Goal: Task Accomplishment & Management: Use online tool/utility

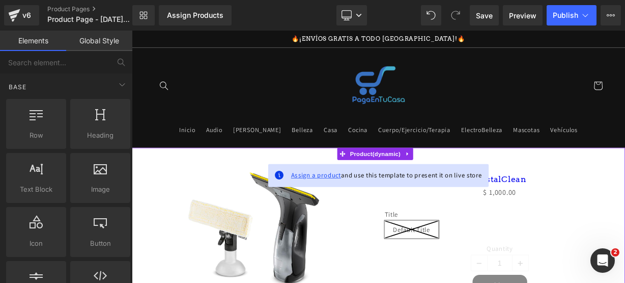
click at [360, 208] on span "Assign a product" at bounding box center [362, 211] width 63 height 11
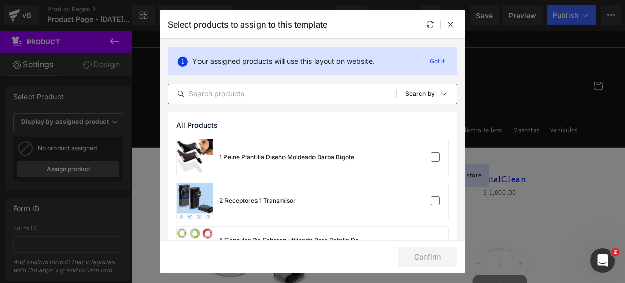
click at [268, 96] on input "text" at bounding box center [283, 94] width 228 height 12
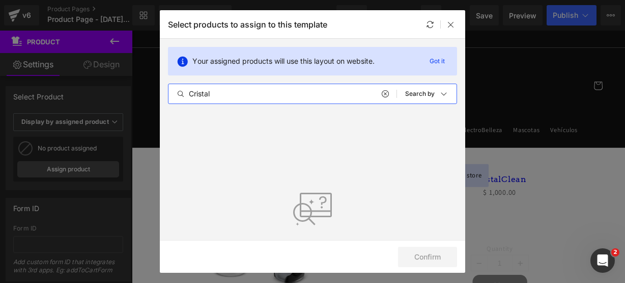
click at [268, 96] on input "Cristal" at bounding box center [283, 94] width 228 height 12
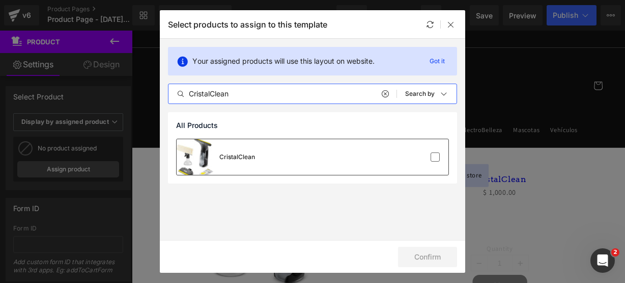
type input "CristalClean"
click at [307, 163] on div "CristalClean" at bounding box center [313, 157] width 272 height 36
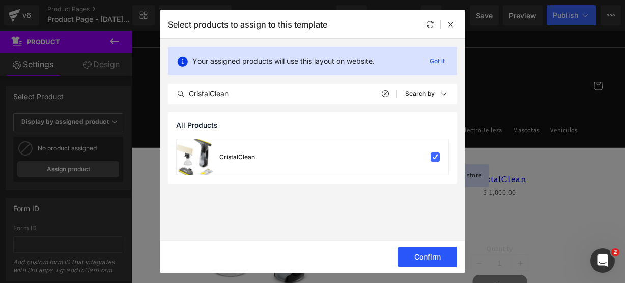
click at [423, 255] on button "Confirm" at bounding box center [427, 256] width 59 height 20
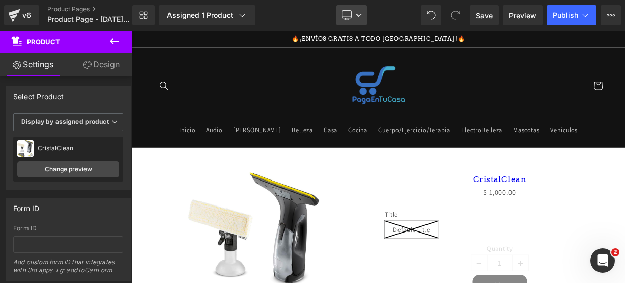
click at [360, 17] on icon at bounding box center [359, 15] width 6 height 6
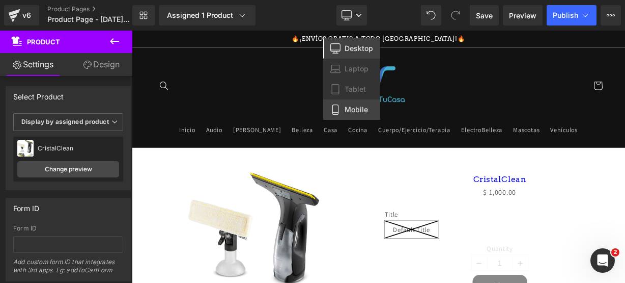
click at [359, 101] on link "Mobile" at bounding box center [351, 109] width 57 height 20
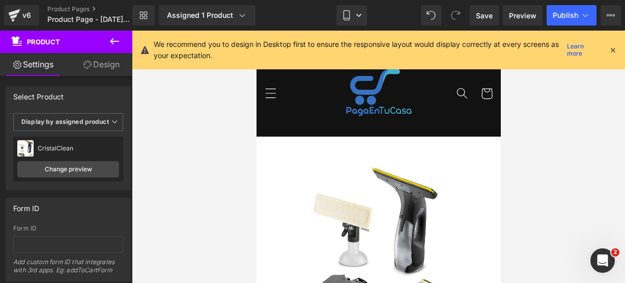
click at [609, 49] on icon at bounding box center [612, 49] width 9 height 9
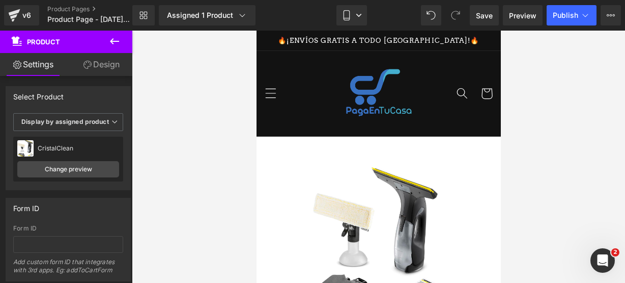
click at [117, 43] on icon at bounding box center [114, 41] width 12 height 12
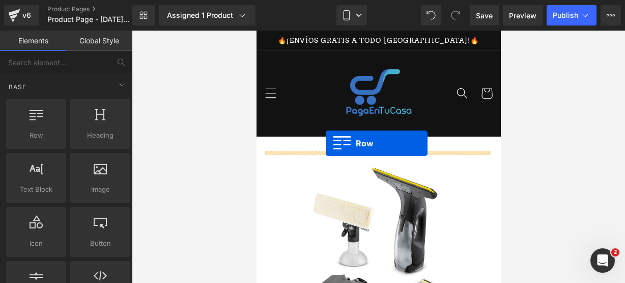
drag, startPoint x: 310, startPoint y: 154, endPoint x: 325, endPoint y: 143, distance: 19.4
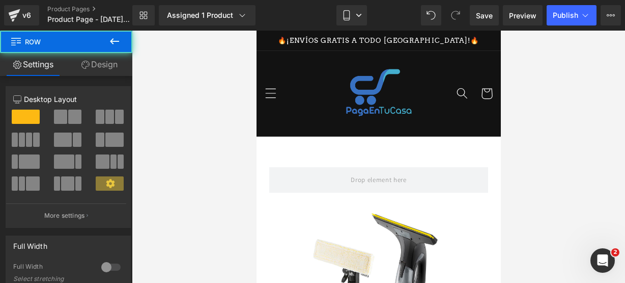
click at [119, 43] on icon at bounding box center [114, 41] width 12 height 12
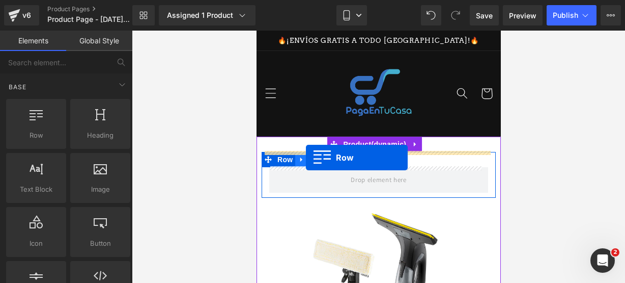
drag, startPoint x: 310, startPoint y: 166, endPoint x: 305, endPoint y: 157, distance: 10.2
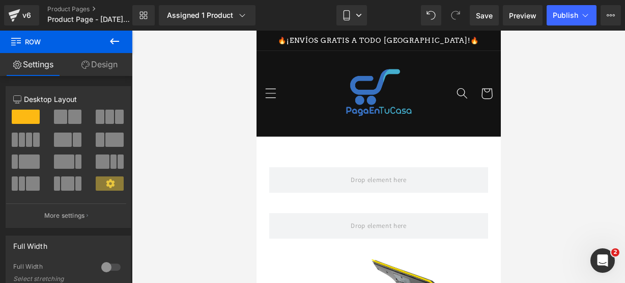
click at [116, 35] on button at bounding box center [115, 42] width 36 height 22
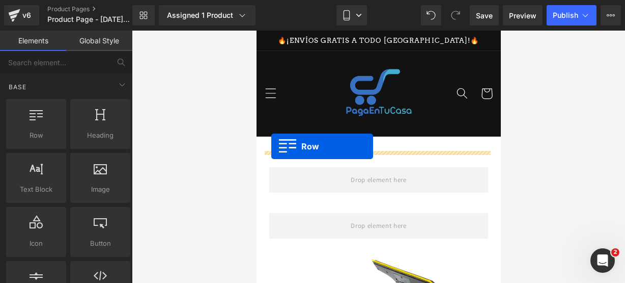
drag, startPoint x: 293, startPoint y: 172, endPoint x: 271, endPoint y: 146, distance: 34.0
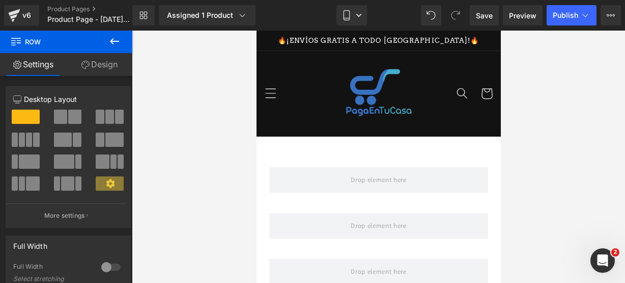
click at [111, 45] on icon at bounding box center [114, 41] width 12 height 12
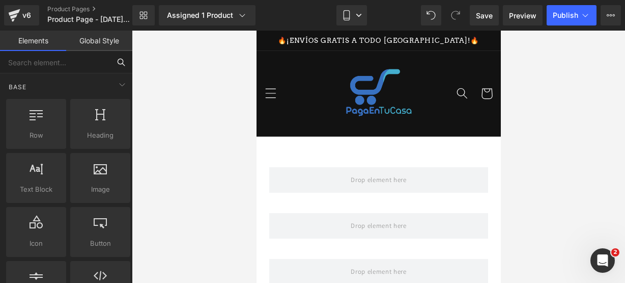
click at [64, 62] on input "text" at bounding box center [55, 62] width 110 height 22
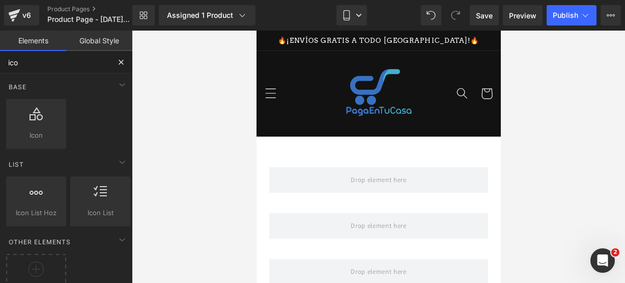
type input "icon"
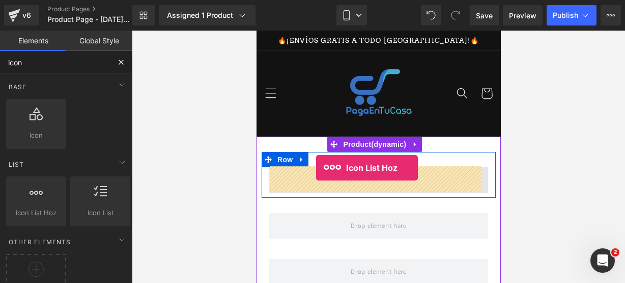
drag, startPoint x: 293, startPoint y: 240, endPoint x: 316, endPoint y: 168, distance: 76.3
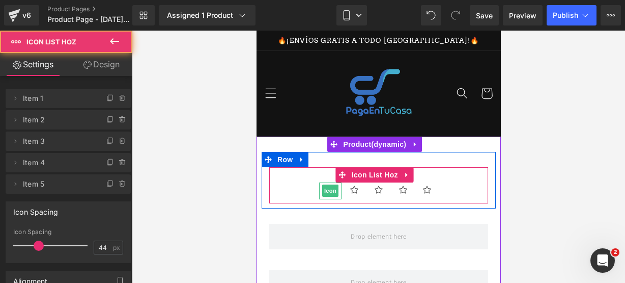
click at [324, 183] on div at bounding box center [330, 183] width 22 height 3
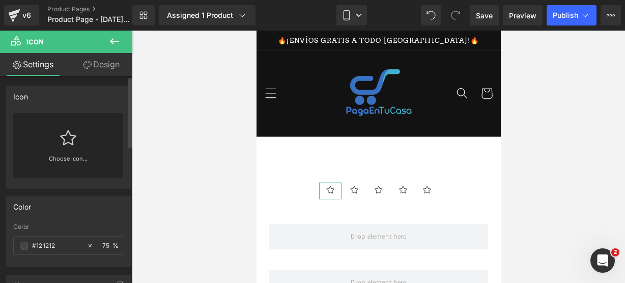
click at [79, 152] on div "Choose Icon..." at bounding box center [68, 145] width 110 height 65
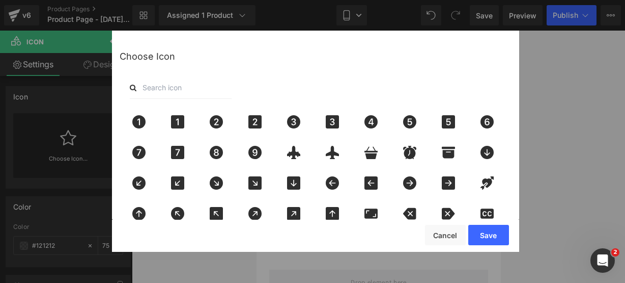
click at [150, 90] on input "text" at bounding box center [181, 87] width 102 height 22
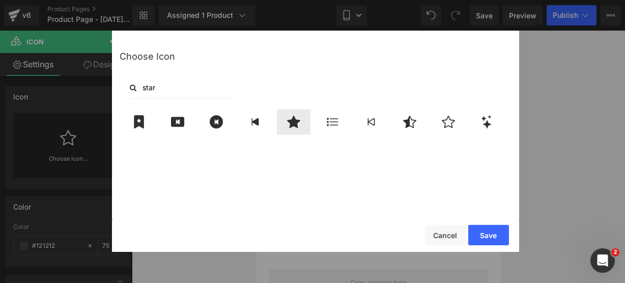
type input "star"
click at [289, 126] on icon at bounding box center [293, 121] width 21 height 13
click at [488, 228] on button "Save" at bounding box center [488, 235] width 41 height 20
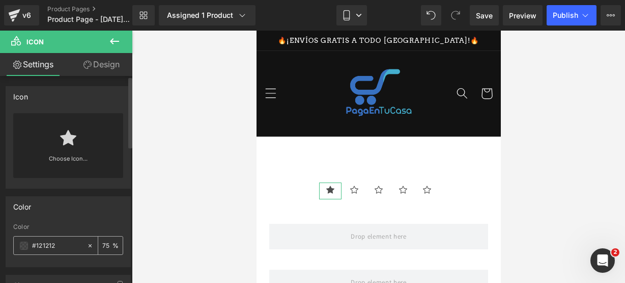
click at [24, 243] on span at bounding box center [24, 245] width 8 height 8
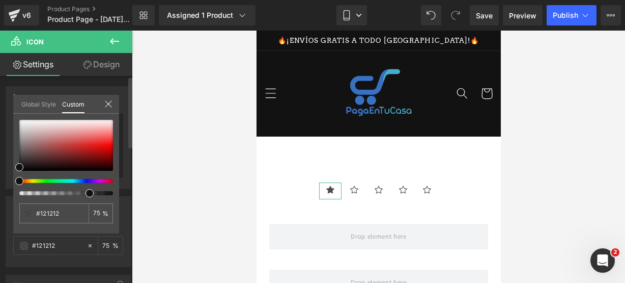
type input "#111111"
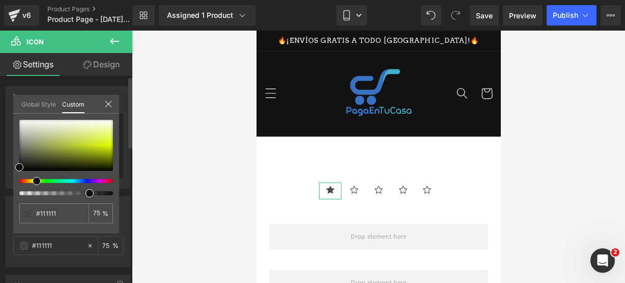
click at [33, 181] on div at bounding box center [62, 181] width 94 height 4
type input "#dcf711"
click at [107, 144] on div at bounding box center [66, 145] width 94 height 51
click at [106, 102] on icon at bounding box center [108, 104] width 8 height 8
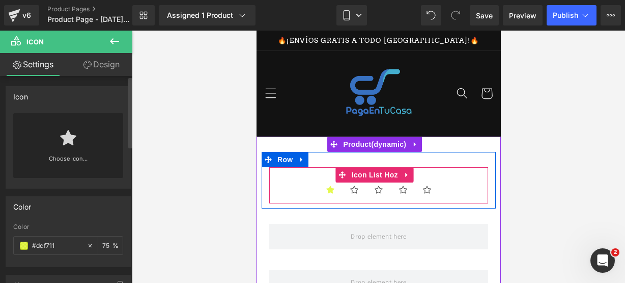
click at [292, 192] on ul "Icon Icon Icon Icon Icon" at bounding box center [378, 192] width 219 height 21
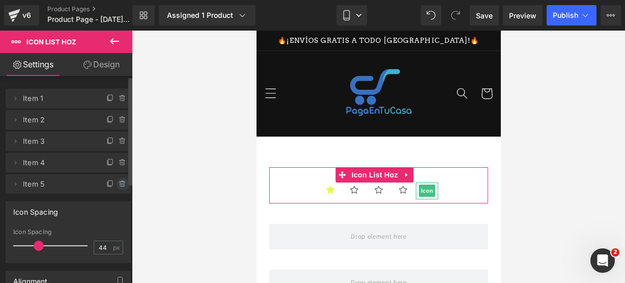
click at [119, 179] on span at bounding box center [123, 184] width 12 height 12
click at [119, 179] on button "Delete" at bounding box center [112, 184] width 32 height 13
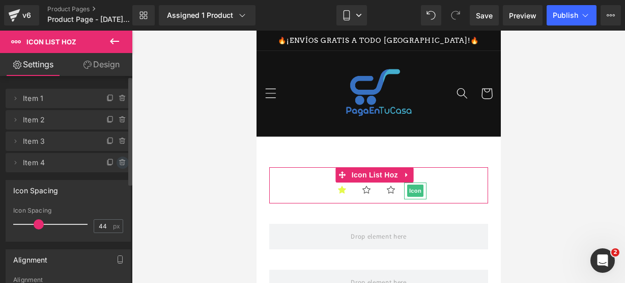
click at [119, 161] on icon at bounding box center [123, 162] width 8 height 8
click at [117, 161] on button "Delete" at bounding box center [112, 162] width 32 height 13
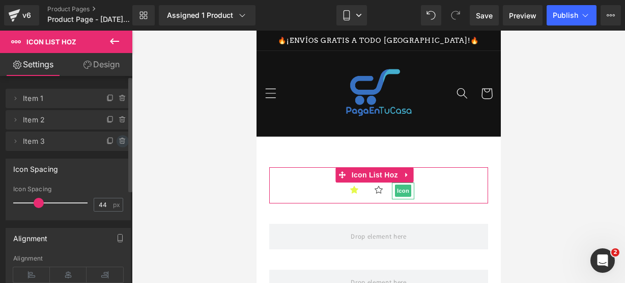
click at [120, 141] on icon at bounding box center [123, 141] width 8 height 8
click at [120, 141] on button "Delete" at bounding box center [112, 141] width 32 height 13
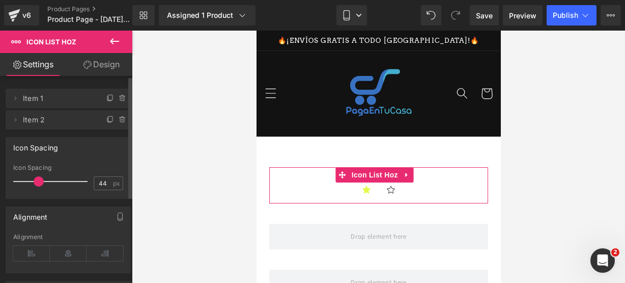
click at [120, 141] on div "Icon Spacing" at bounding box center [68, 146] width 124 height 19
click at [119, 116] on icon at bounding box center [123, 120] width 8 height 8
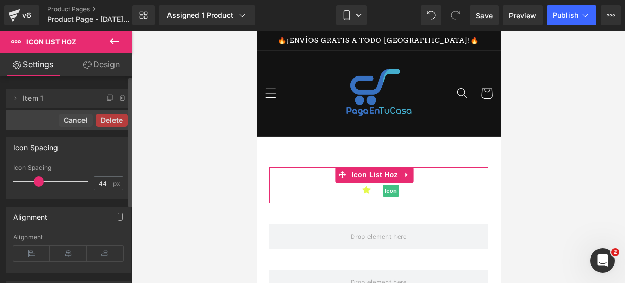
click at [117, 116] on button "Delete" at bounding box center [112, 120] width 32 height 13
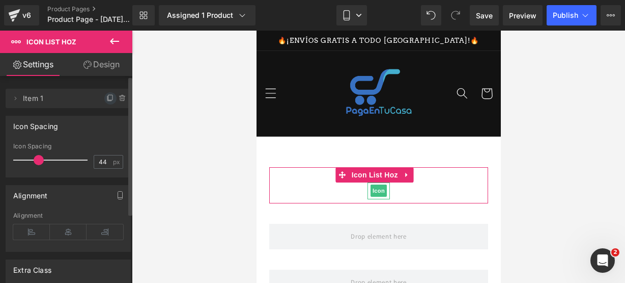
click at [104, 94] on span at bounding box center [110, 98] width 12 height 12
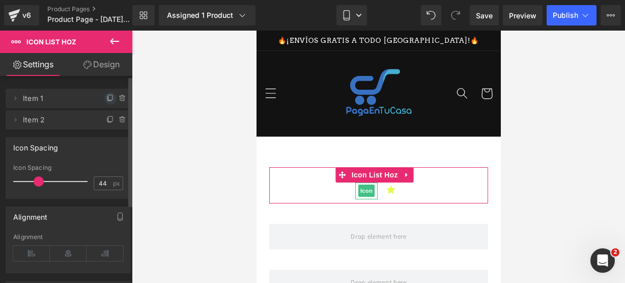
click at [106, 95] on icon at bounding box center [110, 98] width 8 height 8
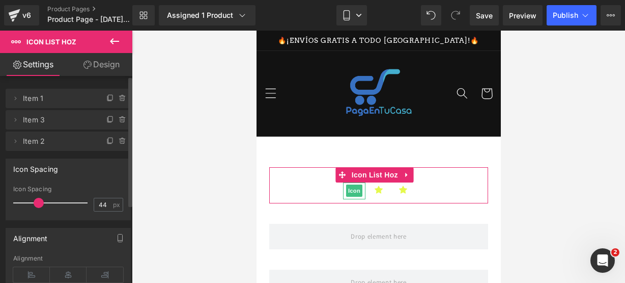
click at [106, 95] on icon at bounding box center [110, 98] width 8 height 8
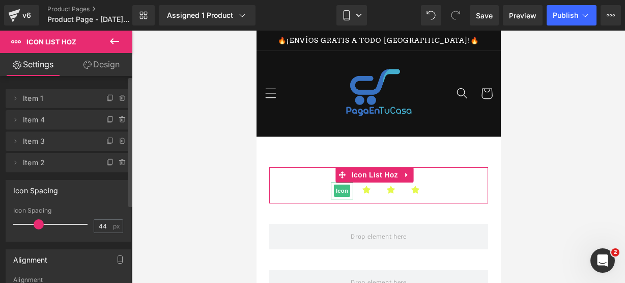
click at [106, 95] on icon at bounding box center [110, 98] width 8 height 8
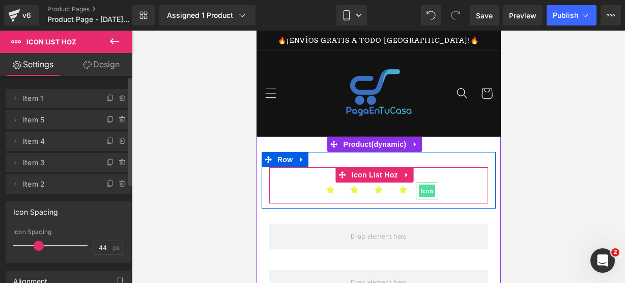
click at [423, 192] on span "Icon" at bounding box center [427, 191] width 16 height 12
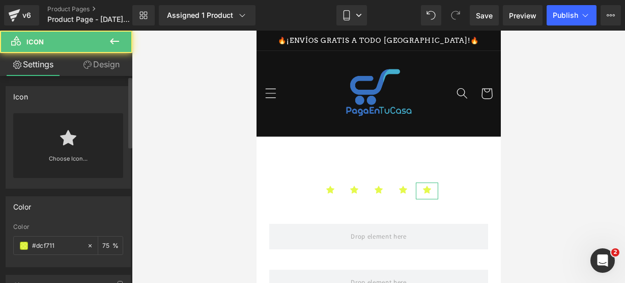
click at [73, 145] on icon at bounding box center [68, 137] width 16 height 16
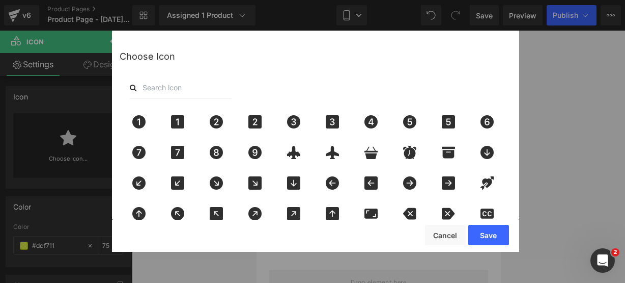
click at [162, 88] on input "text" at bounding box center [181, 87] width 102 height 22
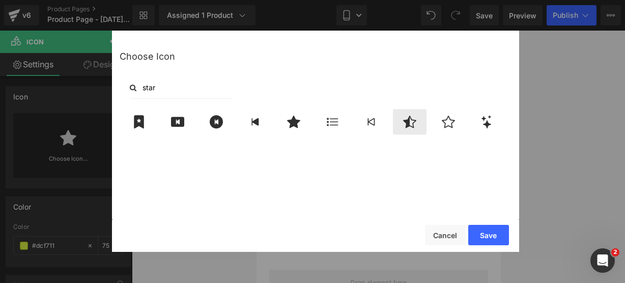
type input "star"
click at [421, 126] on div at bounding box center [410, 121] width 34 height 25
click at [493, 233] on button "Save" at bounding box center [488, 235] width 41 height 20
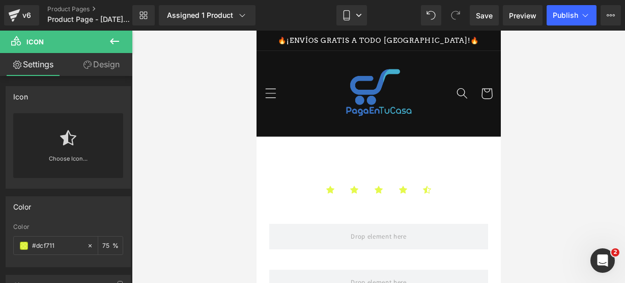
click at [113, 39] on icon at bounding box center [114, 41] width 9 height 6
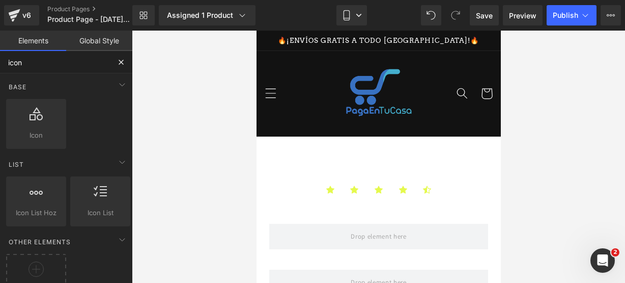
click at [101, 54] on input "icon" at bounding box center [55, 62] width 110 height 22
type input "i"
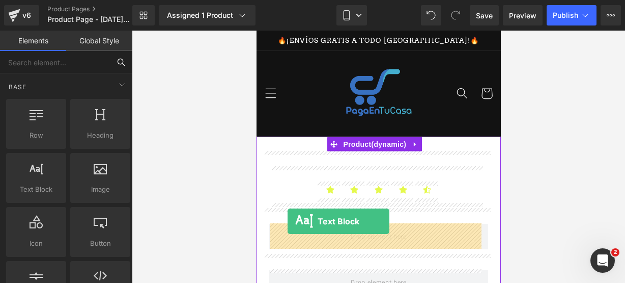
drag, startPoint x: 296, startPoint y: 210, endPoint x: 287, endPoint y: 221, distance: 14.9
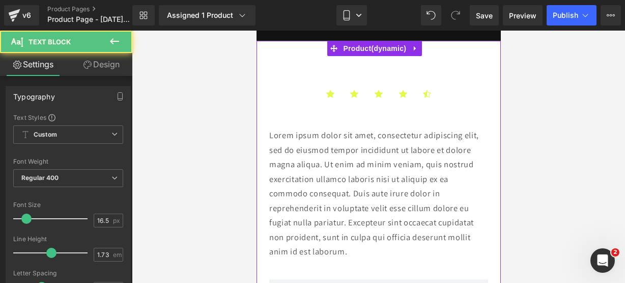
scroll to position [96, 0]
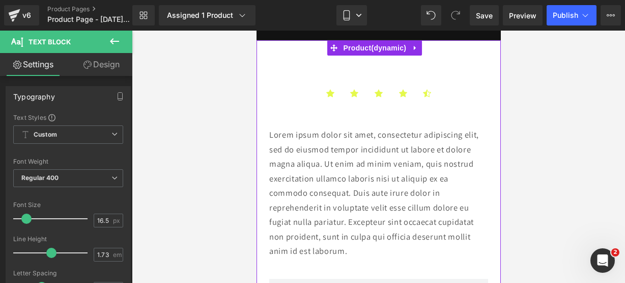
click at [374, 248] on p "Lorem ipsum dolor sit amet, consectetur adipiscing elit, sed do eiusmod tempor …" at bounding box center [378, 192] width 219 height 131
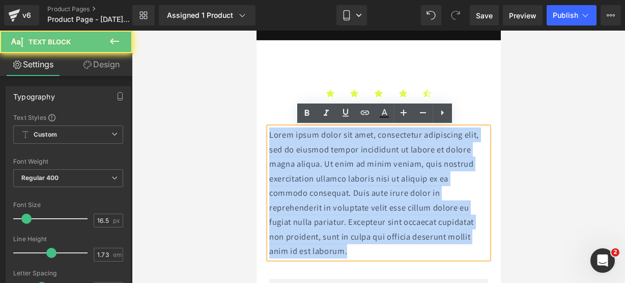
drag, startPoint x: 374, startPoint y: 248, endPoint x: 226, endPoint y: 78, distance: 225.2
click at [256, 78] on html "Ir directamente al contenido 🔥¡ENVÍOS GRATIS A TODO [GEOGRAPHIC_DATA]!🔥 Inicio …" at bounding box center [378, 60] width 244 height 252
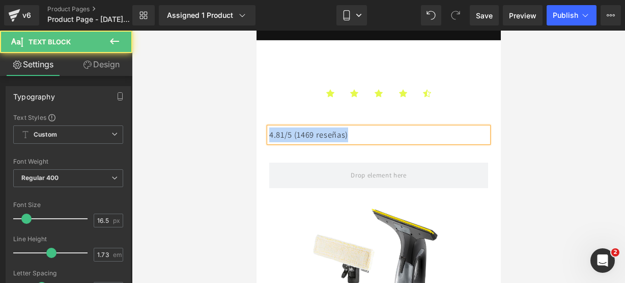
drag, startPoint x: 367, startPoint y: 132, endPoint x: 258, endPoint y: 118, distance: 109.9
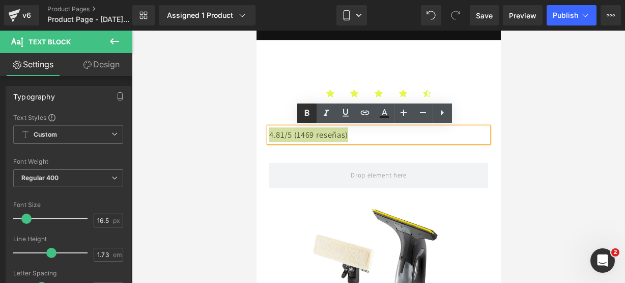
click at [304, 117] on icon at bounding box center [307, 113] width 12 height 12
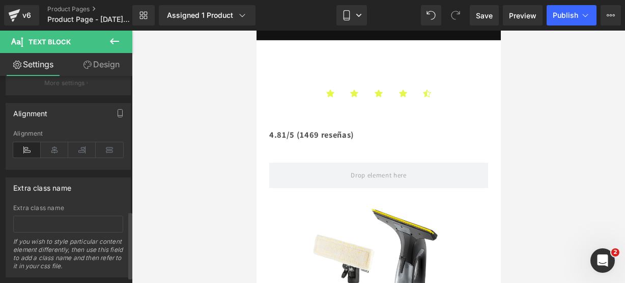
scroll to position [415, 0]
click at [48, 150] on icon at bounding box center [54, 149] width 27 height 15
click at [120, 50] on button at bounding box center [115, 42] width 36 height 22
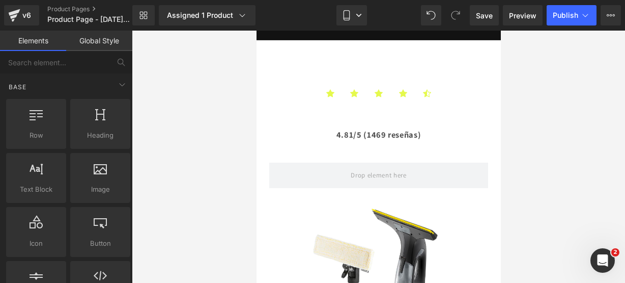
drag, startPoint x: 372, startPoint y: 137, endPoint x: 307, endPoint y: 153, distance: 67.2
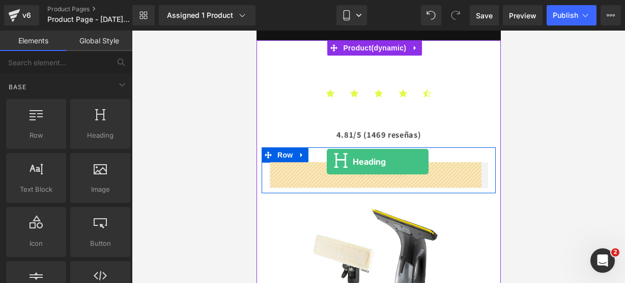
drag, startPoint x: 358, startPoint y: 164, endPoint x: 326, endPoint y: 161, distance: 32.2
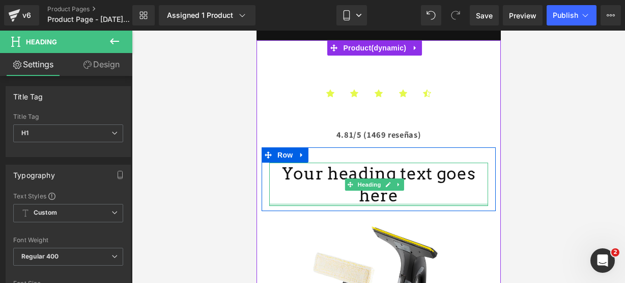
click at [434, 203] on div at bounding box center [378, 204] width 219 height 3
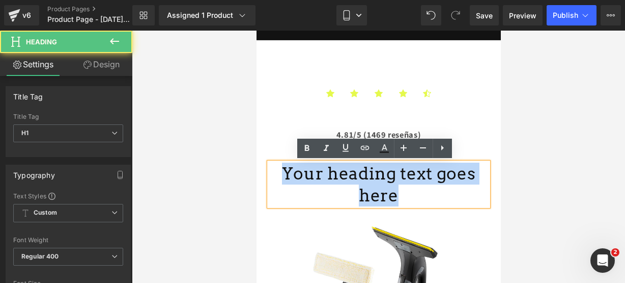
drag, startPoint x: 469, startPoint y: 172, endPoint x: 248, endPoint y: 149, distance: 222.1
click at [256, 149] on html "Ir directamente al contenido 🔥¡ENVÍOS GRATIS A TODO [GEOGRAPHIC_DATA]!🔥 Inicio …" at bounding box center [378, 60] width 244 height 252
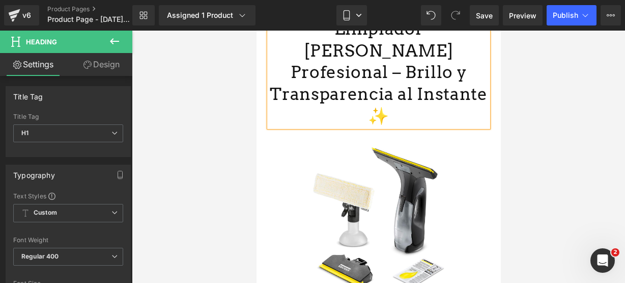
scroll to position [238, 0]
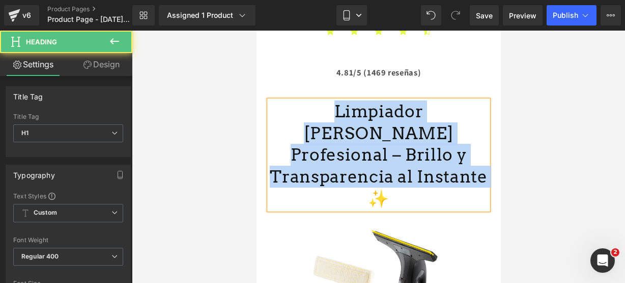
drag, startPoint x: 476, startPoint y: 73, endPoint x: 274, endPoint y: 34, distance: 204.8
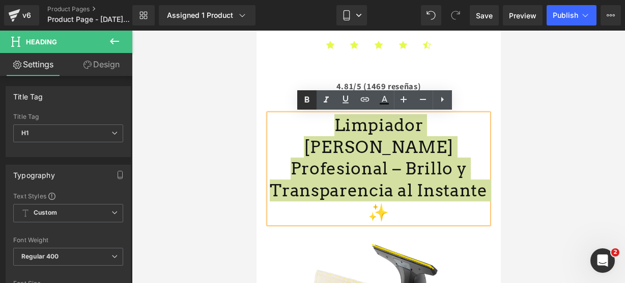
drag, startPoint x: 302, startPoint y: 92, endPoint x: 3, endPoint y: 53, distance: 302.4
click at [302, 92] on link at bounding box center [306, 99] width 19 height 19
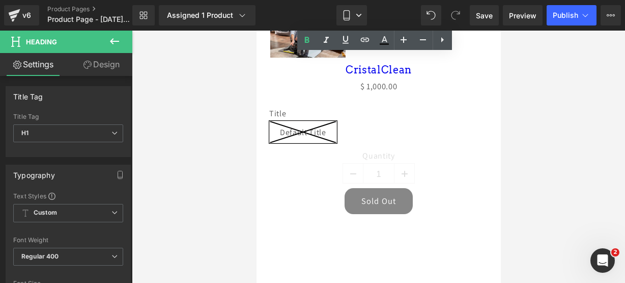
scroll to position [645, 0]
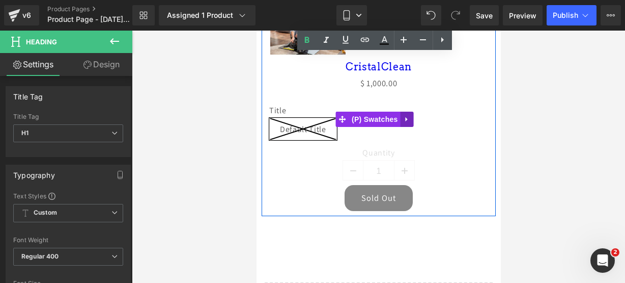
click at [404, 112] on link at bounding box center [406, 119] width 13 height 15
click at [410, 115] on icon at bounding box center [413, 119] width 7 height 8
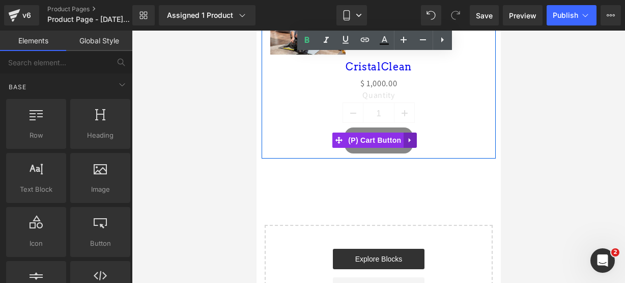
click at [407, 136] on icon at bounding box center [409, 140] width 7 height 8
click at [416, 136] on icon at bounding box center [416, 139] width 7 height 7
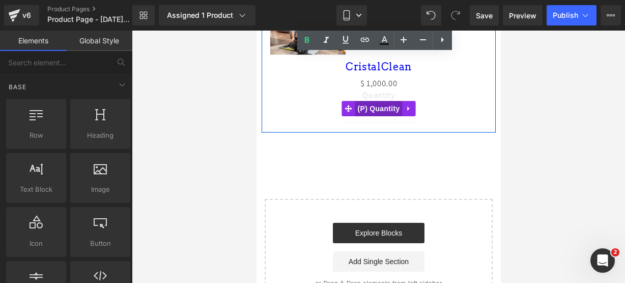
drag, startPoint x: 378, startPoint y: 76, endPoint x: 447, endPoint y: 110, distance: 77.4
click at [378, 101] on span "(P) Quantity" at bounding box center [378, 108] width 47 height 15
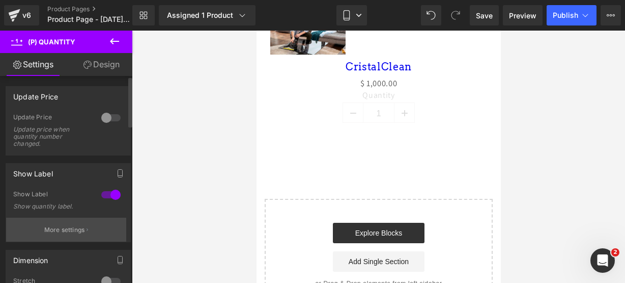
click at [59, 219] on button "More settings" at bounding box center [66, 229] width 120 height 24
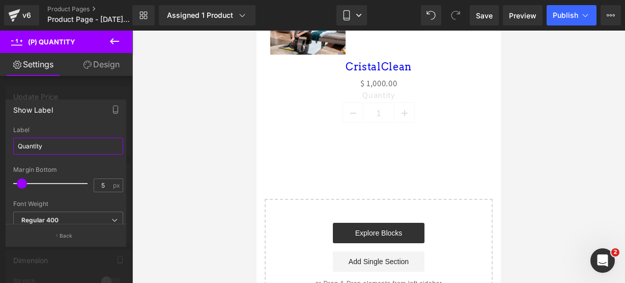
drag, startPoint x: 63, startPoint y: 138, endPoint x: -23, endPoint y: 133, distance: 86.2
click at [0, 133] on html "(P) Quantity You are previewing how the will restyle your page. You can not edi…" at bounding box center [312, 141] width 625 height 283
type input "CANTIDAD"
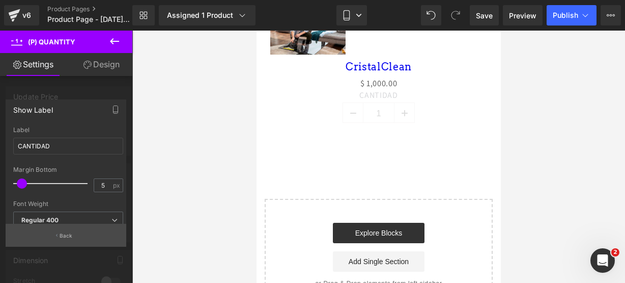
click at [59, 240] on button "Back" at bounding box center [66, 235] width 121 height 23
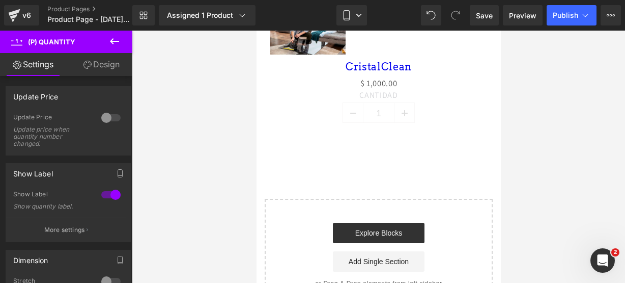
scroll to position [526, 0]
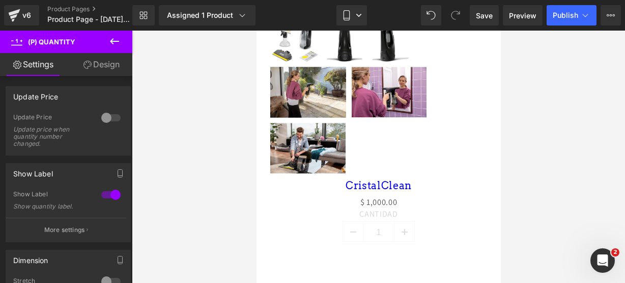
click at [113, 47] on button at bounding box center [115, 42] width 36 height 22
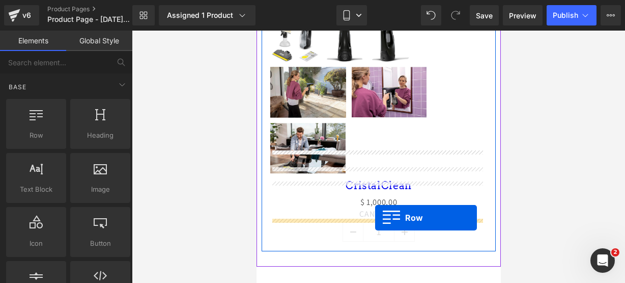
drag, startPoint x: 301, startPoint y: 144, endPoint x: 375, endPoint y: 217, distance: 103.7
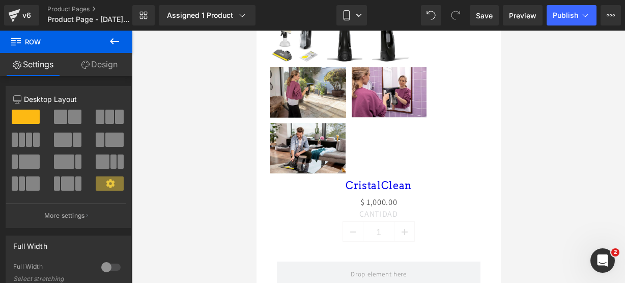
click at [114, 42] on icon at bounding box center [114, 41] width 12 height 12
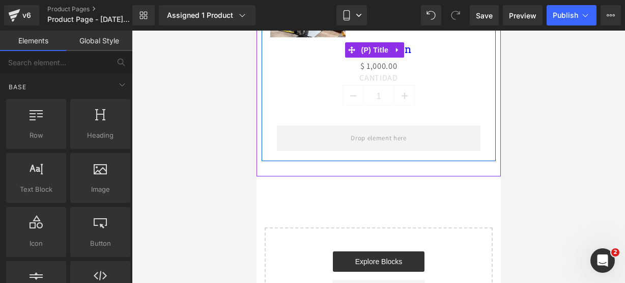
scroll to position [663, 0]
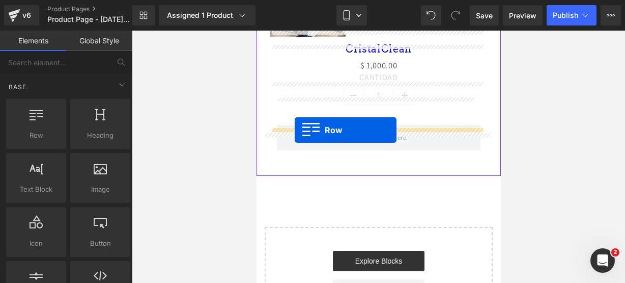
drag, startPoint x: 309, startPoint y: 158, endPoint x: 294, endPoint y: 130, distance: 31.9
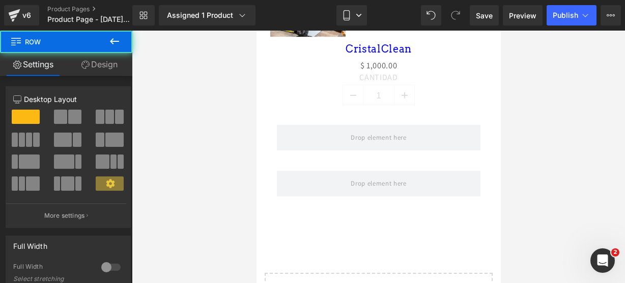
click at [120, 41] on icon at bounding box center [114, 41] width 12 height 12
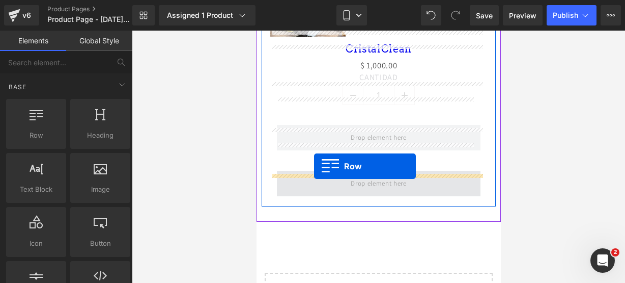
drag, startPoint x: 279, startPoint y: 165, endPoint x: 314, endPoint y: 166, distance: 34.6
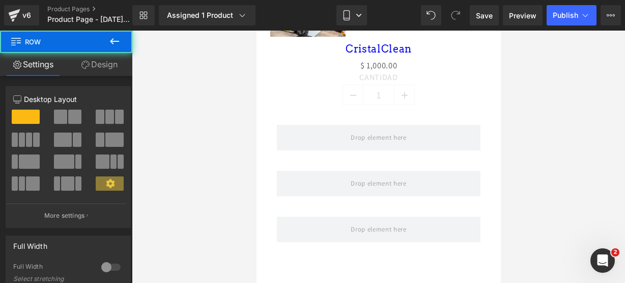
click at [128, 45] on button at bounding box center [115, 42] width 36 height 22
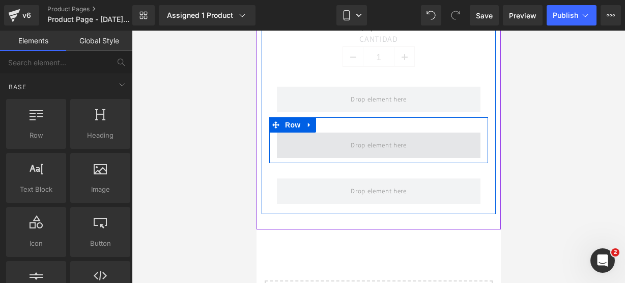
scroll to position [702, 0]
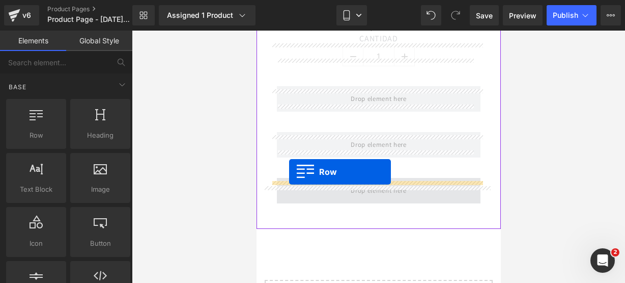
drag, startPoint x: 317, startPoint y: 139, endPoint x: 289, endPoint y: 172, distance: 43.3
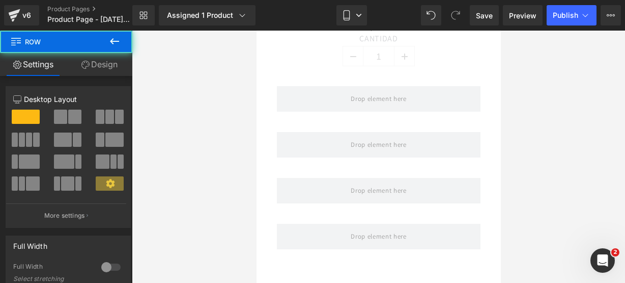
drag, startPoint x: 117, startPoint y: 44, endPoint x: 42, endPoint y: 105, distance: 96.6
click at [117, 44] on icon at bounding box center [114, 41] width 12 height 12
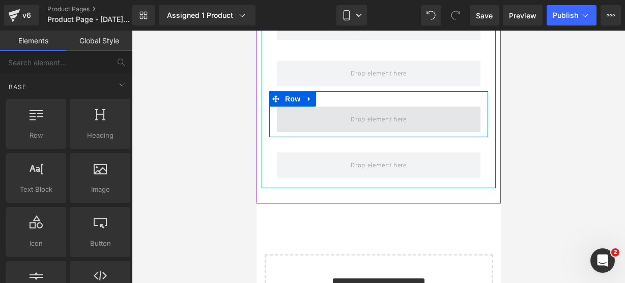
scroll to position [779, 0]
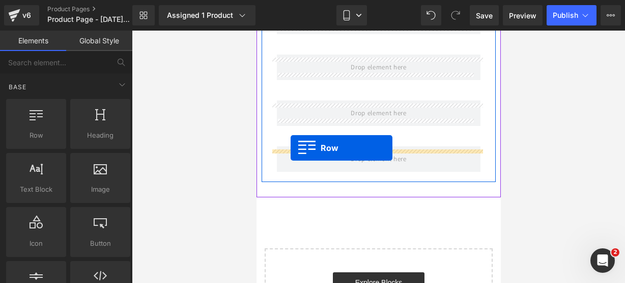
drag, startPoint x: 310, startPoint y: 158, endPoint x: 290, endPoint y: 148, distance: 22.3
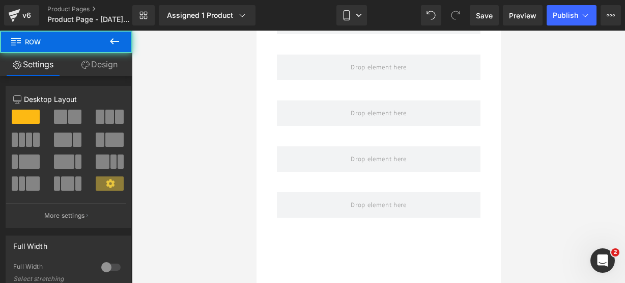
click at [118, 42] on icon at bounding box center [114, 41] width 12 height 12
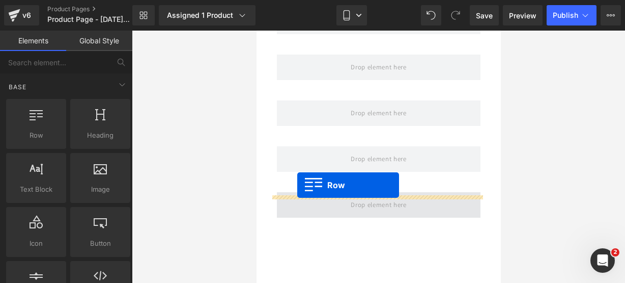
drag, startPoint x: 312, startPoint y: 155, endPoint x: 297, endPoint y: 186, distance: 33.9
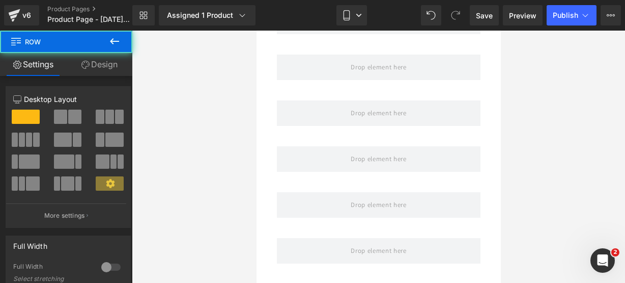
click at [116, 42] on icon at bounding box center [114, 41] width 12 height 12
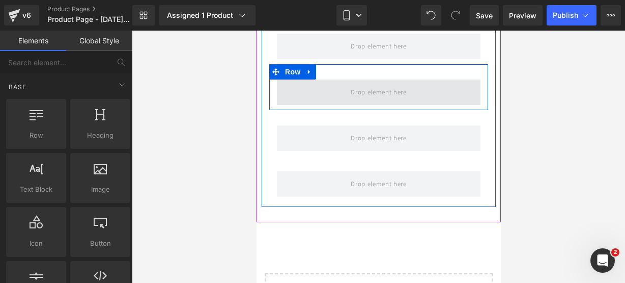
scroll to position [851, 0]
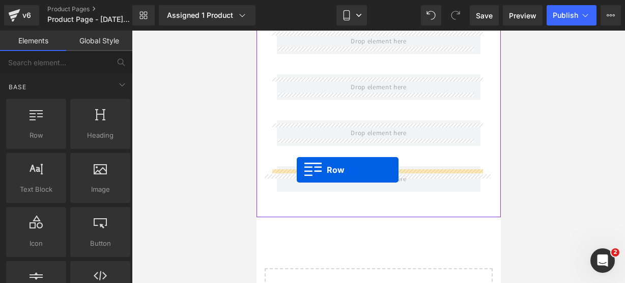
drag, startPoint x: 312, startPoint y: 154, endPoint x: 296, endPoint y: 170, distance: 22.0
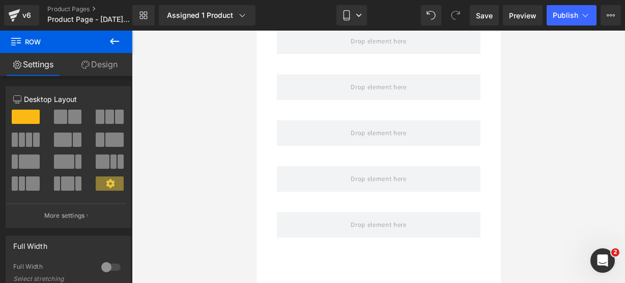
click at [118, 40] on icon at bounding box center [114, 41] width 12 height 12
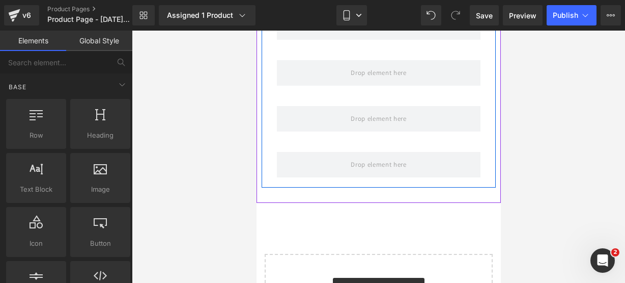
scroll to position [911, 0]
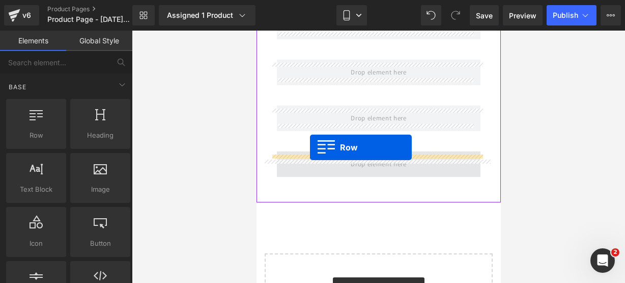
drag, startPoint x: 280, startPoint y: 158, endPoint x: 310, endPoint y: 147, distance: 31.6
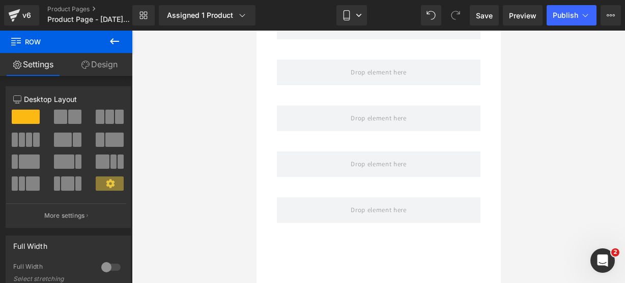
click at [118, 44] on icon at bounding box center [114, 41] width 12 height 12
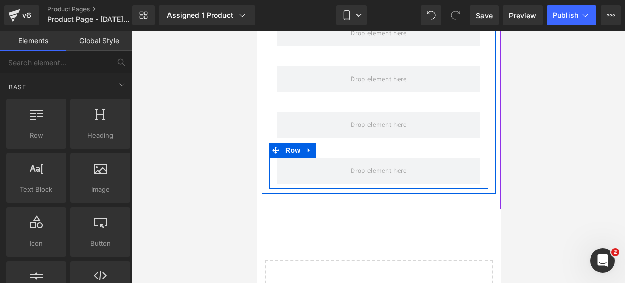
scroll to position [952, 0]
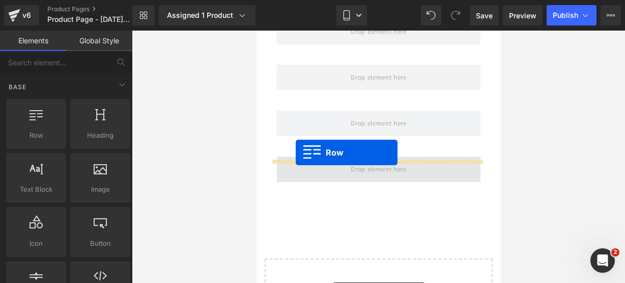
drag, startPoint x: 280, startPoint y: 166, endPoint x: 295, endPoint y: 152, distance: 21.3
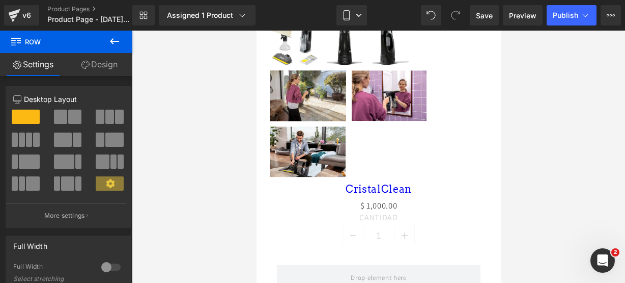
scroll to position [520, 0]
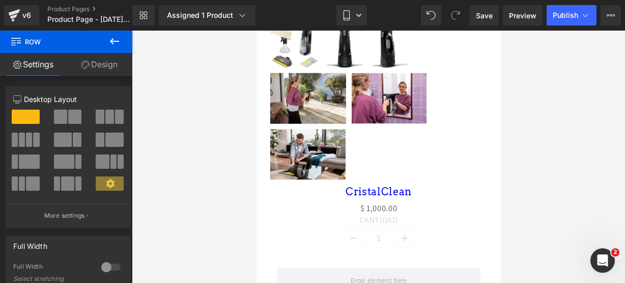
click at [112, 43] on icon at bounding box center [114, 41] width 12 height 12
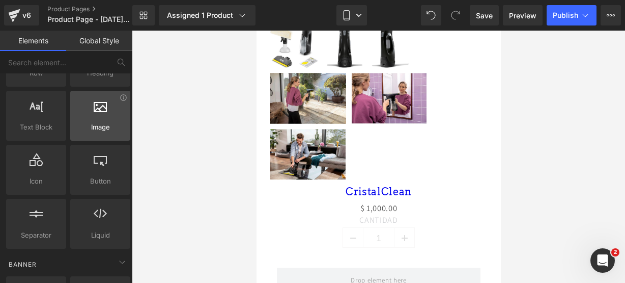
scroll to position [62, 0]
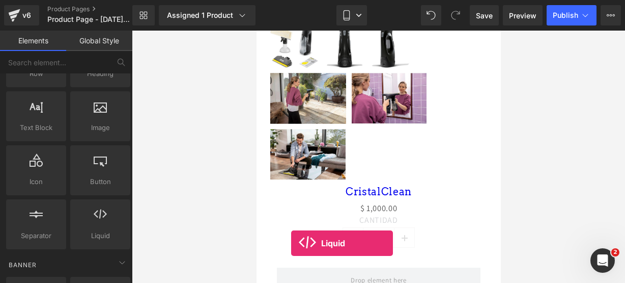
drag, startPoint x: 102, startPoint y: 226, endPoint x: 291, endPoint y: 243, distance: 190.2
click at [291, 0] on div "Liquid You are previewing how the will restyle your page. You can not edit Elem…" at bounding box center [312, 0] width 625 height 0
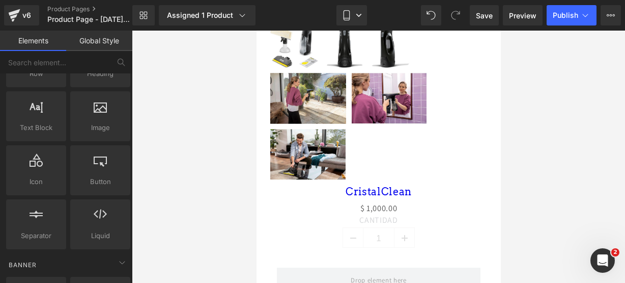
click at [291, 243] on div "Loading Product" at bounding box center [312, 242] width 55 height 11
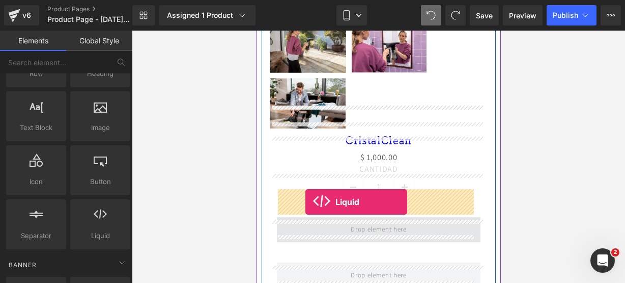
drag, startPoint x: 363, startPoint y: 240, endPoint x: 305, endPoint y: 202, distance: 69.8
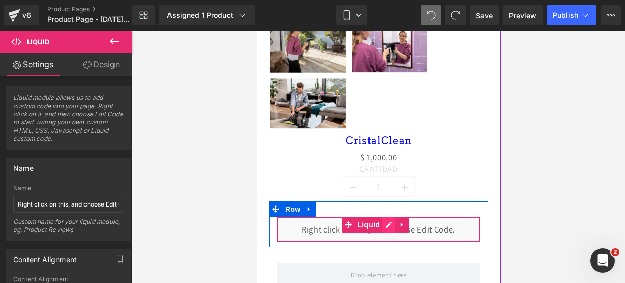
click at [388, 216] on div "Liquid" at bounding box center [378, 228] width 204 height 25
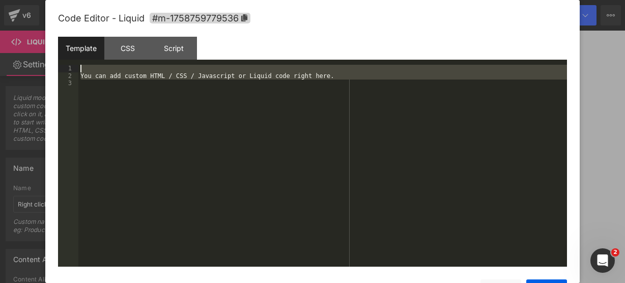
drag, startPoint x: 370, startPoint y: 148, endPoint x: 220, endPoint y: 62, distance: 172.7
click at [220, 62] on div "Template CSS Script Data 1 2 3 You can add custom HTML / CSS / Javascript or Li…" at bounding box center [312, 152] width 509 height 230
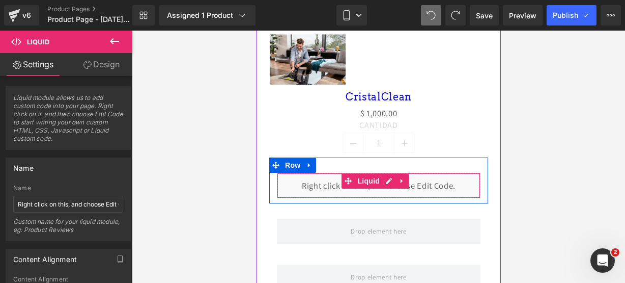
scroll to position [619, 0]
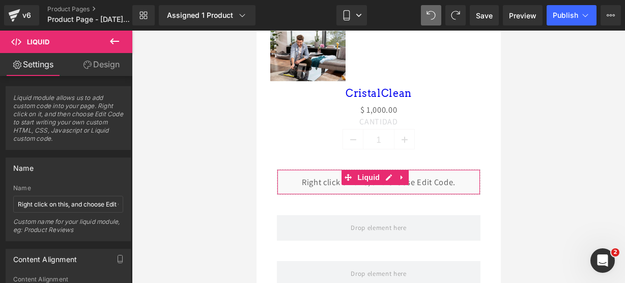
click at [116, 53] on link "Design" at bounding box center [101, 64] width 66 height 23
click at [116, 42] on icon at bounding box center [114, 41] width 12 height 12
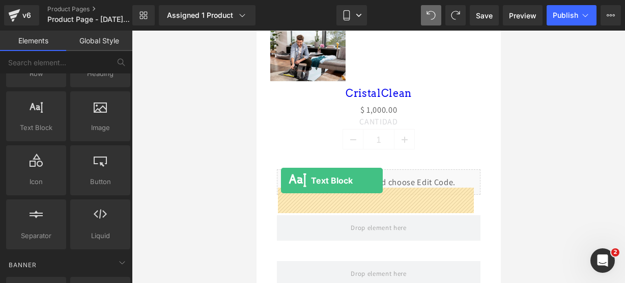
drag, startPoint x: 300, startPoint y: 156, endPoint x: 281, endPoint y: 180, distance: 30.4
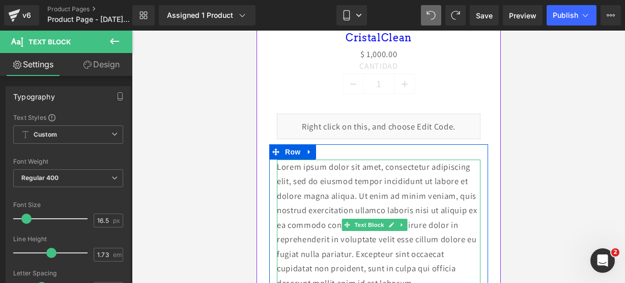
scroll to position [676, 0]
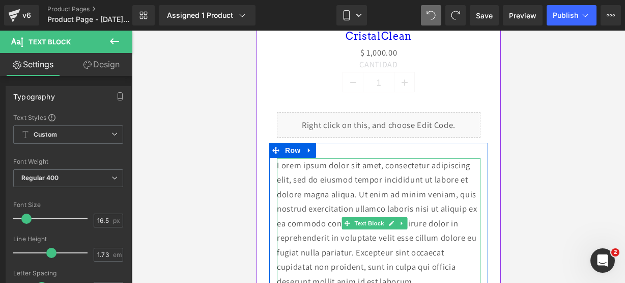
click at [459, 252] on p "Lorem ipsum dolor sit amet, consectetur adipiscing elit, sed do eiusmod tempor …" at bounding box center [378, 223] width 204 height 131
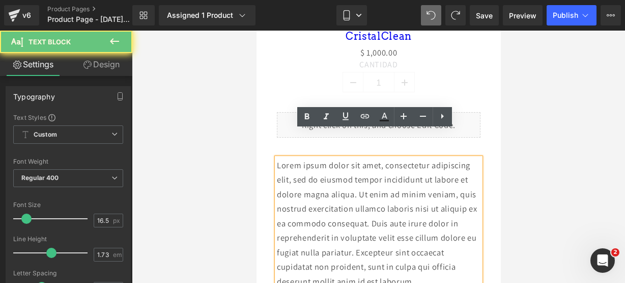
click at [459, 252] on p "Lorem ipsum dolor sit amet, consectetur adipiscing elit, sed do eiusmod tempor …" at bounding box center [378, 223] width 204 height 131
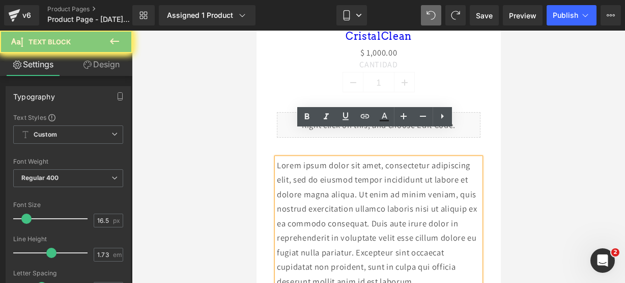
click at [459, 252] on p "Lorem ipsum dolor sit amet, consectetur adipiscing elit, sed do eiusmod tempor …" at bounding box center [378, 223] width 204 height 131
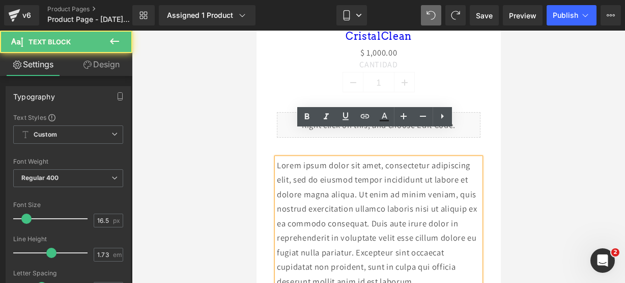
click at [459, 252] on p "Lorem ipsum dolor sit amet, consectetur adipiscing elit, sed do eiusmod tempor …" at bounding box center [378, 223] width 204 height 131
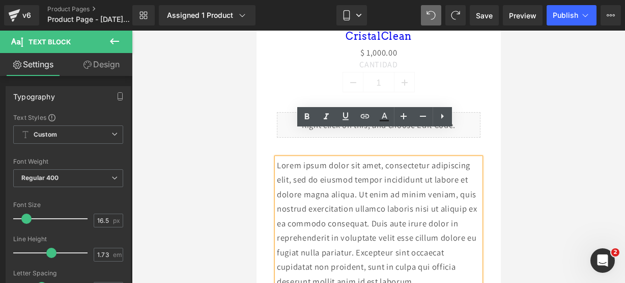
click at [459, 252] on p "Lorem ipsum dolor sit amet, consectetur adipiscing elit, sed do eiusmod tempor …" at bounding box center [378, 223] width 204 height 131
click at [450, 252] on p "Lorem ipsum dolor sit amet, consectetur adipiscing elit, sed do eiusmod tempor …" at bounding box center [378, 223] width 204 height 131
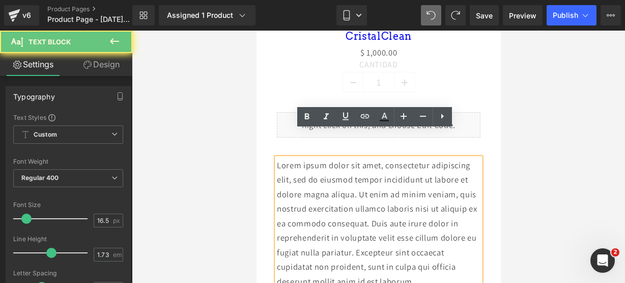
click at [450, 252] on p "Lorem ipsum dolor sit amet, consectetur adipiscing elit, sed do eiusmod tempor …" at bounding box center [378, 223] width 204 height 131
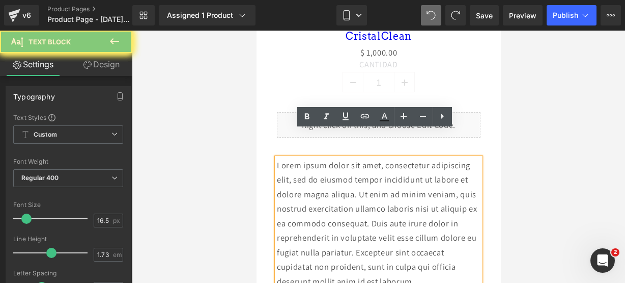
click at [450, 252] on p "Lorem ipsum dolor sit amet, consectetur adipiscing elit, sed do eiusmod tempor …" at bounding box center [378, 223] width 204 height 131
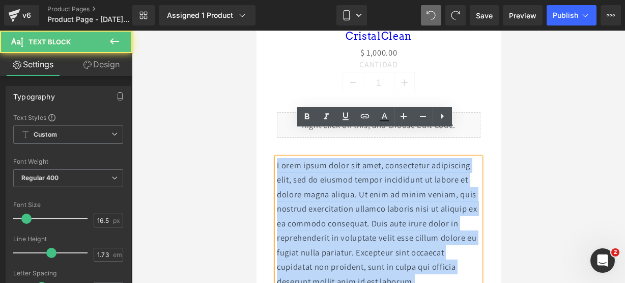
drag, startPoint x: 450, startPoint y: 252, endPoint x: 267, endPoint y: 184, distance: 194.9
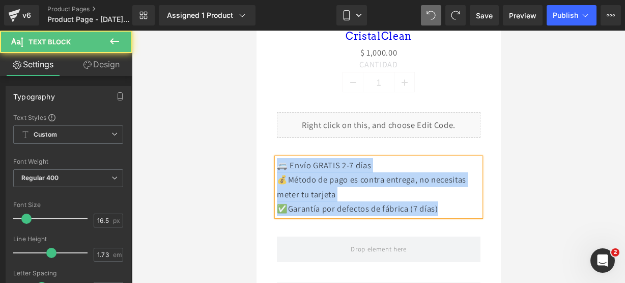
drag, startPoint x: 450, startPoint y: 182, endPoint x: 282, endPoint y: 136, distance: 174.5
click at [282, 158] on div "🚐 Envío GRATIS 2-7 días 💰Método de pago es contra entrega, no necesitas meter …" at bounding box center [378, 187] width 204 height 58
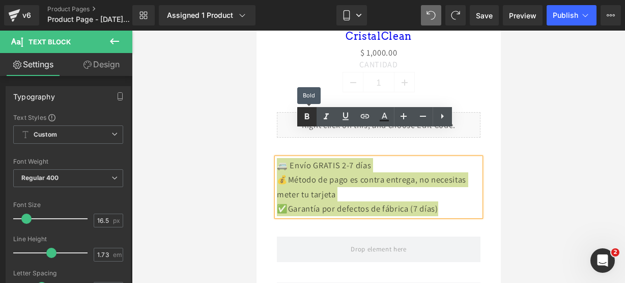
click at [301, 108] on link at bounding box center [306, 116] width 19 height 19
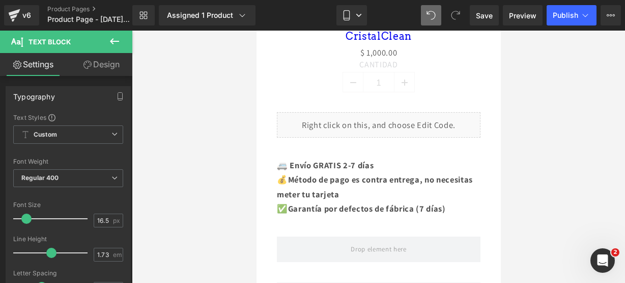
click at [116, 41] on icon at bounding box center [114, 41] width 9 height 6
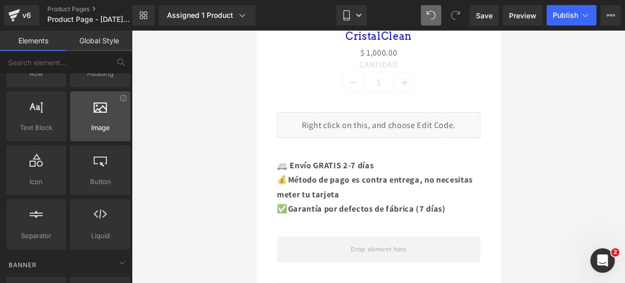
scroll to position [0, 0]
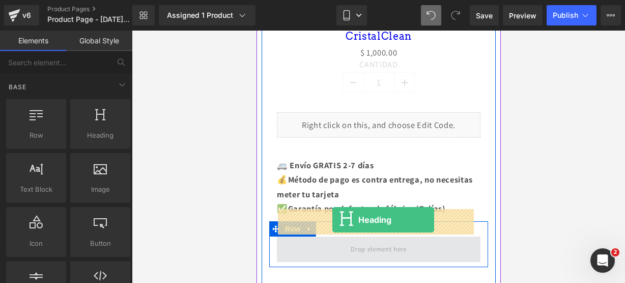
drag, startPoint x: 353, startPoint y: 155, endPoint x: 332, endPoint y: 218, distance: 66.5
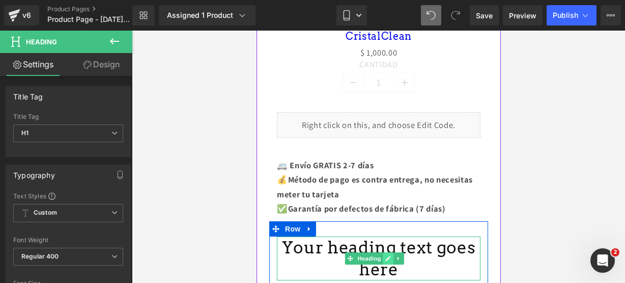
click at [388, 255] on icon at bounding box center [388, 258] width 6 height 6
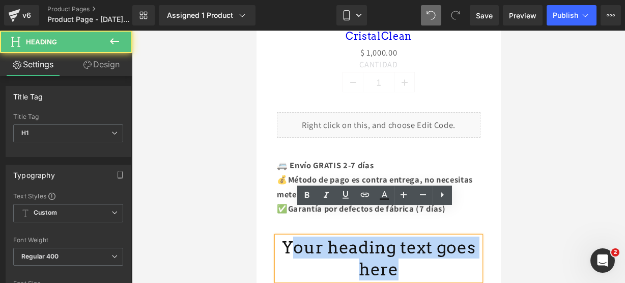
drag, startPoint x: 394, startPoint y: 233, endPoint x: 300, endPoint y: 219, distance: 94.8
click at [300, 236] on h1 "Your heading text goes here" at bounding box center [378, 258] width 204 height 44
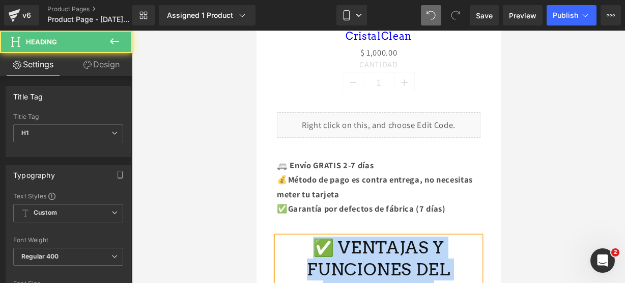
drag, startPoint x: 442, startPoint y: 263, endPoint x: 313, endPoint y: 224, distance: 134.7
click at [313, 236] on h1 "✅ VENTAJAS Y FUNCIONES DEL CristalClean:" at bounding box center [378, 269] width 204 height 66
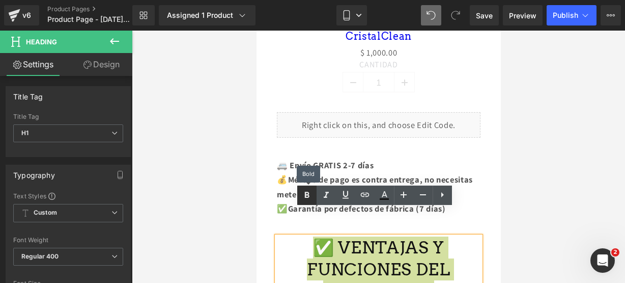
click at [307, 198] on icon at bounding box center [307, 195] width 12 height 12
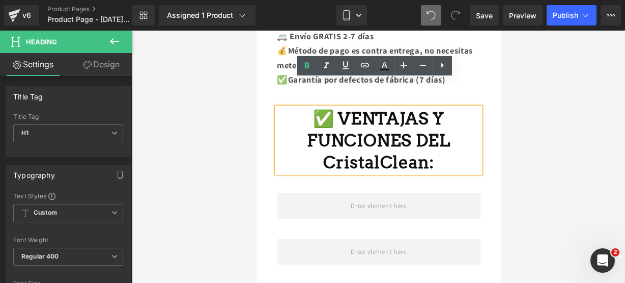
scroll to position [805, 0]
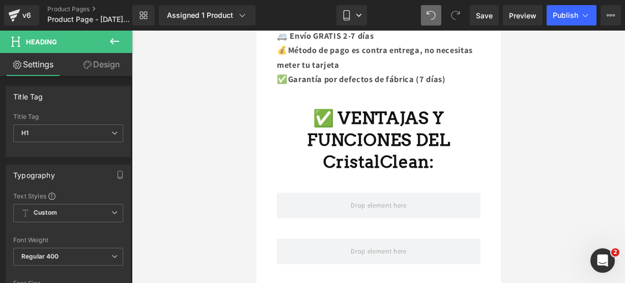
click at [117, 47] on icon at bounding box center [114, 41] width 12 height 12
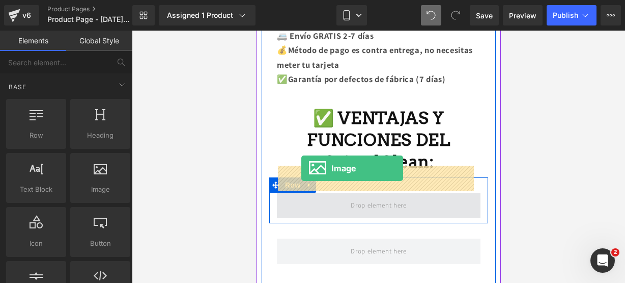
drag, startPoint x: 355, startPoint y: 202, endPoint x: 301, endPoint y: 166, distance: 65.0
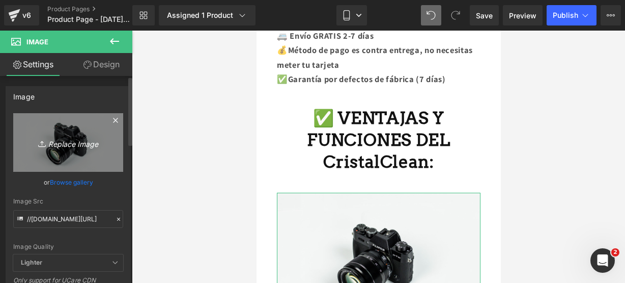
click at [61, 134] on link "Replace Image" at bounding box center [68, 142] width 110 height 59
type input "C:\fakepath\limpia 6.jpg"
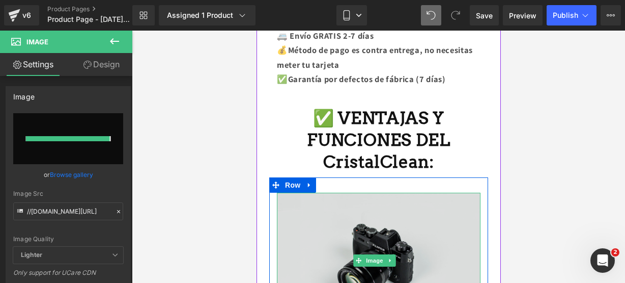
type input "https://ucarecdn.com/3ee24366-27a6-4b9b-8cfb-fb6363c2f574/-/format/auto/-/previ…"
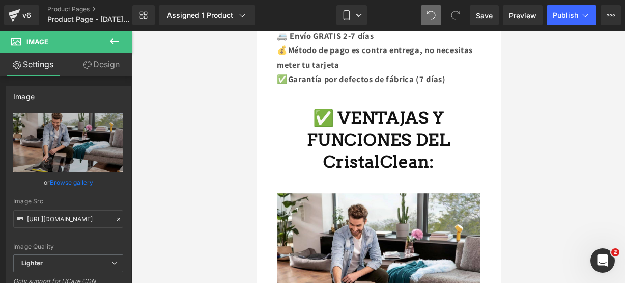
click at [119, 50] on button at bounding box center [115, 42] width 36 height 22
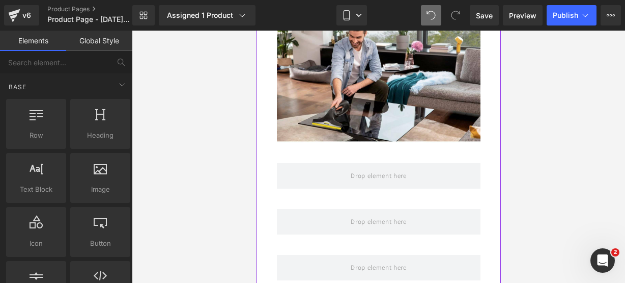
scroll to position [995, 0]
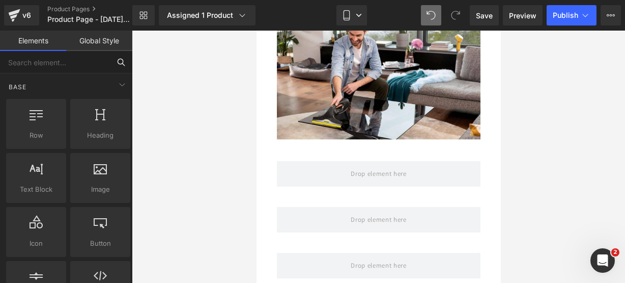
click at [87, 62] on input "text" at bounding box center [55, 62] width 110 height 22
type input "icon"
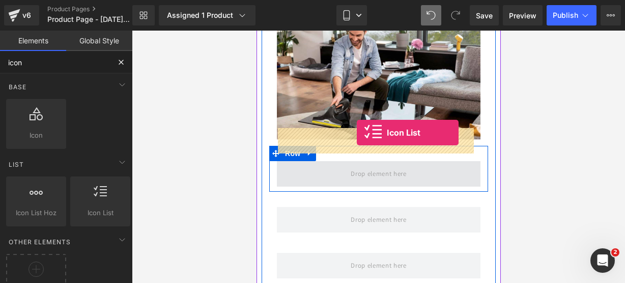
drag, startPoint x: 355, startPoint y: 220, endPoint x: 356, endPoint y: 132, distance: 88.1
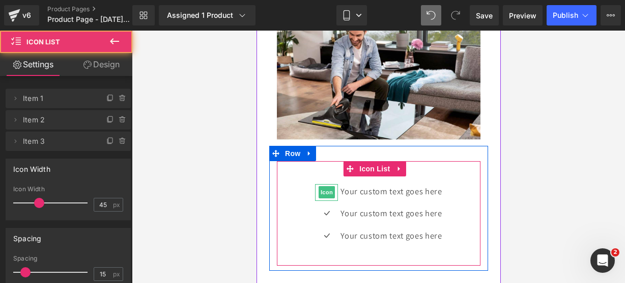
drag, startPoint x: 321, startPoint y: 157, endPoint x: 420, endPoint y: 179, distance: 101.1
click at [321, 186] on span "Icon" at bounding box center [326, 192] width 16 height 12
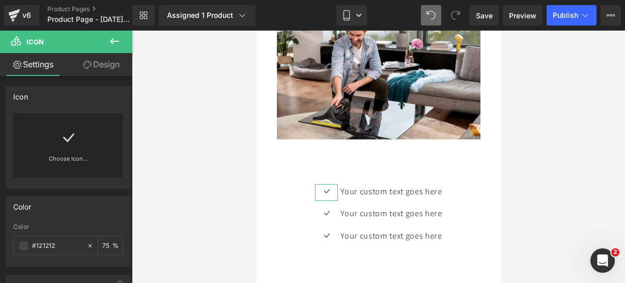
click at [77, 154] on link "Choose Icon..." at bounding box center [68, 166] width 110 height 24
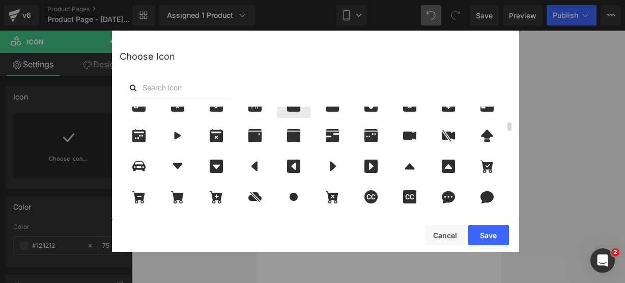
scroll to position [292, 0]
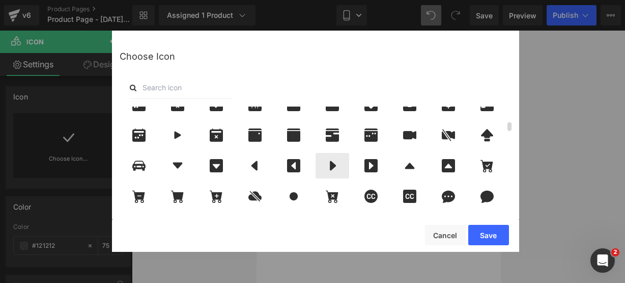
click at [328, 162] on icon at bounding box center [332, 165] width 21 height 13
click at [499, 234] on button "Save" at bounding box center [488, 235] width 41 height 20
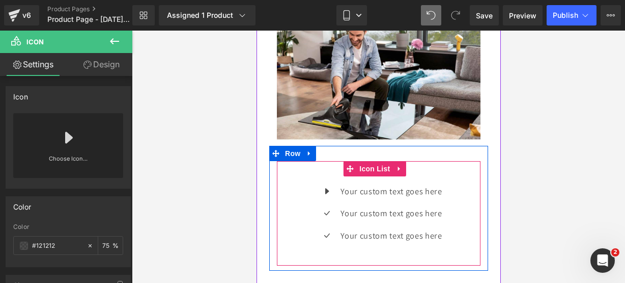
click at [290, 184] on div "Icon Your custom text goes here Text Block Icon Your custom text goes here Text…" at bounding box center [378, 217] width 204 height 67
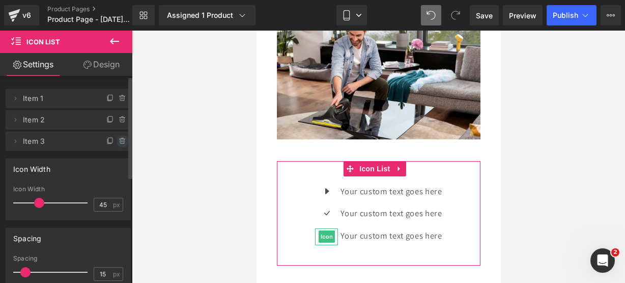
click at [123, 140] on icon at bounding box center [123, 141] width 0 height 2
click at [119, 140] on button "Delete" at bounding box center [112, 141] width 32 height 13
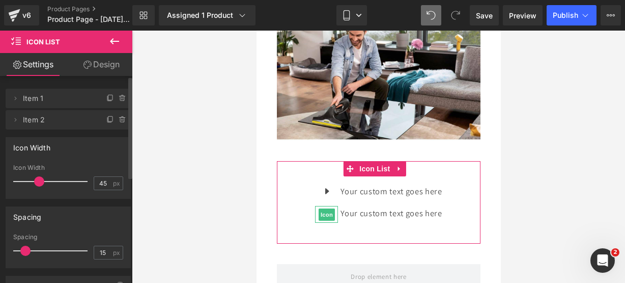
click at [119, 119] on icon at bounding box center [123, 120] width 8 height 8
click at [118, 119] on button "Delete" at bounding box center [112, 120] width 32 height 13
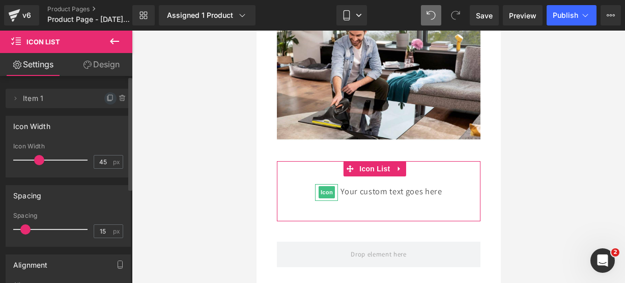
click at [106, 98] on icon at bounding box center [110, 98] width 8 height 8
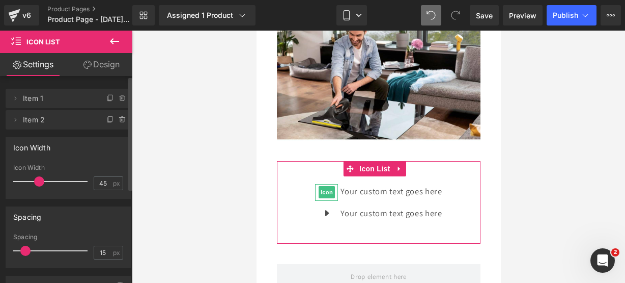
click at [106, 98] on icon at bounding box center [110, 98] width 8 height 8
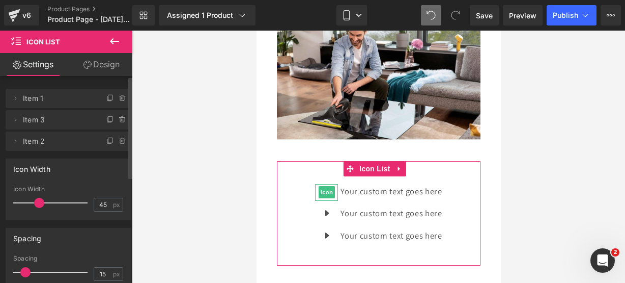
click at [106, 98] on icon at bounding box center [110, 98] width 8 height 8
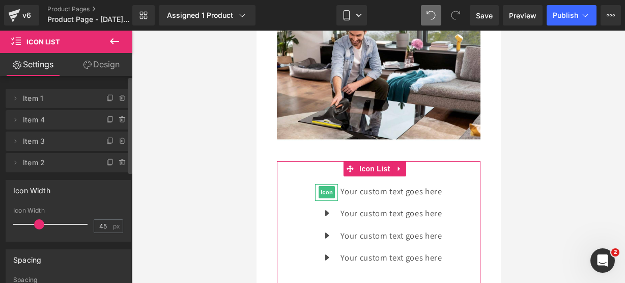
click at [106, 98] on icon at bounding box center [110, 98] width 8 height 8
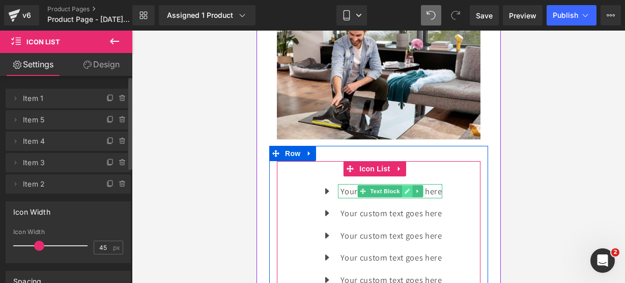
click at [404, 188] on icon at bounding box center [406, 190] width 5 height 5
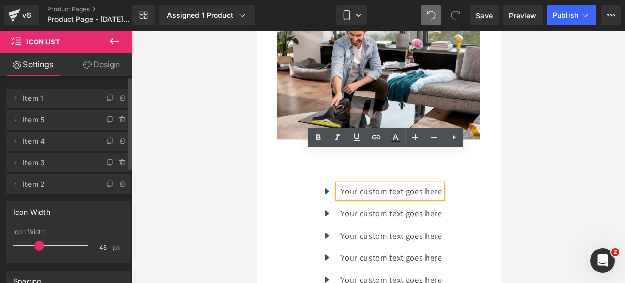
click at [437, 184] on p "Your custom text goes here" at bounding box center [390, 191] width 101 height 15
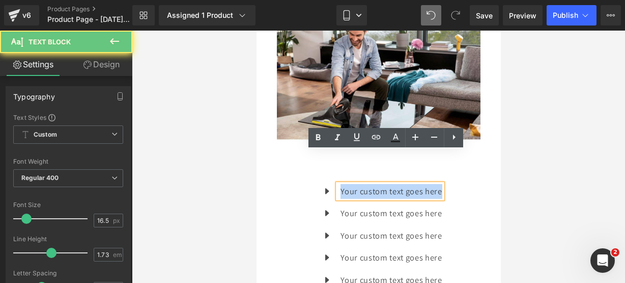
drag, startPoint x: 437, startPoint y: 159, endPoint x: 274, endPoint y: 154, distance: 162.5
click at [274, 161] on div "Icon Your custom text goes here Text Block Icon Your custom text goes here Text…" at bounding box center [378, 235] width 219 height 149
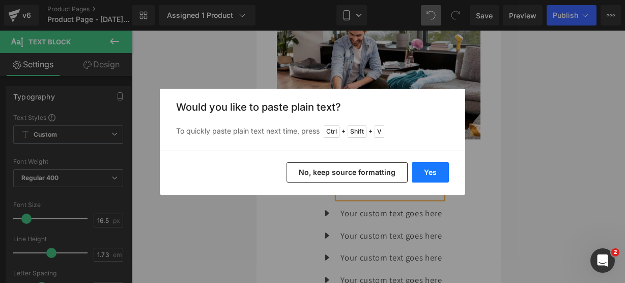
click at [421, 179] on button "Yes" at bounding box center [430, 172] width 37 height 20
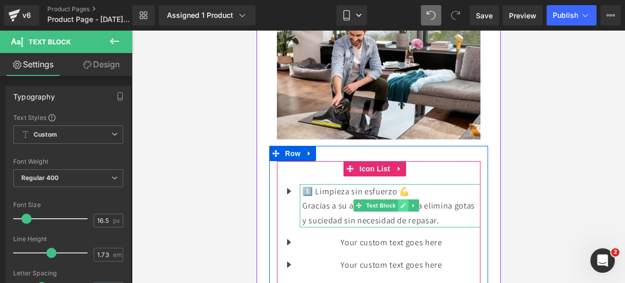
click at [401, 199] on link at bounding box center [403, 205] width 11 height 12
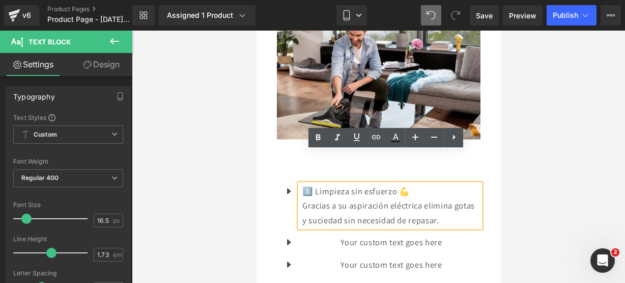
click at [465, 198] on p "Gracias a su aspiración eléctrica elimina gotas y suciedad sin necesidad de rep…" at bounding box center [391, 212] width 178 height 29
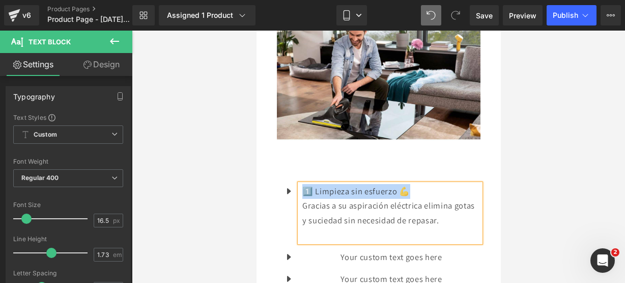
drag, startPoint x: 435, startPoint y: 161, endPoint x: 300, endPoint y: 155, distance: 135.1
click at [300, 184] on div "1️⃣ Limpieza sin esfuerzo 💪 Gracias a su aspiración eléctrica elimina gotas y s…" at bounding box center [389, 213] width 181 height 58
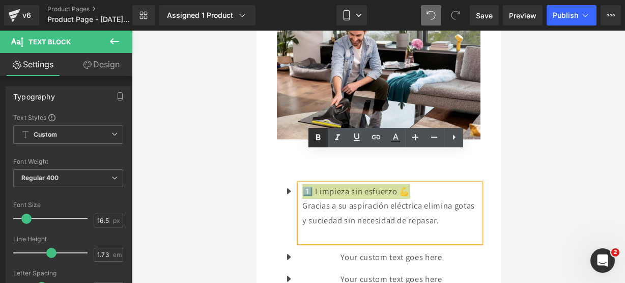
drag, startPoint x: 314, startPoint y: 143, endPoint x: 50, endPoint y: 103, distance: 267.1
click at [314, 143] on icon at bounding box center [318, 137] width 12 height 12
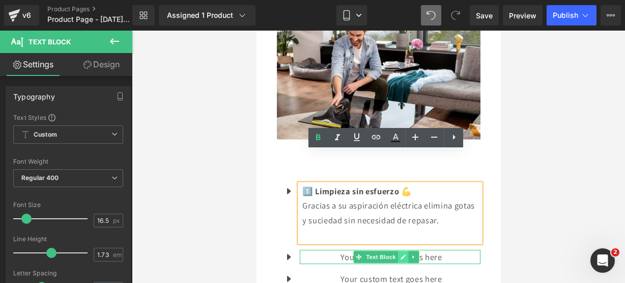
click at [402, 254] on icon at bounding box center [403, 257] width 6 height 6
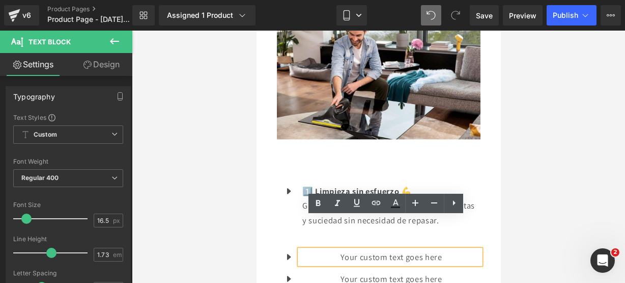
click at [451, 249] on p "Your custom text goes here" at bounding box center [391, 256] width 178 height 15
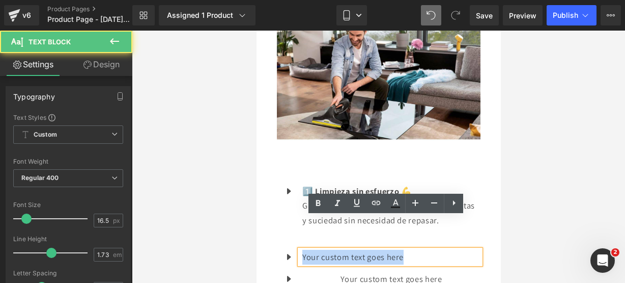
drag, startPoint x: 451, startPoint y: 230, endPoint x: 256, endPoint y: 203, distance: 196.9
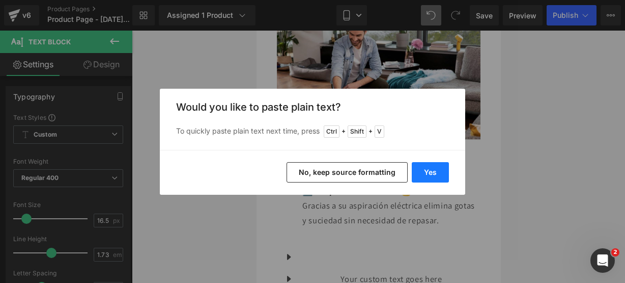
click at [444, 172] on button "Yes" at bounding box center [430, 172] width 37 height 20
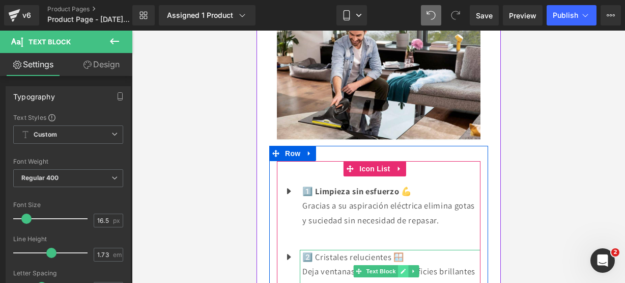
click at [403, 265] on link at bounding box center [403, 271] width 11 height 12
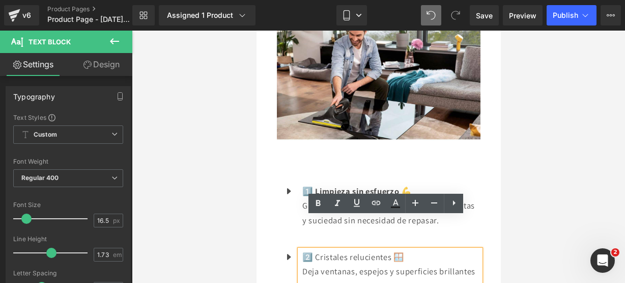
click at [401, 264] on p "Deja ventanas, espejos y superficies brillantes y sin marcas." at bounding box center [391, 278] width 178 height 29
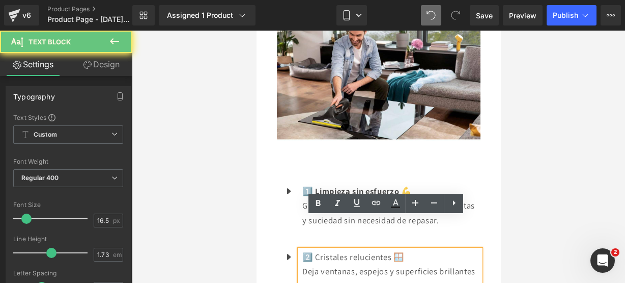
click at [392, 264] on p "Deja ventanas, espejos y superficies brillantes y sin marcas." at bounding box center [391, 278] width 178 height 29
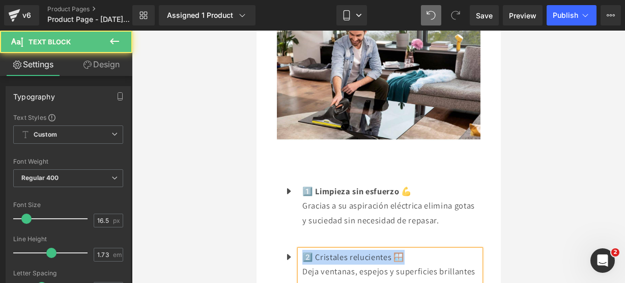
drag, startPoint x: 406, startPoint y: 229, endPoint x: 272, endPoint y: 218, distance: 134.3
click at [272, 218] on div "Icon 1️⃣ Limpieza sin esfuerzo 💪 Gracias a su aspiración eléctrica elimina gota…" at bounding box center [378, 279] width 219 height 236
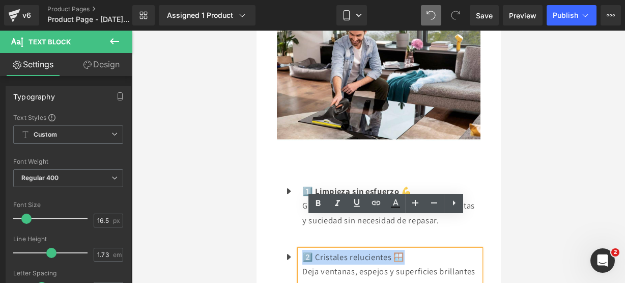
click at [318, 213] on ul "Icon 1️⃣ Limpieza sin esfuerzo 💪 Gracias a su aspiración eléctrica elimina gota…" at bounding box center [378, 283] width 204 height 198
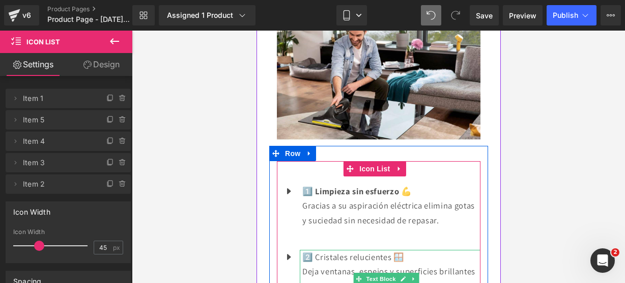
click at [407, 249] on p "2️⃣ Cristales relucientes 🪟" at bounding box center [391, 256] width 178 height 15
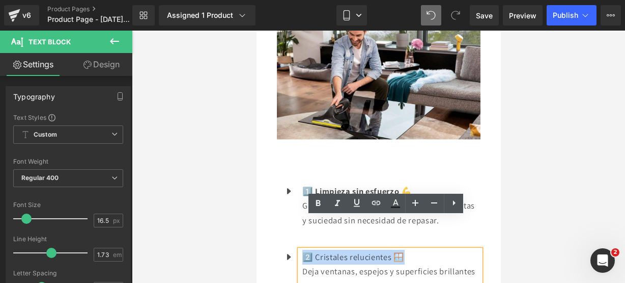
drag, startPoint x: 407, startPoint y: 229, endPoint x: 305, endPoint y: 219, distance: 101.7
click at [305, 249] on p "2️⃣ Cristales relucientes 🪟" at bounding box center [391, 256] width 178 height 15
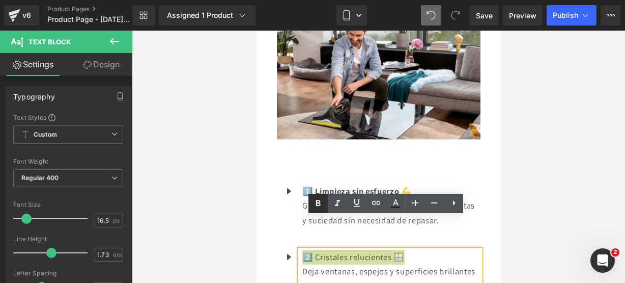
drag, startPoint x: 313, startPoint y: 206, endPoint x: 22, endPoint y: 133, distance: 299.8
click at [313, 206] on icon at bounding box center [318, 203] width 12 height 12
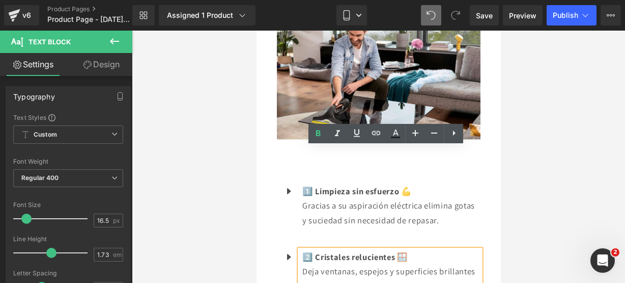
scroll to position [1068, 0]
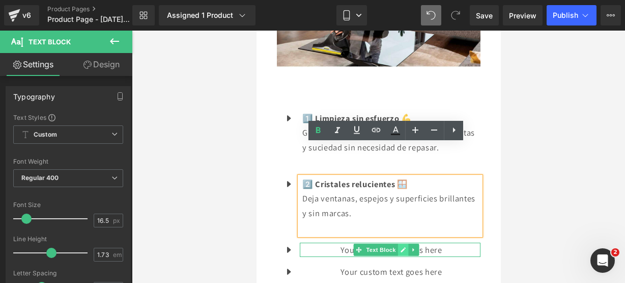
click at [398, 243] on link at bounding box center [403, 249] width 11 height 12
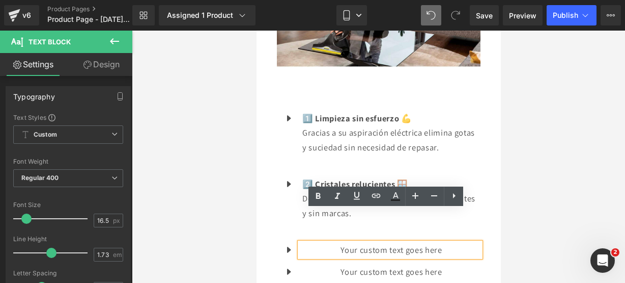
click at [442, 242] on p "Your custom text goes here" at bounding box center [391, 249] width 178 height 15
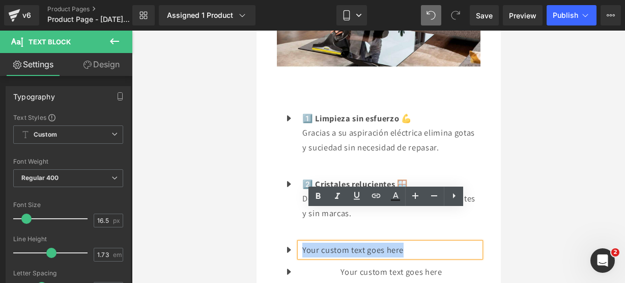
drag, startPoint x: 440, startPoint y: 216, endPoint x: 268, endPoint y: 191, distance: 173.4
click at [269, 191] on div "Icon 1️⃣ Limpieza sin esfuerzo 💪 Gracias a su aspiración eléctrica elimina gota…" at bounding box center [378, 206] width 219 height 236
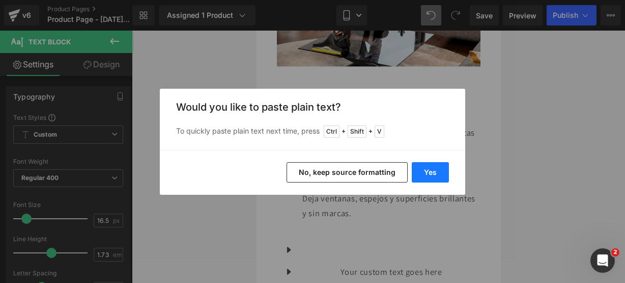
click at [424, 169] on button "Yes" at bounding box center [430, 172] width 37 height 20
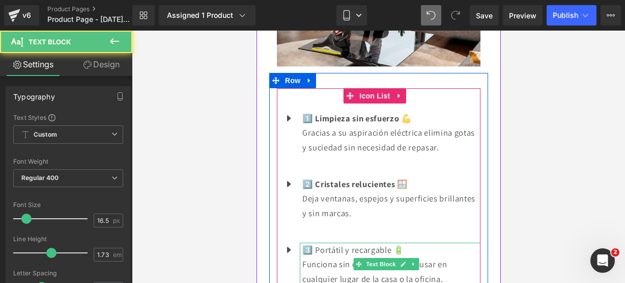
click at [452, 257] on p "Funciona sin cables, ideal para usar en cualquier lugar de la casa o la oficina." at bounding box center [391, 271] width 178 height 29
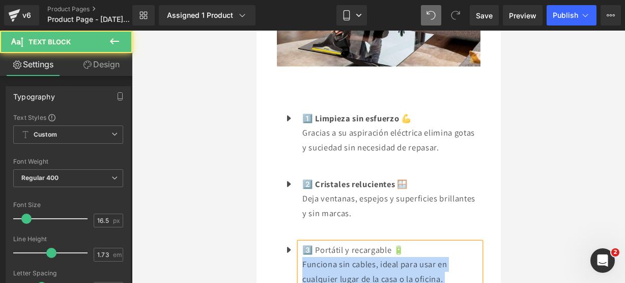
drag, startPoint x: 416, startPoint y: 219, endPoint x: 306, endPoint y: 208, distance: 110.5
click at [306, 242] on div "3️⃣ Portátil y recargable 🔋 Funciona sin cables, ideal para usar en cualquier l…" at bounding box center [389, 271] width 181 height 58
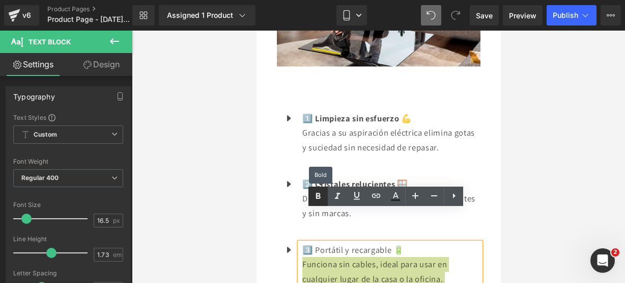
click at [312, 200] on link at bounding box center [318, 195] width 19 height 19
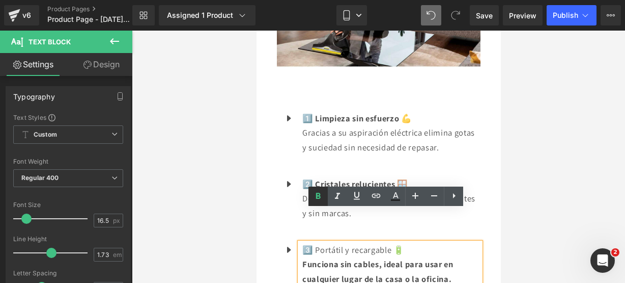
click at [322, 192] on icon at bounding box center [318, 196] width 12 height 12
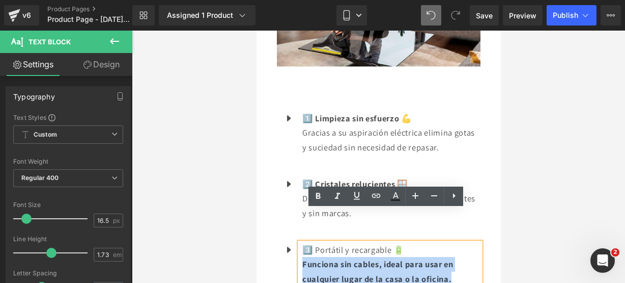
drag, startPoint x: 454, startPoint y: 246, endPoint x: 301, endPoint y: 225, distance: 154.2
click at [301, 242] on div "3️⃣ Portátil y recargable 🔋 Funciona sin cables, ideal para usar en cualquier l…" at bounding box center [389, 271] width 181 height 58
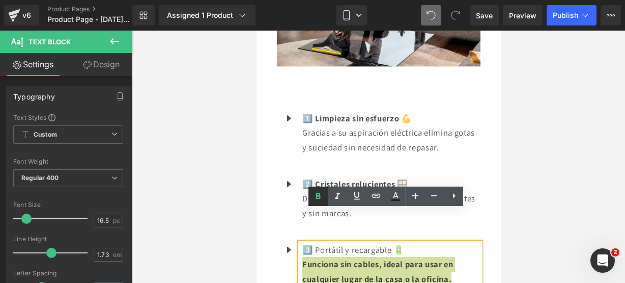
click at [315, 204] on link at bounding box center [318, 195] width 19 height 19
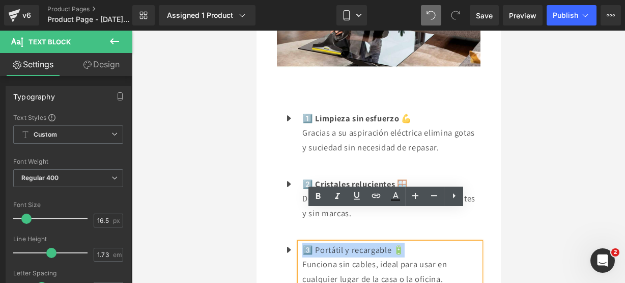
drag, startPoint x: 409, startPoint y: 217, endPoint x: 304, endPoint y: 204, distance: 105.2
click at [304, 204] on ul "Icon 1️⃣ Limpieza sin esfuerzo 💪 Gracias a su aspiración eléctrica elimina gota…" at bounding box center [378, 231] width 204 height 241
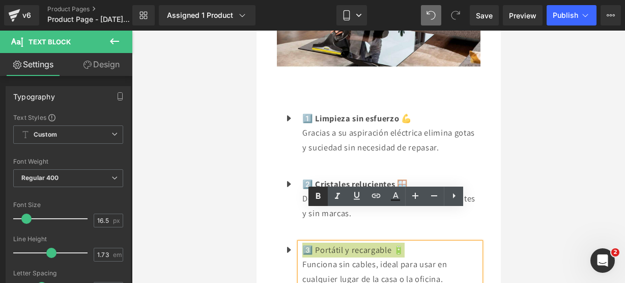
click at [319, 200] on icon at bounding box center [318, 196] width 12 height 12
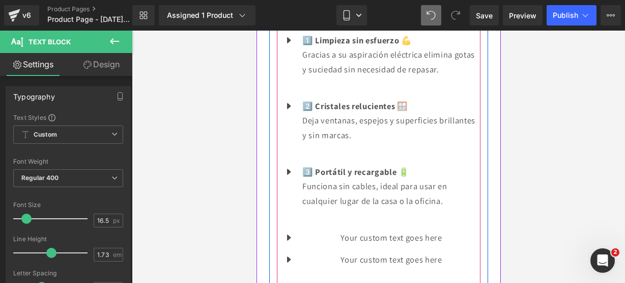
scroll to position [1147, 0]
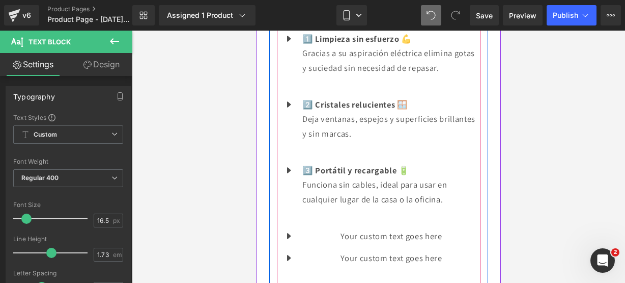
click at [409, 229] on div "Your custom text goes here Text Block" at bounding box center [389, 236] width 181 height 15
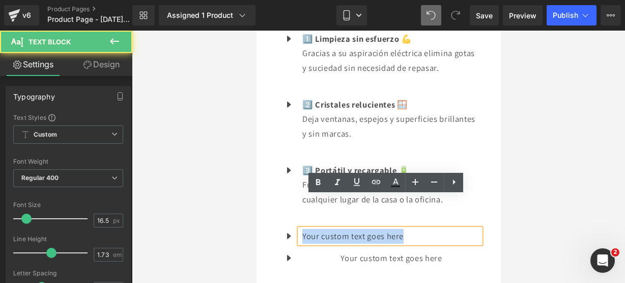
drag, startPoint x: 409, startPoint y: 203, endPoint x: 273, endPoint y: 183, distance: 137.8
click at [273, 183] on div "Icon 1️⃣ Limpieza sin esfuerzo 💪 Gracias a su aspiración eléctrica elimina gota…" at bounding box center [378, 149] width 219 height 280
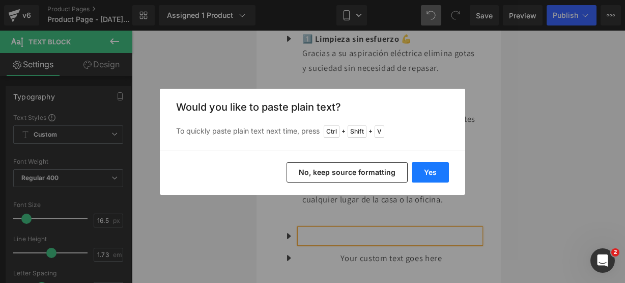
drag, startPoint x: 420, startPoint y: 175, endPoint x: 163, endPoint y: 144, distance: 258.4
click at [420, 175] on button "Yes" at bounding box center [430, 172] width 37 height 20
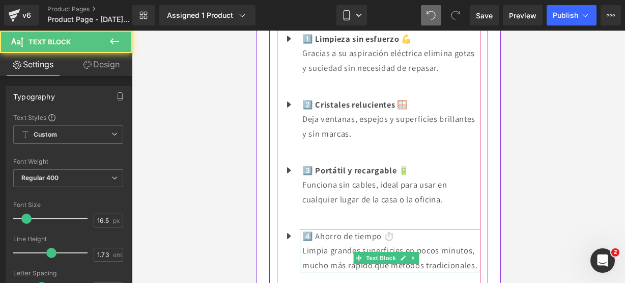
click at [402, 243] on p "Limpia grandes superficies en pocos minutos, mucho más rápido que métodos tradi…" at bounding box center [391, 257] width 178 height 29
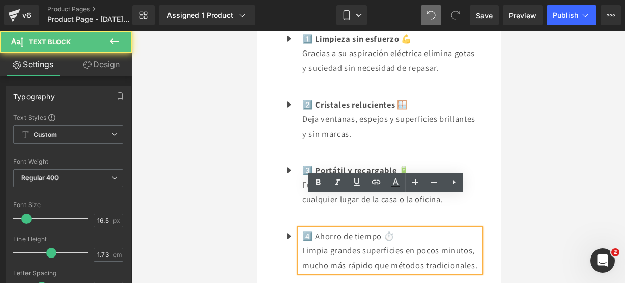
click at [375, 243] on p "Limpia grandes superficies en pocos minutos, mucho más rápido que métodos tradi…" at bounding box center [391, 257] width 178 height 29
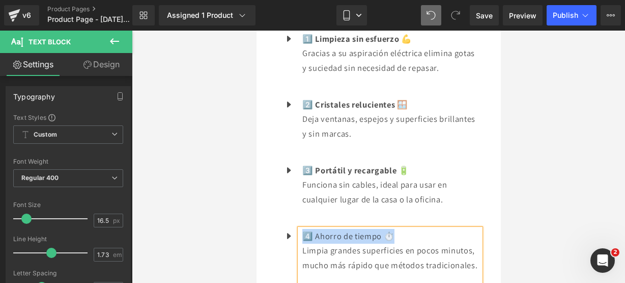
drag, startPoint x: 404, startPoint y: 207, endPoint x: 305, endPoint y: 199, distance: 99.6
click at [305, 229] on p "4️⃣ Ahorro de tiempo ⏱️" at bounding box center [391, 236] width 178 height 15
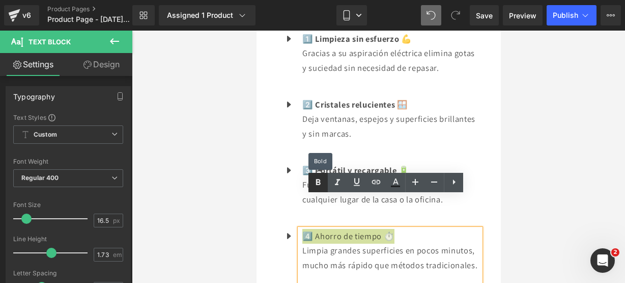
click at [315, 180] on icon at bounding box center [318, 182] width 12 height 12
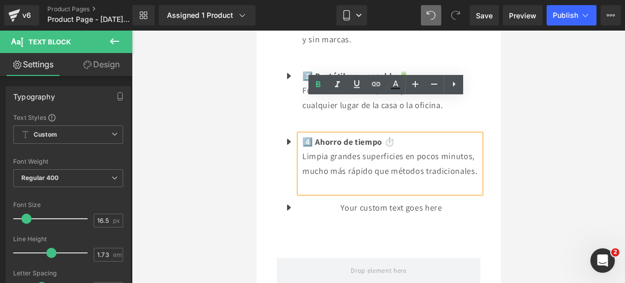
scroll to position [1245, 0]
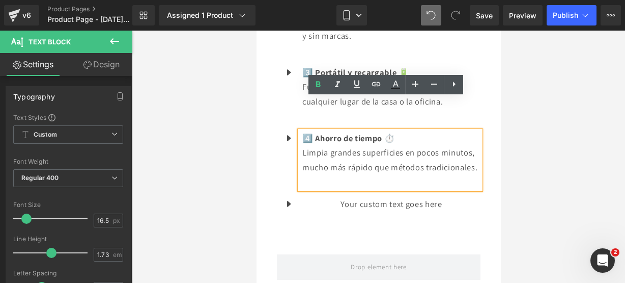
click at [414, 197] on div "Your custom text goes here Text Block" at bounding box center [389, 204] width 181 height 15
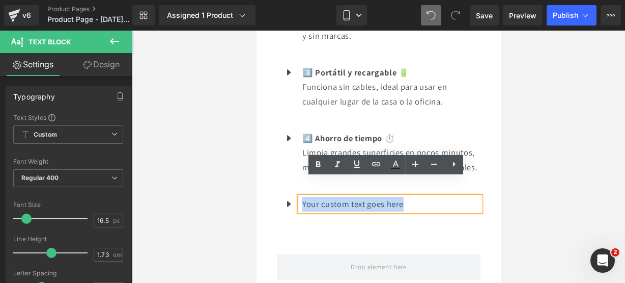
drag, startPoint x: 432, startPoint y: 183, endPoint x: 270, endPoint y: 165, distance: 162.9
click at [270, 165] on div "Icon 1️⃣ Limpieza sin esfuerzo 💪 Gracias a su aspiración eléctrica elimina gota…" at bounding box center [378, 72] width 219 height 323
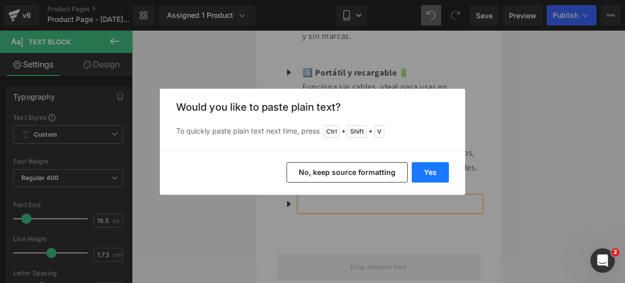
click at [436, 174] on button "Yes" at bounding box center [430, 172] width 37 height 20
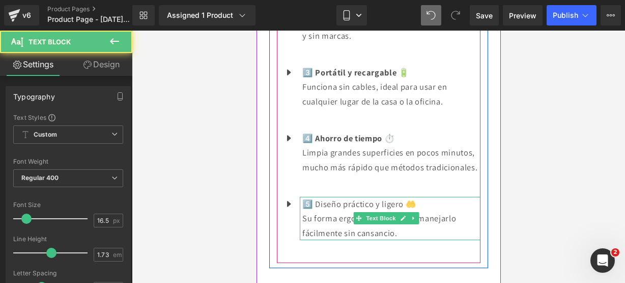
click at [422, 211] on p "Su forma ergonómica permite manejarlo fácilmente sin cansancio." at bounding box center [391, 225] width 178 height 29
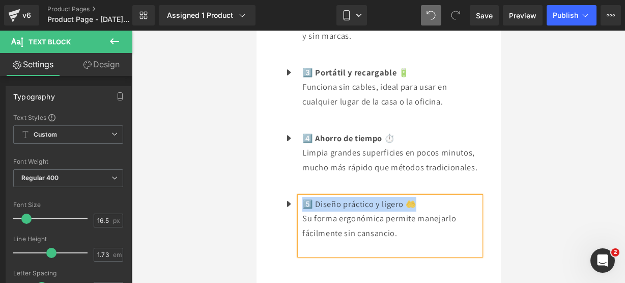
drag, startPoint x: 424, startPoint y: 190, endPoint x: 301, endPoint y: 184, distance: 122.9
click at [301, 197] on div "5️⃣ Diseño práctico y ligero 🤲 Su forma ergonómica permite manejarlo fácilmente…" at bounding box center [389, 226] width 181 height 58
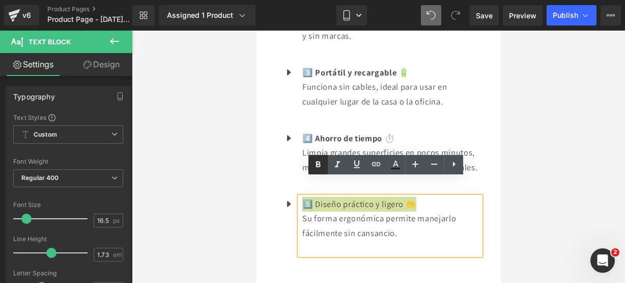
click at [310, 170] on link at bounding box center [318, 164] width 19 height 19
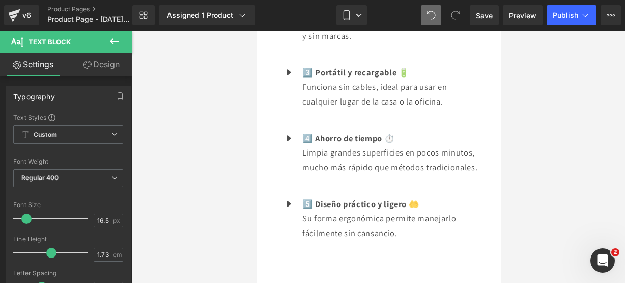
click at [114, 43] on icon at bounding box center [114, 41] width 12 height 12
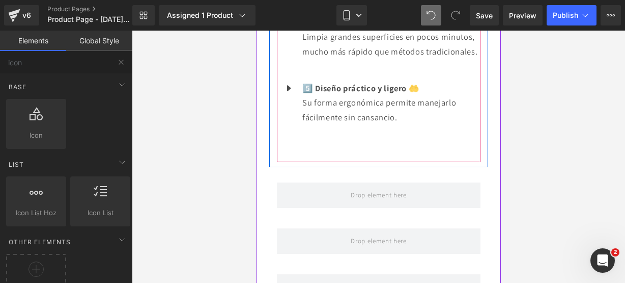
scroll to position [1361, 0]
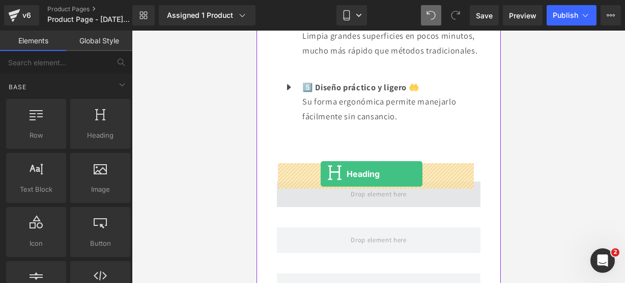
drag, startPoint x: 366, startPoint y: 140, endPoint x: 320, endPoint y: 174, distance: 57.1
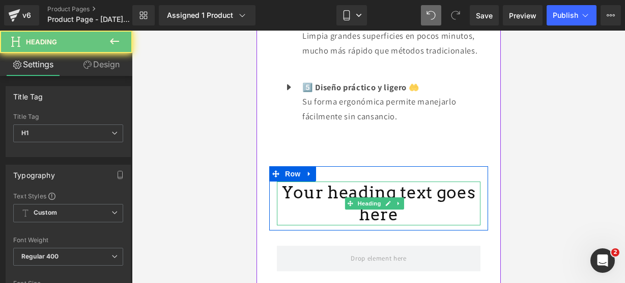
scroll to position [1381, 0]
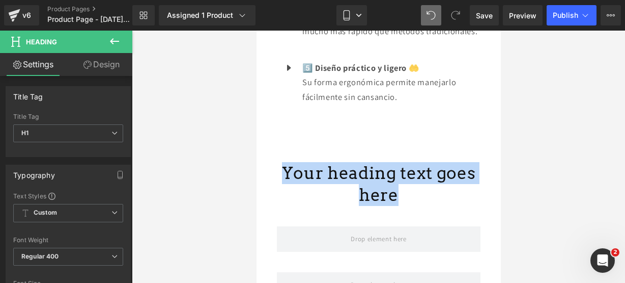
drag, startPoint x: 401, startPoint y: 179, endPoint x: 232, endPoint y: 142, distance: 173.5
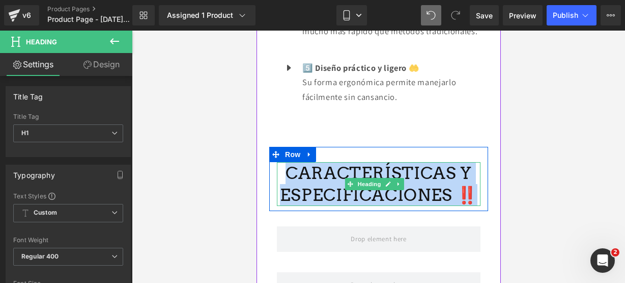
drag, startPoint x: 465, startPoint y: 172, endPoint x: 290, endPoint y: 155, distance: 175.4
click at [290, 162] on h1 "CARACTERÍSTICAS Y ESPECIFICACIONES ‼️" at bounding box center [378, 184] width 204 height 44
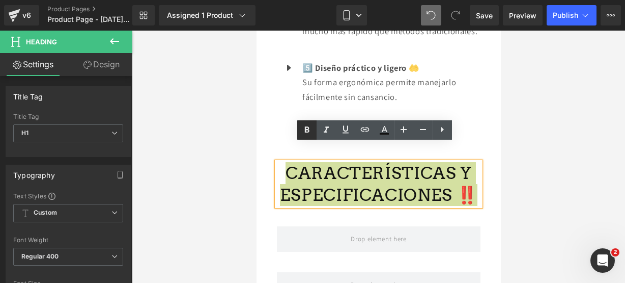
click at [310, 129] on icon at bounding box center [307, 130] width 12 height 12
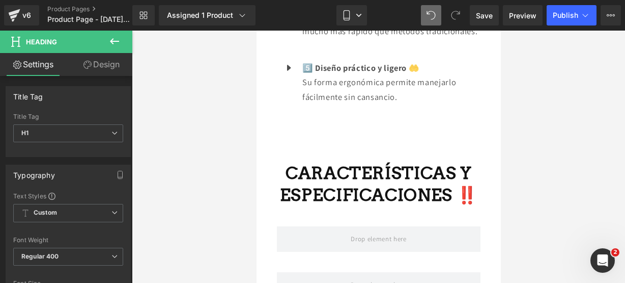
click at [116, 48] on button at bounding box center [115, 42] width 36 height 22
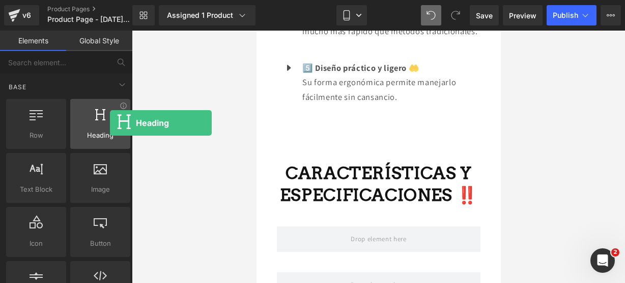
drag, startPoint x: 101, startPoint y: 129, endPoint x: 108, endPoint y: 122, distance: 10.1
click at [108, 122] on div at bounding box center [100, 118] width 54 height 23
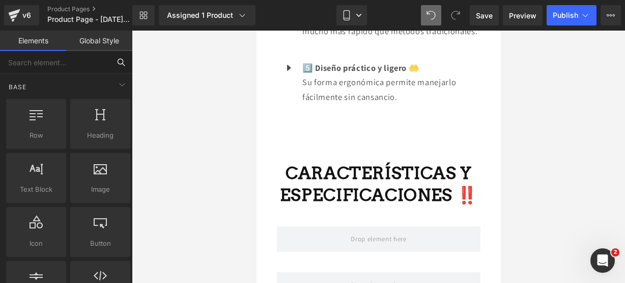
click at [78, 65] on input "text" at bounding box center [55, 62] width 110 height 22
type input "ICON"
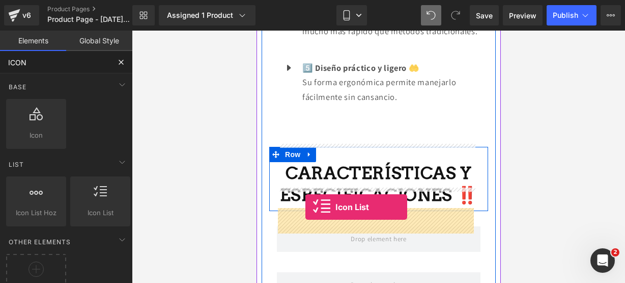
drag, startPoint x: 348, startPoint y: 238, endPoint x: 305, endPoint y: 207, distance: 52.9
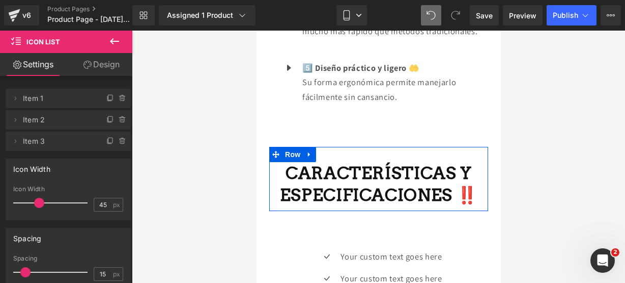
click at [325, 238] on div "Loading Product" at bounding box center [312, 242] width 55 height 11
click at [322, 238] on div "Loading Product" at bounding box center [312, 242] width 55 height 11
click at [324, 237] on div "Loading Product" at bounding box center [312, 242] width 55 height 11
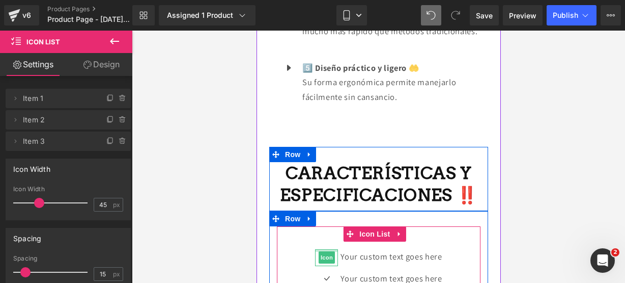
click at [321, 230] on div "Icon Your custom text goes here Text Block Icon Your custom text goes here Text…" at bounding box center [378, 278] width 204 height 105
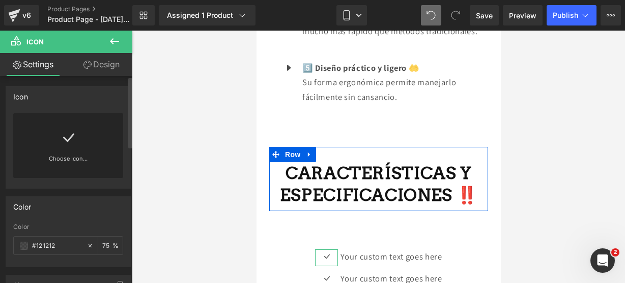
click at [80, 130] on div "Choose Icon..." at bounding box center [68, 145] width 110 height 65
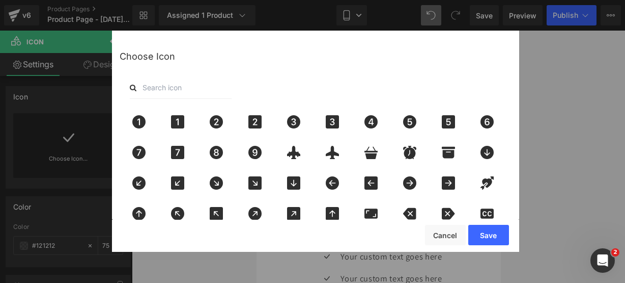
click at [158, 93] on input "text" at bounding box center [181, 87] width 102 height 22
type input "pin"
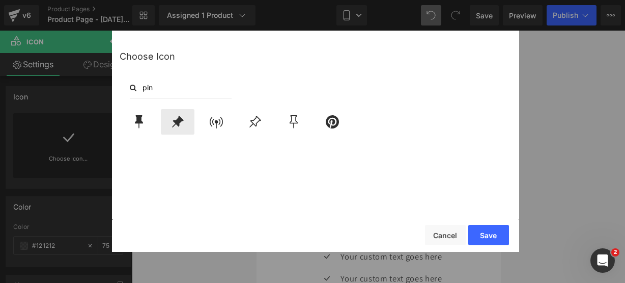
click at [179, 118] on icon at bounding box center [178, 122] width 12 height 12
drag, startPoint x: 499, startPoint y: 230, endPoint x: 118, endPoint y: 181, distance: 384.0
click at [499, 230] on button "Save" at bounding box center [488, 235] width 41 height 20
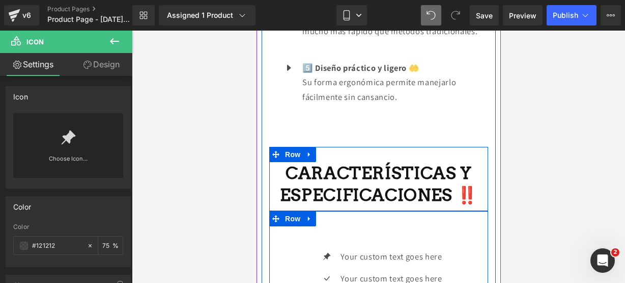
click at [280, 226] on div "Icon Your custom text goes here Text Block Icon Your custom text goes here Text…" at bounding box center [378, 278] width 204 height 105
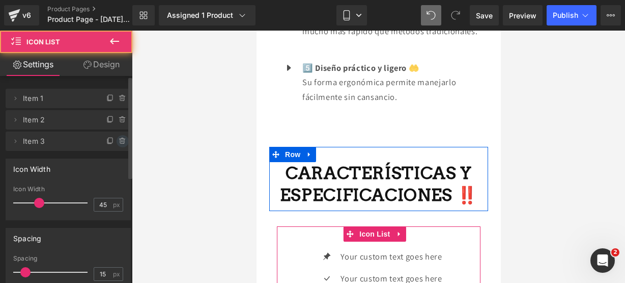
click at [119, 141] on icon at bounding box center [123, 141] width 8 height 8
click at [119, 141] on button "Delete" at bounding box center [114, 141] width 32 height 13
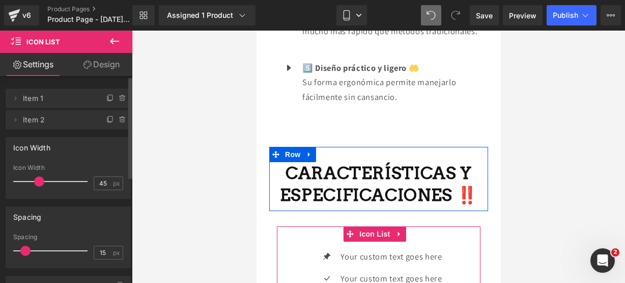
drag, startPoint x: 119, startPoint y: 141, endPoint x: 118, endPoint y: 119, distance: 22.4
click at [119, 118] on icon at bounding box center [123, 120] width 8 height 8
click at [118, 119] on button "Delete" at bounding box center [112, 120] width 32 height 13
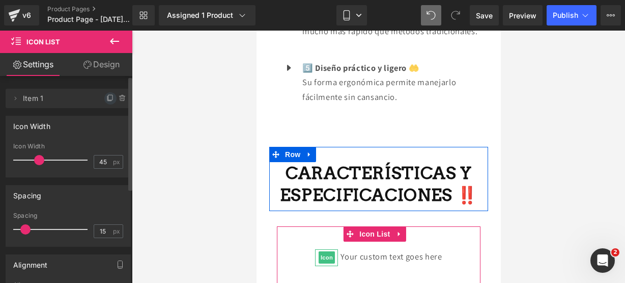
click at [106, 97] on icon at bounding box center [110, 98] width 8 height 8
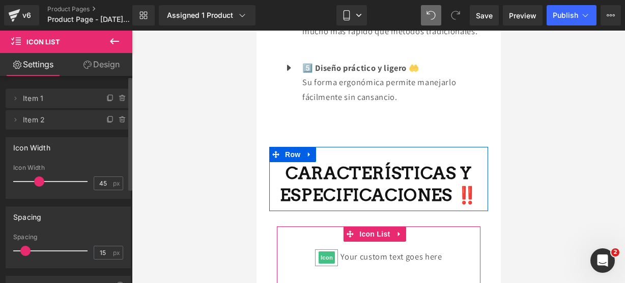
click at [106, 97] on icon at bounding box center [110, 98] width 8 height 8
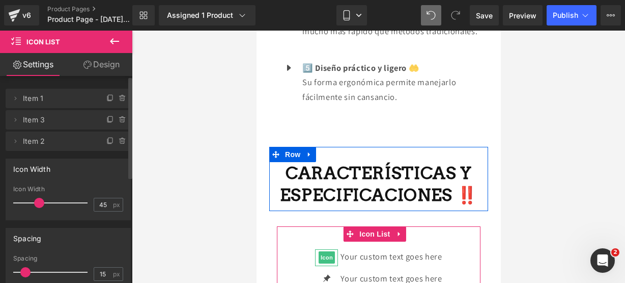
click at [106, 97] on icon at bounding box center [110, 98] width 8 height 8
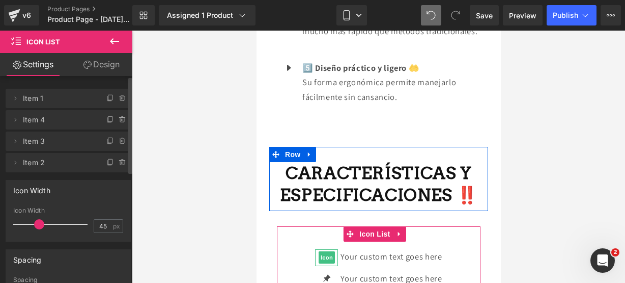
click at [106, 97] on icon at bounding box center [110, 98] width 8 height 8
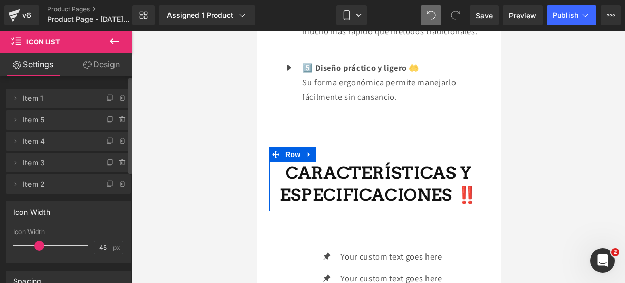
scroll to position [1514, 0]
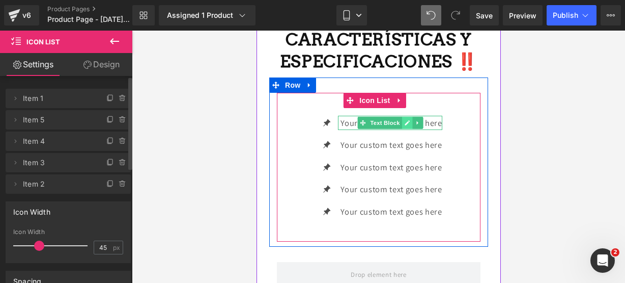
click at [404, 120] on icon at bounding box center [407, 123] width 6 height 6
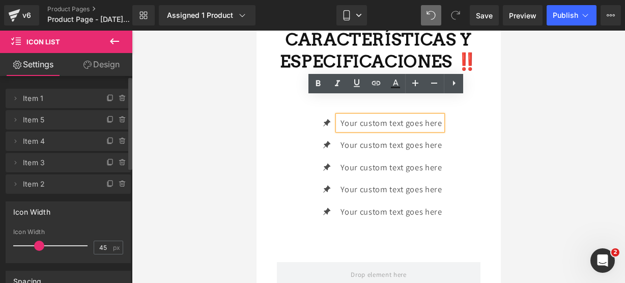
click at [436, 116] on p "Your custom text goes here" at bounding box center [390, 123] width 101 height 15
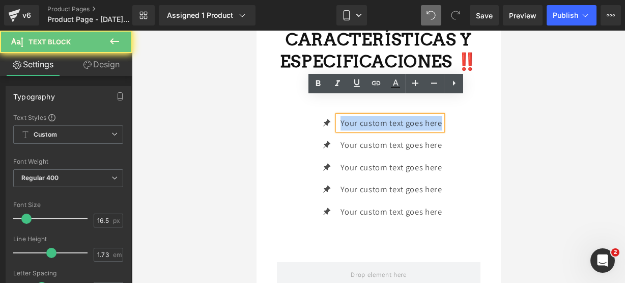
drag, startPoint x: 436, startPoint y: 103, endPoint x: 297, endPoint y: 91, distance: 139.0
click at [297, 93] on div "Icon Your custom text goes here Text Block Icon Your custom text goes here Text…" at bounding box center [378, 167] width 204 height 149
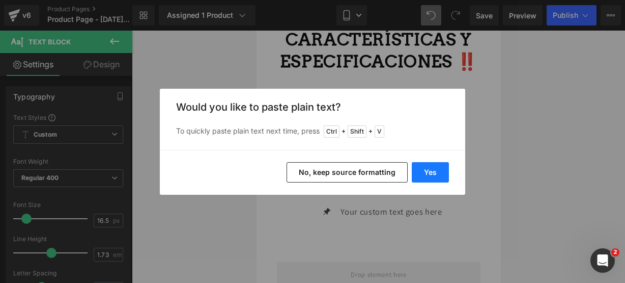
drag, startPoint x: 160, startPoint y: 141, endPoint x: 416, endPoint y: 171, distance: 258.4
click at [416, 171] on button "Yes" at bounding box center [430, 172] width 37 height 20
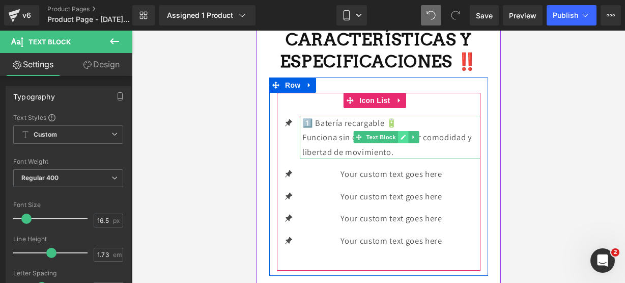
click at [404, 134] on icon at bounding box center [402, 136] width 5 height 5
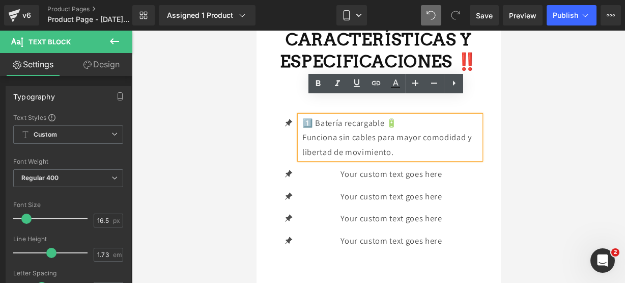
click at [317, 116] on p "1️⃣ Batería recargable 🔋" at bounding box center [391, 123] width 178 height 15
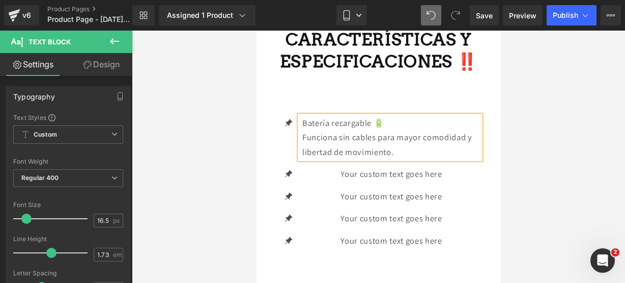
click at [303, 130] on p "Funciona sin cables para mayor comodidad y libertad de movimiento." at bounding box center [391, 144] width 178 height 29
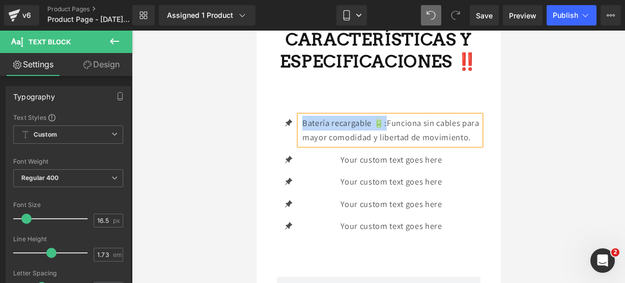
drag, startPoint x: 383, startPoint y: 108, endPoint x: 303, endPoint y: 103, distance: 80.1
click at [303, 116] on p "Batería recargable 🔋: Funciona sin cables para mayor comodidad y libertad de mo…" at bounding box center [391, 130] width 178 height 29
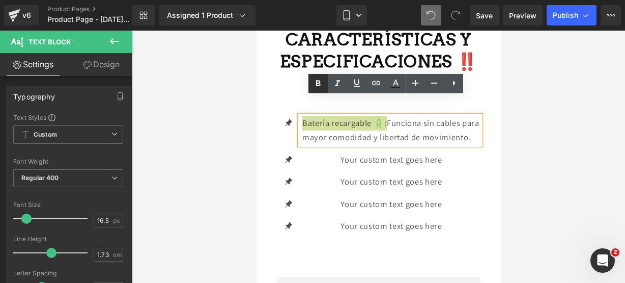
click at [321, 86] on icon at bounding box center [318, 83] width 12 height 12
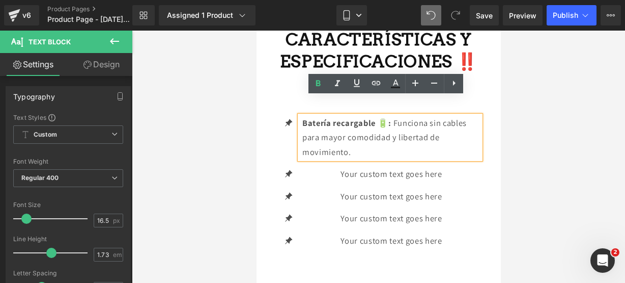
click at [382, 134] on p "Batería recargable 🔋: Funciona sin cables para mayor comodidad y libertad de mo…" at bounding box center [391, 138] width 178 height 44
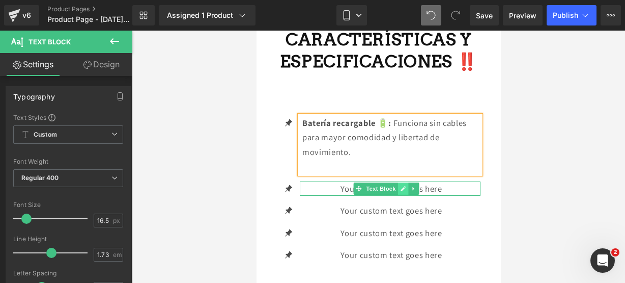
click at [405, 182] on link at bounding box center [403, 188] width 11 height 12
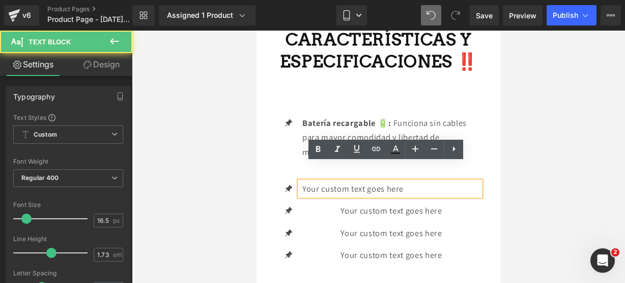
click at [440, 181] on p "Your custom text goes here" at bounding box center [391, 188] width 178 height 15
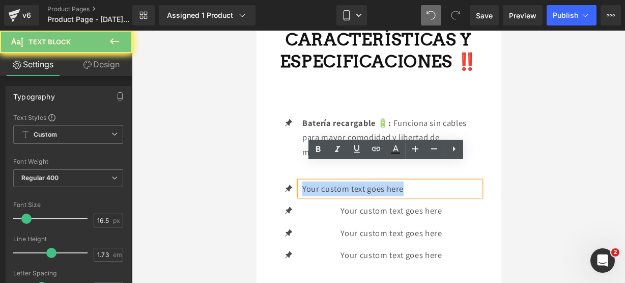
drag, startPoint x: 440, startPoint y: 172, endPoint x: 244, endPoint y: 152, distance: 196.5
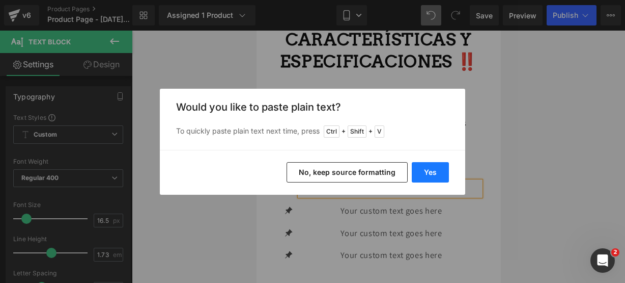
click at [433, 168] on button "Yes" at bounding box center [430, 172] width 37 height 20
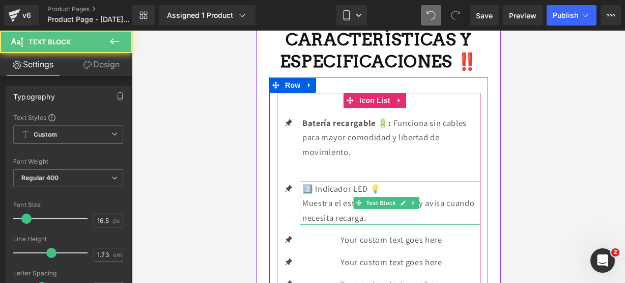
click at [432, 196] on p "Muestra el estado de la batería y avisa cuando necesita recarga." at bounding box center [391, 210] width 178 height 29
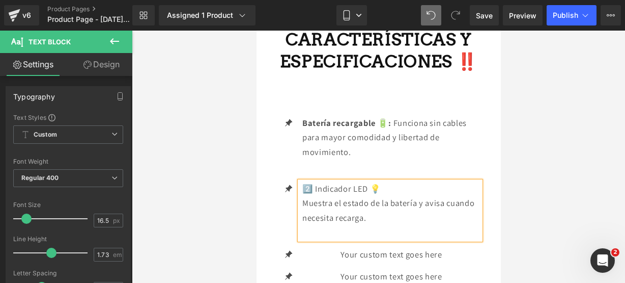
click at [315, 181] on p "2️⃣ Indicador LED 💡" at bounding box center [391, 188] width 178 height 15
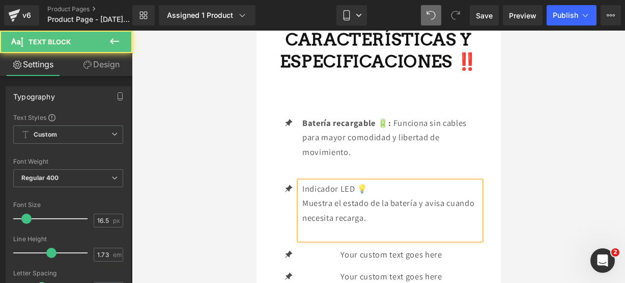
click at [303, 196] on p "Muestra el estado de la batería y avisa cuando necesita recarga." at bounding box center [391, 210] width 178 height 29
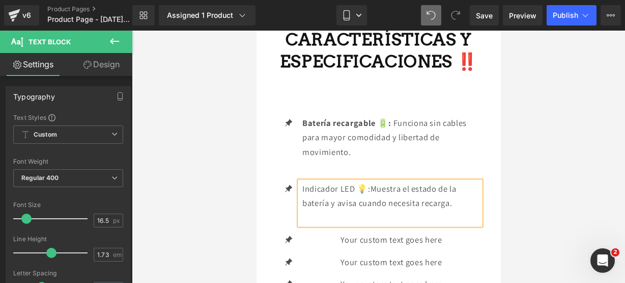
drag, startPoint x: 370, startPoint y: 169, endPoint x: 302, endPoint y: 166, distance: 67.3
click at [302, 181] on p "Indicador LED 💡: Muestra el estado de la batería y avisa cuando necesita recarg…" at bounding box center [391, 195] width 178 height 29
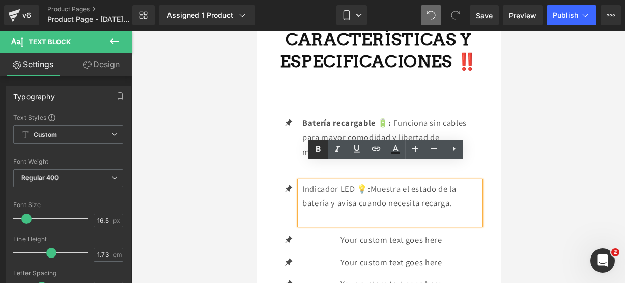
click at [312, 144] on link at bounding box center [318, 149] width 19 height 19
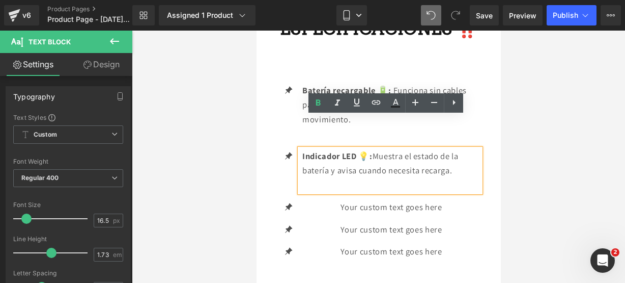
scroll to position [1561, 0]
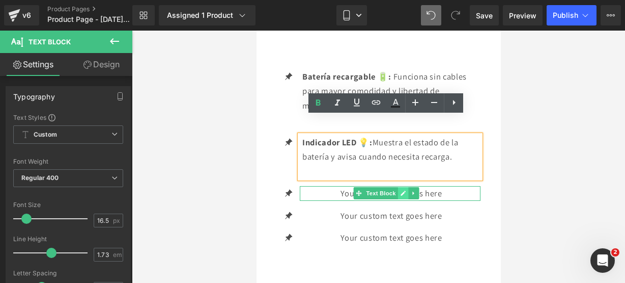
click at [404, 190] on icon at bounding box center [402, 192] width 5 height 5
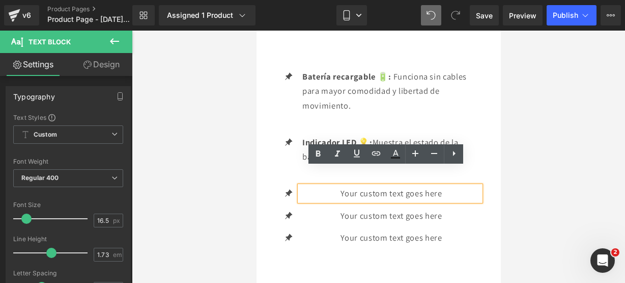
click at [440, 186] on p "Your custom text goes here" at bounding box center [391, 193] width 178 height 15
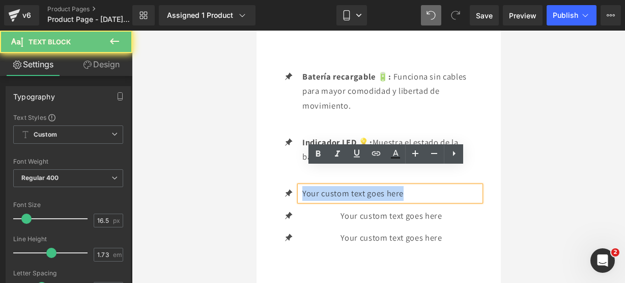
drag, startPoint x: 439, startPoint y: 175, endPoint x: 193, endPoint y: 136, distance: 249.4
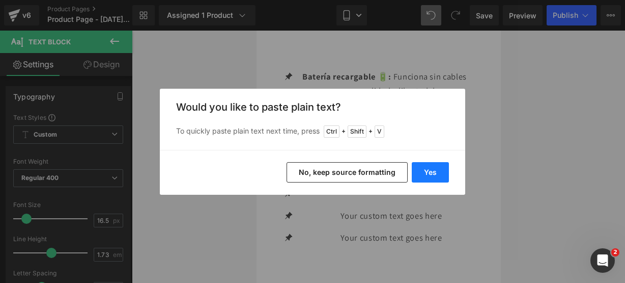
click at [434, 165] on button "Yes" at bounding box center [430, 172] width 37 height 20
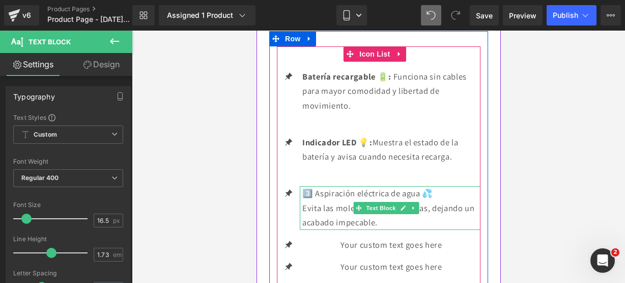
click at [418, 203] on p "Evita las molestas gotas y marcas, dejando un acabado impecable." at bounding box center [391, 215] width 178 height 29
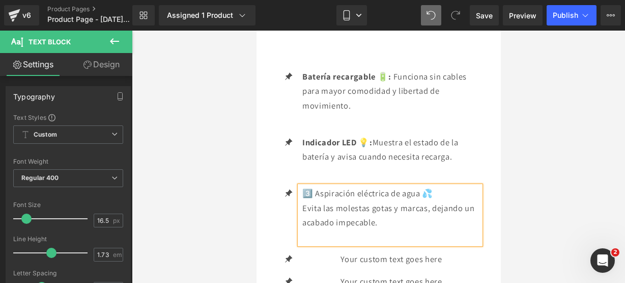
click at [320, 186] on p "3️⃣ Aspiración eléctrica de agua 💦" at bounding box center [391, 193] width 178 height 15
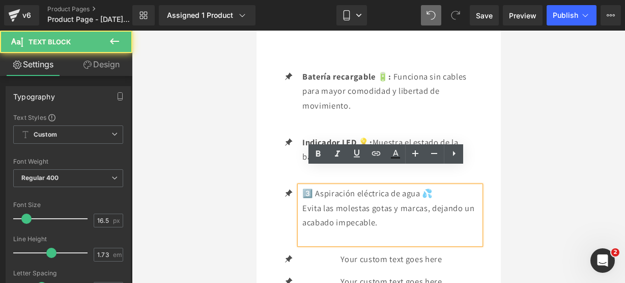
click at [315, 186] on p "3️⃣ Aspiración eléctrica de agua 💦" at bounding box center [391, 193] width 178 height 15
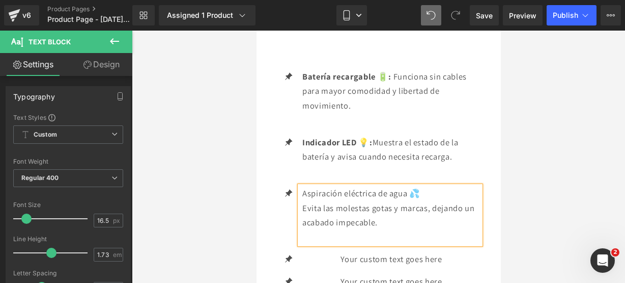
click at [301, 189] on div "Aspiración eléctrica de agua 💦 Evita las molestas gotas y marcas, dejando un ac…" at bounding box center [389, 215] width 181 height 58
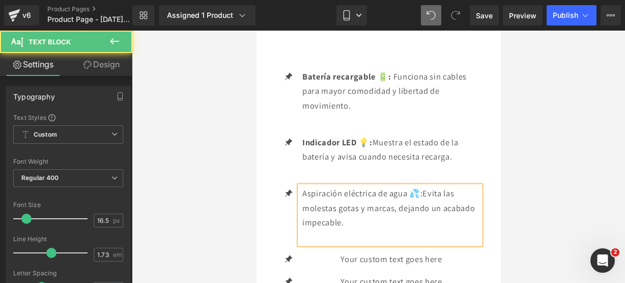
drag, startPoint x: 425, startPoint y: 176, endPoint x: 303, endPoint y: 170, distance: 121.8
click at [303, 186] on p "Aspiración eléctrica de agua 💦: Evita las molestas gotas y marcas, dejando un a…" at bounding box center [391, 208] width 178 height 44
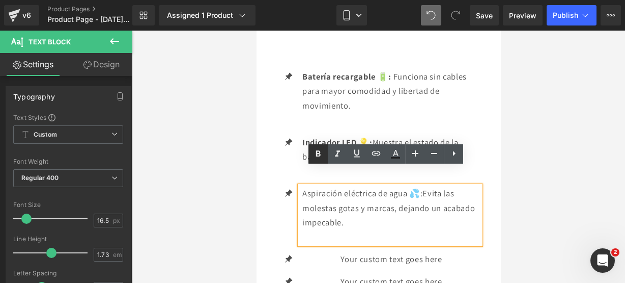
click at [316, 155] on icon at bounding box center [318, 154] width 5 height 6
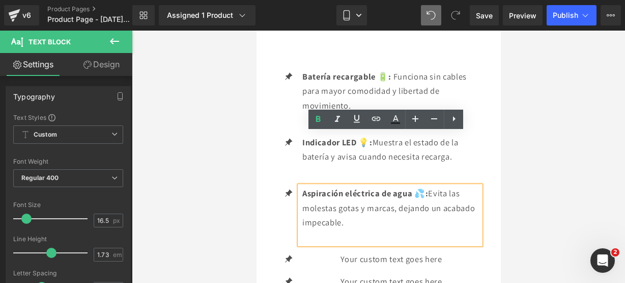
scroll to position [1608, 0]
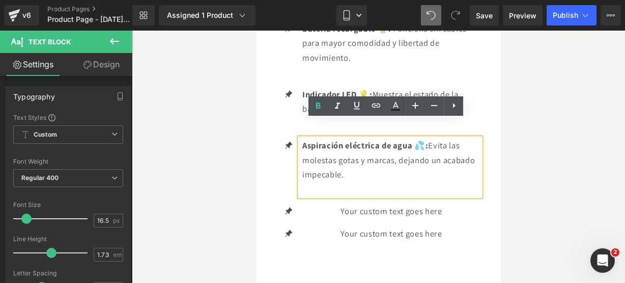
click at [410, 204] on div "Your custom text goes here Text Block" at bounding box center [389, 211] width 181 height 15
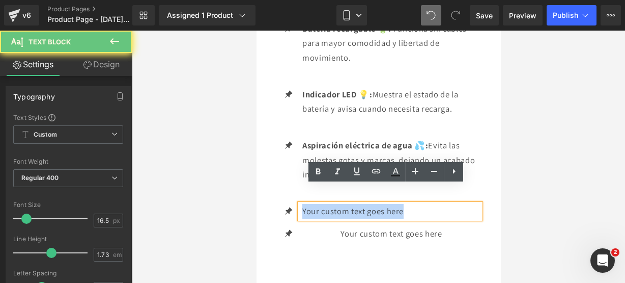
drag, startPoint x: 414, startPoint y: 193, endPoint x: 497, endPoint y: 207, distance: 84.5
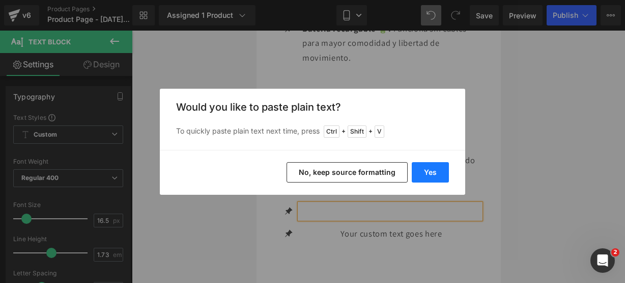
click at [430, 176] on button "Yes" at bounding box center [430, 172] width 37 height 20
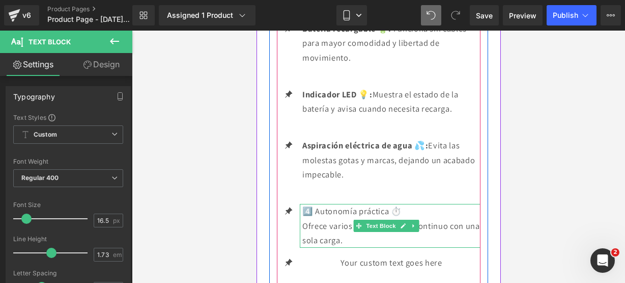
click at [385, 222] on p "Ofrece varios minutos de uso continuo con una sola carga." at bounding box center [391, 232] width 178 height 29
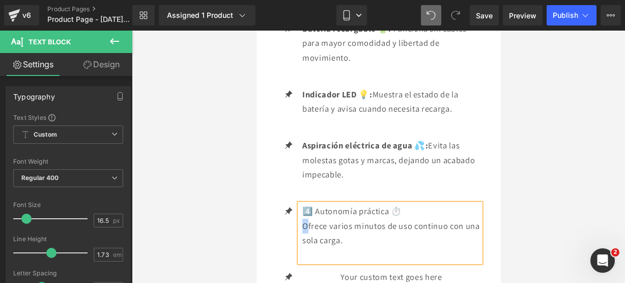
click at [304, 218] on p "Ofrece varios minutos de uso continuo con una sola carga." at bounding box center [391, 232] width 178 height 29
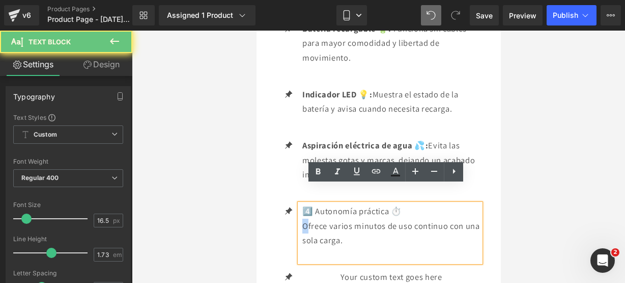
click at [304, 218] on p "Ofrece varios minutos de uso continuo con una sola carga." at bounding box center [391, 232] width 178 height 29
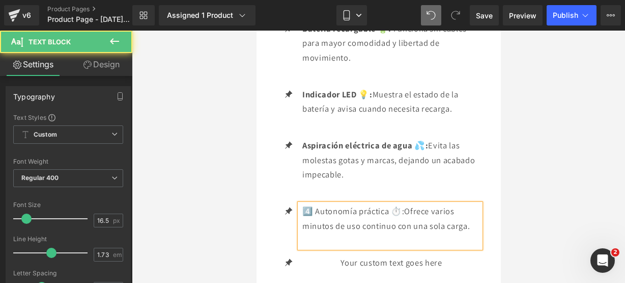
click at [314, 204] on p "4️⃣ Autonomía práctica ⏱️: Ofrece varios minutos de uso continuo con una sola c…" at bounding box center [391, 218] width 178 height 29
click at [390, 204] on p "Autonomía práctica ⏱️: Ofrece varios minutos de uso continuo con una sola carga." at bounding box center [391, 218] width 178 height 29
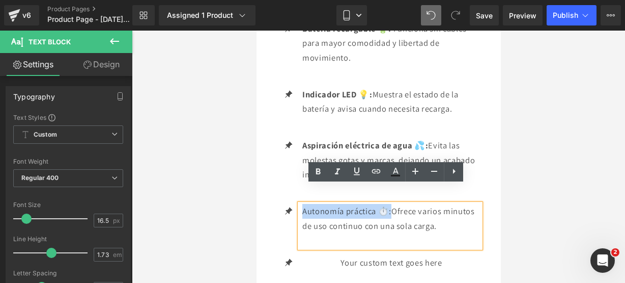
drag, startPoint x: 391, startPoint y: 192, endPoint x: 289, endPoint y: 183, distance: 102.3
click at [289, 183] on ul "Icon Batería recargable 🔋: Funciona sin cables para mayor comodidad y libertad …" at bounding box center [378, 149] width 204 height 256
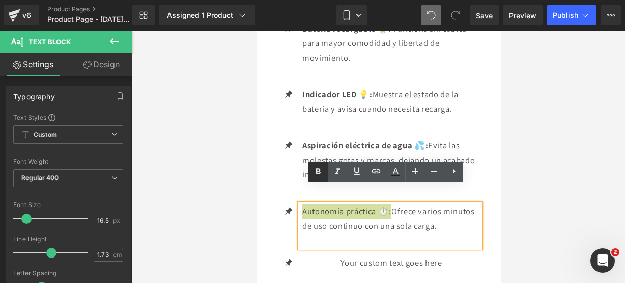
click at [319, 169] on icon at bounding box center [318, 172] width 5 height 6
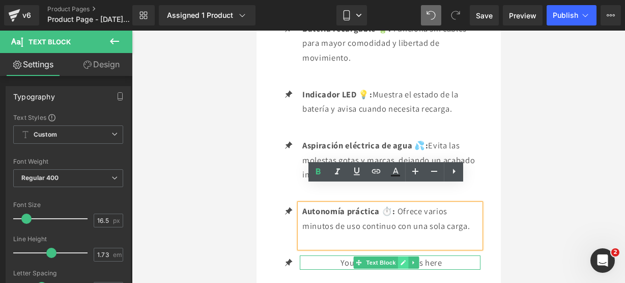
click at [400, 259] on icon at bounding box center [403, 262] width 6 height 6
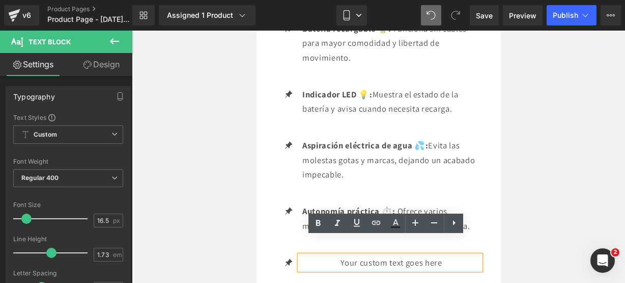
click at [449, 255] on p "Your custom text goes here" at bounding box center [391, 262] width 178 height 15
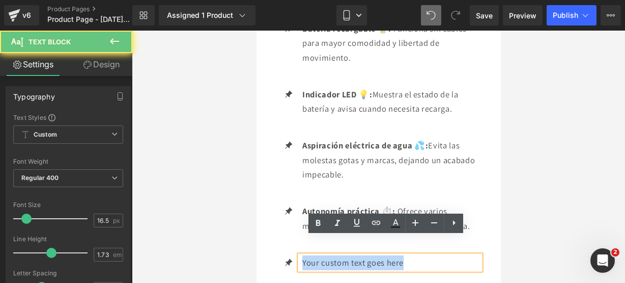
drag, startPoint x: 449, startPoint y: 247, endPoint x: 201, endPoint y: 232, distance: 248.9
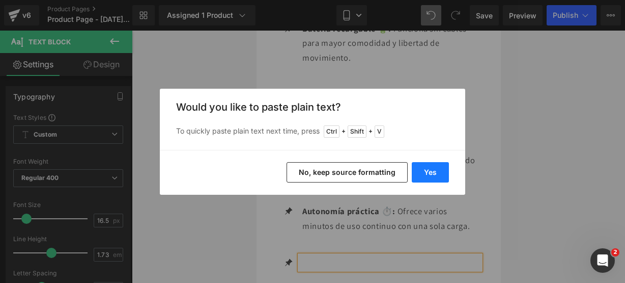
click at [428, 169] on button "Yes" at bounding box center [430, 172] width 37 height 20
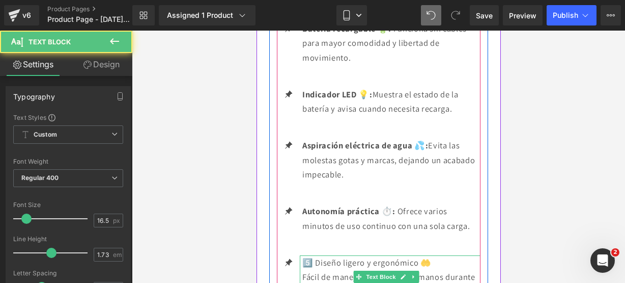
click at [412, 269] on p "Fácil de manejar sin cansar las manos durante la limpieza." at bounding box center [391, 283] width 178 height 29
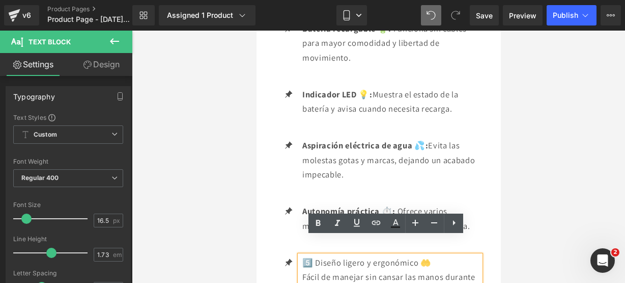
scroll to position [1619, 0]
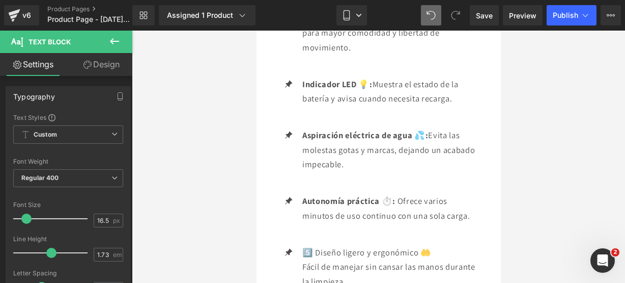
click at [302, 245] on div "Loading Product" at bounding box center [312, 242] width 55 height 11
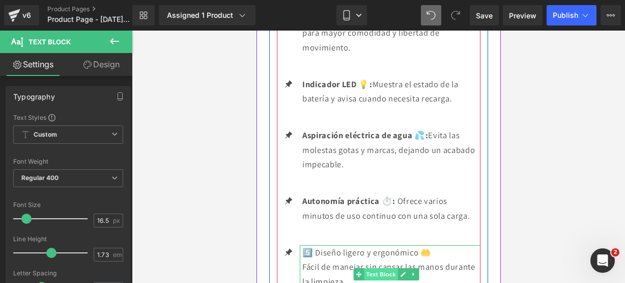
click at [394, 268] on span "Text Block" at bounding box center [381, 274] width 34 height 12
click at [398, 268] on link at bounding box center [403, 274] width 11 height 12
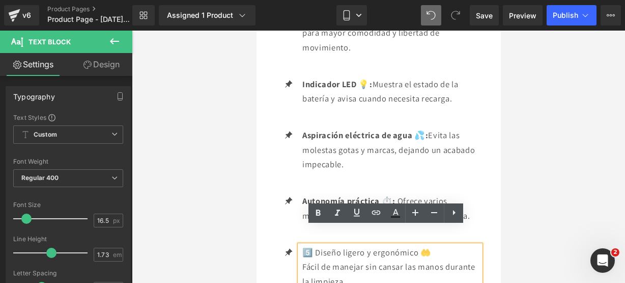
click at [305, 247] on div "Loading Product" at bounding box center [312, 242] width 55 height 11
click at [384, 263] on p "Fácil de manejar sin cansar las manos durante la limpieza." at bounding box center [391, 273] width 178 height 29
click at [302, 245] on div "Loading Product" at bounding box center [312, 242] width 55 height 11
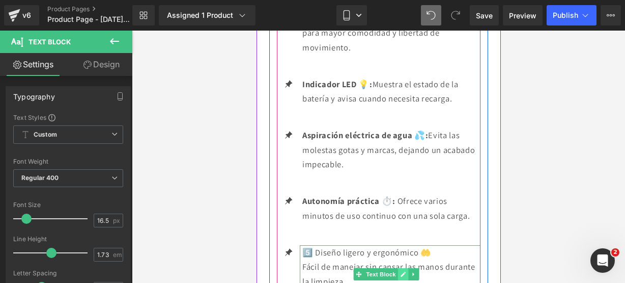
click at [403, 271] on icon at bounding box center [403, 274] width 6 height 6
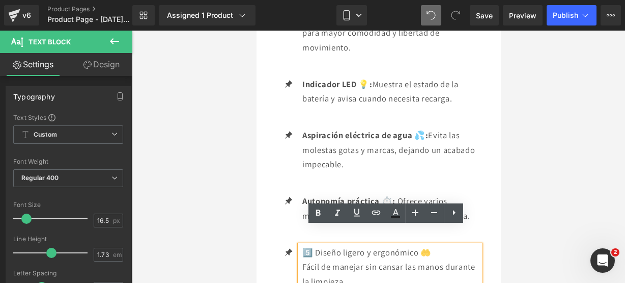
click at [401, 259] on p "Fácil de manejar sin cansar las manos durante la limpieza." at bounding box center [391, 273] width 178 height 29
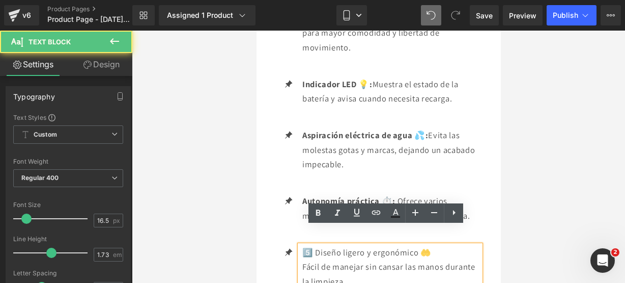
click at [329, 247] on div "Loading Product" at bounding box center [312, 242] width 55 height 11
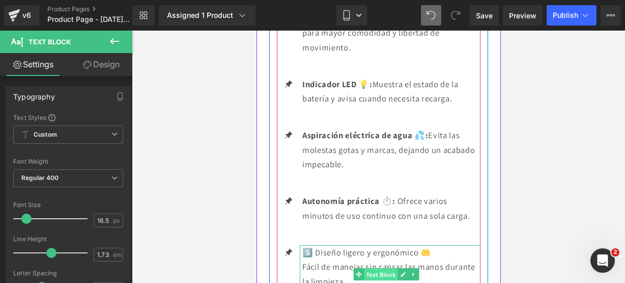
click at [368, 268] on span "Text Block" at bounding box center [381, 274] width 34 height 12
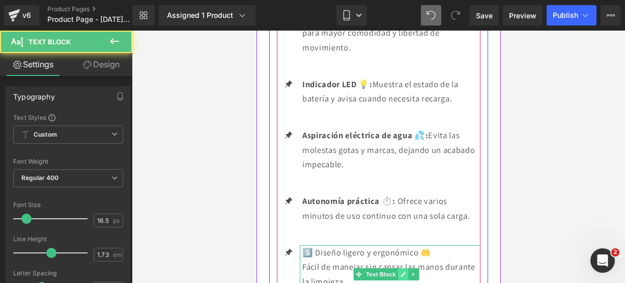
click at [400, 271] on icon at bounding box center [403, 274] width 6 height 6
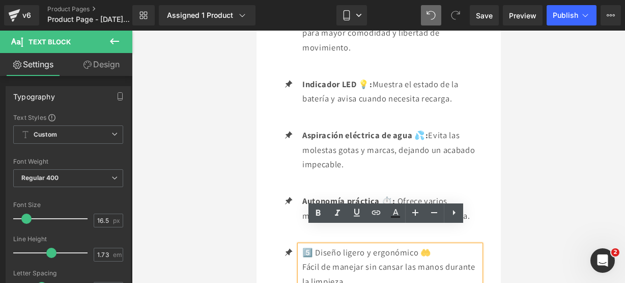
click at [367, 259] on p "Fácil de manejar sin cansar las manos durante la limpieza." at bounding box center [391, 273] width 178 height 29
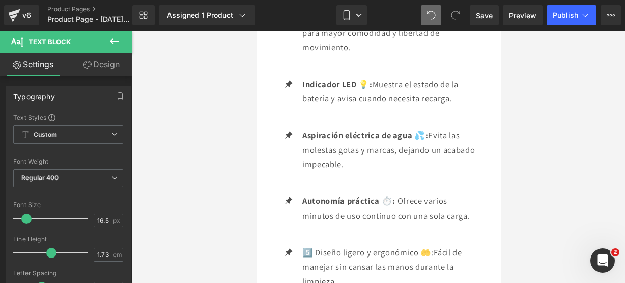
drag, startPoint x: 576, startPoint y: 268, endPoint x: 319, endPoint y: 235, distance: 259.2
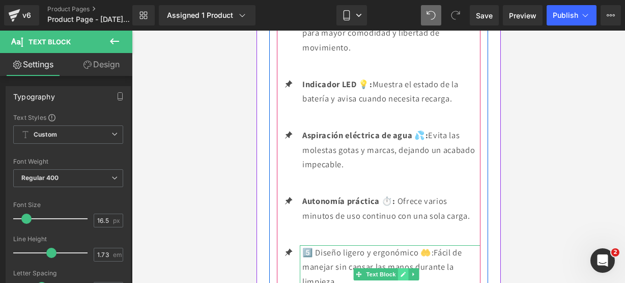
click at [402, 271] on icon at bounding box center [403, 274] width 6 height 6
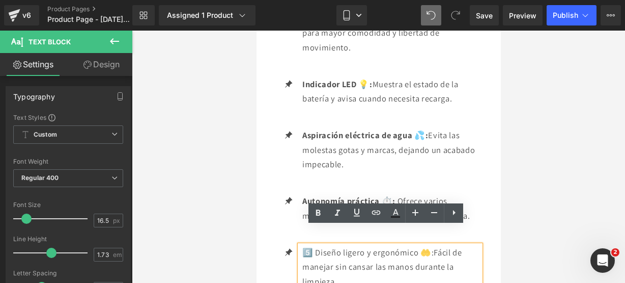
click at [406, 245] on p "5️⃣ Diseño ligero y ergonómico 🤲: Fácil de manejar sin cansar las manos durante…" at bounding box center [391, 267] width 178 height 44
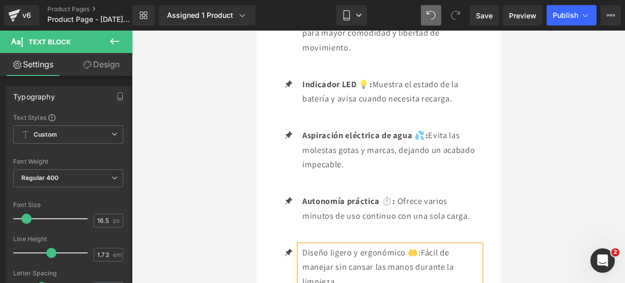
drag, startPoint x: 422, startPoint y: 235, endPoint x: 300, endPoint y: 231, distance: 121.8
click at [300, 245] on div "Diseño ligero y ergonómico 🤲: Fácil de manejar sin cansar las manos durante la …" at bounding box center [389, 274] width 181 height 58
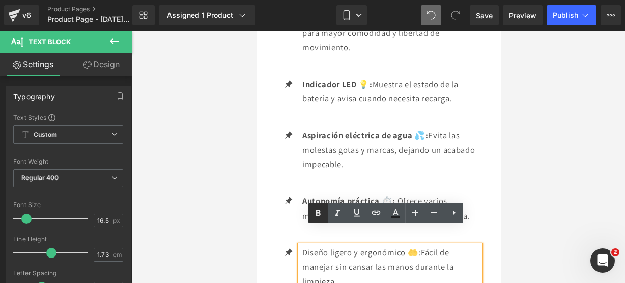
click at [316, 217] on icon at bounding box center [318, 213] width 12 height 12
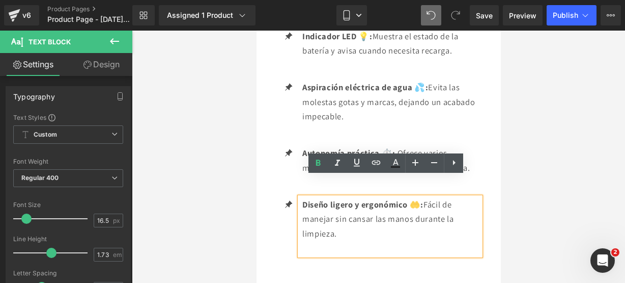
scroll to position [1669, 0]
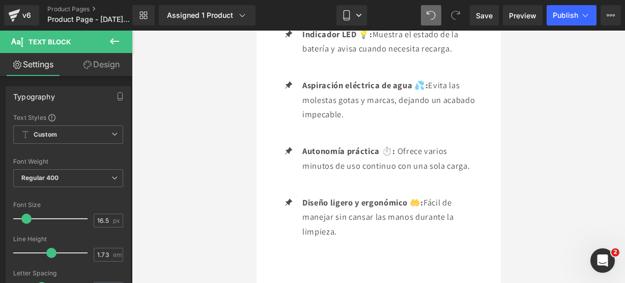
click at [120, 36] on icon at bounding box center [114, 41] width 12 height 12
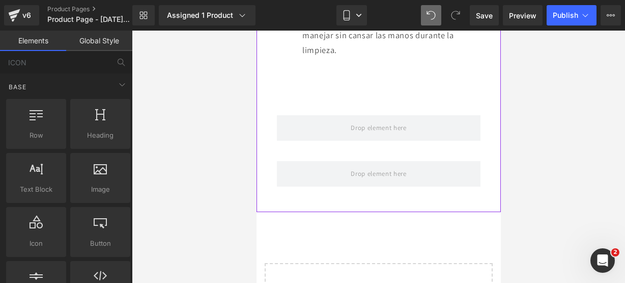
scroll to position [1770, 0]
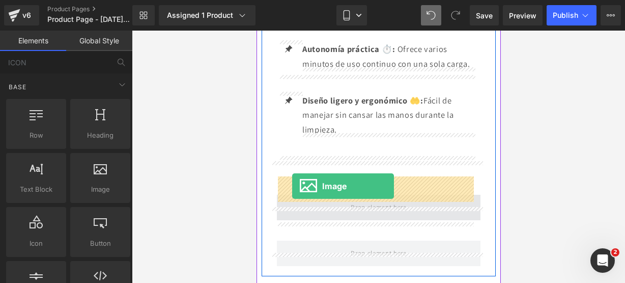
drag, startPoint x: 358, startPoint y: 185, endPoint x: 292, endPoint y: 186, distance: 66.7
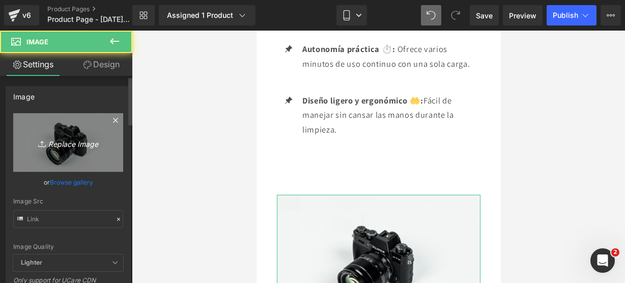
click at [78, 151] on link "Replace Image" at bounding box center [68, 142] width 110 height 59
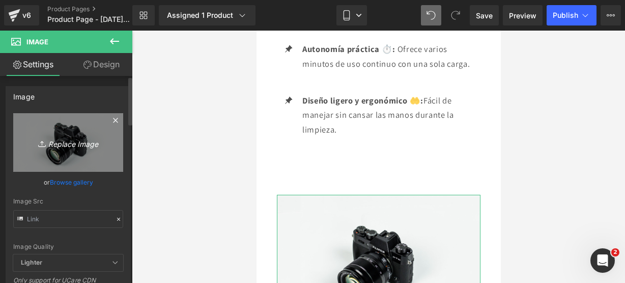
type input "C:\fakepath\limpia 5.jpg"
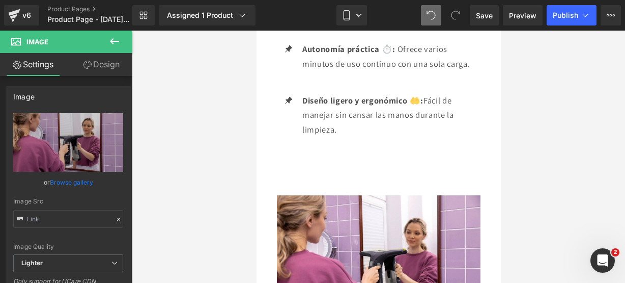
click at [113, 43] on icon at bounding box center [114, 41] width 12 height 12
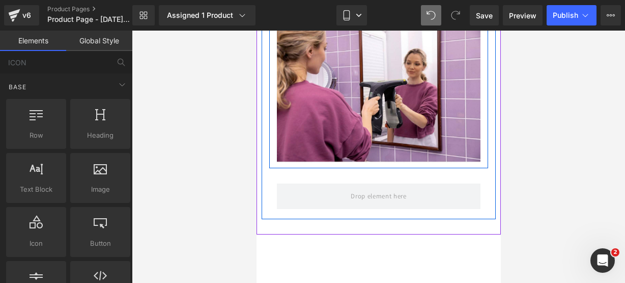
scroll to position [1976, 0]
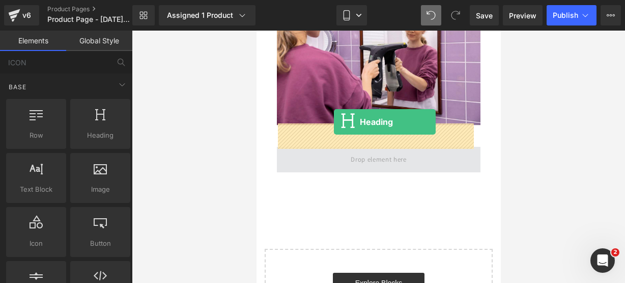
drag, startPoint x: 332, startPoint y: 158, endPoint x: 335, endPoint y: 126, distance: 32.7
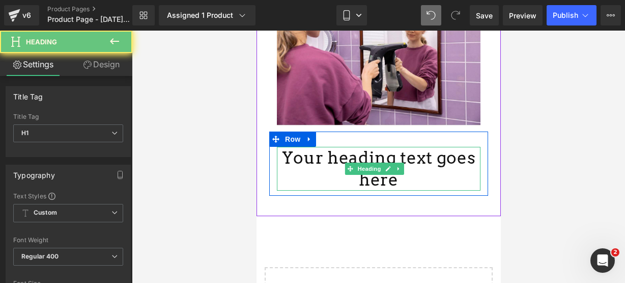
click at [413, 152] on h1 "Your heading text goes here" at bounding box center [378, 169] width 204 height 44
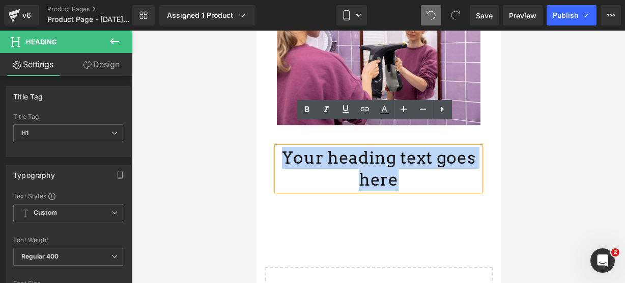
drag, startPoint x: 413, startPoint y: 152, endPoint x: 190, endPoint y: 131, distance: 224.0
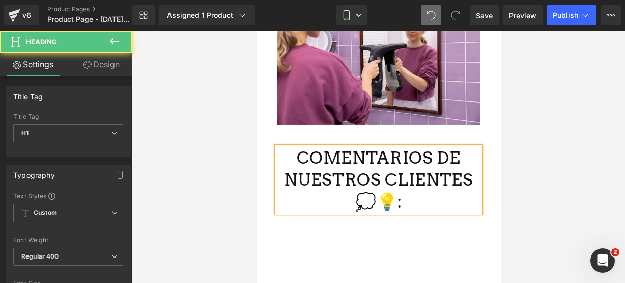
drag, startPoint x: 433, startPoint y: 174, endPoint x: 274, endPoint y: 136, distance: 163.3
click at [276, 147] on div "COMENTARIOS DE NUESTROS CLIENTES 💭💡:" at bounding box center [378, 180] width 204 height 66
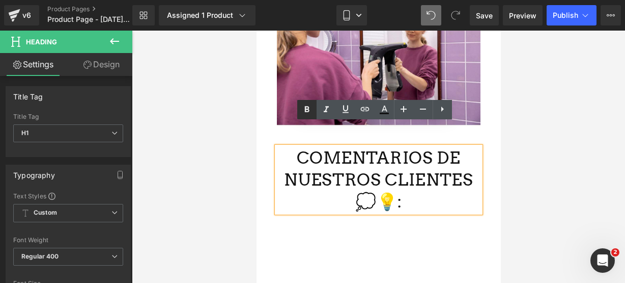
click at [309, 110] on icon at bounding box center [307, 109] width 12 height 12
click at [311, 103] on link at bounding box center [306, 109] width 19 height 19
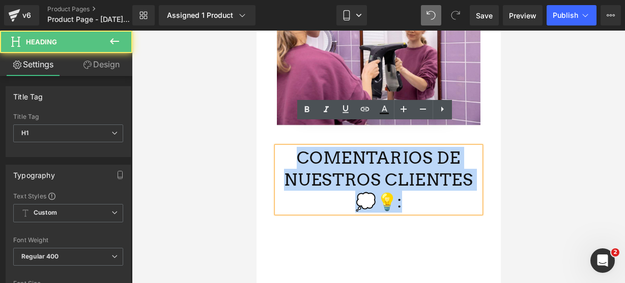
drag, startPoint x: 429, startPoint y: 177, endPoint x: 287, endPoint y: 131, distance: 149.3
click at [287, 147] on h1 "COMENTARIOS DE NUESTROS CLIENTES 💭💡:" at bounding box center [378, 180] width 204 height 66
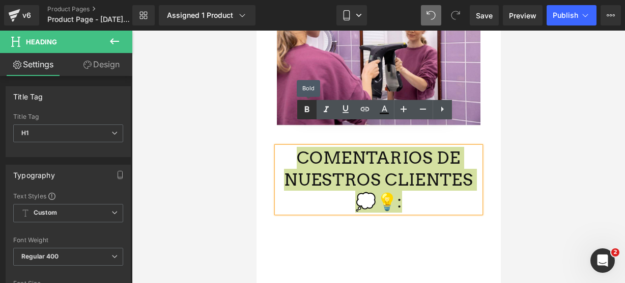
click at [311, 110] on icon at bounding box center [307, 109] width 12 height 12
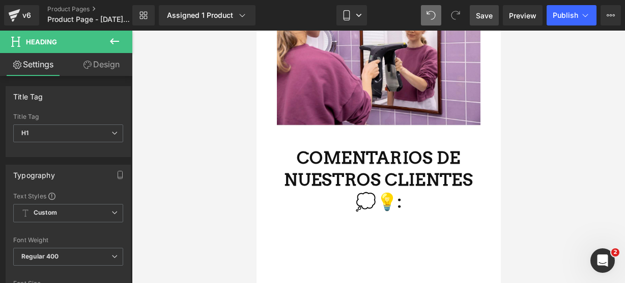
click at [479, 12] on span "Save" at bounding box center [484, 15] width 17 height 11
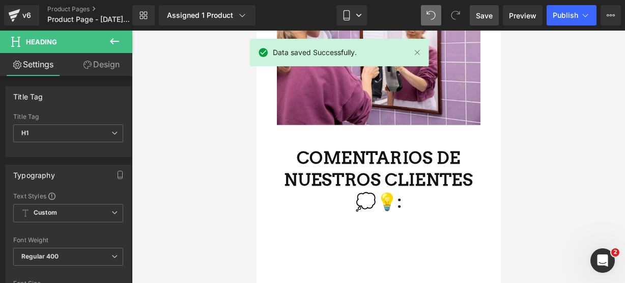
click at [109, 42] on icon at bounding box center [114, 41] width 12 height 12
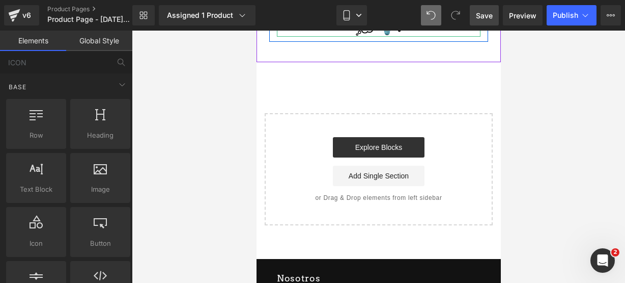
scroll to position [2155, 0]
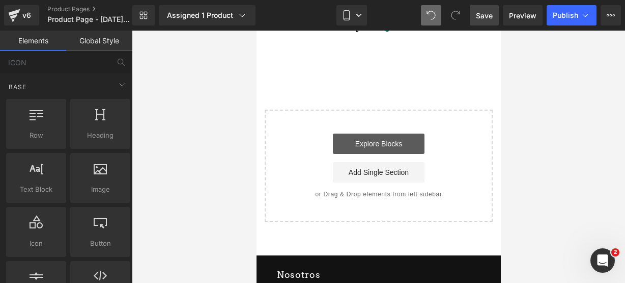
click at [365, 133] on link "Explore Blocks" at bounding box center [378, 143] width 92 height 20
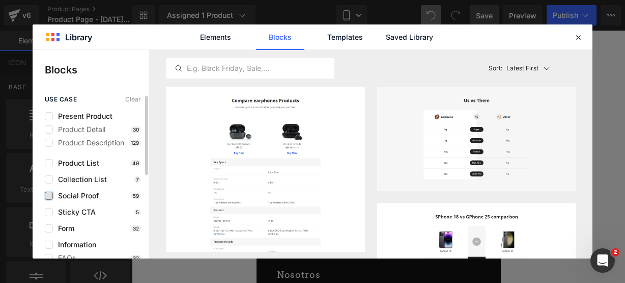
click at [52, 195] on label at bounding box center [49, 195] width 8 height 8
click at [49, 196] on input "checkbox" at bounding box center [49, 196] width 0 height 0
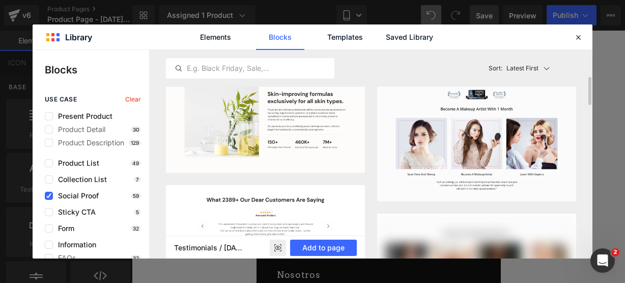
scroll to position [172, 0]
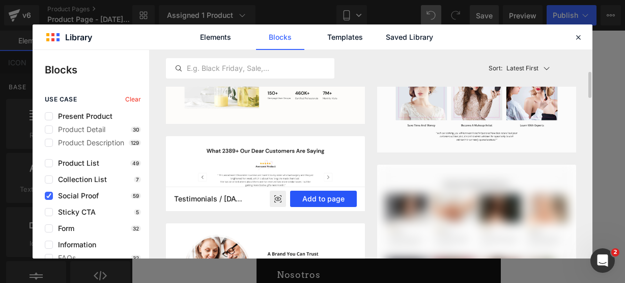
click at [332, 199] on button "Add to page" at bounding box center [323, 198] width 67 height 16
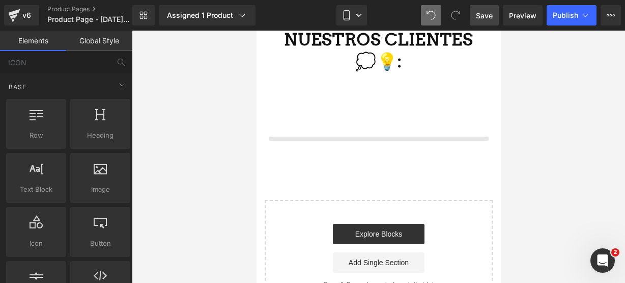
scroll to position [2109, 0]
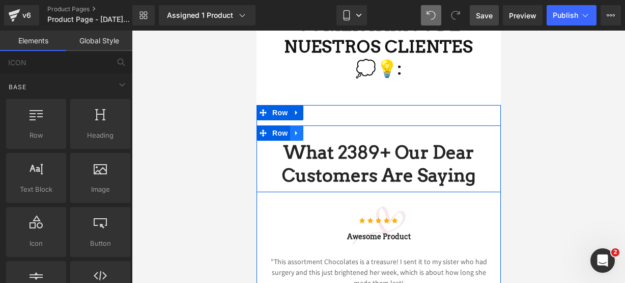
click at [295, 129] on icon at bounding box center [296, 133] width 7 height 8
click at [316, 125] on link at bounding box center [322, 132] width 13 height 15
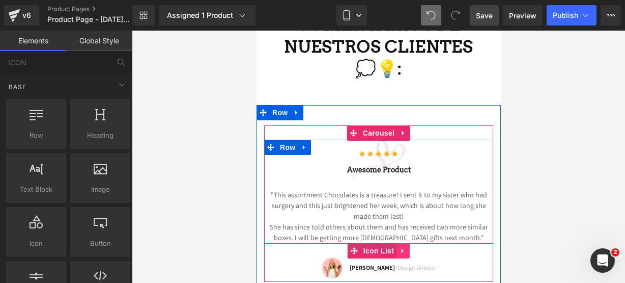
click at [403, 243] on link at bounding box center [402, 250] width 13 height 15
click at [408, 247] on icon at bounding box center [409, 250] width 7 height 7
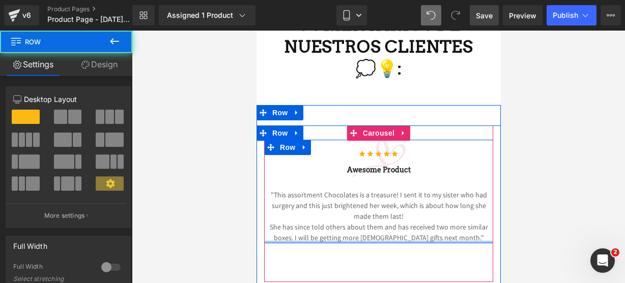
click at [469, 240] on div at bounding box center [378, 241] width 229 height 3
click at [466, 221] on p "She has since told others about them and has received two more similar boxes. I…" at bounding box center [378, 231] width 229 height 21
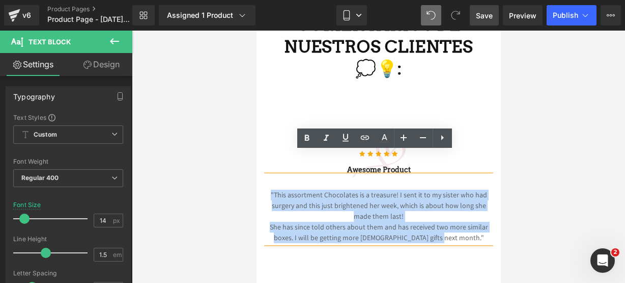
drag, startPoint x: 466, startPoint y: 215, endPoint x: 507, endPoint y: 175, distance: 56.5
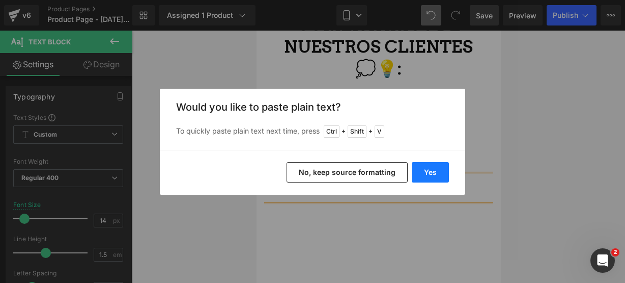
click at [435, 174] on button "Yes" at bounding box center [430, 172] width 37 height 20
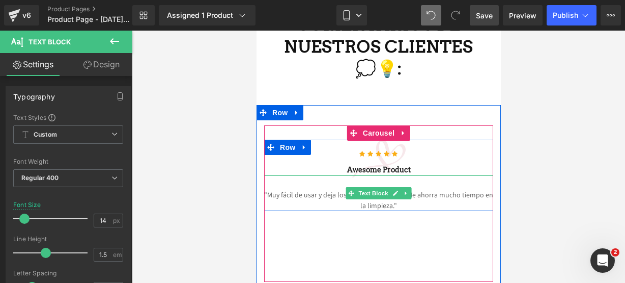
click at [432, 189] on p ""Muy fácil de usar y deja los vidrios impecables. Me ahorra mucho tiempo en la …" at bounding box center [378, 199] width 229 height 21
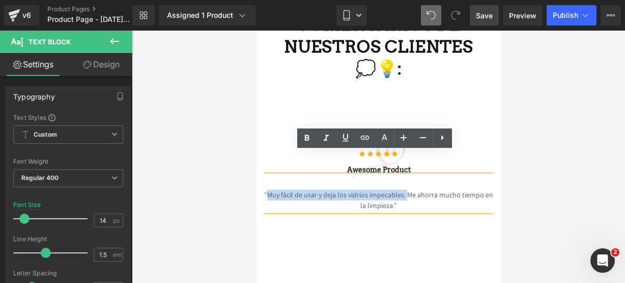
drag, startPoint x: 266, startPoint y: 168, endPoint x: 403, endPoint y: 169, distance: 137.0
click at [403, 189] on p ""Muy fácil de usar y deja los vidrios impecables. Me ahorra mucho tiempo en la …" at bounding box center [378, 199] width 229 height 21
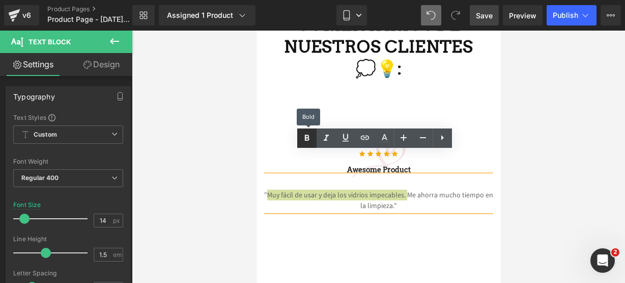
click at [301, 131] on link at bounding box center [306, 137] width 19 height 19
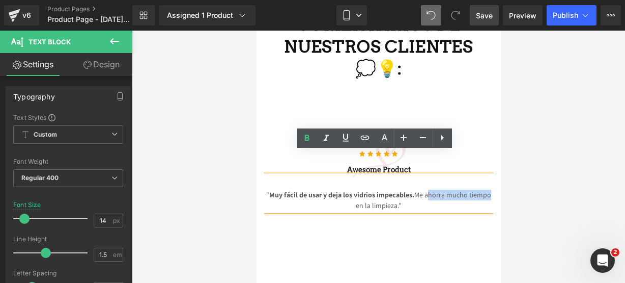
drag, startPoint x: 424, startPoint y: 169, endPoint x: 484, endPoint y: 170, distance: 60.1
click at [484, 189] on p "" Muy fácil de usar y deja los vidrios impecables. Me ahorra mucho tiempo en la…" at bounding box center [378, 199] width 229 height 21
click at [307, 134] on icon at bounding box center [307, 138] width 12 height 12
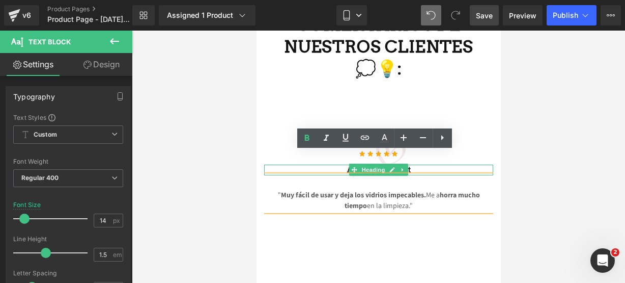
click at [474, 164] on h3 "Awesome Product" at bounding box center [378, 169] width 229 height 11
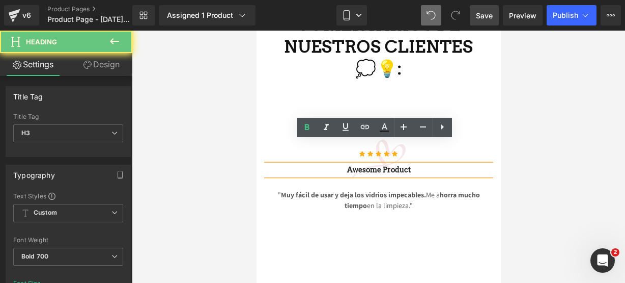
drag, startPoint x: 474, startPoint y: 147, endPoint x: 351, endPoint y: 150, distance: 122.2
click at [351, 164] on h3 "Awesome Product" at bounding box center [378, 169] width 229 height 11
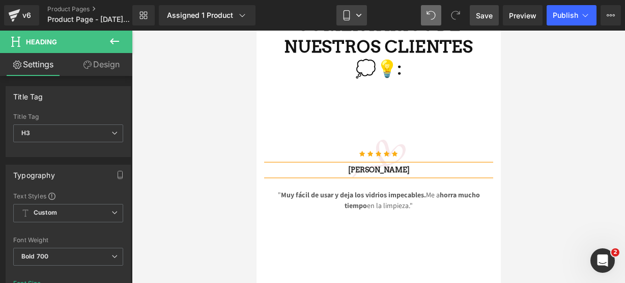
click at [360, 11] on link "Mobile" at bounding box center [352, 15] width 31 height 20
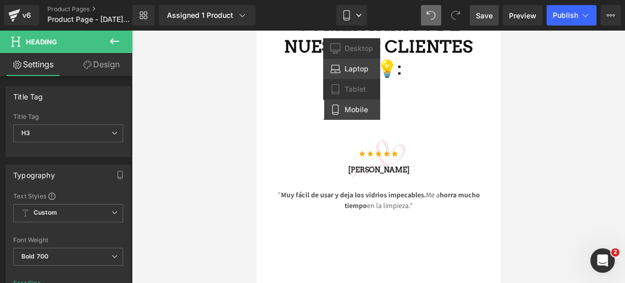
drag, startPoint x: 340, startPoint y: 66, endPoint x: 84, endPoint y: 35, distance: 258.4
click at [340, 66] on icon at bounding box center [335, 69] width 10 height 10
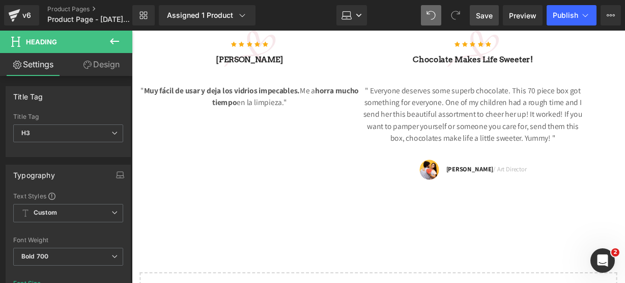
scroll to position [2015, 0]
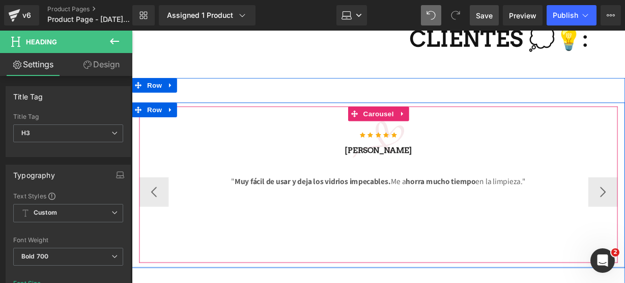
click at [132, 31] on div at bounding box center [132, 31] width 0 height 0
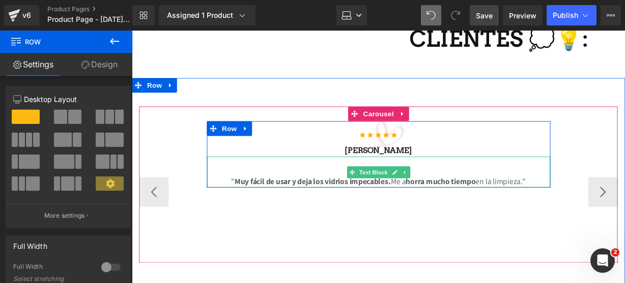
click at [410, 181] on p "" Muy fácil de usar y deja los vidrios impecables. Me a horra mucho tiempo en l…" at bounding box center [388, 187] width 356 height 12
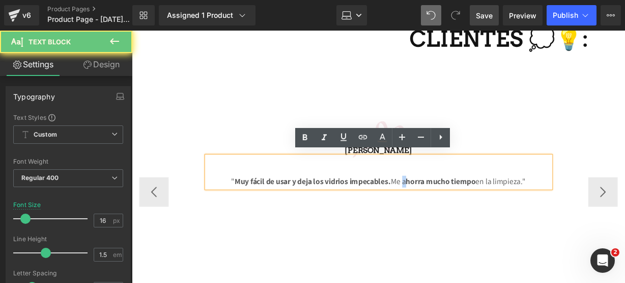
click at [413, 181] on p "" Muy fácil de usar y deja los vidrios impecables. Me a horra mucho tiempo en l…" at bounding box center [388, 187] width 356 height 12
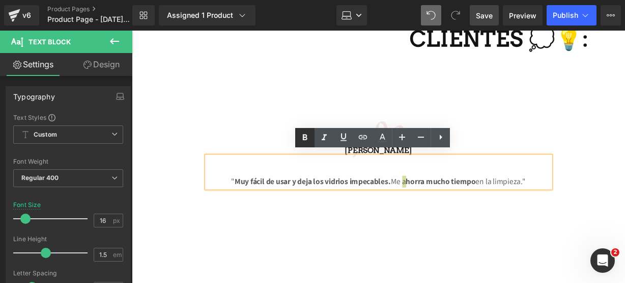
click at [302, 136] on icon at bounding box center [305, 137] width 12 height 12
click at [611, 194] on button "›" at bounding box center [620, 197] width 31 height 31
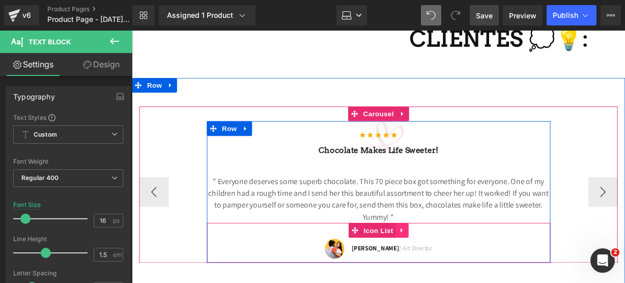
click at [409, 234] on icon at bounding box center [412, 238] width 7 height 8
click at [413, 230] on link at bounding box center [418, 237] width 13 height 15
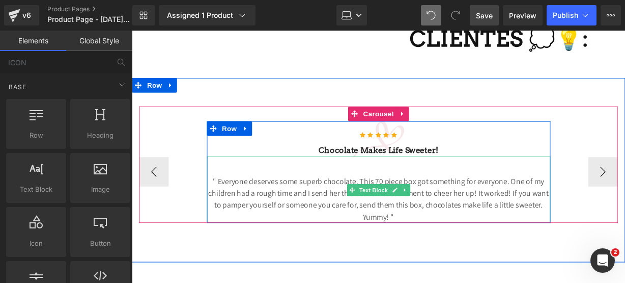
click at [435, 214] on p "" Everyone deserves some superb chocolate. This 70 piece box got something for …" at bounding box center [388, 205] width 356 height 49
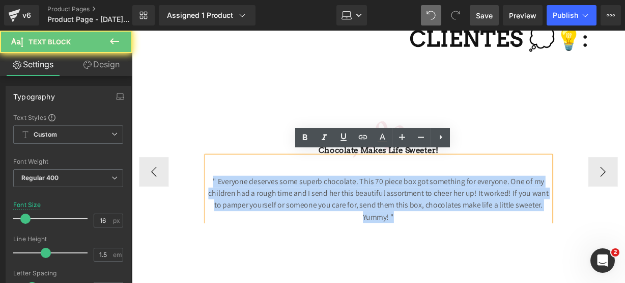
drag, startPoint x: 435, startPoint y: 214, endPoint x: 206, endPoint y: 152, distance: 237.4
click at [210, 152] on div "Icon Icon Icon Icon Icon Icon List Hoz Chocolate makes Life sweeter! Heading " …" at bounding box center [388, 177] width 356 height 106
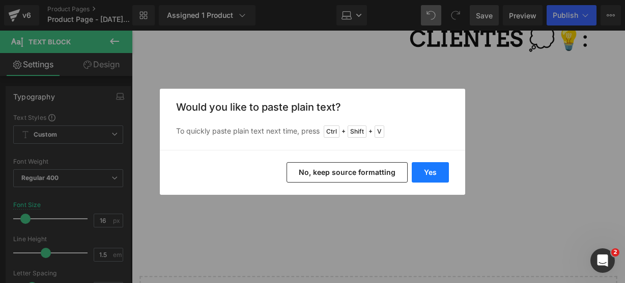
click at [424, 168] on button "Yes" at bounding box center [430, 172] width 37 height 20
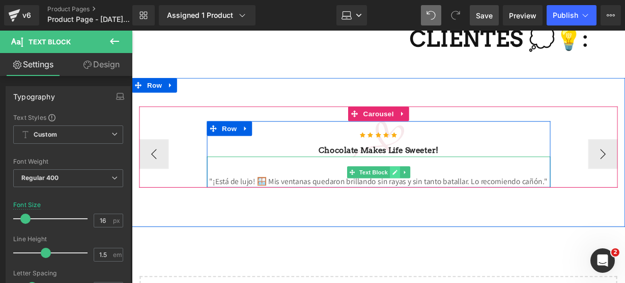
click at [402, 174] on link at bounding box center [404, 177] width 11 height 12
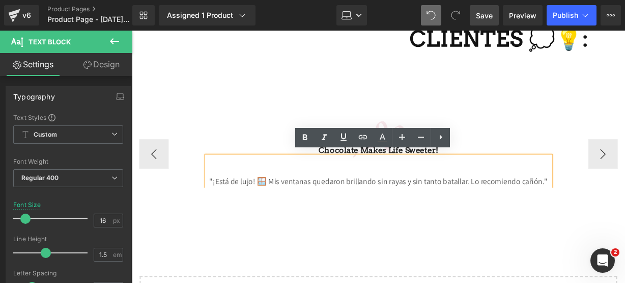
click at [269, 181] on p ""¡Está de lujo! 🪟 Mis ventanas quedaron brillando sin rayas y sin tanto batalla…" at bounding box center [388, 187] width 356 height 12
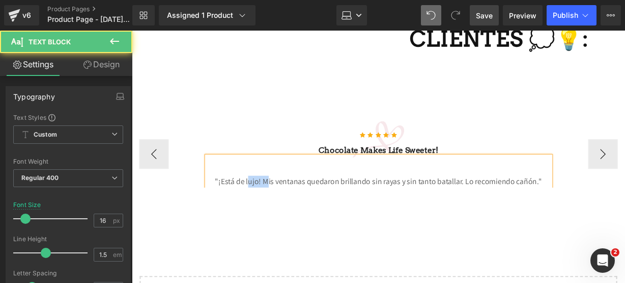
drag, startPoint x: 269, startPoint y: 181, endPoint x: 249, endPoint y: 180, distance: 19.9
click at [249, 181] on p ""¡Está de lujo! Mis ventanas quedaron brillando sin rayas y sin tanto batallar.…" at bounding box center [388, 187] width 356 height 12
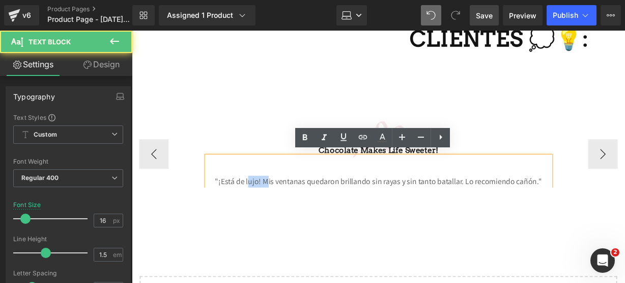
click at [249, 181] on p ""¡Está de lujo! Mis ventanas quedaron brillando sin rayas y sin tanto batallar.…" at bounding box center [388, 187] width 356 height 12
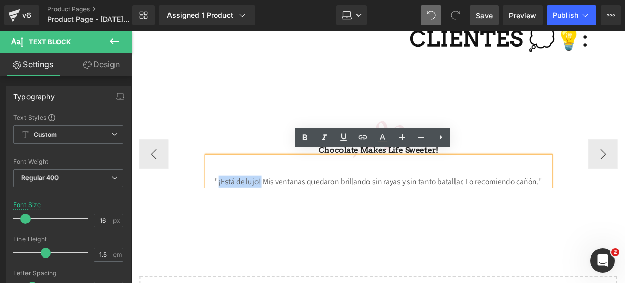
drag, startPoint x: 220, startPoint y: 181, endPoint x: 262, endPoint y: 182, distance: 42.3
click at [262, 182] on p ""¡Está de lujo! Mis ventanas quedaron brillando sin rayas y sin tanto batallar.…" at bounding box center [388, 187] width 356 height 12
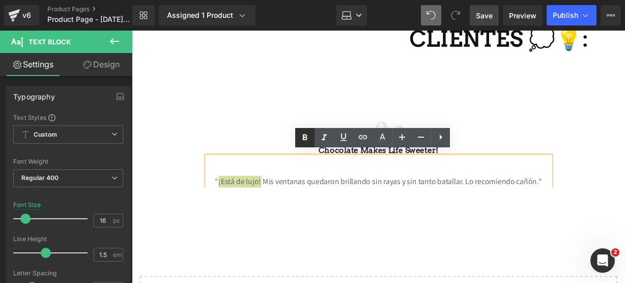
click at [302, 131] on icon at bounding box center [305, 137] width 12 height 12
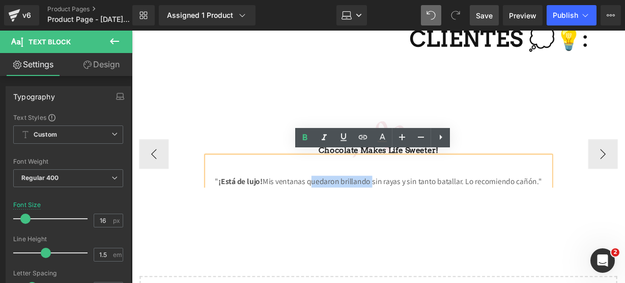
drag, startPoint x: 312, startPoint y: 181, endPoint x: 377, endPoint y: 183, distance: 65.7
click at [377, 183] on p "" ¡Está de lujo! Mis ventanas quedaron brillando sin rayas y sin tanto batallar…" at bounding box center [388, 187] width 356 height 12
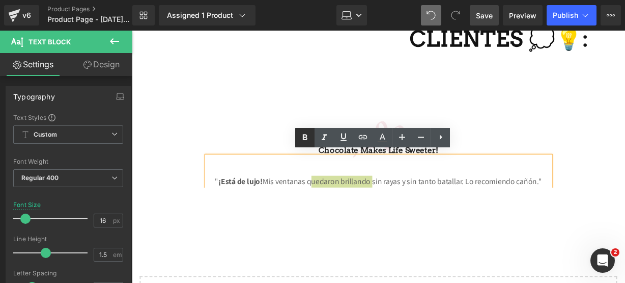
click at [303, 138] on icon at bounding box center [305, 137] width 5 height 6
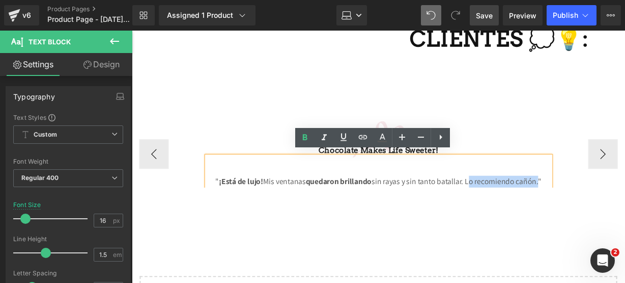
drag, startPoint x: 476, startPoint y: 179, endPoint x: 549, endPoint y: 180, distance: 73.3
click at [549, 181] on p "" ¡Está de lujo! Mis ventanas quedaron brillando sin rayas y sin tanto batallar…" at bounding box center [388, 187] width 356 height 12
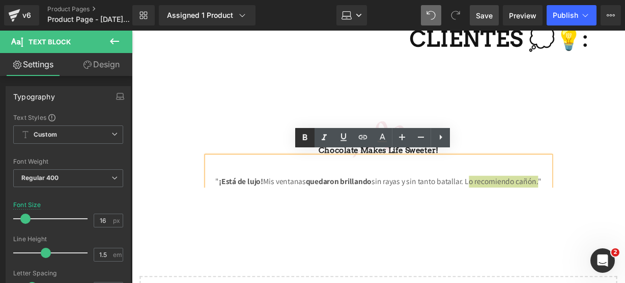
click at [311, 135] on icon at bounding box center [305, 137] width 12 height 12
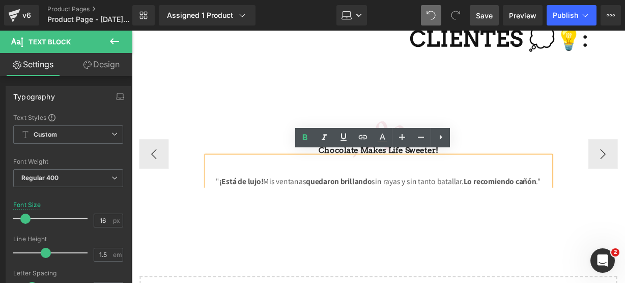
click at [477, 152] on h3 "Chocolate makes Life sweeter!" at bounding box center [388, 155] width 356 height 12
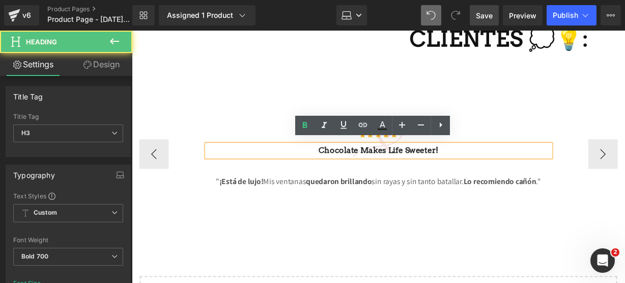
click at [477, 152] on h3 "Chocolate makes Life sweeter!" at bounding box center [388, 155] width 356 height 12
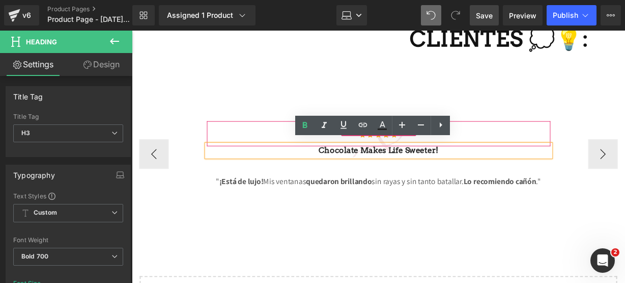
drag, startPoint x: 477, startPoint y: 152, endPoint x: 298, endPoint y: 135, distance: 179.5
click at [298, 135] on div "Icon Icon Icon Icon Icon Icon List Hoz Chocolate makes Life sweeter! Heading " …" at bounding box center [388, 158] width 356 height 69
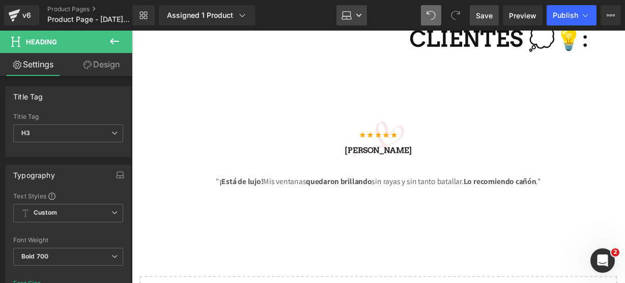
click at [343, 13] on icon at bounding box center [347, 14] width 8 height 5
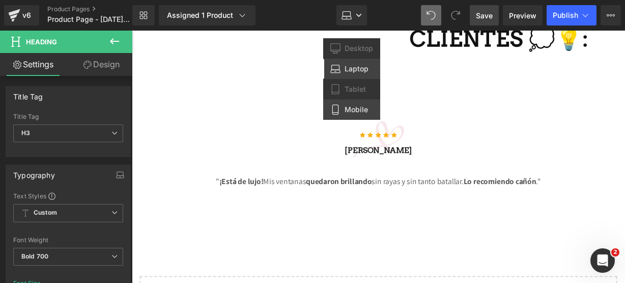
click at [347, 109] on span "Mobile" at bounding box center [356, 109] width 23 height 9
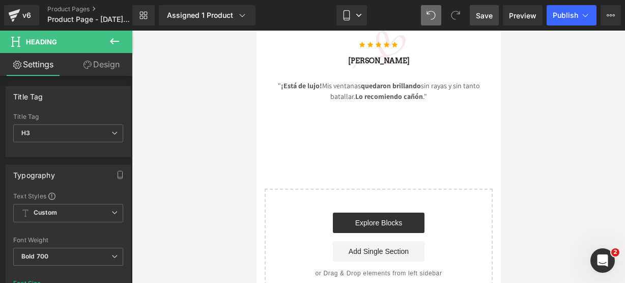
scroll to position [2214, 0]
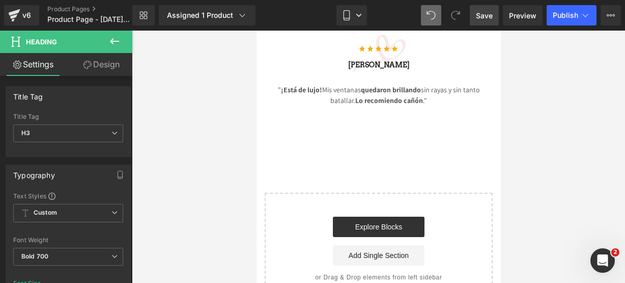
click at [114, 41] on icon at bounding box center [114, 41] width 9 height 6
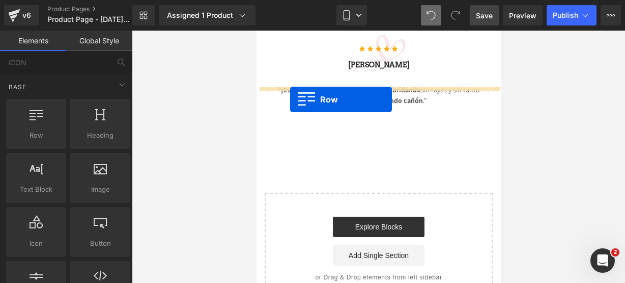
drag, startPoint x: 294, startPoint y: 169, endPoint x: 290, endPoint y: 100, distance: 68.9
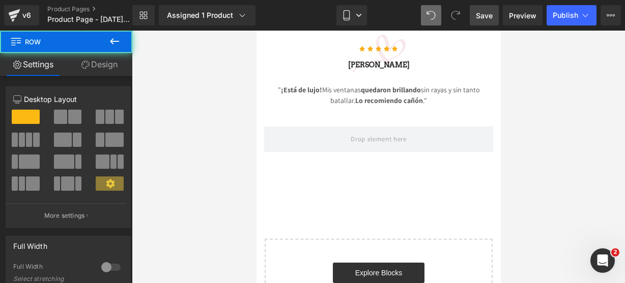
click at [114, 39] on icon at bounding box center [114, 41] width 12 height 12
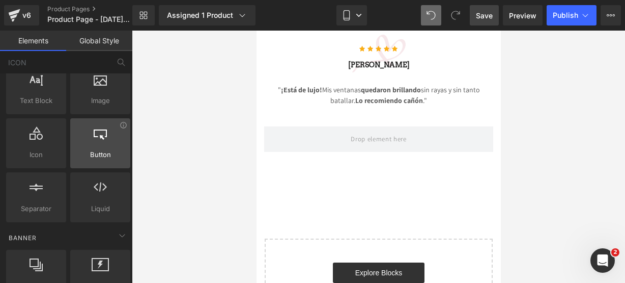
scroll to position [89, 0]
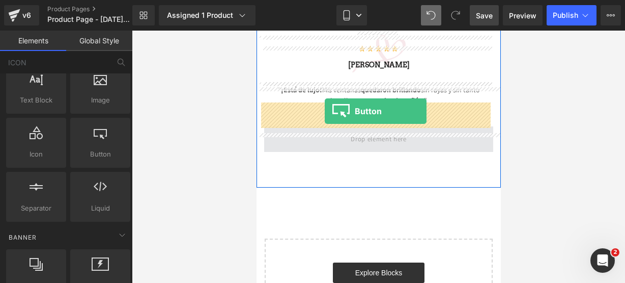
drag, startPoint x: 350, startPoint y: 187, endPoint x: 324, endPoint y: 112, distance: 80.0
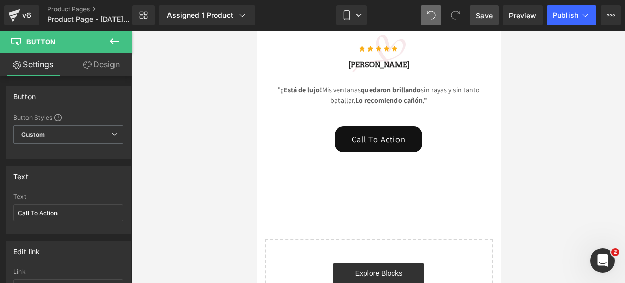
click at [491, 14] on span "Save" at bounding box center [484, 15] width 17 height 11
click at [69, 208] on input "Call To Action" at bounding box center [68, 212] width 110 height 17
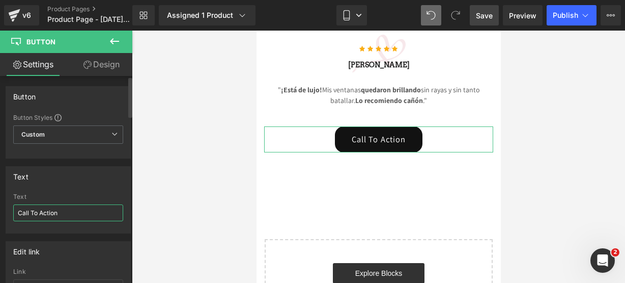
click at [69, 208] on input "Call To Action" at bounding box center [68, 212] width 110 height 17
paste input "🤩🔥"
type input "¡COMPRA YA! 🤩🔥"
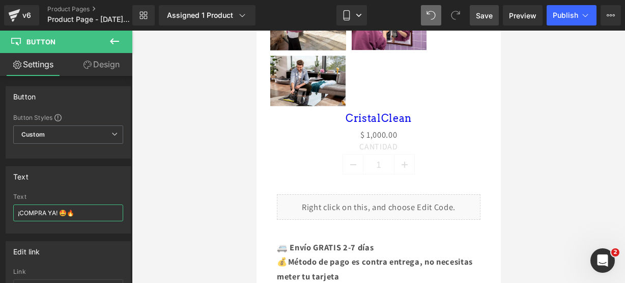
scroll to position [590, 0]
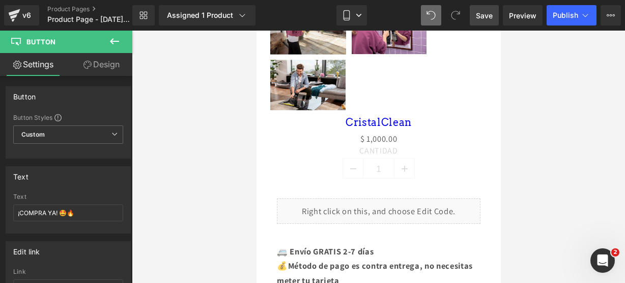
click at [392, 198] on div "Liquid" at bounding box center [378, 210] width 204 height 25
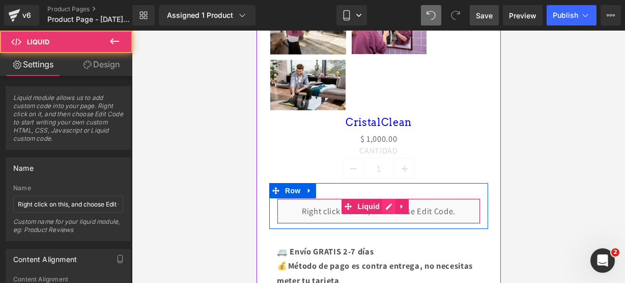
click at [389, 198] on div "Liquid" at bounding box center [378, 210] width 204 height 25
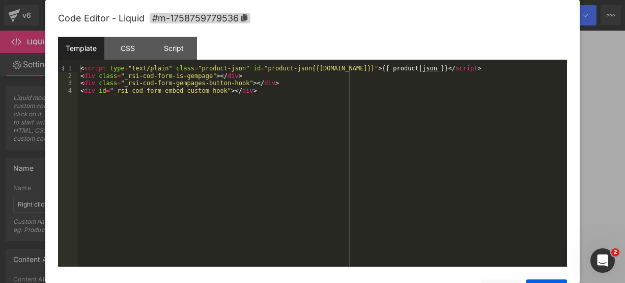
click at [231, 24] on div "Code Editor - Liquid #m-1758759779536" at bounding box center [312, 18] width 509 height 37
click at [241, 17] on icon at bounding box center [244, 17] width 7 height 7
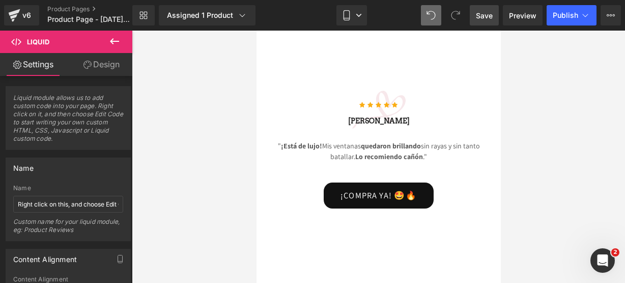
scroll to position [2159, 0]
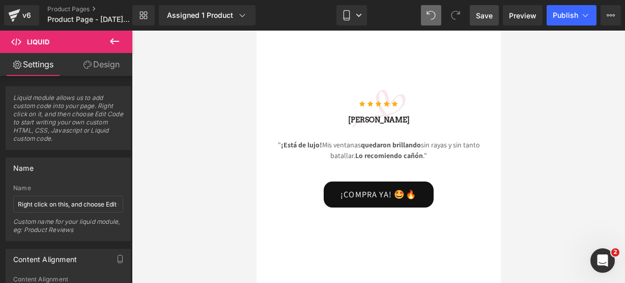
click at [375, 181] on div "¡COMPRA YA! 🤩🔥 Button" at bounding box center [378, 194] width 229 height 26
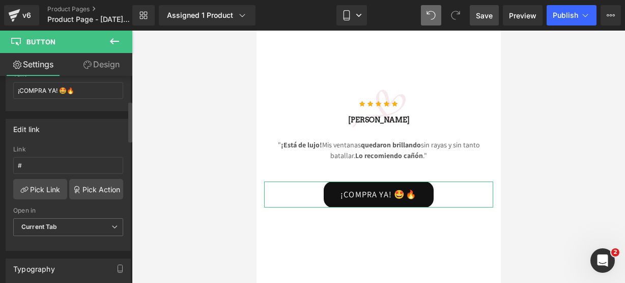
scroll to position [126, 0]
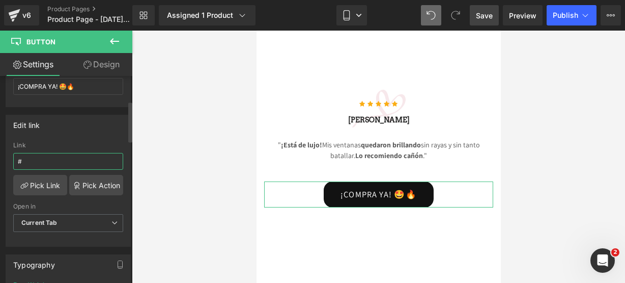
click at [65, 153] on input "#" at bounding box center [68, 161] width 110 height 17
paste input "#m-1758759779536"
click at [24, 160] on input "##m-1758759779536" at bounding box center [68, 161] width 110 height 17
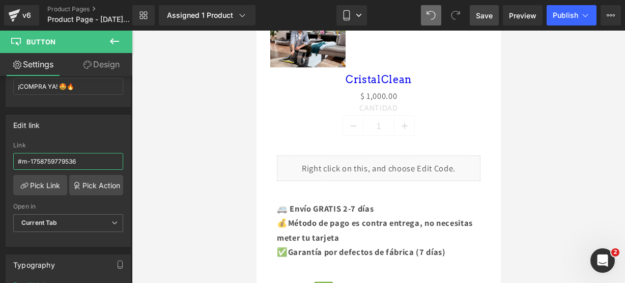
scroll to position [629, 0]
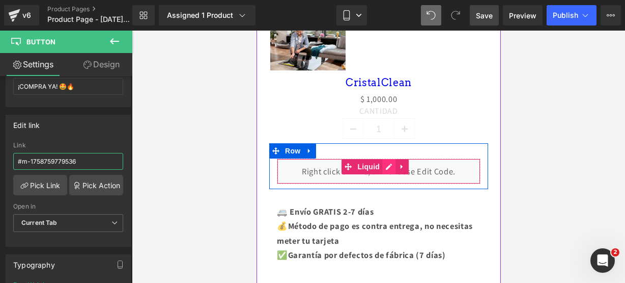
click at [385, 158] on div "Liquid" at bounding box center [378, 170] width 204 height 25
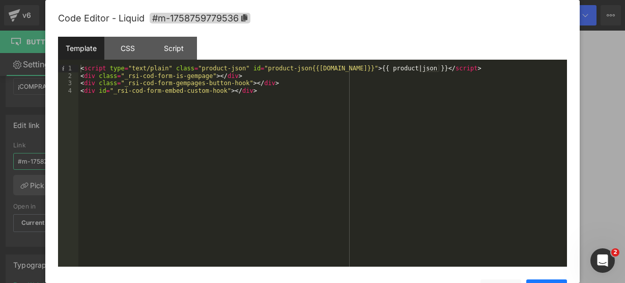
type input "#m-1758759779536"
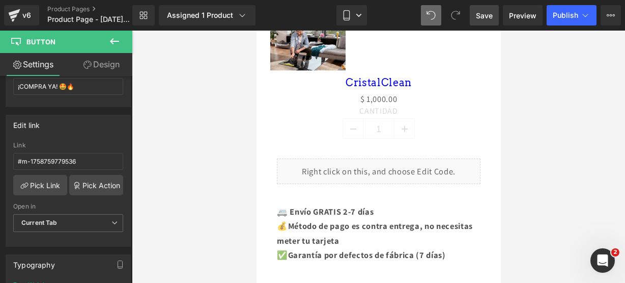
click at [121, 39] on button at bounding box center [115, 42] width 36 height 22
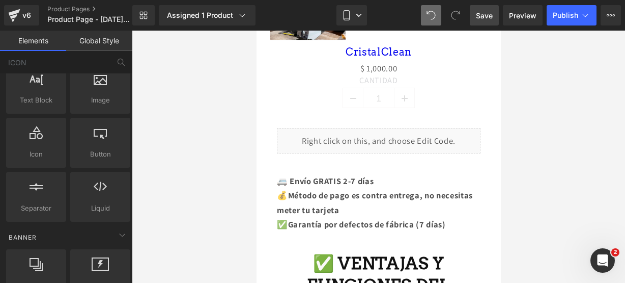
scroll to position [0, 0]
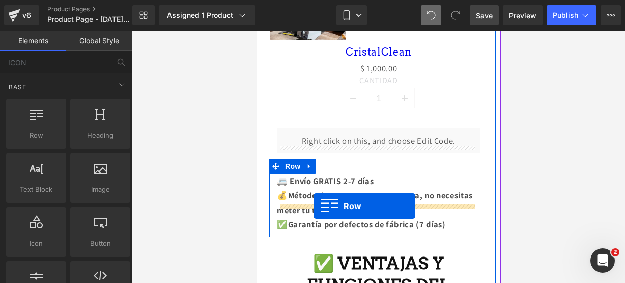
drag, startPoint x: 298, startPoint y: 171, endPoint x: 313, endPoint y: 206, distance: 37.8
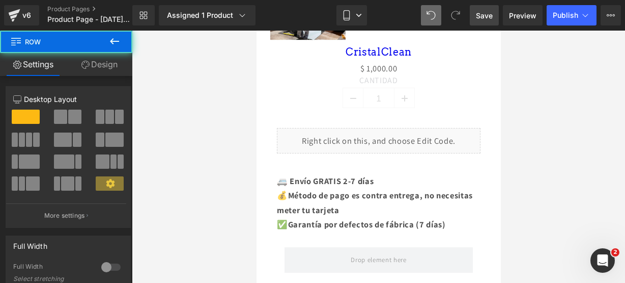
click at [109, 41] on icon at bounding box center [114, 41] width 12 height 12
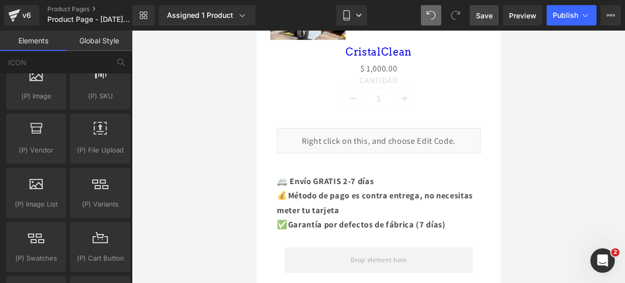
scroll to position [1181, 0]
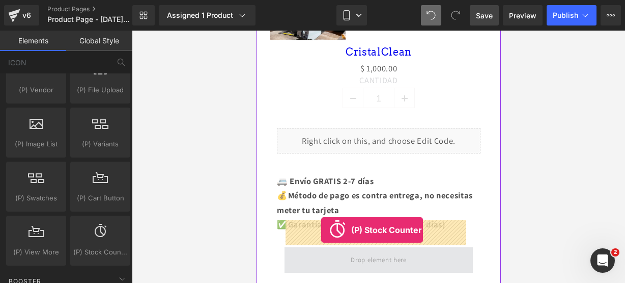
drag, startPoint x: 353, startPoint y: 266, endPoint x: 321, endPoint y: 230, distance: 48.3
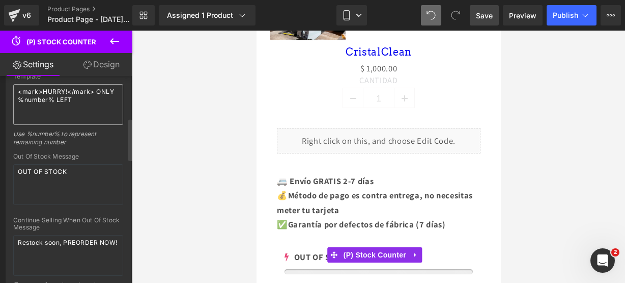
scroll to position [205, 0]
click at [86, 101] on textarea "<mark>HURRY!</mark> ONLY %number% LEFT" at bounding box center [68, 105] width 110 height 41
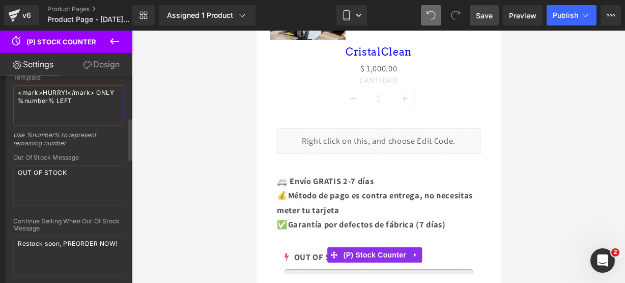
click at [86, 101] on textarea "<mark>HURRY!</mark> ONLY %number% LEFT" at bounding box center [68, 105] width 110 height 41
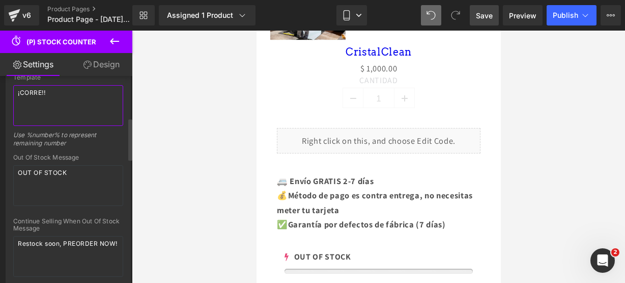
click at [16, 90] on textarea "¡CORRE!!" at bounding box center [68, 105] width 110 height 41
click at [64, 86] on textarea "¡¡CORRE!!" at bounding box center [68, 105] width 110 height 41
type textarea "¡¡CORRE!! SOLO QUEDAN 17"
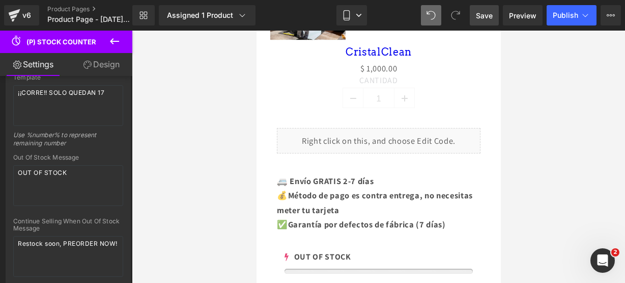
click at [114, 42] on icon at bounding box center [114, 41] width 12 height 12
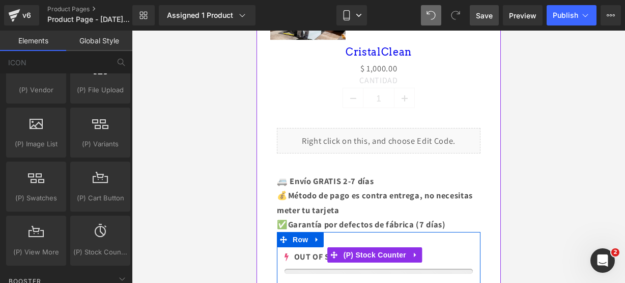
click at [299, 247] on div "0 OUT OF STOCK (P) Stock Counter" at bounding box center [378, 260] width 188 height 27
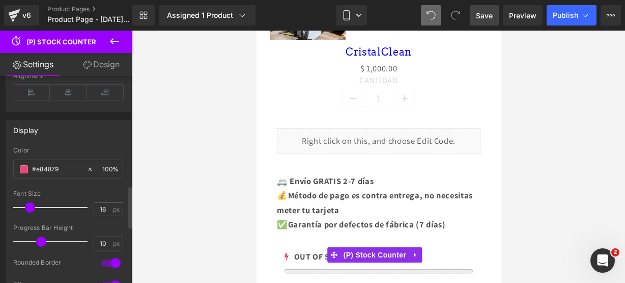
scroll to position [577, 0]
click at [23, 163] on span at bounding box center [24, 167] width 8 height 8
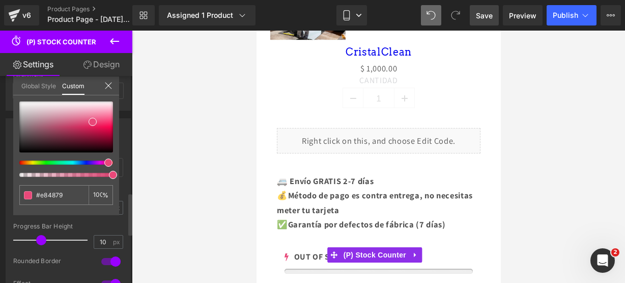
click at [99, 161] on div at bounding box center [62, 162] width 94 height 4
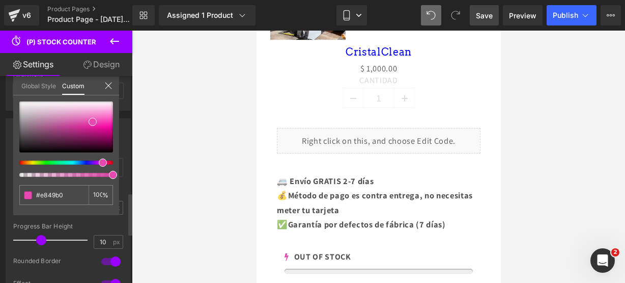
click at [96, 162] on div at bounding box center [62, 162] width 94 height 4
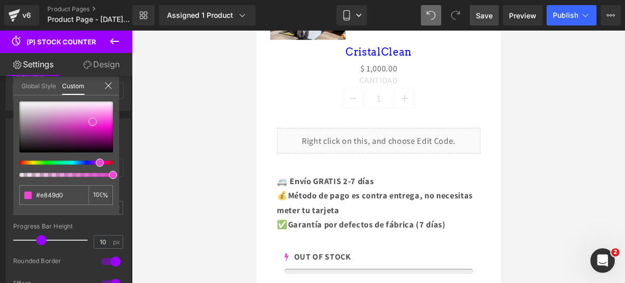
click at [120, 39] on icon at bounding box center [114, 41] width 12 height 12
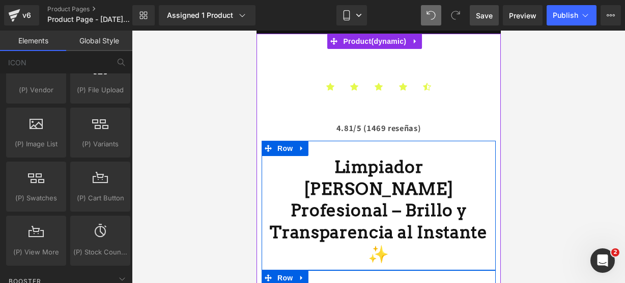
scroll to position [116, 0]
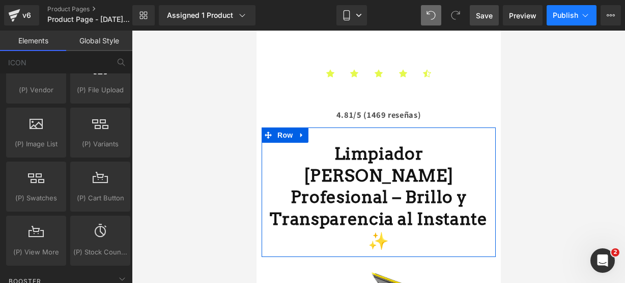
click at [557, 9] on button "Publish" at bounding box center [572, 15] width 50 height 20
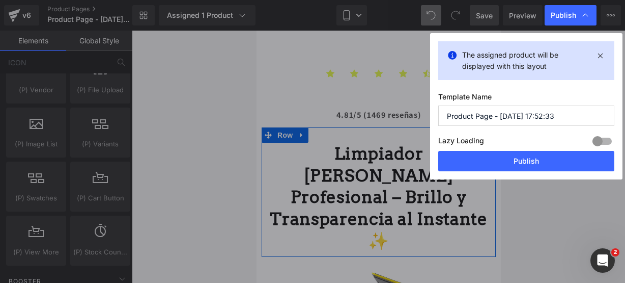
click at [568, 110] on input "Product Page - Sep 24, 17:52:33" at bounding box center [526, 115] width 176 height 20
type input "c"
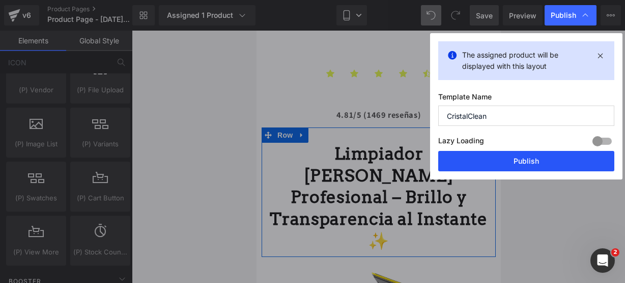
type input "CristalClean"
click at [532, 159] on button "Publish" at bounding box center [526, 161] width 176 height 20
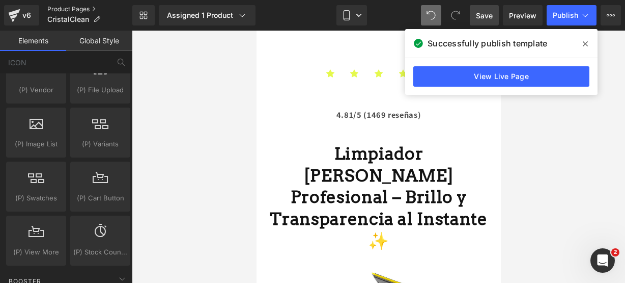
click at [85, 10] on link "Product Pages" at bounding box center [89, 9] width 85 height 8
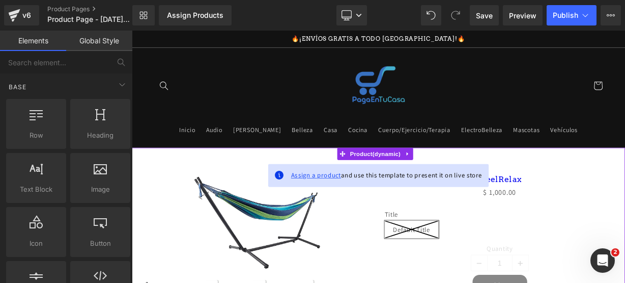
click at [381, 209] on span "Assign a product" at bounding box center [362, 211] width 63 height 11
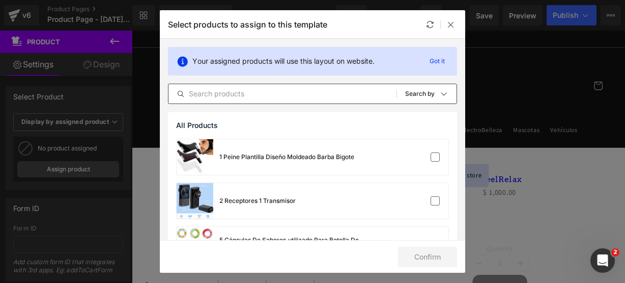
click at [253, 96] on input "text" at bounding box center [283, 94] width 228 height 12
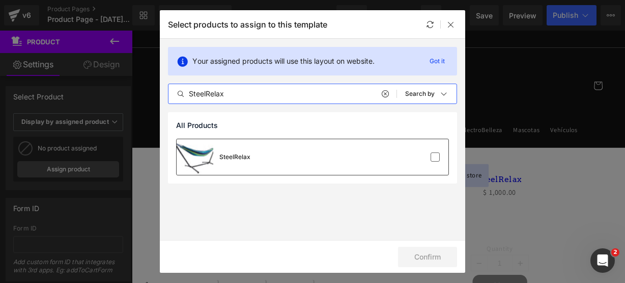
type input "SteelRelax"
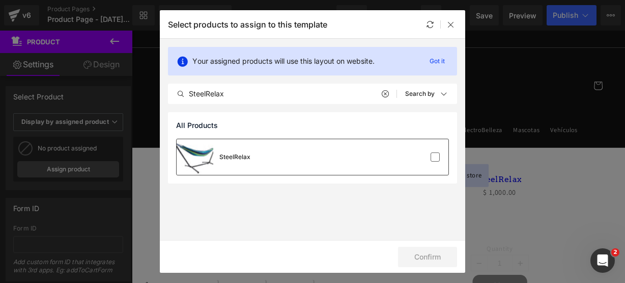
click at [275, 148] on div "SteelRelax" at bounding box center [313, 157] width 272 height 36
click at [394, 151] on div "SteelRelax" at bounding box center [313, 157] width 272 height 36
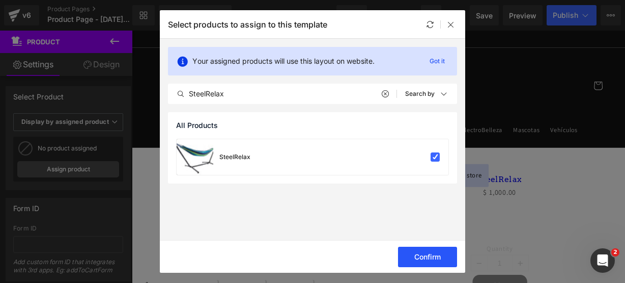
click at [428, 258] on button "Confirm" at bounding box center [427, 256] width 59 height 20
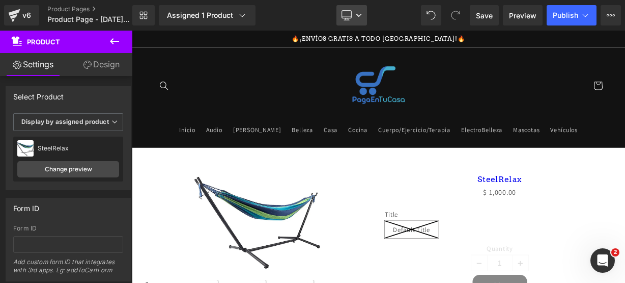
click at [345, 15] on icon at bounding box center [347, 15] width 10 height 10
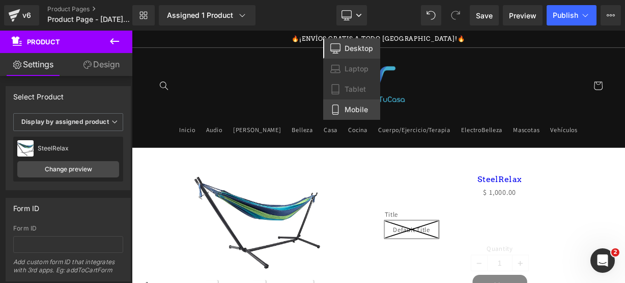
click at [338, 110] on icon at bounding box center [335, 109] width 10 height 10
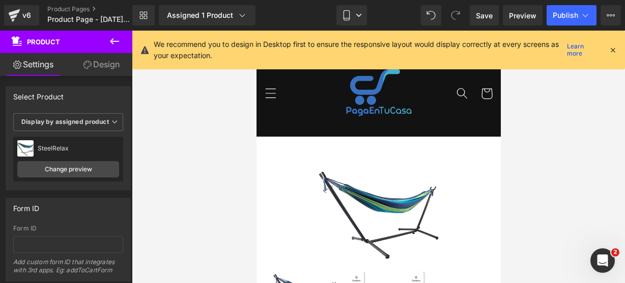
click at [616, 49] on icon at bounding box center [612, 49] width 9 height 9
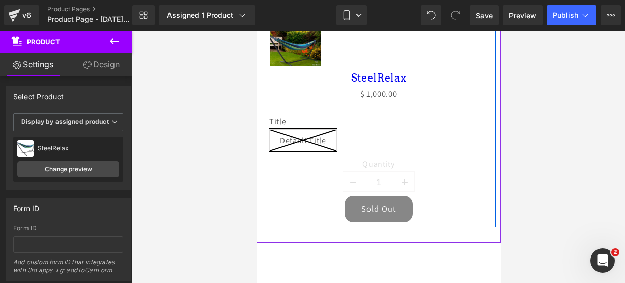
scroll to position [370, 0]
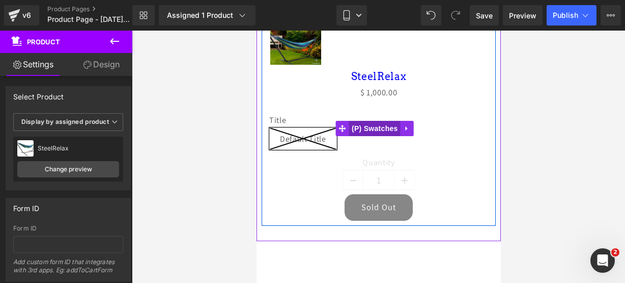
click at [398, 126] on span "(P) Swatches" at bounding box center [374, 128] width 51 height 15
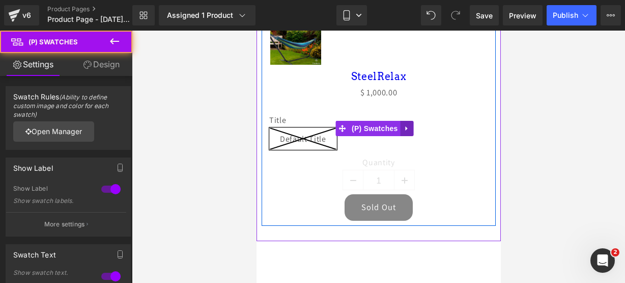
click at [405, 126] on icon at bounding box center [406, 128] width 2 height 5
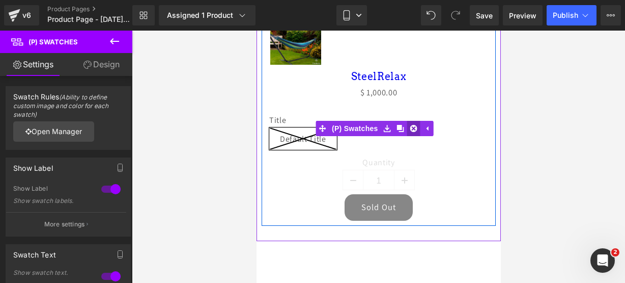
click at [415, 125] on icon at bounding box center [413, 128] width 7 height 7
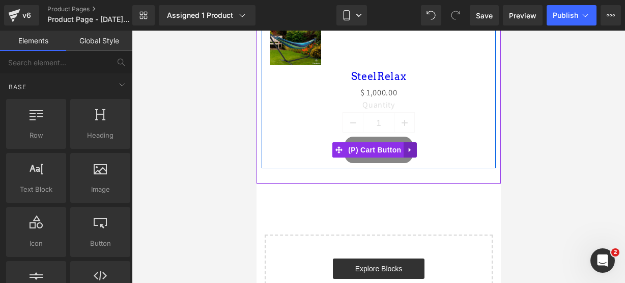
click at [411, 147] on icon at bounding box center [409, 150] width 7 height 8
click at [411, 147] on link at bounding box center [416, 149] width 13 height 15
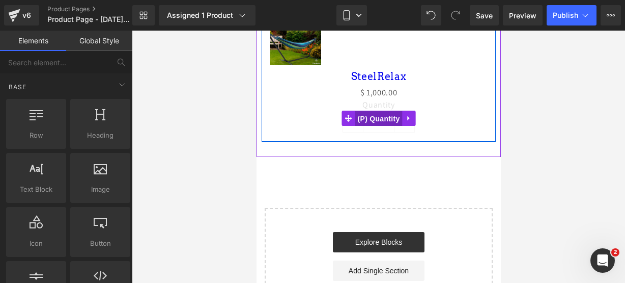
click at [362, 111] on span "(P) Quantity" at bounding box center [378, 118] width 47 height 15
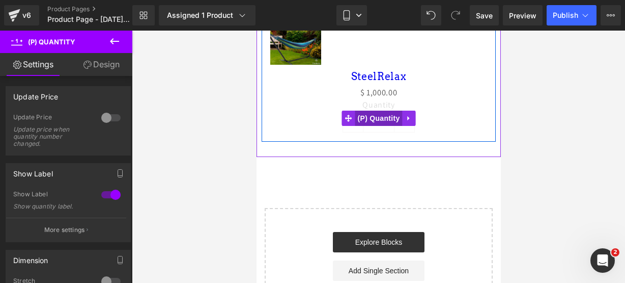
click at [362, 110] on span "(P) Quantity" at bounding box center [378, 117] width 47 height 15
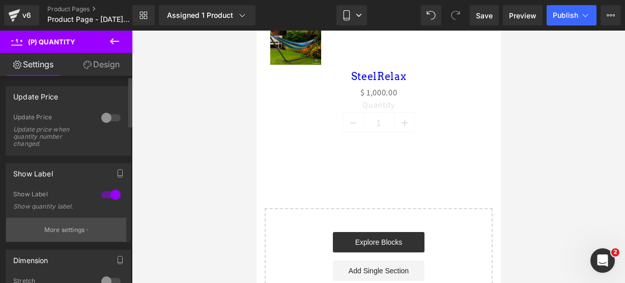
click at [68, 228] on p "More settings" at bounding box center [64, 229] width 41 height 9
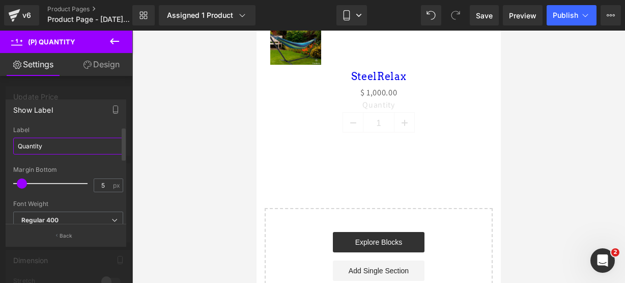
click at [50, 139] on input "Quantity" at bounding box center [68, 145] width 110 height 17
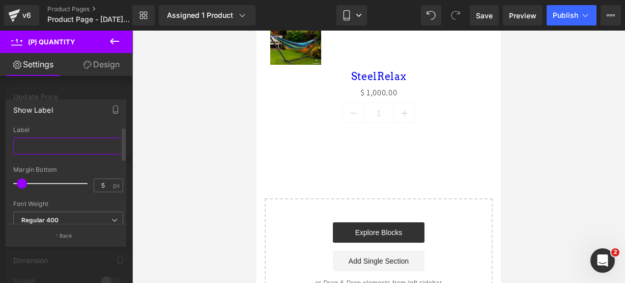
click at [50, 139] on input "text" at bounding box center [68, 145] width 110 height 17
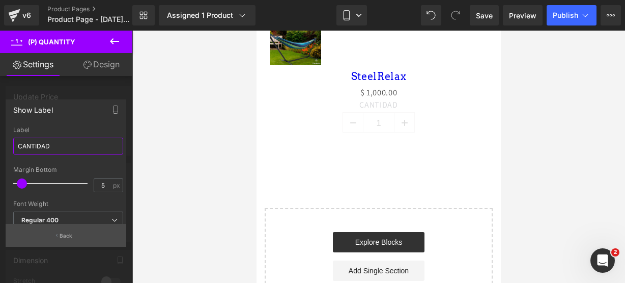
type input "CANTIDAD"
click at [61, 230] on button "Back" at bounding box center [66, 235] width 121 height 23
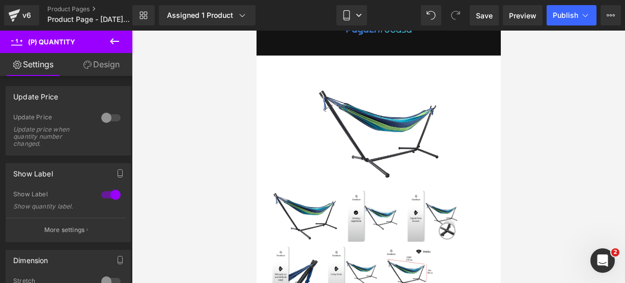
scroll to position [74, 0]
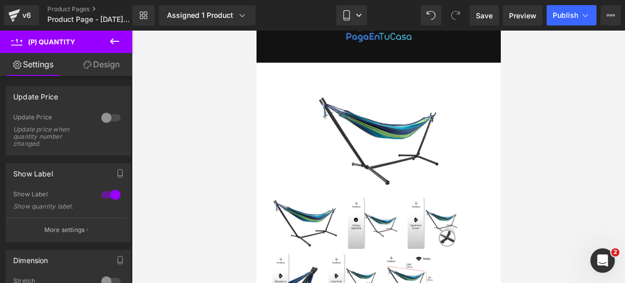
click at [116, 42] on icon at bounding box center [114, 41] width 12 height 12
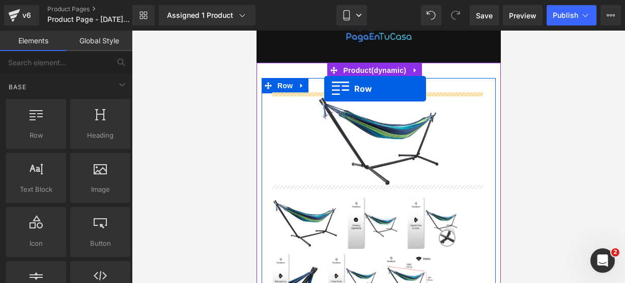
drag, startPoint x: 309, startPoint y: 142, endPoint x: 324, endPoint y: 88, distance: 56.1
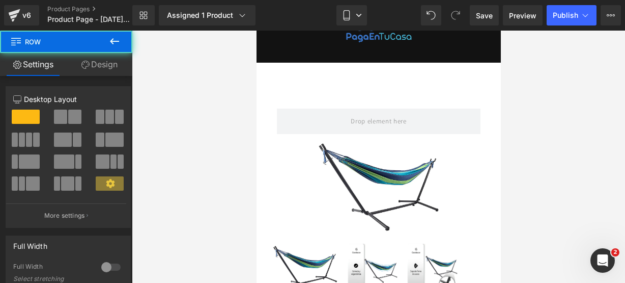
click at [113, 30] on div "v6 Product Pages Product Page - [DATE] 19:15:02" at bounding box center [66, 15] width 132 height 31
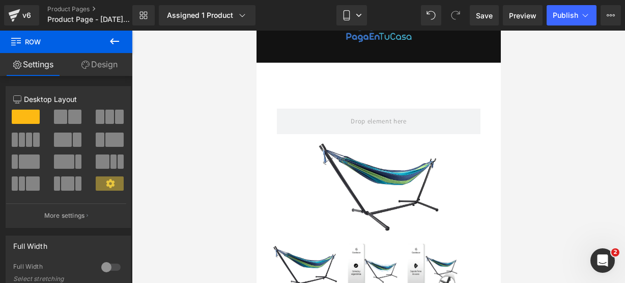
click at [113, 33] on button at bounding box center [115, 42] width 36 height 22
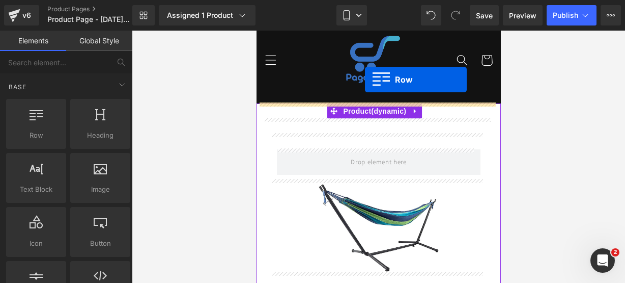
scroll to position [13, 0]
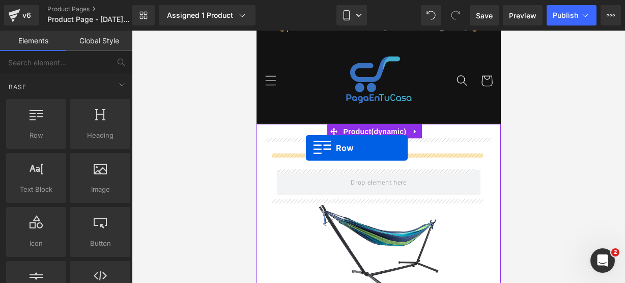
drag, startPoint x: 298, startPoint y: 154, endPoint x: 305, endPoint y: 147, distance: 10.1
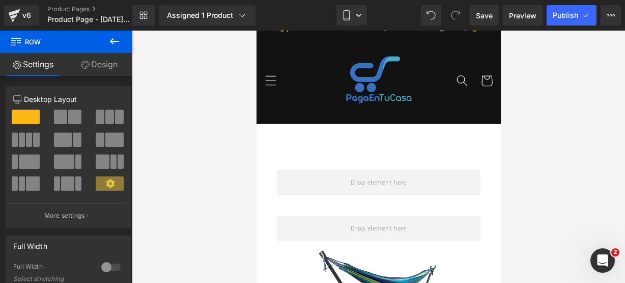
click at [115, 42] on icon at bounding box center [114, 41] width 12 height 12
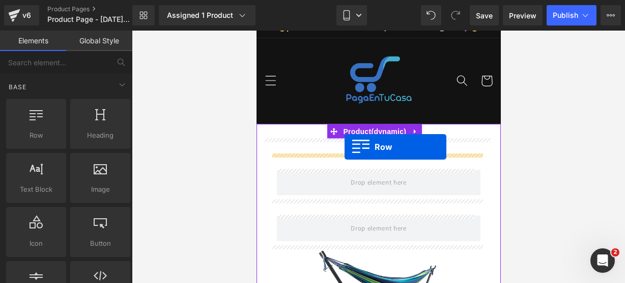
drag, startPoint x: 305, startPoint y: 144, endPoint x: 344, endPoint y: 147, distance: 39.3
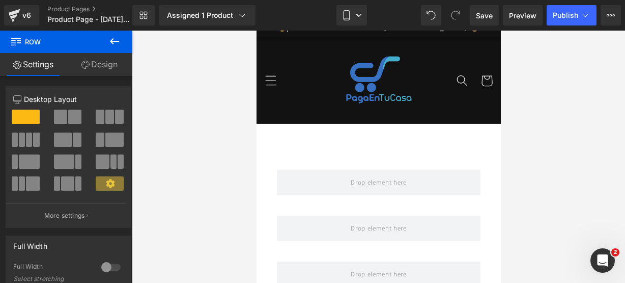
click at [112, 41] on icon at bounding box center [114, 41] width 12 height 12
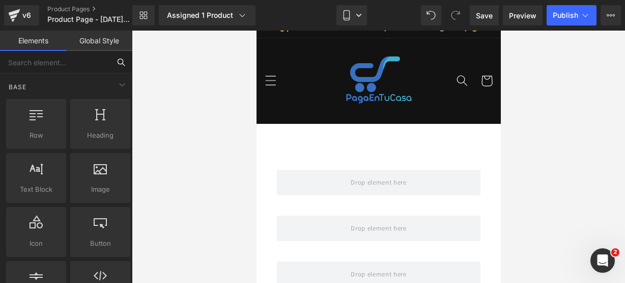
click at [79, 56] on input "text" at bounding box center [55, 62] width 110 height 22
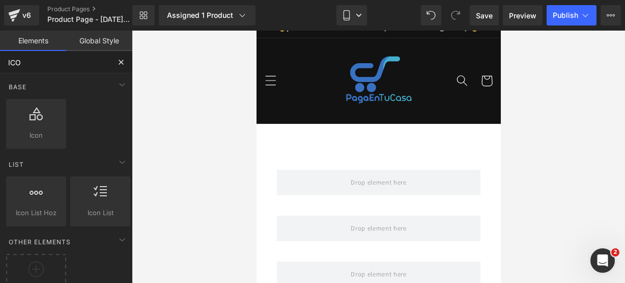
type input "ICON"
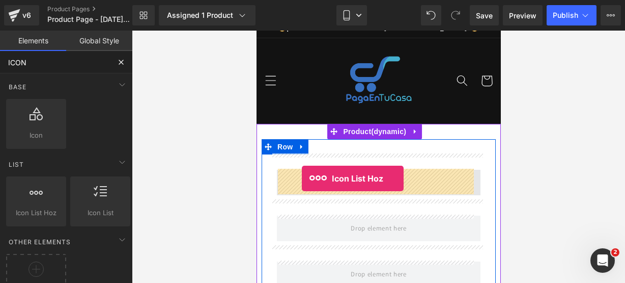
drag, startPoint x: 314, startPoint y: 229, endPoint x: 301, endPoint y: 178, distance: 52.5
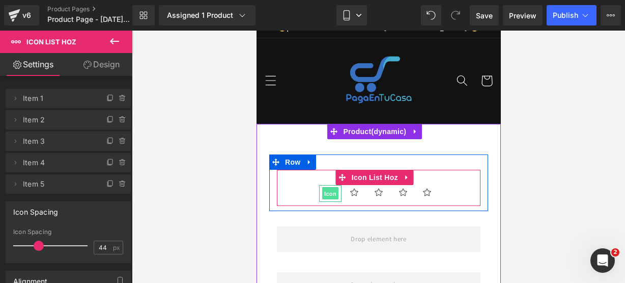
click at [327, 194] on span "Icon" at bounding box center [330, 193] width 16 height 12
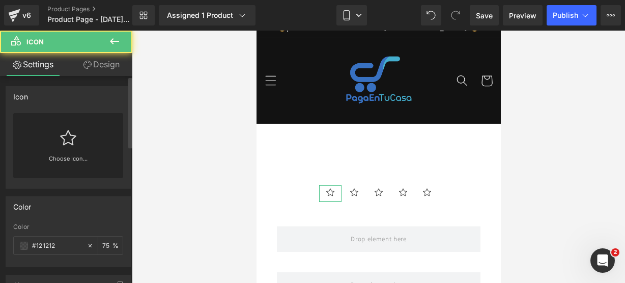
click at [52, 141] on div "Choose Icon..." at bounding box center [68, 145] width 110 height 65
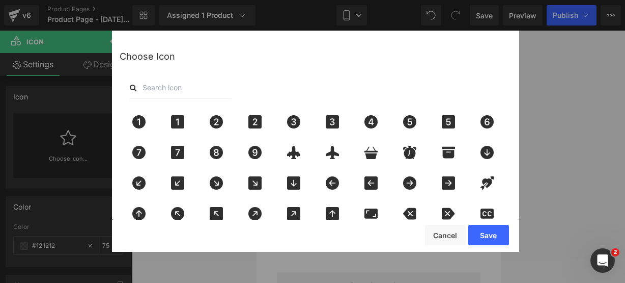
click at [159, 88] on input "text" at bounding box center [181, 87] width 102 height 22
type input "star"
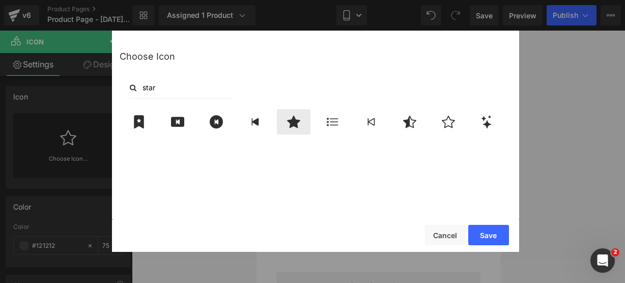
click at [297, 116] on icon at bounding box center [293, 121] width 21 height 13
click at [491, 237] on button "Save" at bounding box center [488, 235] width 41 height 20
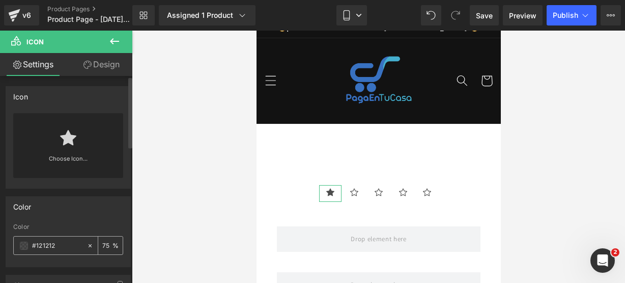
click at [23, 243] on span at bounding box center [24, 245] width 8 height 8
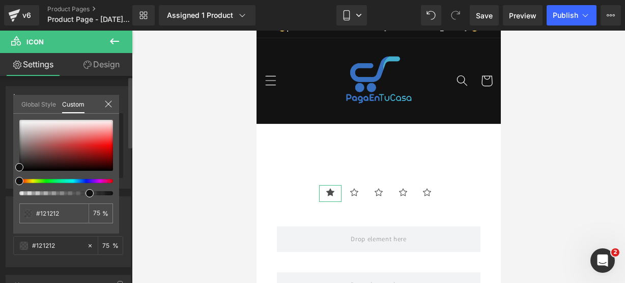
type input "#111111"
click at [33, 181] on div at bounding box center [62, 181] width 94 height 4
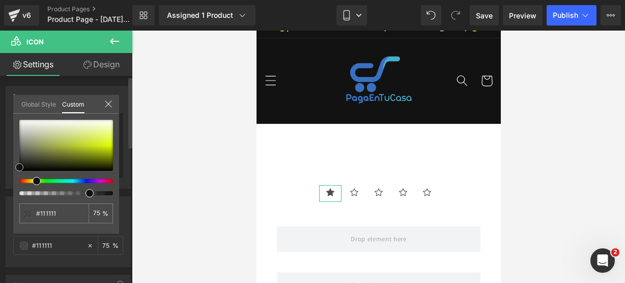
type input "#e5fe23"
click at [109, 142] on div at bounding box center [66, 145] width 94 height 51
click at [111, 105] on icon at bounding box center [108, 104] width 8 height 8
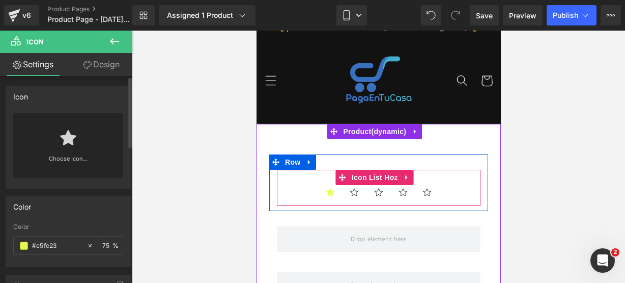
click at [285, 185] on ul "Icon Icon Icon Icon Icon" at bounding box center [378, 195] width 204 height 21
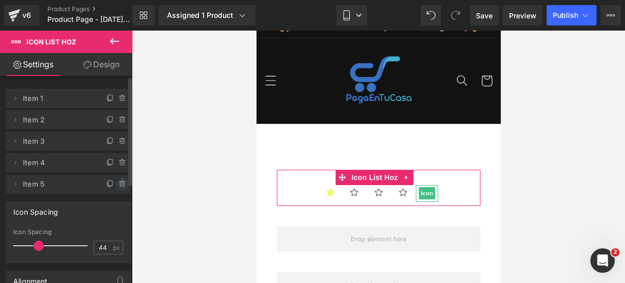
click at [119, 183] on icon at bounding box center [123, 184] width 8 height 8
click at [118, 183] on button "Delete" at bounding box center [112, 184] width 32 height 13
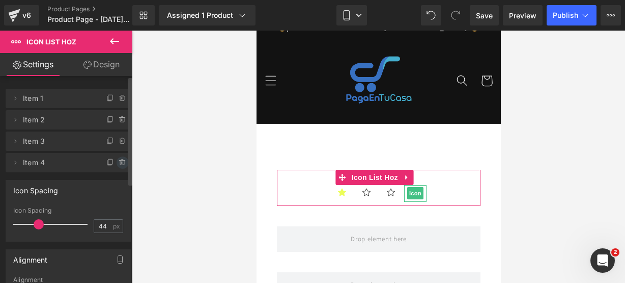
click at [119, 163] on icon at bounding box center [123, 162] width 8 height 8
click at [118, 163] on button "Delete" at bounding box center [112, 162] width 32 height 13
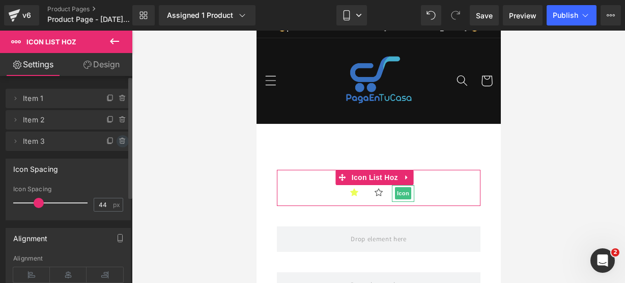
click at [120, 136] on span at bounding box center [123, 141] width 12 height 12
click at [120, 136] on button "Delete" at bounding box center [112, 141] width 32 height 13
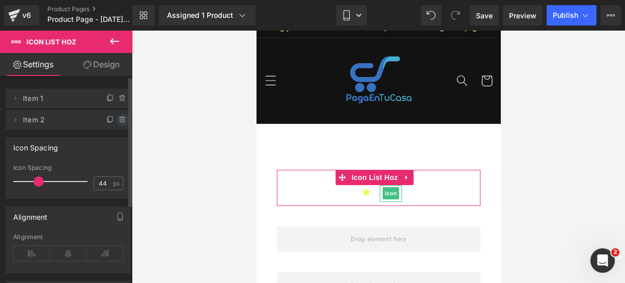
click at [119, 119] on icon at bounding box center [123, 120] width 8 height 8
click at [117, 119] on button "Delete" at bounding box center [112, 120] width 32 height 13
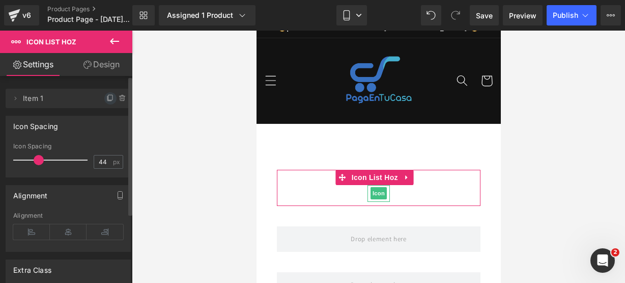
click at [107, 101] on icon at bounding box center [110, 98] width 8 height 8
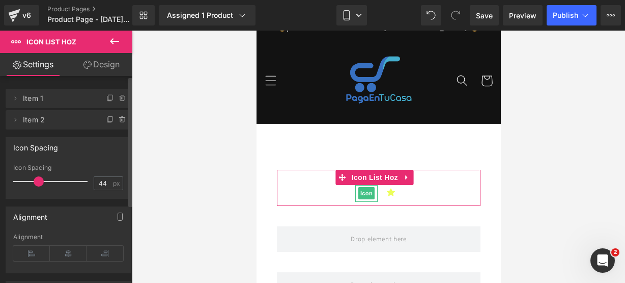
click at [107, 101] on icon at bounding box center [110, 98] width 8 height 8
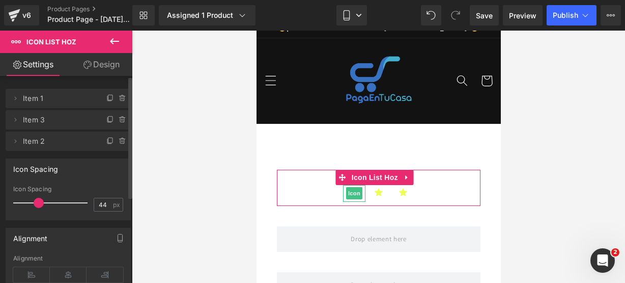
click at [107, 101] on icon at bounding box center [110, 98] width 8 height 8
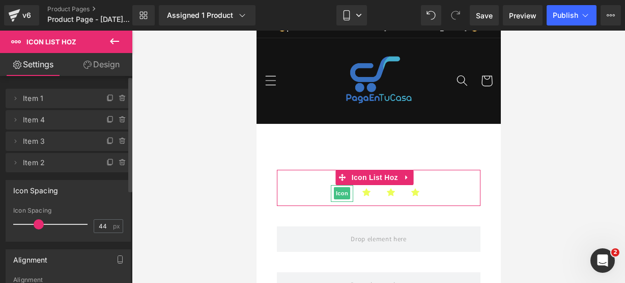
click at [107, 101] on icon at bounding box center [110, 98] width 8 height 8
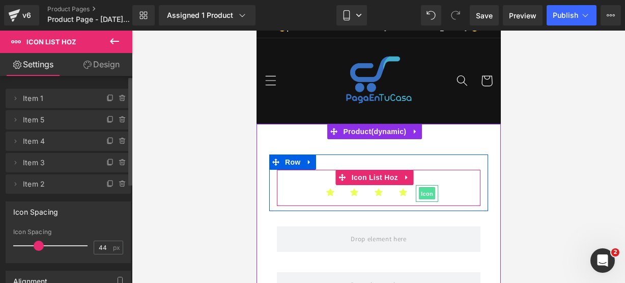
click at [427, 188] on span "Icon" at bounding box center [427, 193] width 16 height 12
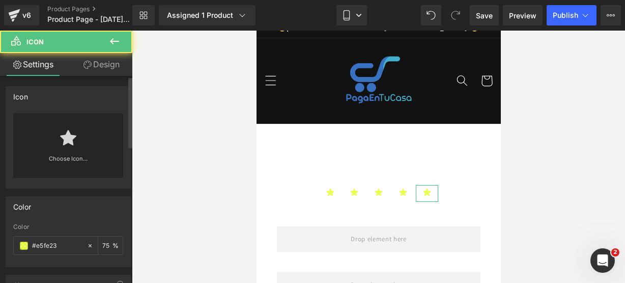
click at [80, 152] on div "Choose Icon..." at bounding box center [68, 145] width 110 height 65
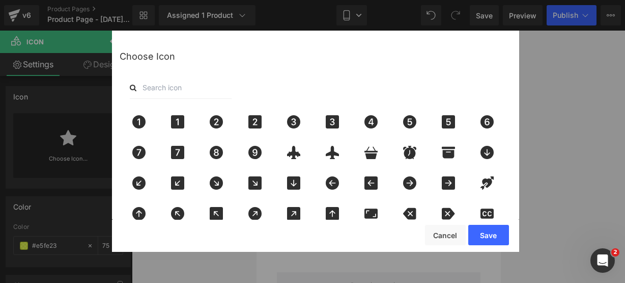
click at [165, 91] on input "text" at bounding box center [181, 87] width 102 height 22
type input "star"
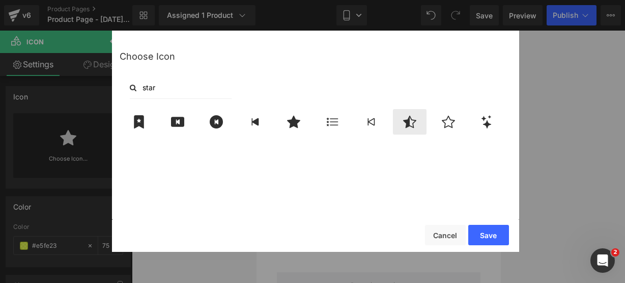
click at [404, 125] on icon at bounding box center [409, 121] width 21 height 13
click at [484, 234] on button "Save" at bounding box center [488, 235] width 41 height 20
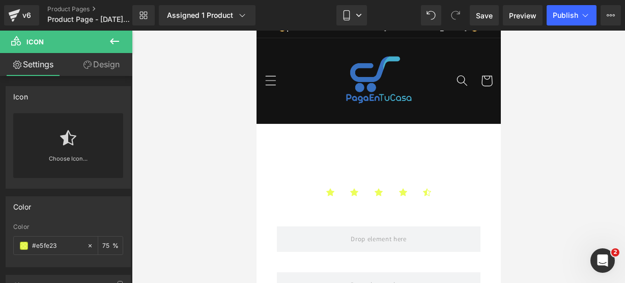
click at [123, 42] on button at bounding box center [115, 42] width 36 height 22
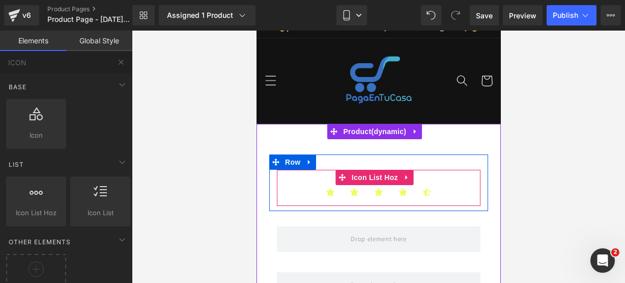
scroll to position [87, 0]
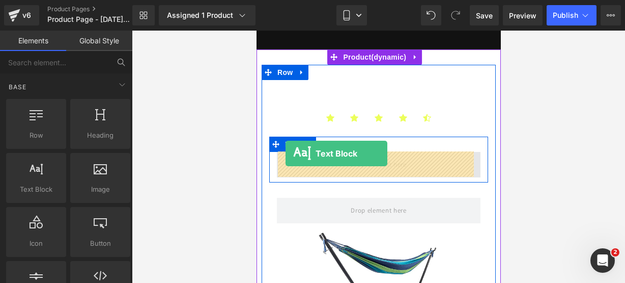
drag, startPoint x: 301, startPoint y: 196, endPoint x: 285, endPoint y: 153, distance: 45.6
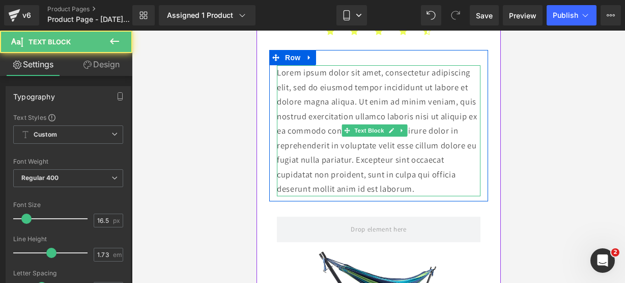
scroll to position [175, 0]
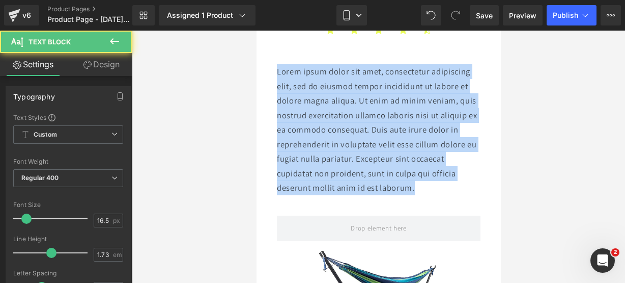
drag, startPoint x: 458, startPoint y: 187, endPoint x: 247, endPoint y: 43, distance: 255.8
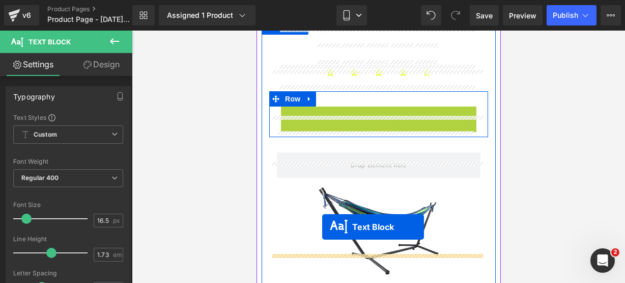
scroll to position [153, 0]
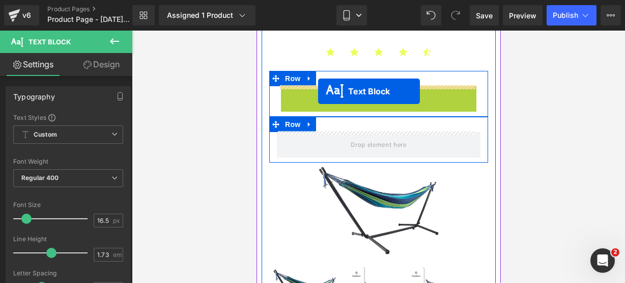
drag, startPoint x: 364, startPoint y: 70, endPoint x: 318, endPoint y: 91, distance: 50.4
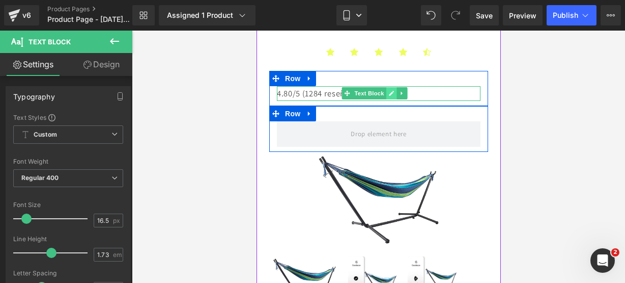
click at [388, 95] on link at bounding box center [391, 93] width 11 height 12
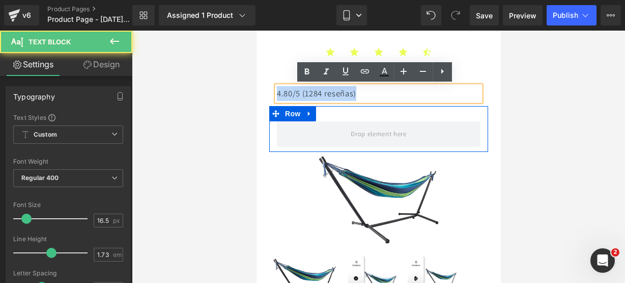
drag, startPoint x: 373, startPoint y: 91, endPoint x: 274, endPoint y: 75, distance: 100.0
click at [274, 75] on div "4.80/5 (1284 reseñas) Text Block Row" at bounding box center [378, 88] width 219 height 35
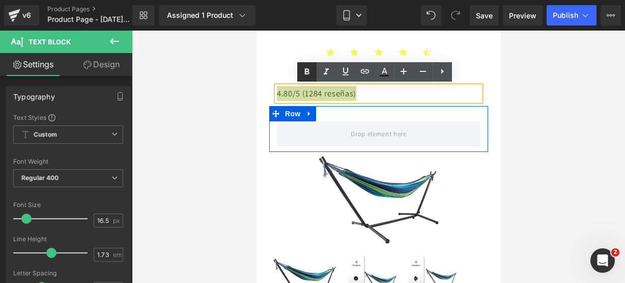
drag, startPoint x: 308, startPoint y: 74, endPoint x: 39, endPoint y: 43, distance: 270.6
click at [308, 74] on icon at bounding box center [307, 71] width 5 height 6
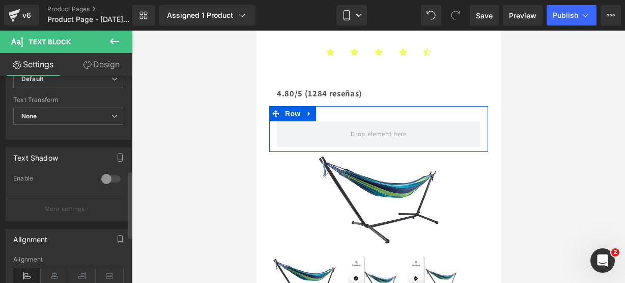
scroll to position [292, 0]
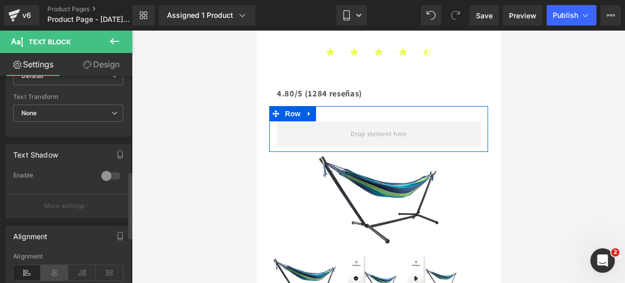
click at [48, 266] on icon at bounding box center [54, 272] width 27 height 15
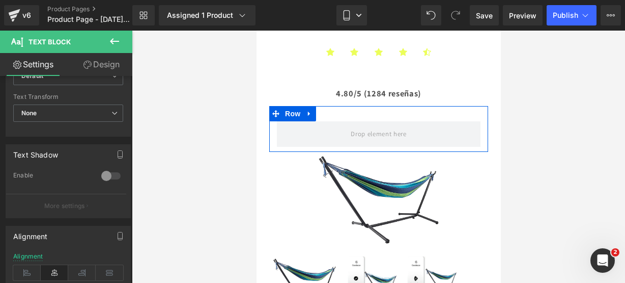
click at [111, 39] on icon at bounding box center [114, 41] width 12 height 12
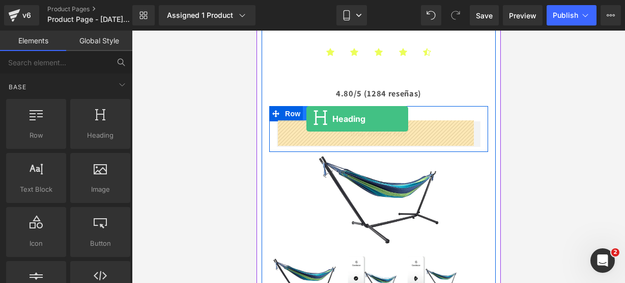
drag, startPoint x: 349, startPoint y: 147, endPoint x: 306, endPoint y: 119, distance: 51.5
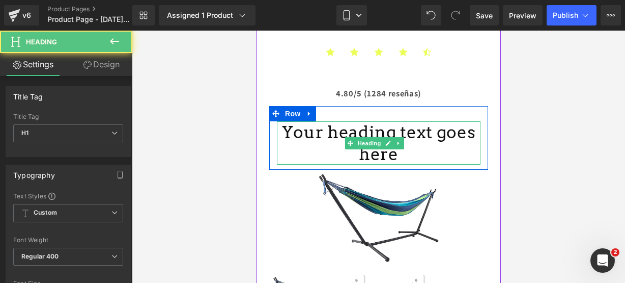
click at [403, 155] on h1 "Your heading text goes here" at bounding box center [378, 143] width 204 height 44
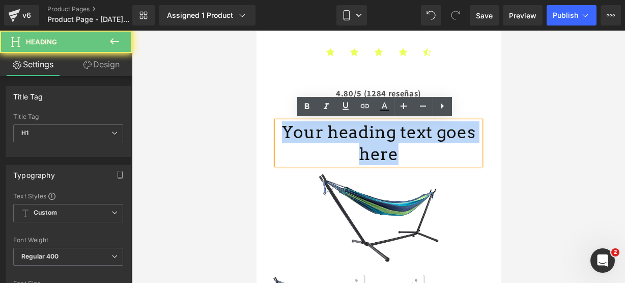
drag, startPoint x: 403, startPoint y: 155, endPoint x: 222, endPoint y: 94, distance: 191.0
click at [256, 94] on html "Ir directamente al contenido 🔥¡ENVÍOS GRATIS A TODO [GEOGRAPHIC_DATA]!🔥 Inicio …" at bounding box center [378, 4] width 244 height 252
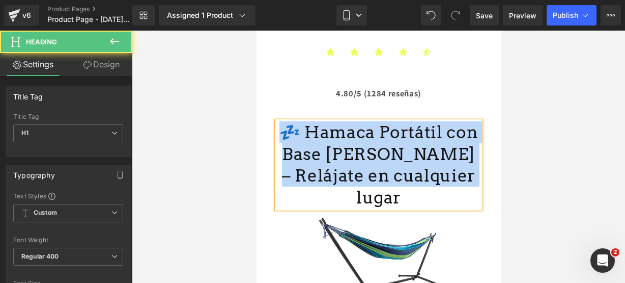
drag, startPoint x: 449, startPoint y: 179, endPoint x: 241, endPoint y: 130, distance: 213.3
click at [256, 130] on html "Ir directamente al contenido 🔥¡ENVÍOS GRATIS A TODO [GEOGRAPHIC_DATA]!🔥 Inicio …" at bounding box center [378, 4] width 244 height 252
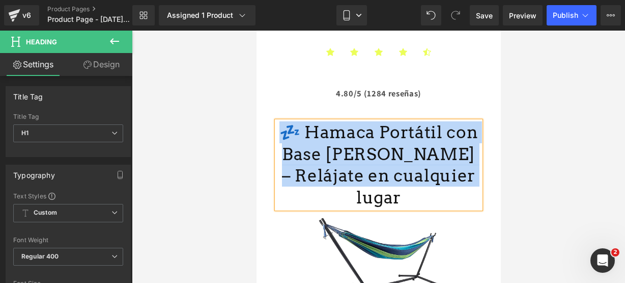
click at [294, 126] on h1 "💤 Hamaca Portátil con Base [PERSON_NAME] – Relájate en cualquier lugar" at bounding box center [378, 165] width 204 height 88
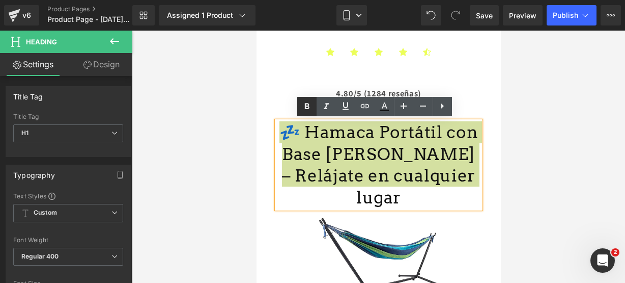
click at [303, 111] on icon at bounding box center [307, 106] width 12 height 12
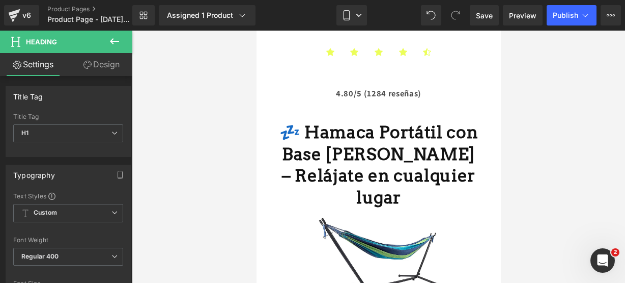
click at [118, 46] on icon at bounding box center [114, 41] width 12 height 12
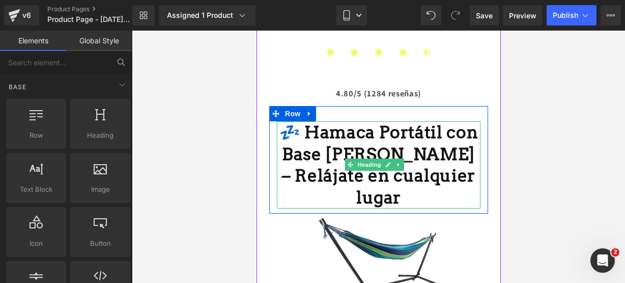
scroll to position [226, 0]
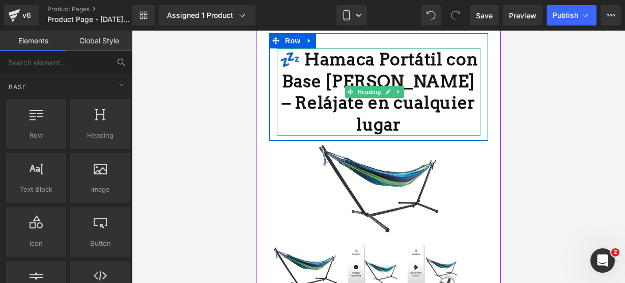
click at [294, 75] on strong "💤 Hamaca Portátil con Base [PERSON_NAME] – Relájate en cualquier lugar" at bounding box center [378, 92] width 199 height 86
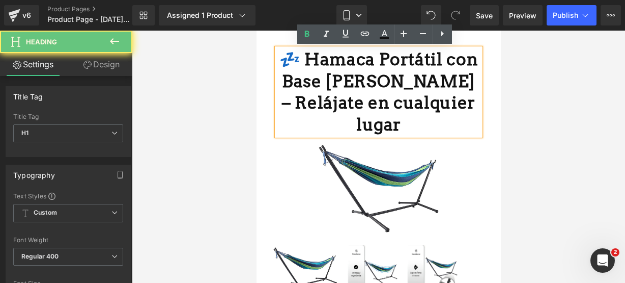
click at [453, 103] on h1 "💤 Hamaca Portátil con Base [PERSON_NAME] – Relájate en cualquier lugar" at bounding box center [378, 92] width 204 height 88
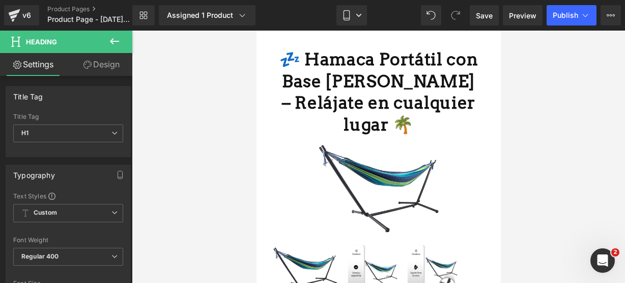
click at [119, 40] on icon at bounding box center [114, 41] width 12 height 12
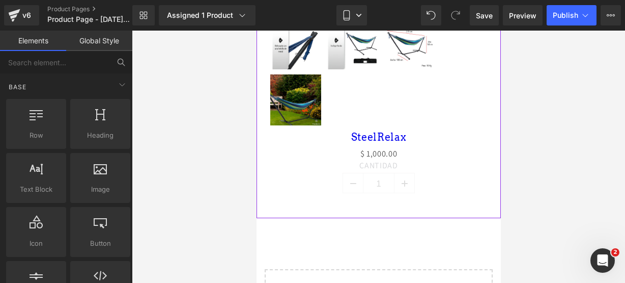
scroll to position [509, 0]
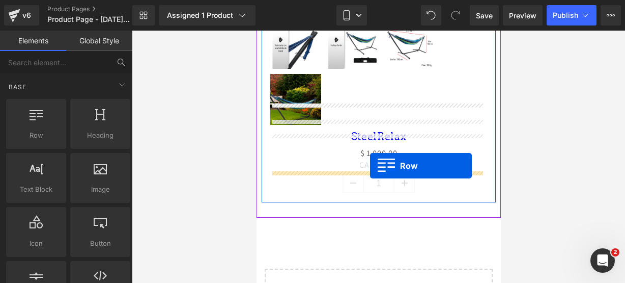
drag, startPoint x: 293, startPoint y: 160, endPoint x: 370, endPoint y: 165, distance: 77.1
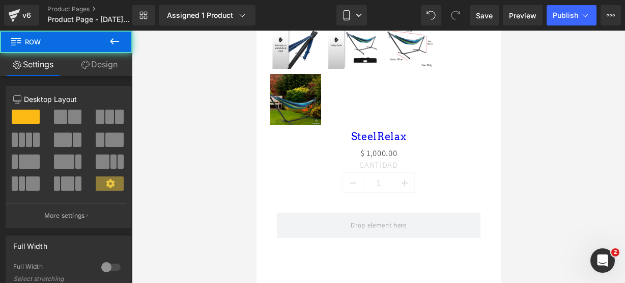
click at [121, 41] on button at bounding box center [115, 42] width 36 height 22
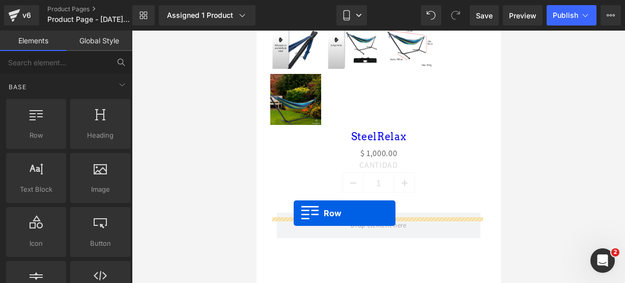
drag, startPoint x: 313, startPoint y: 144, endPoint x: 293, endPoint y: 213, distance: 71.5
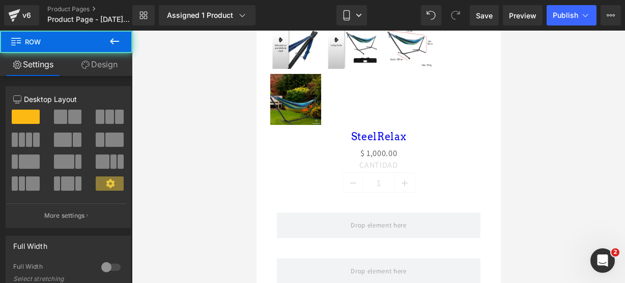
click at [112, 45] on icon at bounding box center [114, 41] width 12 height 12
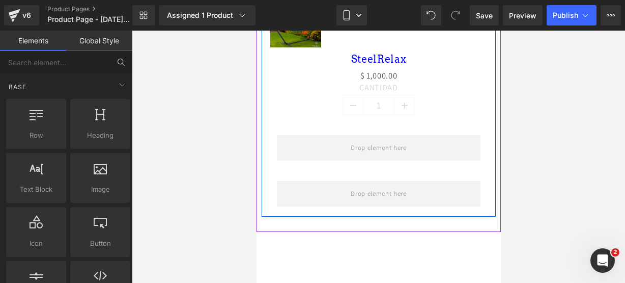
scroll to position [589, 0]
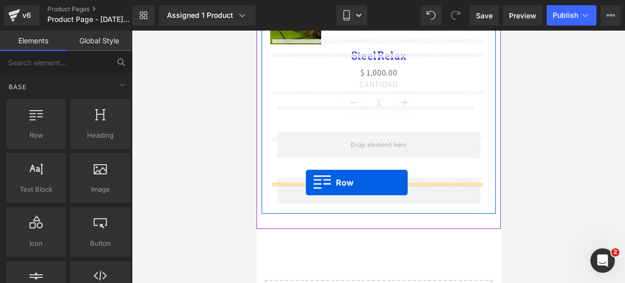
drag, startPoint x: 286, startPoint y: 160, endPoint x: 305, endPoint y: 182, distance: 29.2
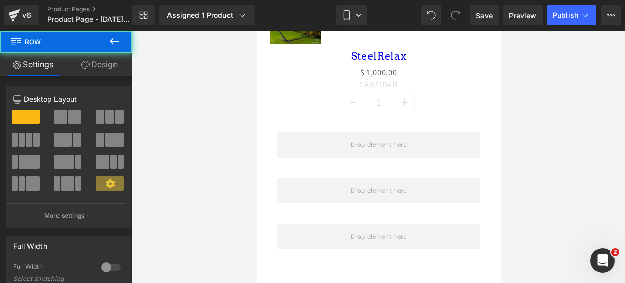
click at [124, 42] on button at bounding box center [115, 42] width 36 height 22
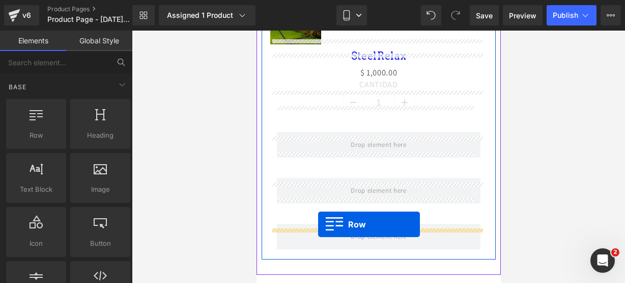
drag, startPoint x: 313, startPoint y: 157, endPoint x: 318, endPoint y: 224, distance: 66.3
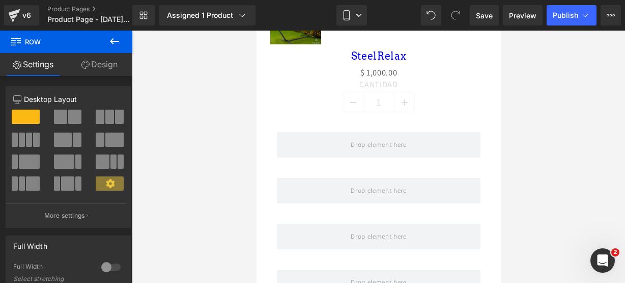
click at [119, 44] on icon at bounding box center [114, 41] width 12 height 12
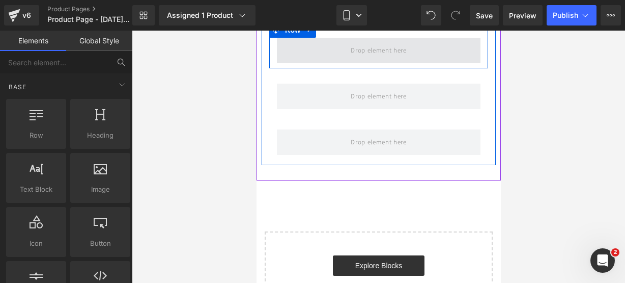
scroll to position [732, 0]
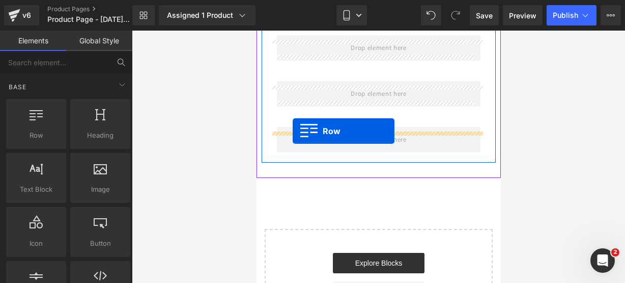
drag, startPoint x: 286, startPoint y: 168, endPoint x: 292, endPoint y: 131, distance: 37.3
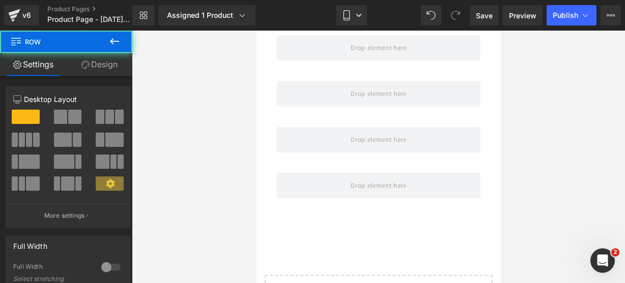
click at [126, 41] on button at bounding box center [115, 42] width 36 height 22
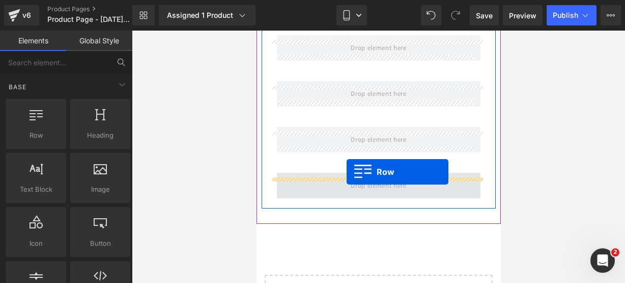
drag, startPoint x: 285, startPoint y: 161, endPoint x: 345, endPoint y: 170, distance: 60.6
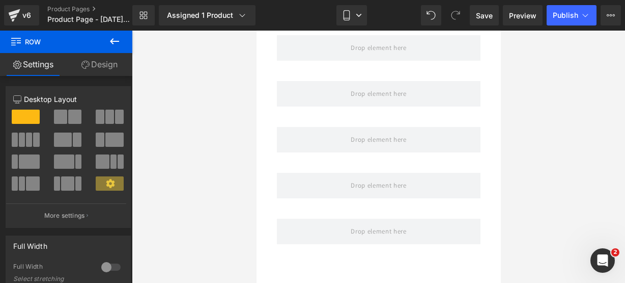
click at [121, 43] on button at bounding box center [115, 42] width 36 height 22
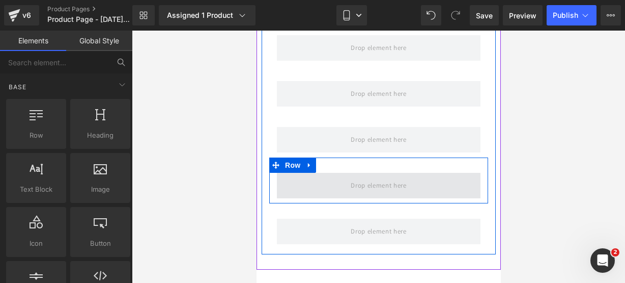
scroll to position [804, 0]
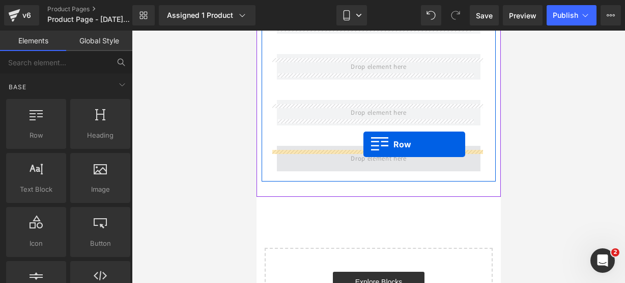
drag, startPoint x: 308, startPoint y: 151, endPoint x: 363, endPoint y: 145, distance: 55.8
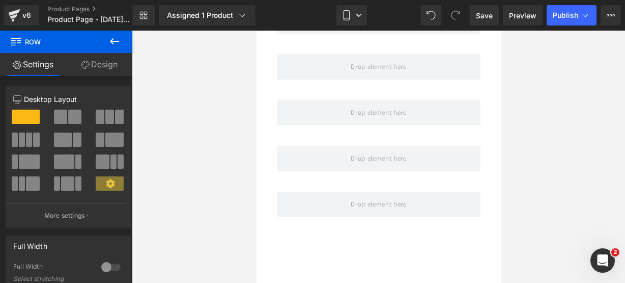
click at [133, 40] on div at bounding box center [378, 157] width 493 height 252
click at [117, 45] on icon at bounding box center [114, 41] width 12 height 12
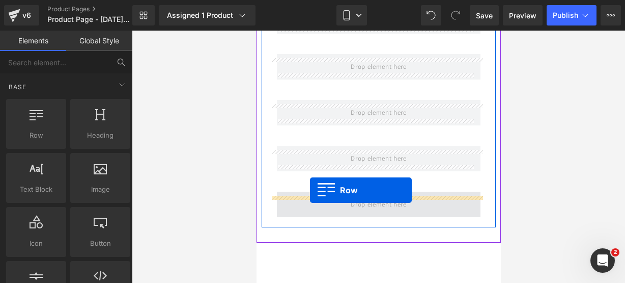
drag, startPoint x: 281, startPoint y: 165, endPoint x: 310, endPoint y: 190, distance: 37.9
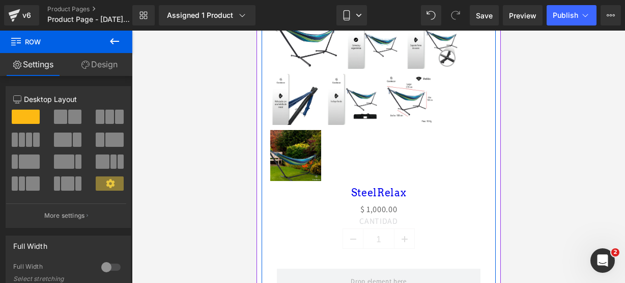
scroll to position [451, 0]
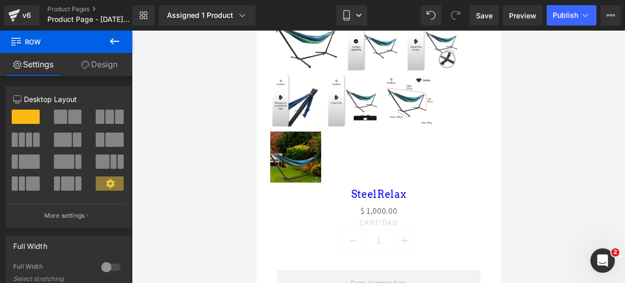
click at [115, 39] on icon at bounding box center [114, 41] width 12 height 12
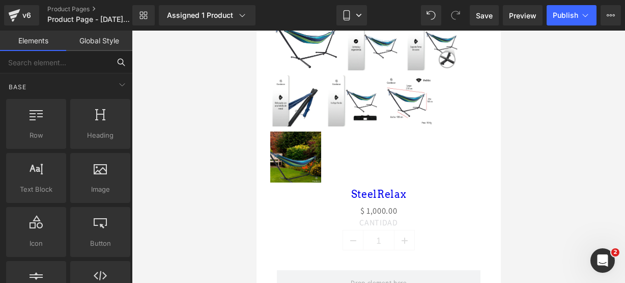
click at [78, 59] on input "text" at bounding box center [55, 62] width 110 height 22
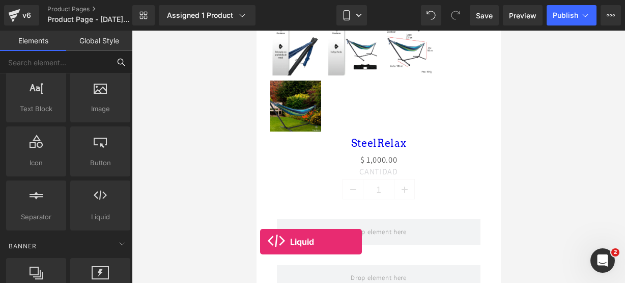
scroll to position [553, 0]
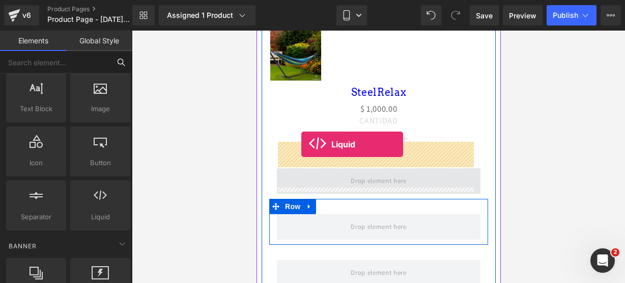
drag, startPoint x: 356, startPoint y: 233, endPoint x: 301, endPoint y: 144, distance: 104.5
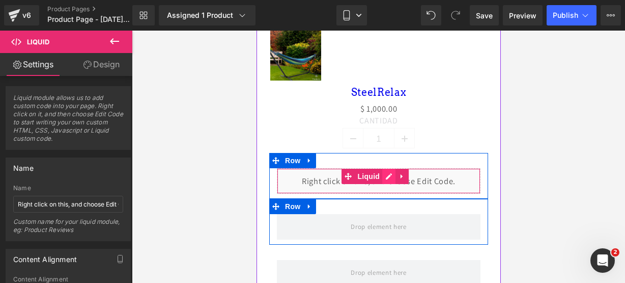
click at [385, 168] on div "Liquid" at bounding box center [378, 180] width 204 height 25
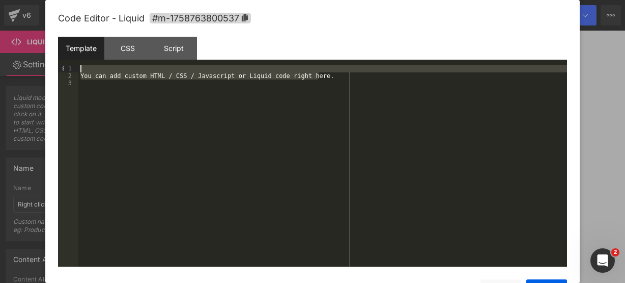
drag, startPoint x: 341, startPoint y: 79, endPoint x: 171, endPoint y: 36, distance: 175.4
click at [171, 36] on div "Code Editor - Liquid #m-1758763800537 Template CSS Script Data 1 2 3 You can ad…" at bounding box center [312, 161] width 509 height 323
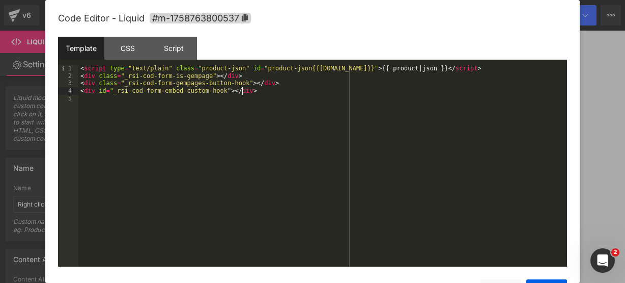
click at [535, 277] on div "Save Cancel" at bounding box center [312, 282] width 509 height 33
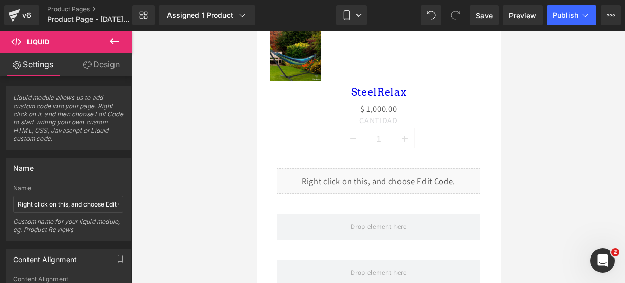
click at [125, 41] on button at bounding box center [115, 42] width 36 height 22
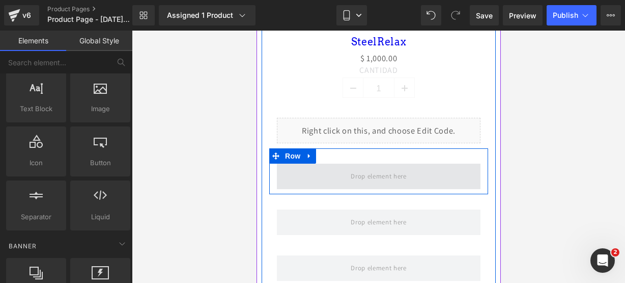
scroll to position [604, 0]
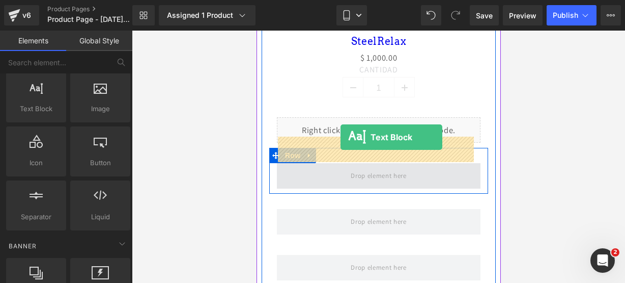
drag, startPoint x: 295, startPoint y: 125, endPoint x: 340, endPoint y: 137, distance: 46.4
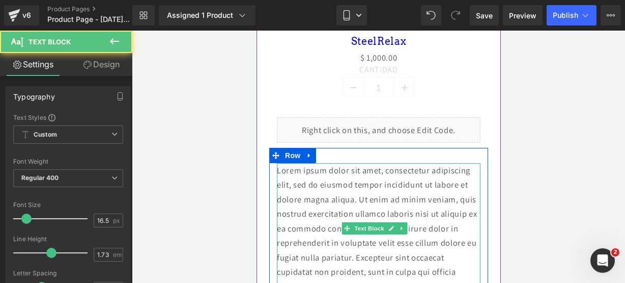
click at [446, 259] on p "Lorem ipsum dolor sit amet, consectetur adipiscing elit, sed do eiusmod tempor …" at bounding box center [378, 228] width 204 height 131
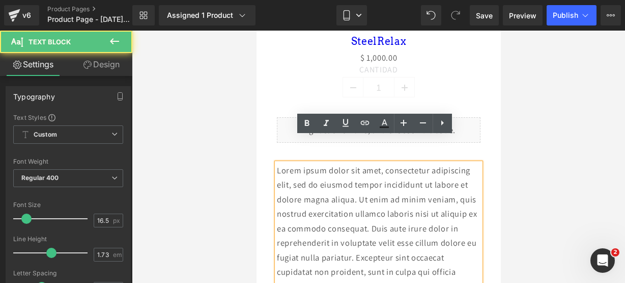
click at [446, 259] on p "Lorem ipsum dolor sit amet, consectetur adipiscing elit, sed do eiusmod tempor …" at bounding box center [378, 228] width 204 height 131
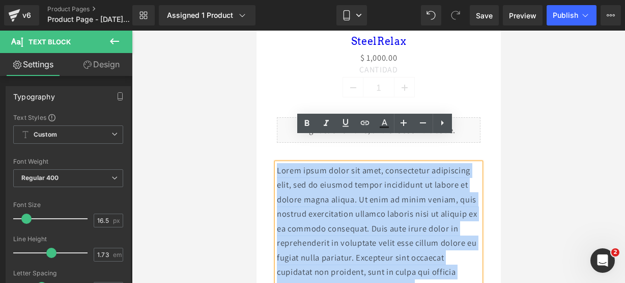
drag, startPoint x: 446, startPoint y: 259, endPoint x: 512, endPoint y: 181, distance: 102.3
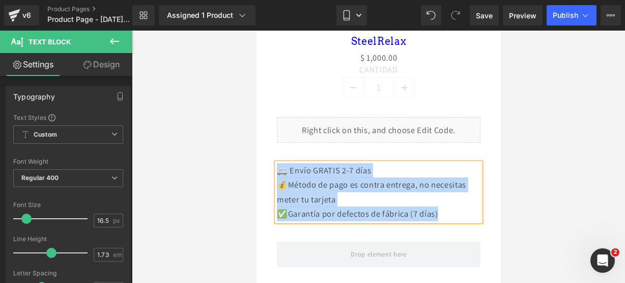
drag, startPoint x: 465, startPoint y: 182, endPoint x: 276, endPoint y: 138, distance: 194.0
click at [276, 163] on div "🚐 Envío GRATIS 2-7 días 💰Método de pago es contra entrega, no necesitas meter …" at bounding box center [378, 192] width 204 height 58
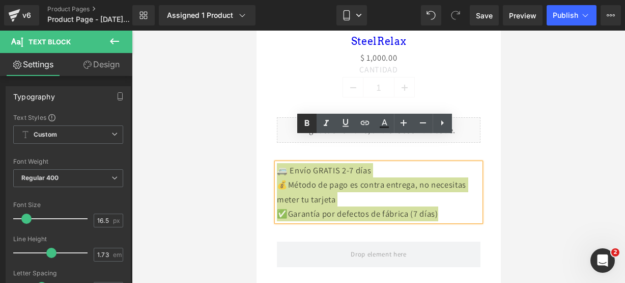
click at [302, 125] on icon at bounding box center [307, 123] width 12 height 12
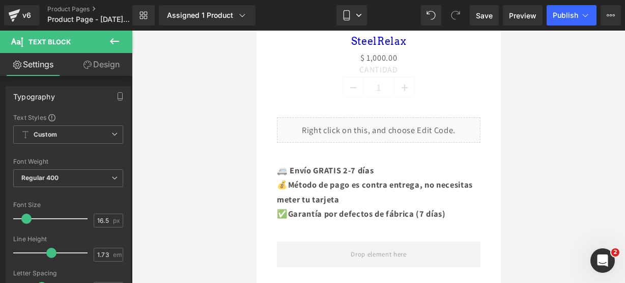
click at [115, 42] on icon at bounding box center [114, 41] width 12 height 12
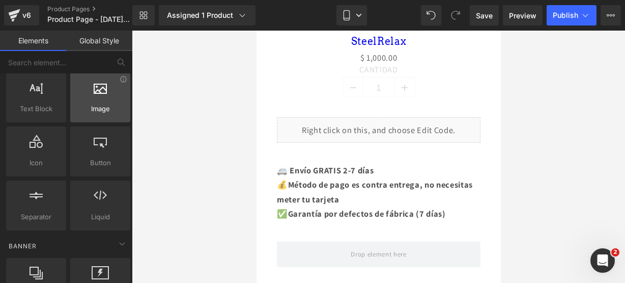
scroll to position [0, 0]
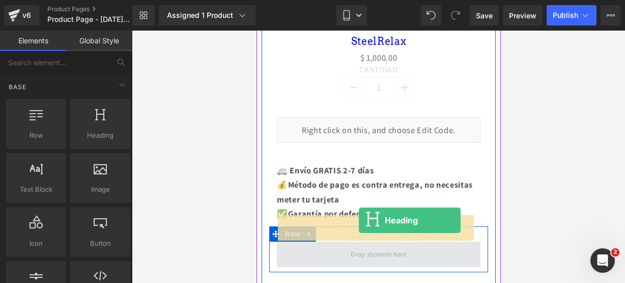
drag, startPoint x: 352, startPoint y: 161, endPoint x: 358, endPoint y: 220, distance: 59.4
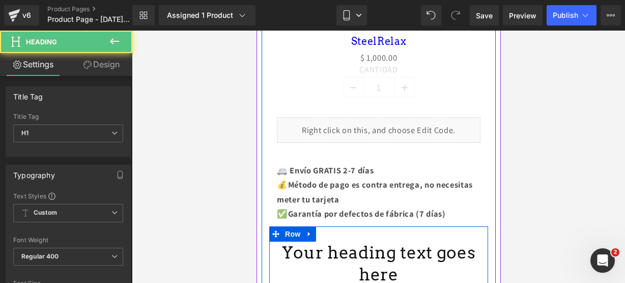
scroll to position [645, 0]
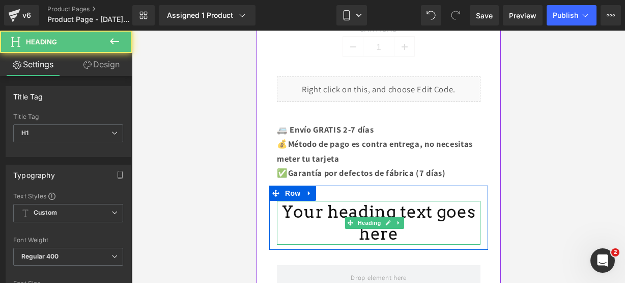
click at [398, 207] on h1 "Your heading text goes here" at bounding box center [378, 223] width 204 height 44
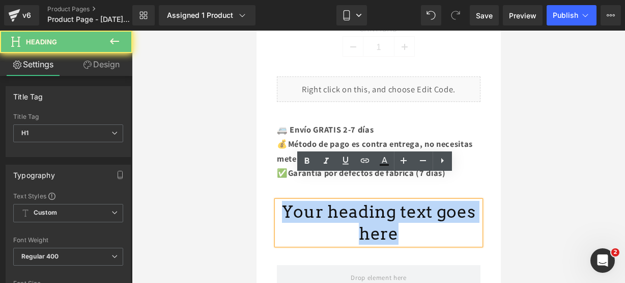
drag, startPoint x: 398, startPoint y: 207, endPoint x: 215, endPoint y: 178, distance: 185.2
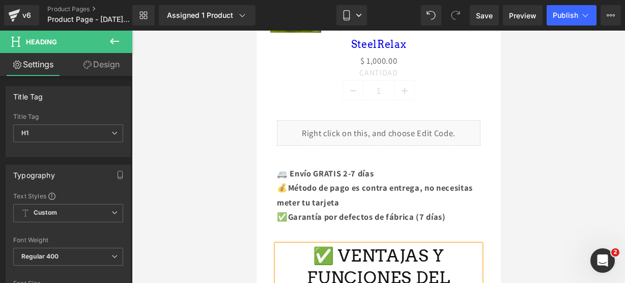
scroll to position [667, 0]
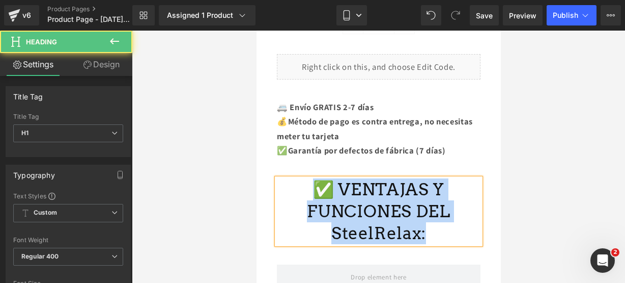
drag, startPoint x: 422, startPoint y: 208, endPoint x: 501, endPoint y: 162, distance: 91.3
click at [318, 178] on h1 "✅ VENTAJAS Y FUNCIONES DEL SteelRelax:" at bounding box center [378, 211] width 204 height 66
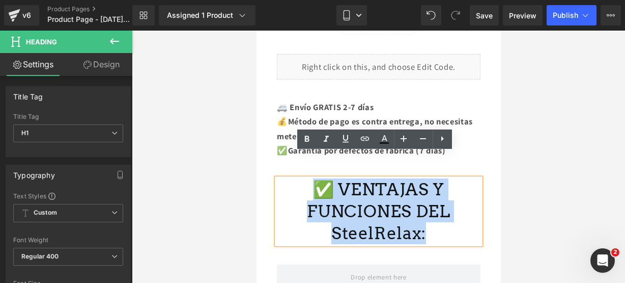
drag, startPoint x: 305, startPoint y: 157, endPoint x: 471, endPoint y: 206, distance: 172.7
click at [471, 206] on h1 "✅ VENTAJAS Y FUNCIONES DEL SteelRelax:" at bounding box center [378, 211] width 204 height 66
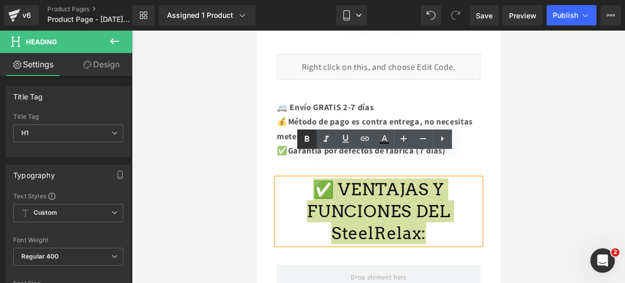
click at [303, 136] on icon at bounding box center [307, 139] width 12 height 12
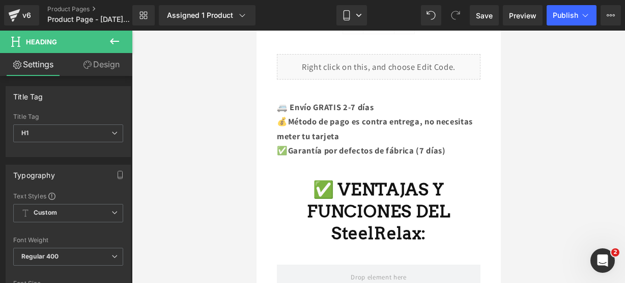
click at [114, 31] on button at bounding box center [115, 42] width 36 height 22
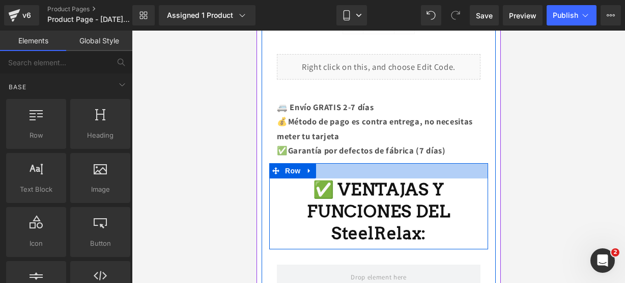
scroll to position [769, 0]
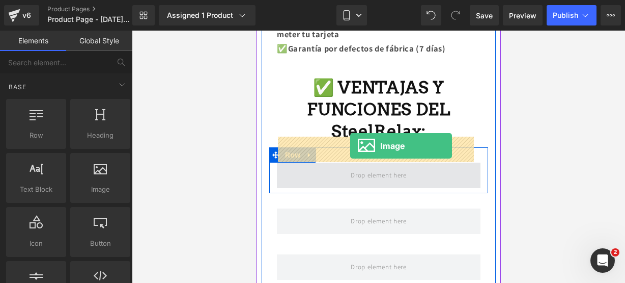
drag, startPoint x: 358, startPoint y: 194, endPoint x: 350, endPoint y: 146, distance: 49.1
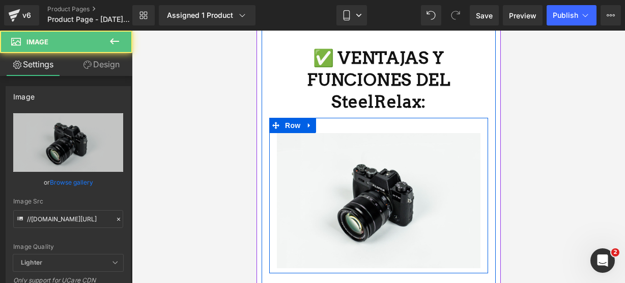
scroll to position [799, 0]
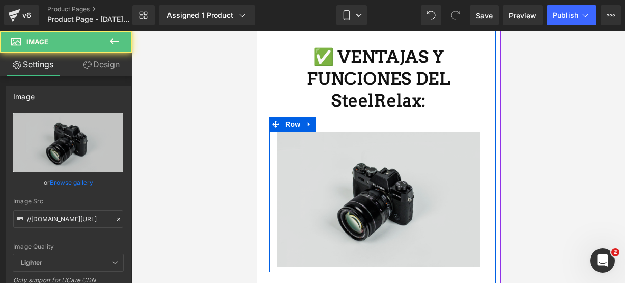
click at [352, 158] on img at bounding box center [378, 199] width 204 height 135
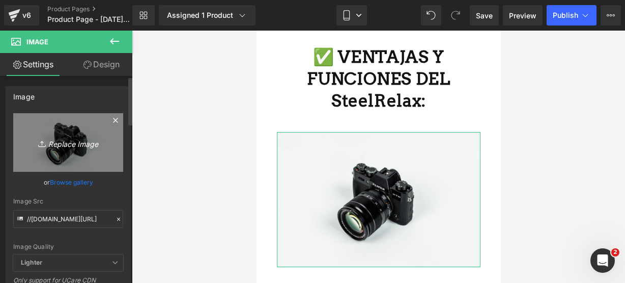
click at [90, 140] on icon "Replace Image" at bounding box center [67, 142] width 81 height 13
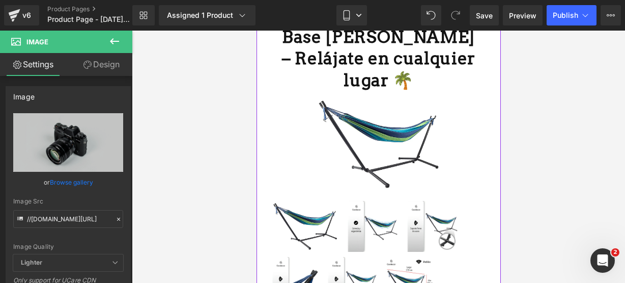
scroll to position [272, 0]
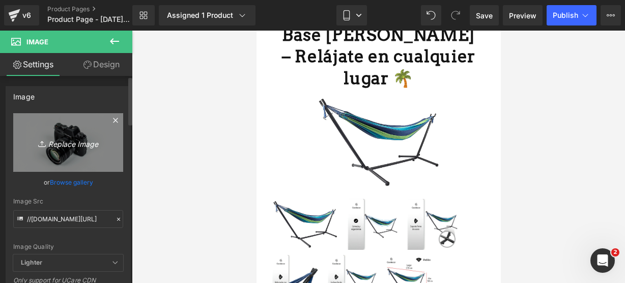
click at [56, 150] on link "Replace Image" at bounding box center [68, 142] width 110 height 59
type input "C:\fakepath\ha 7.webp"
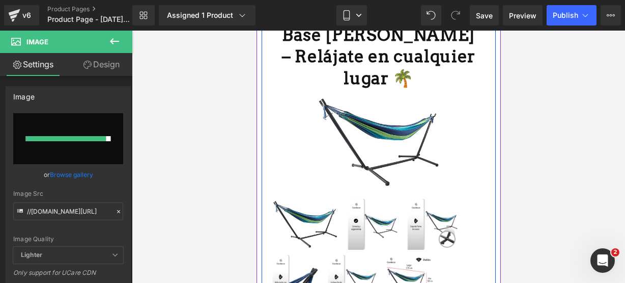
type input "[URL][DOMAIN_NAME]"
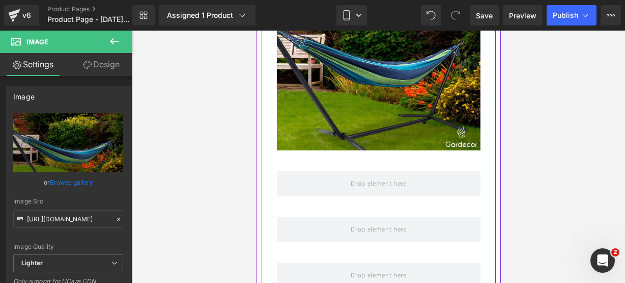
scroll to position [986, 0]
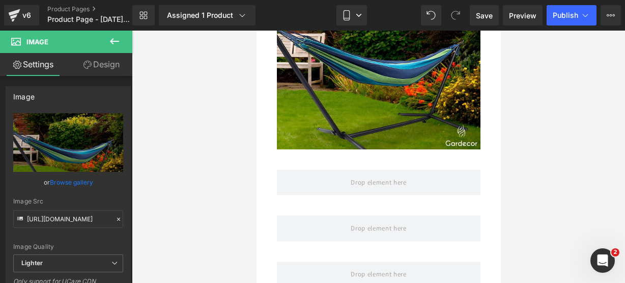
click at [111, 42] on icon at bounding box center [114, 41] width 12 height 12
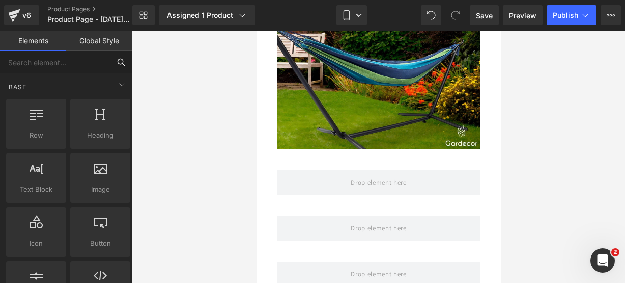
click at [58, 61] on input "text" at bounding box center [55, 62] width 110 height 22
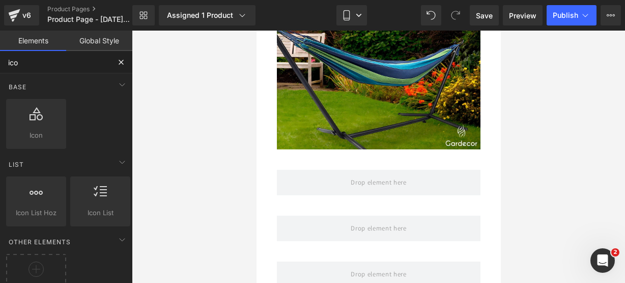
type input "icon"
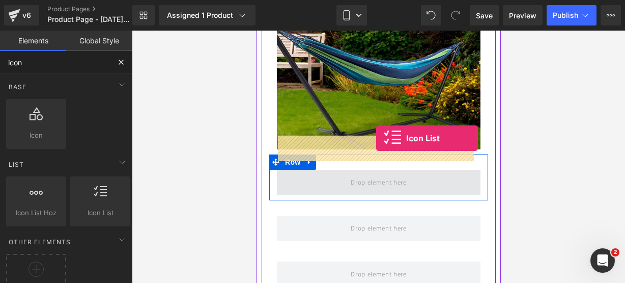
drag, startPoint x: 312, startPoint y: 146, endPoint x: 376, endPoint y: 138, distance: 64.7
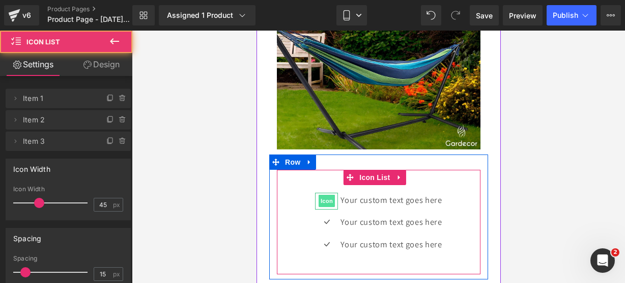
click at [325, 194] on span "Icon" at bounding box center [326, 200] width 16 height 12
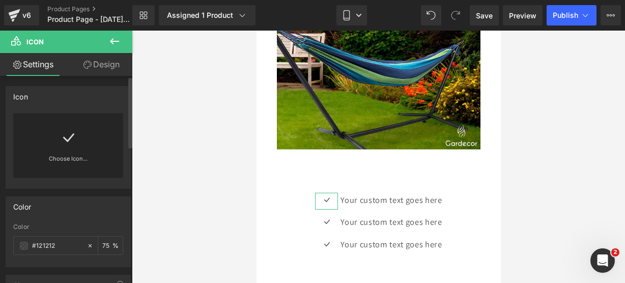
click at [85, 140] on div "Choose Icon..." at bounding box center [68, 145] width 110 height 65
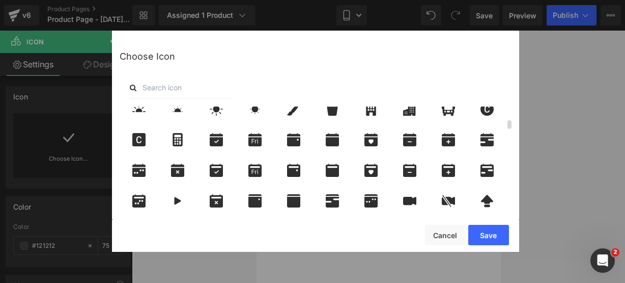
scroll to position [285, 0]
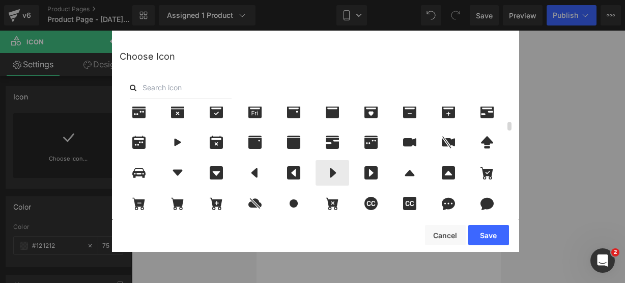
click at [331, 183] on div at bounding box center [333, 172] width 34 height 25
click at [479, 227] on button "Save" at bounding box center [488, 235] width 41 height 20
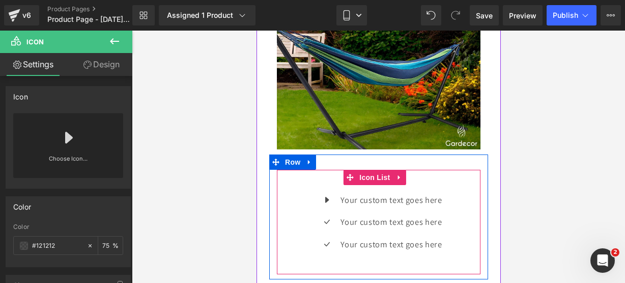
click at [288, 192] on div "Icon Your custom text goes here Text Block Icon Your custom text goes here Text…" at bounding box center [378, 225] width 204 height 67
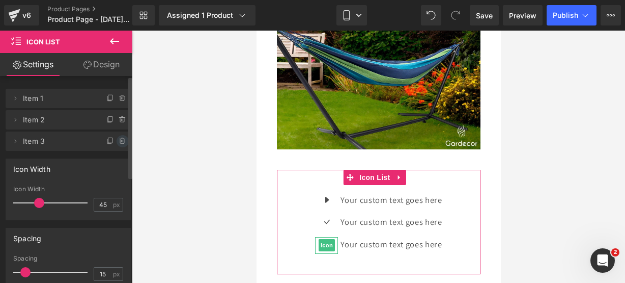
click at [119, 144] on icon at bounding box center [123, 141] width 8 height 8
click at [119, 144] on button "Delete" at bounding box center [112, 141] width 32 height 13
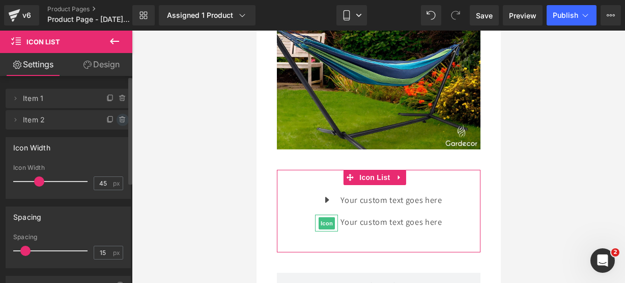
click at [121, 117] on icon at bounding box center [122, 117] width 2 height 1
click at [117, 117] on button "Delete" at bounding box center [114, 120] width 32 height 13
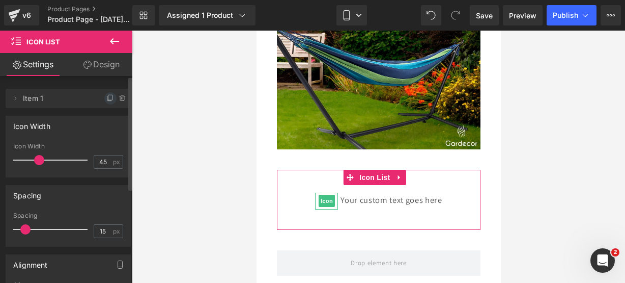
click at [104, 99] on span at bounding box center [110, 98] width 12 height 12
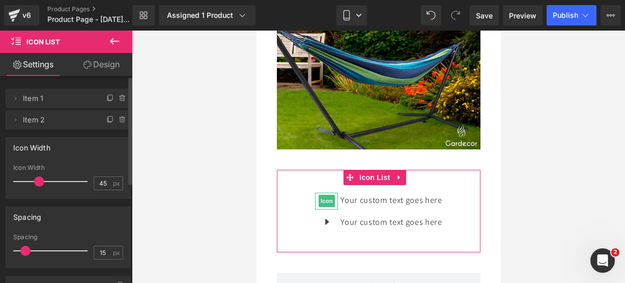
click at [104, 99] on span at bounding box center [110, 98] width 12 height 12
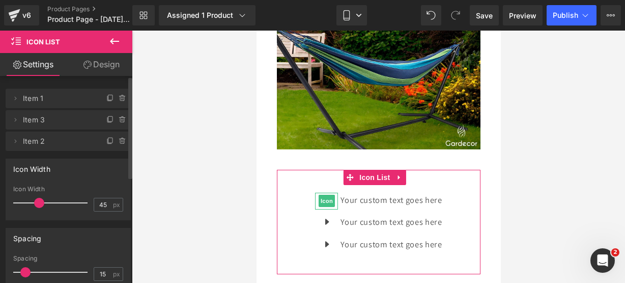
click at [104, 99] on span at bounding box center [110, 98] width 12 height 12
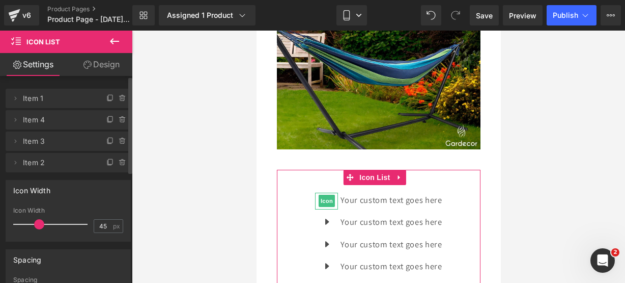
click at [104, 99] on span at bounding box center [110, 98] width 12 height 12
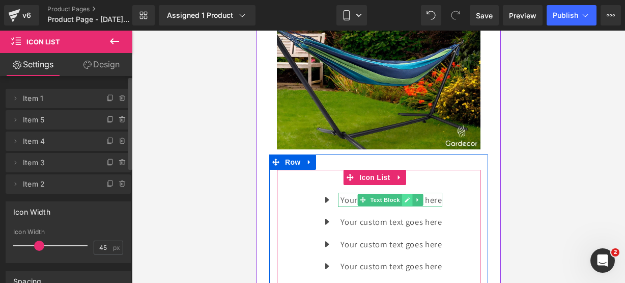
click at [402, 193] on link at bounding box center [407, 199] width 11 height 12
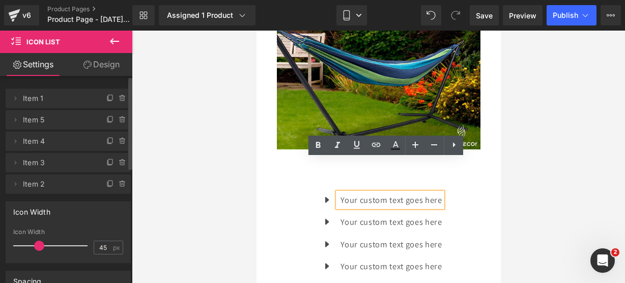
click at [437, 192] on p "Your custom text goes here" at bounding box center [390, 199] width 101 height 15
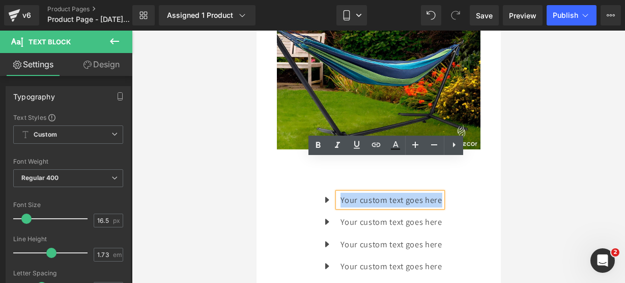
drag, startPoint x: 437, startPoint y: 168, endPoint x: 260, endPoint y: 140, distance: 179.3
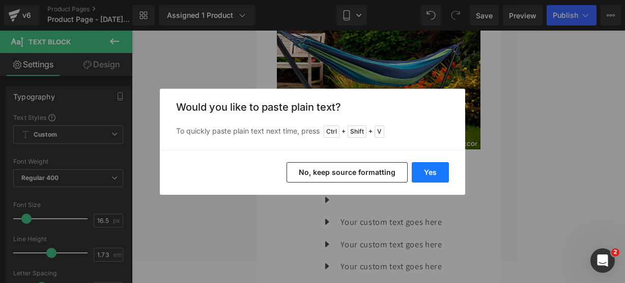
click at [422, 179] on button "Yes" at bounding box center [430, 172] width 37 height 20
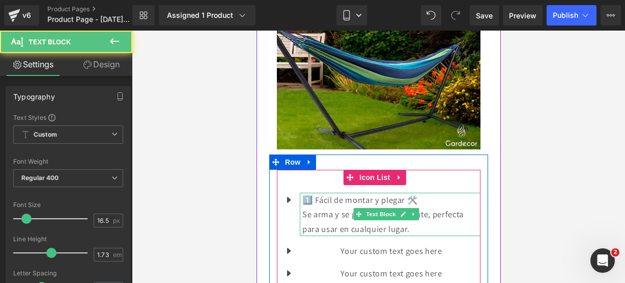
click at [419, 207] on p "Se arma y se guarda rápidamente, perfecta para usar en cualquier lugar." at bounding box center [391, 221] width 178 height 29
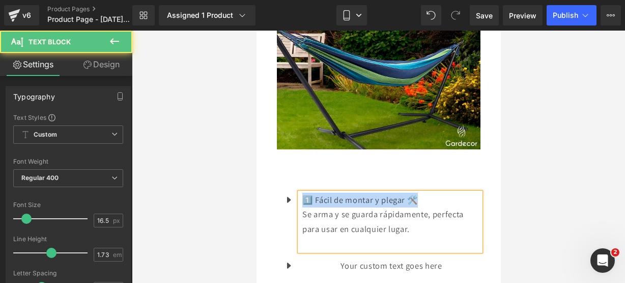
drag, startPoint x: 421, startPoint y: 169, endPoint x: 265, endPoint y: 161, distance: 156.0
click at [265, 161] on div "SteelRelax (P) Title $ 0 $ 1,000.00 (P) Price CANTIDAD 1 (P) Quantity Liquid Ro…" at bounding box center [378, 78] width 234 height 852
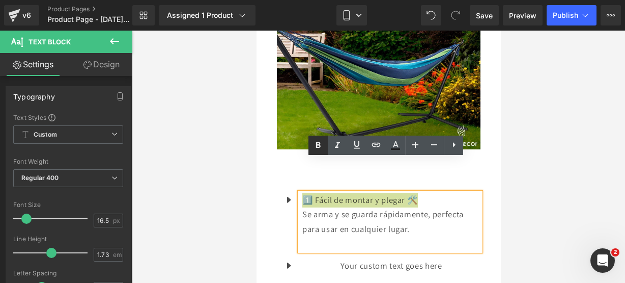
click at [311, 146] on link at bounding box center [318, 144] width 19 height 19
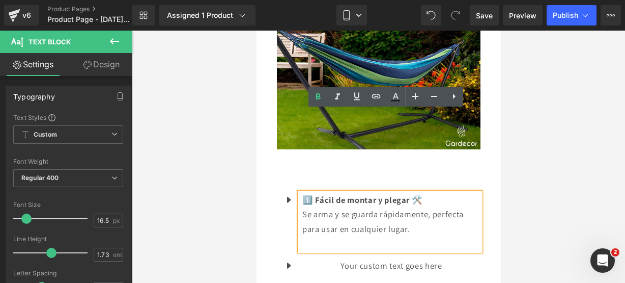
scroll to position [1066, 0]
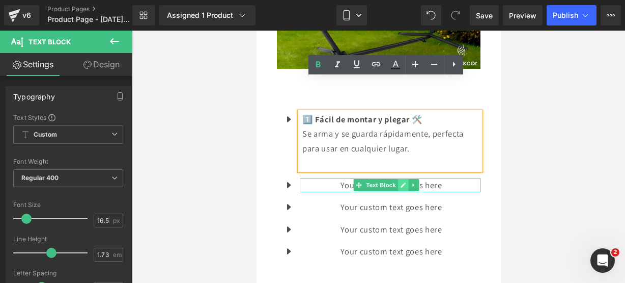
click at [404, 182] on icon at bounding box center [403, 185] width 6 height 6
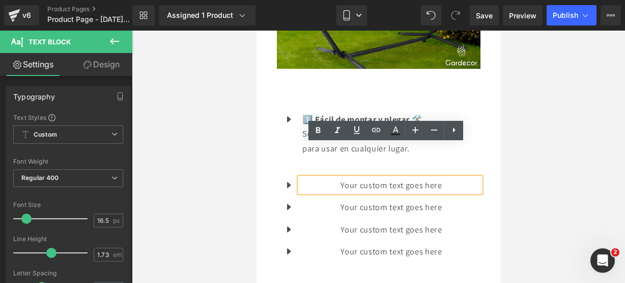
click at [436, 178] on p "Your custom text goes here" at bounding box center [391, 185] width 178 height 15
drag, startPoint x: 436, startPoint y: 152, endPoint x: 259, endPoint y: 122, distance: 180.2
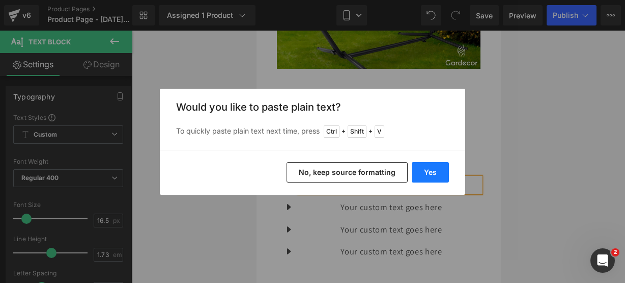
click at [421, 170] on button "Yes" at bounding box center [430, 172] width 37 height 20
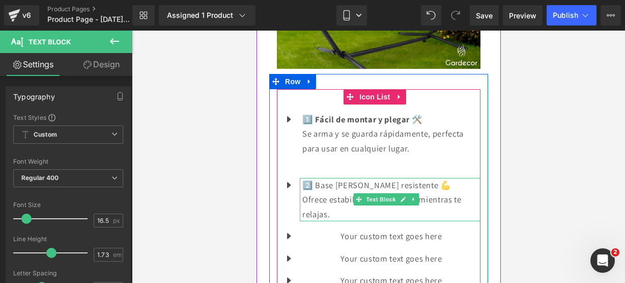
click at [412, 192] on p "Ofrece estabilidad y seguridad mientras te relajas." at bounding box center [391, 206] width 178 height 29
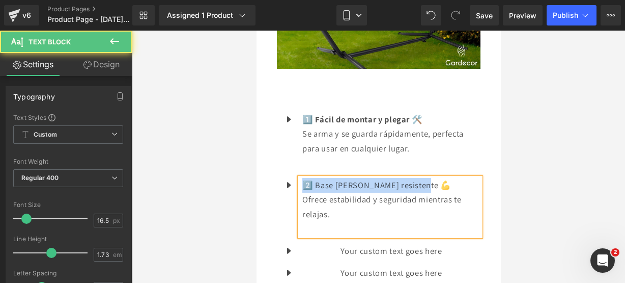
drag, startPoint x: 427, startPoint y: 146, endPoint x: 501, endPoint y: 172, distance: 78.3
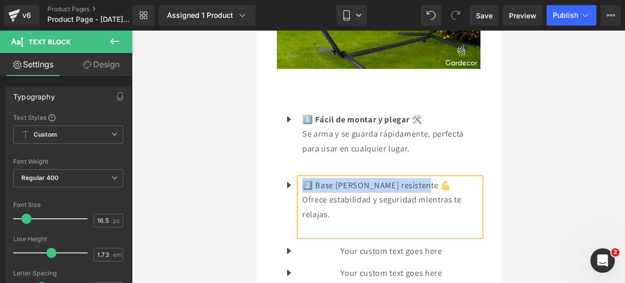
click at [321, 178] on p "2️⃣ Base [PERSON_NAME] resistente 💪" at bounding box center [391, 185] width 178 height 15
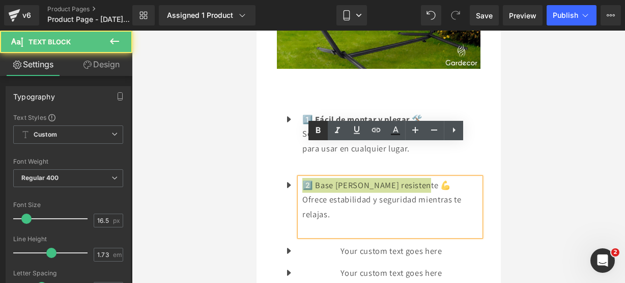
click at [317, 133] on icon at bounding box center [318, 130] width 12 height 12
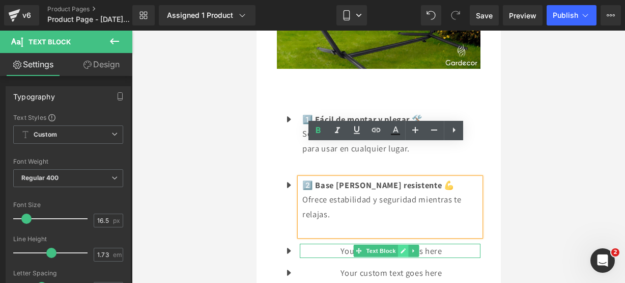
click at [402, 247] on icon at bounding box center [403, 250] width 6 height 6
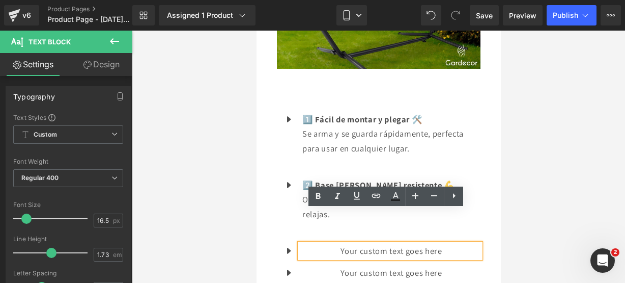
click at [453, 243] on p "Your custom text goes here" at bounding box center [391, 250] width 178 height 15
drag, startPoint x: 453, startPoint y: 219, endPoint x: 273, endPoint y: 184, distance: 183.1
click at [273, 184] on div "Icon 1️⃣ Fácil de montar y plegar 🛠️ Se arma y se guarda rápidamente, perfecta …" at bounding box center [378, 207] width 219 height 236
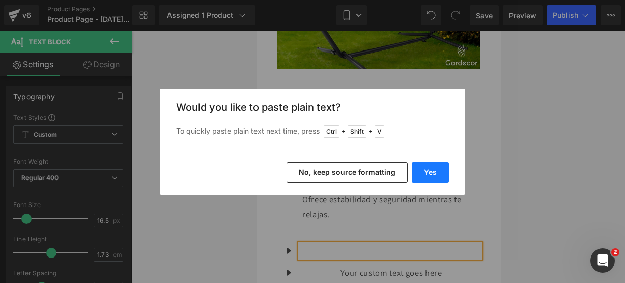
click at [423, 173] on button "Yes" at bounding box center [430, 172] width 37 height 20
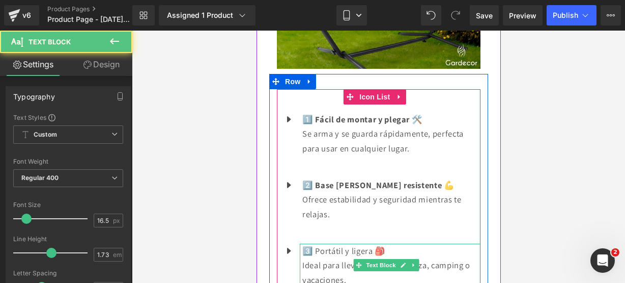
click at [412, 258] on p "Ideal para llevar al jardín, terraza, camping o vacaciones." at bounding box center [391, 272] width 178 height 29
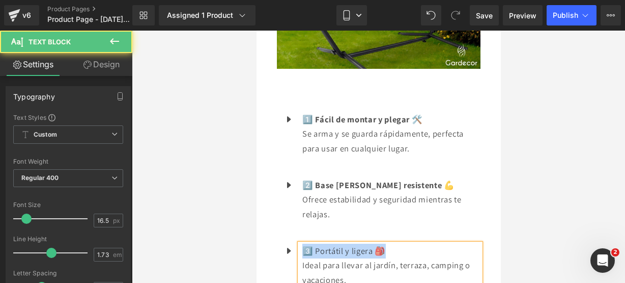
drag, startPoint x: 393, startPoint y: 216, endPoint x: 277, endPoint y: 208, distance: 115.9
click at [277, 208] on ul "Icon 1️⃣ Fácil de montar y plegar 🛠️ Se arma y se guarda rápidamente, perfecta …" at bounding box center [378, 232] width 204 height 241
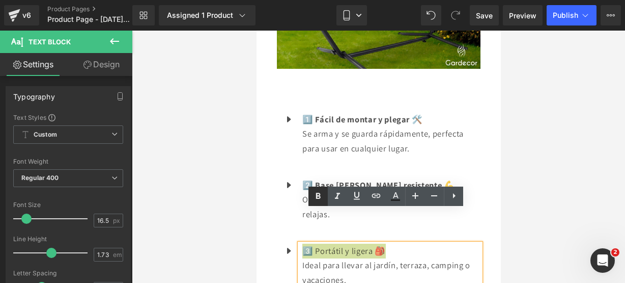
click at [316, 195] on icon at bounding box center [318, 195] width 5 height 6
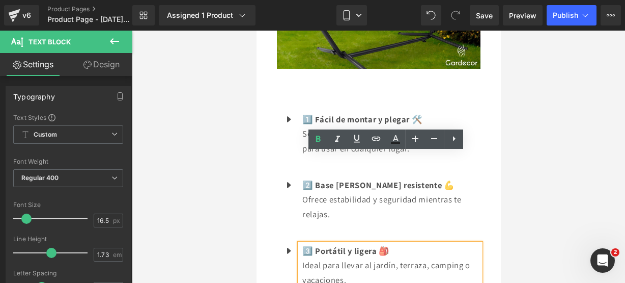
scroll to position [1128, 0]
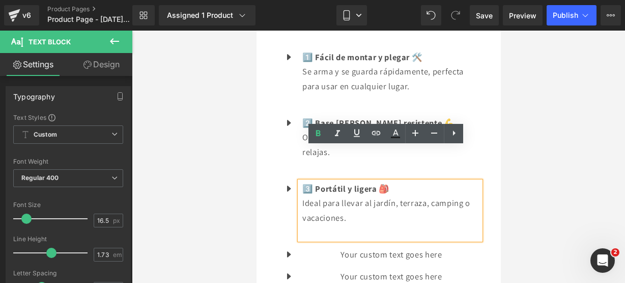
click at [401, 247] on div "Your custom text goes here Text Block" at bounding box center [389, 254] width 181 height 15
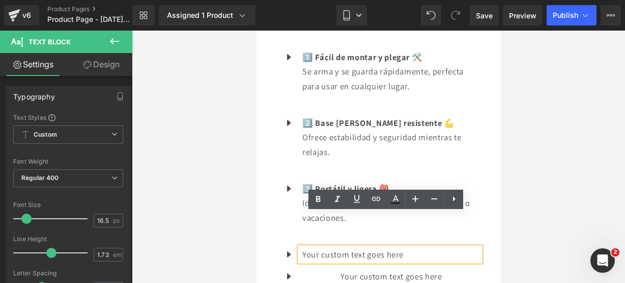
drag, startPoint x: 427, startPoint y: 221, endPoint x: 301, endPoint y: 210, distance: 125.8
click at [301, 247] on div "Your custom text goes here" at bounding box center [389, 254] width 181 height 15
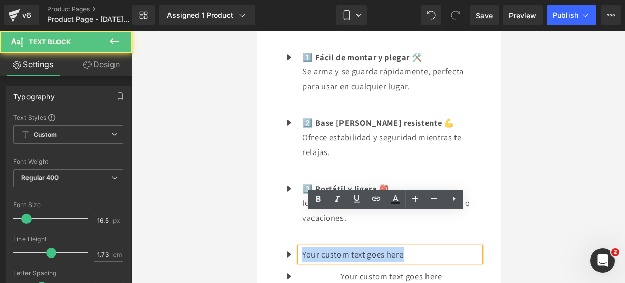
drag, startPoint x: 418, startPoint y: 219, endPoint x: 237, endPoint y: 202, distance: 181.6
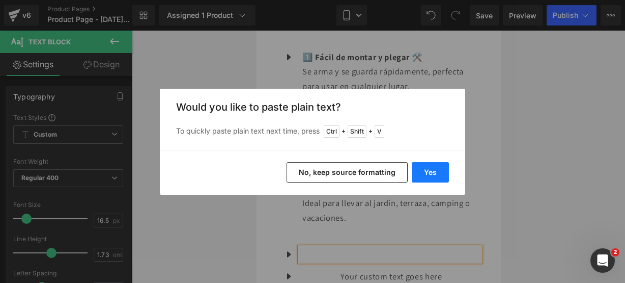
click at [415, 175] on button "Yes" at bounding box center [430, 172] width 37 height 20
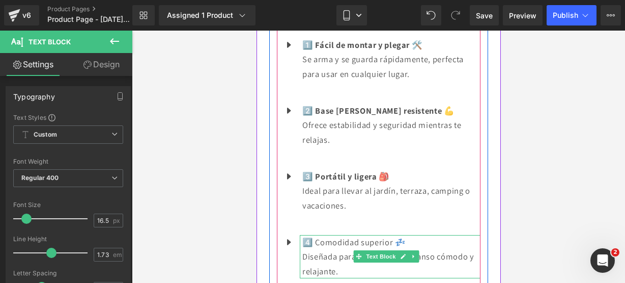
scroll to position [1141, 0]
click at [404, 254] on icon at bounding box center [402, 256] width 5 height 5
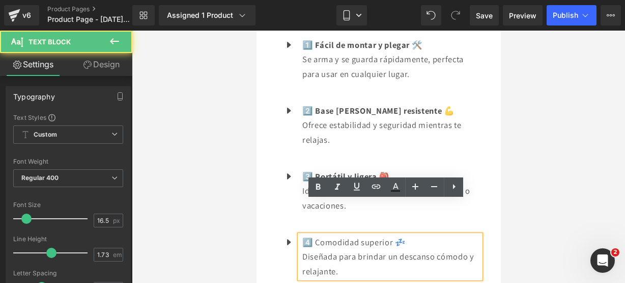
click at [369, 249] on p "Diseñada para brindar un descanso cómodo y relajante." at bounding box center [391, 263] width 178 height 29
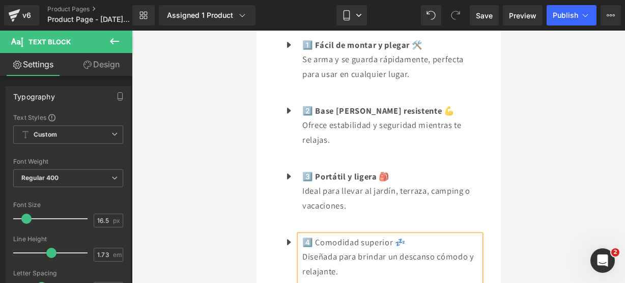
click at [428, 235] on p "4️⃣ Comodidad superior 💤" at bounding box center [391, 242] width 178 height 15
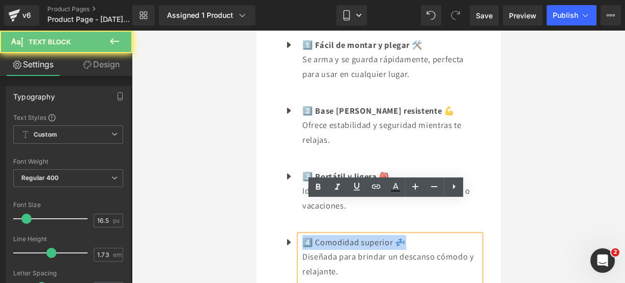
drag, startPoint x: 420, startPoint y: 207, endPoint x: 246, endPoint y: 185, distance: 174.5
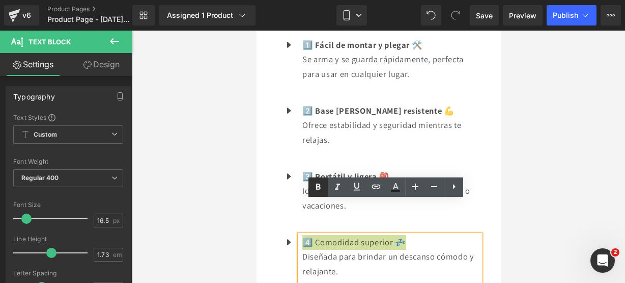
drag, startPoint x: 318, startPoint y: 184, endPoint x: 0, endPoint y: 83, distance: 333.5
click at [318, 184] on icon at bounding box center [318, 187] width 5 height 6
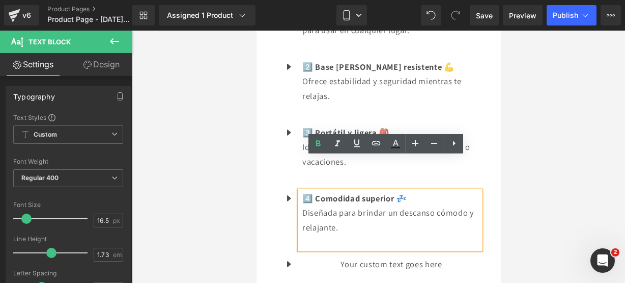
scroll to position [1185, 0]
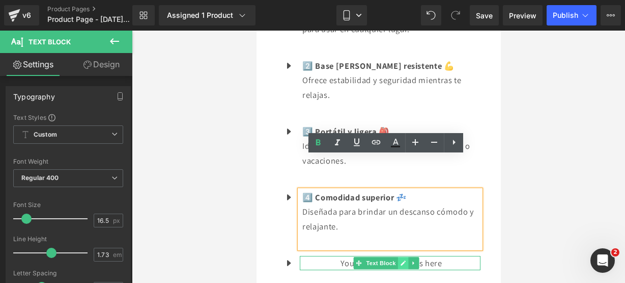
click at [399, 257] on link at bounding box center [403, 263] width 11 height 12
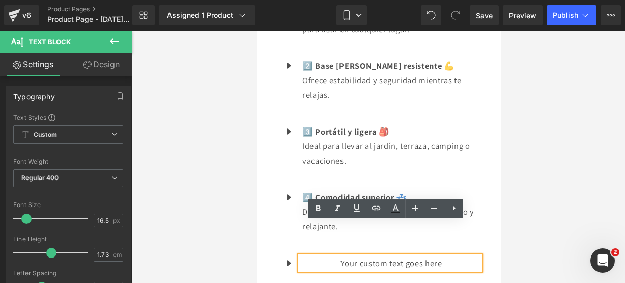
click at [448, 256] on p "Your custom text goes here" at bounding box center [391, 263] width 178 height 15
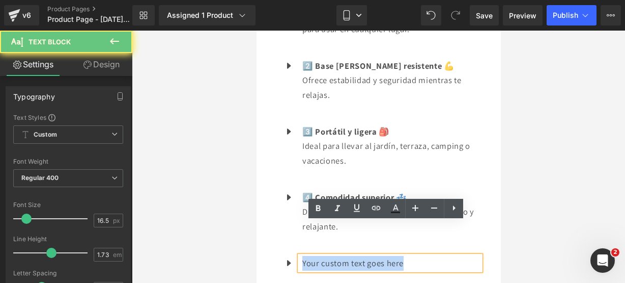
drag, startPoint x: 448, startPoint y: 230, endPoint x: 252, endPoint y: 220, distance: 196.2
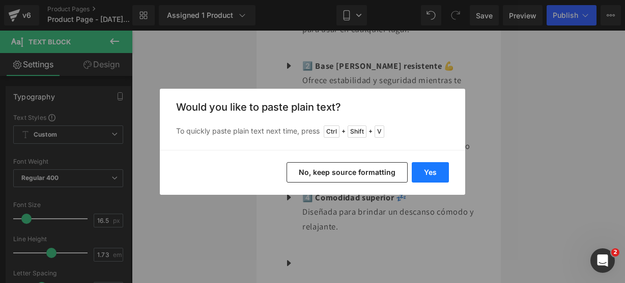
drag, startPoint x: 429, startPoint y: 171, endPoint x: 173, endPoint y: 142, distance: 257.7
click at [429, 171] on button "Yes" at bounding box center [430, 172] width 37 height 20
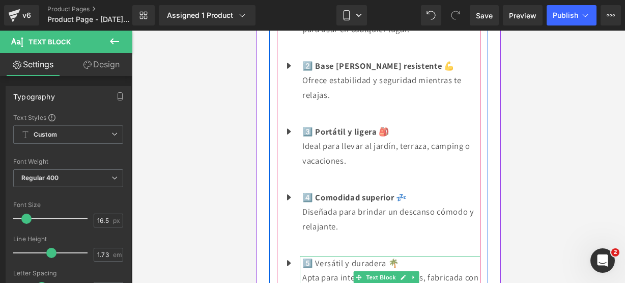
click at [437, 270] on p "Apta para interiores y exteriores, fabricada con materiales de alta calidad." at bounding box center [391, 284] width 178 height 29
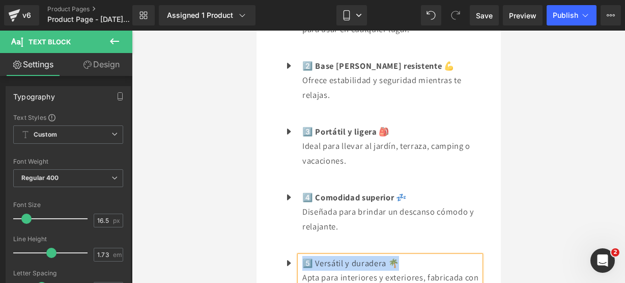
drag, startPoint x: 407, startPoint y: 230, endPoint x: 302, endPoint y: 225, distance: 105.5
click at [302, 256] on p "5️⃣ Versátil y duradera 🌴" at bounding box center [391, 263] width 178 height 15
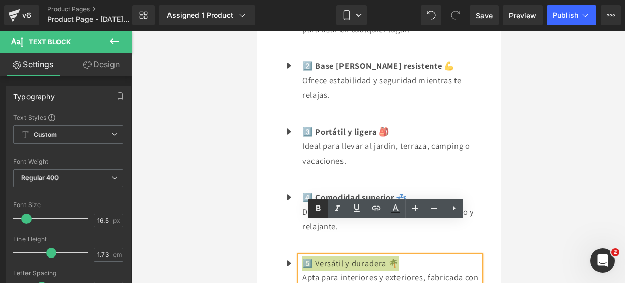
click at [321, 200] on link at bounding box center [318, 208] width 19 height 19
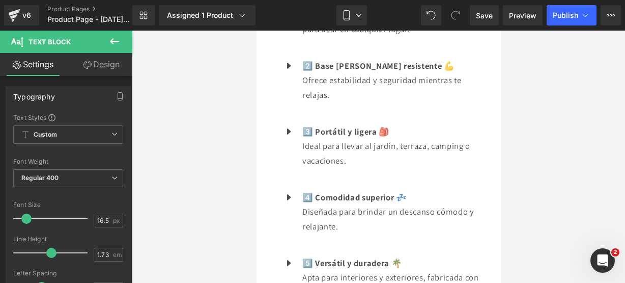
click at [119, 36] on icon at bounding box center [114, 41] width 12 height 12
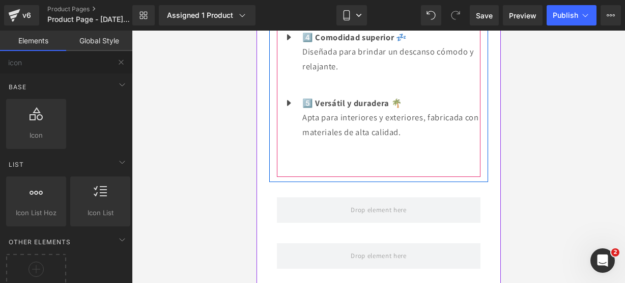
scroll to position [1346, 0]
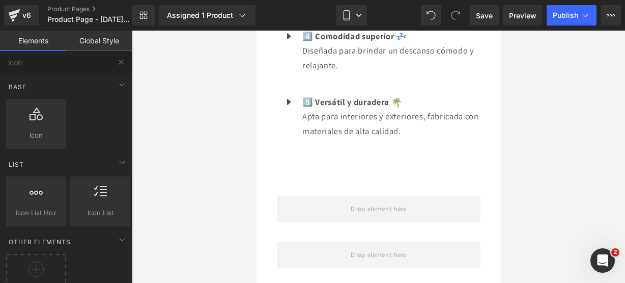
click at [122, 71] on button at bounding box center [121, 62] width 22 height 22
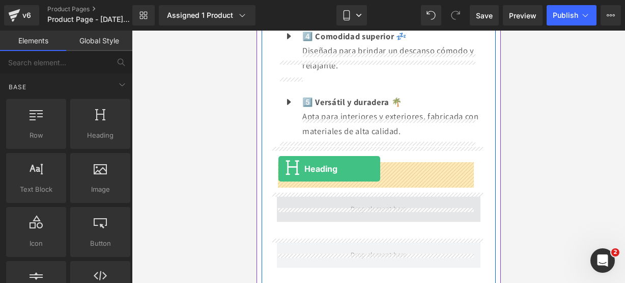
drag, startPoint x: 345, startPoint y: 146, endPoint x: 278, endPoint y: 169, distance: 70.8
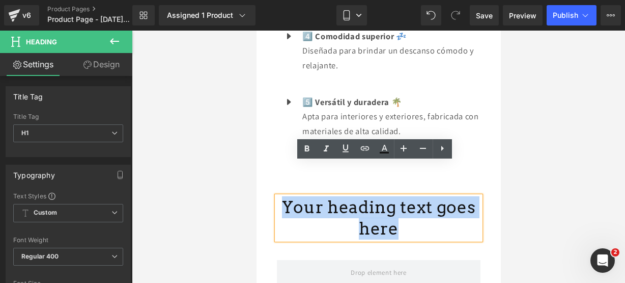
drag, startPoint x: 325, startPoint y: 178, endPoint x: 258, endPoint y: 136, distance: 79.4
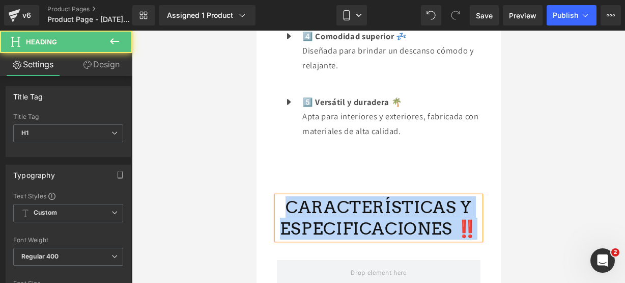
drag, startPoint x: 467, startPoint y: 198, endPoint x: 277, endPoint y: 154, distance: 194.8
click at [277, 181] on div "CARACTERÍSTICAS Y ESPECIFICACIONES ‼️ Heading Row" at bounding box center [378, 213] width 219 height 64
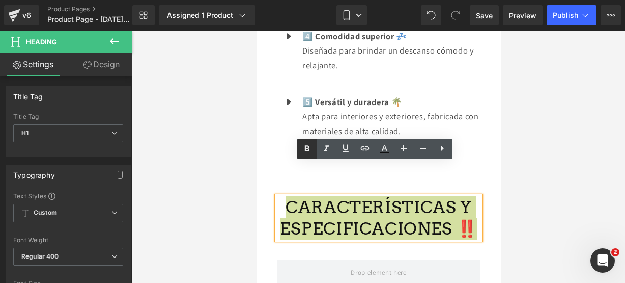
click at [309, 145] on icon at bounding box center [307, 149] width 12 height 12
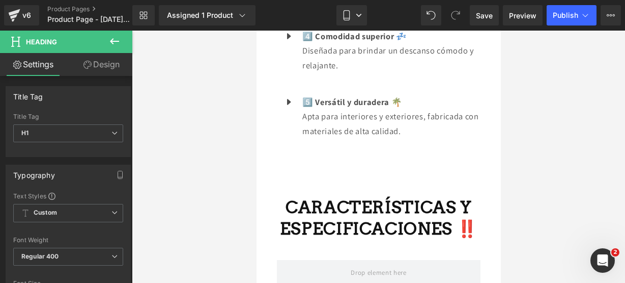
click at [124, 40] on button at bounding box center [115, 42] width 36 height 22
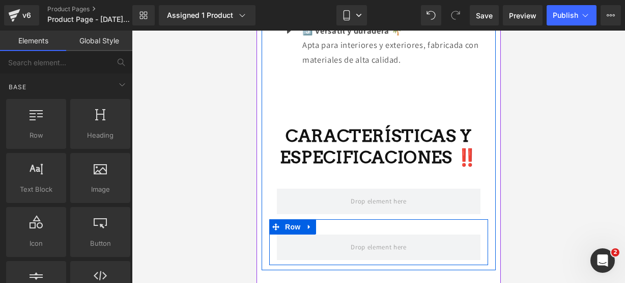
scroll to position [1497, 0]
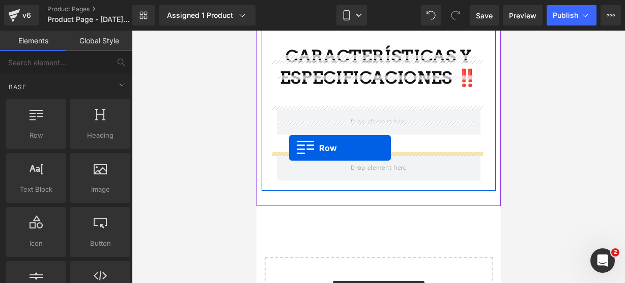
drag, startPoint x: 305, startPoint y: 160, endPoint x: 288, endPoint y: 147, distance: 21.1
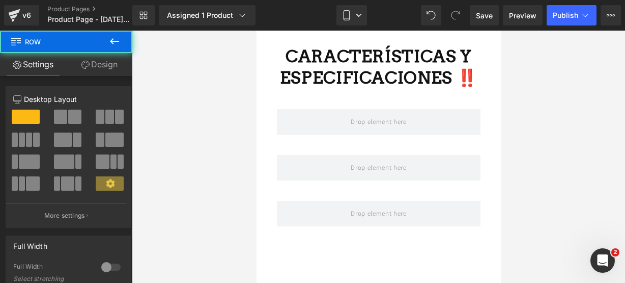
click at [121, 46] on button at bounding box center [115, 42] width 36 height 22
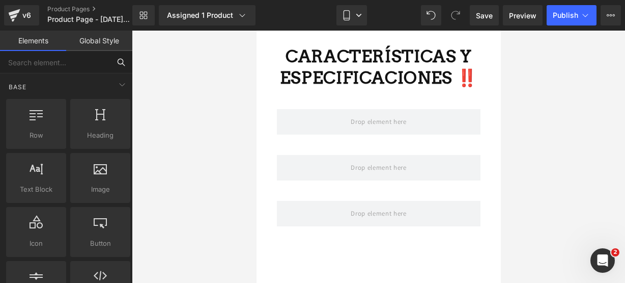
click at [85, 63] on input "text" at bounding box center [55, 62] width 110 height 22
type input "ICON"
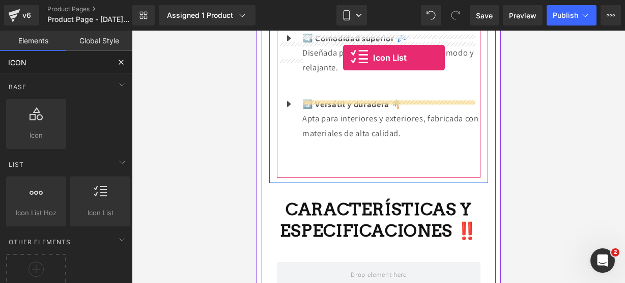
scroll to position [1334, 0]
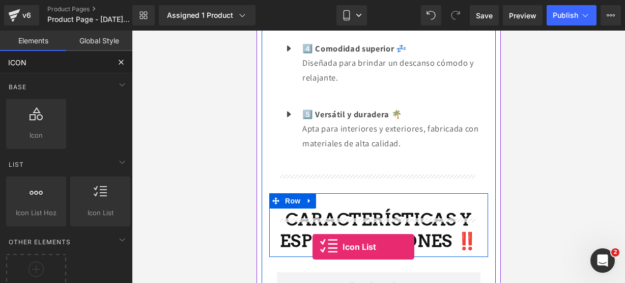
drag, startPoint x: 88, startPoint y: 206, endPoint x: 313, endPoint y: 246, distance: 228.6
click at [313, 0] on div "Icon List You are previewing how the will restyle your page. You can not edit E…" at bounding box center [312, 0] width 625 height 0
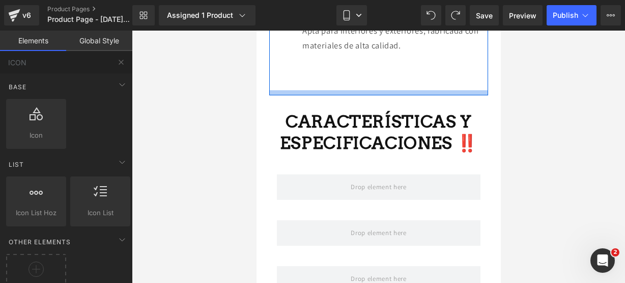
scroll to position [1433, 0]
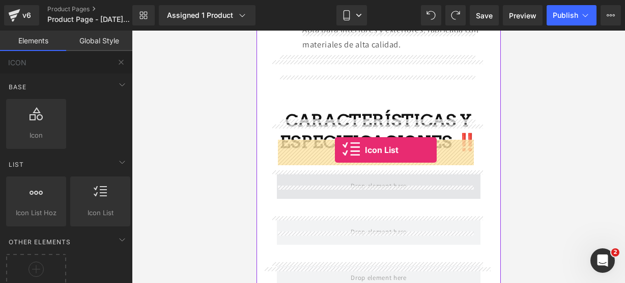
drag, startPoint x: 362, startPoint y: 248, endPoint x: 335, endPoint y: 150, distance: 101.9
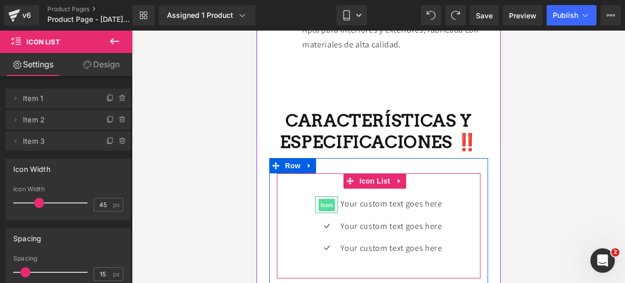
click at [318, 199] on span "Icon" at bounding box center [326, 205] width 16 height 12
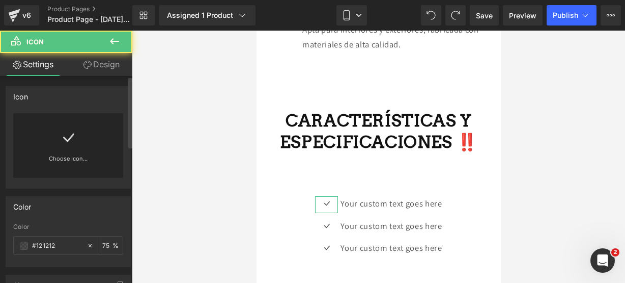
click at [98, 164] on link "Choose Icon..." at bounding box center [68, 166] width 110 height 24
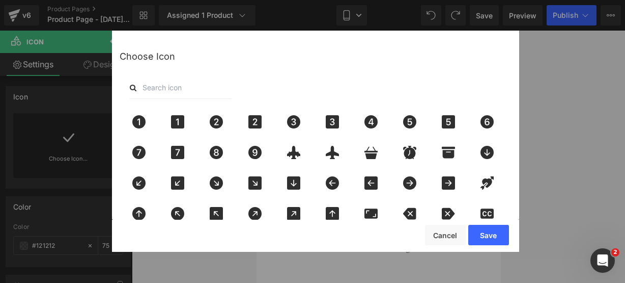
click at [170, 87] on input "text" at bounding box center [181, 87] width 102 height 22
type input "pin"
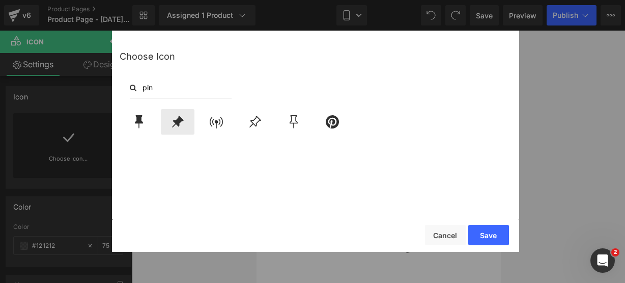
click at [177, 117] on icon at bounding box center [177, 121] width 21 height 13
click at [475, 226] on button "Save" at bounding box center [488, 235] width 41 height 20
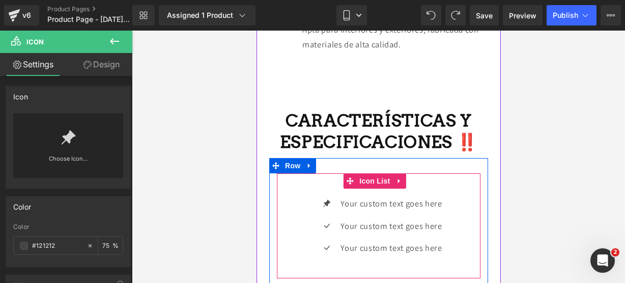
click at [302, 196] on div "Icon Your custom text goes here Text Block Icon Your custom text goes here Text…" at bounding box center [378, 229] width 204 height 67
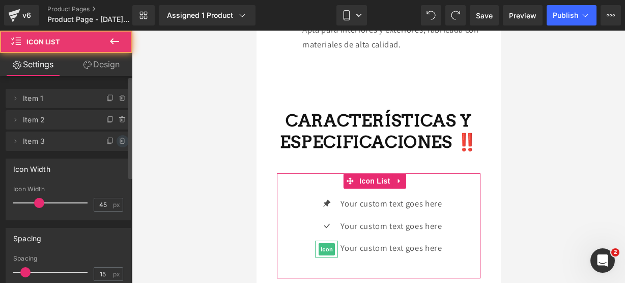
click at [121, 141] on icon at bounding box center [123, 141] width 8 height 8
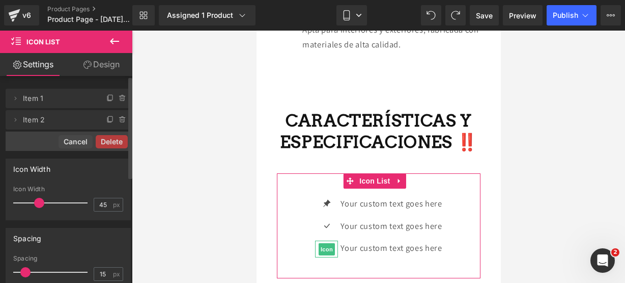
click at [121, 141] on button "Delete" at bounding box center [112, 141] width 32 height 13
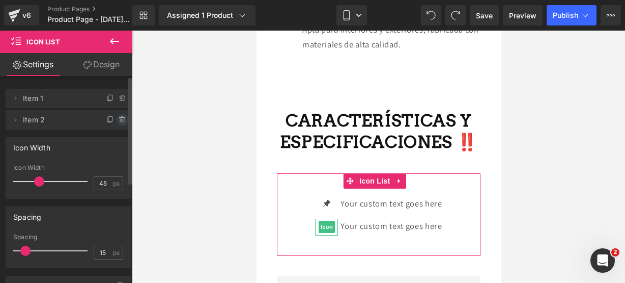
click at [119, 120] on icon at bounding box center [123, 120] width 8 height 8
click at [116, 120] on button "Delete" at bounding box center [112, 120] width 32 height 13
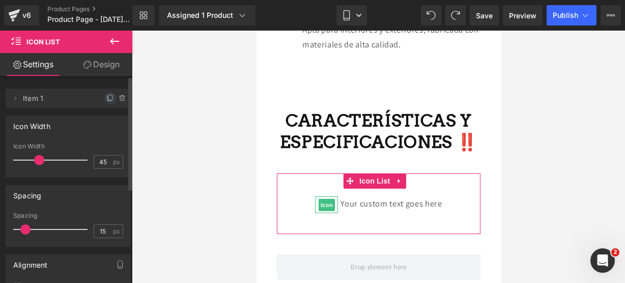
click at [110, 102] on span at bounding box center [110, 98] width 12 height 12
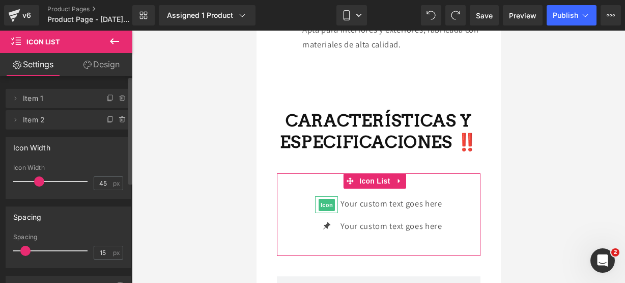
click at [110, 102] on span at bounding box center [110, 98] width 12 height 12
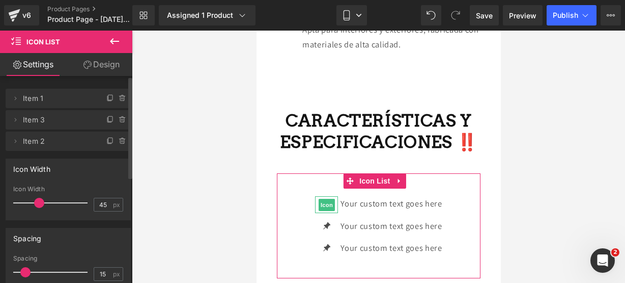
click at [110, 102] on span at bounding box center [110, 98] width 12 height 12
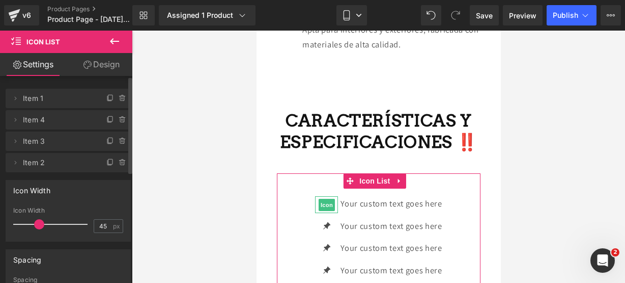
click at [110, 102] on span at bounding box center [110, 98] width 12 height 12
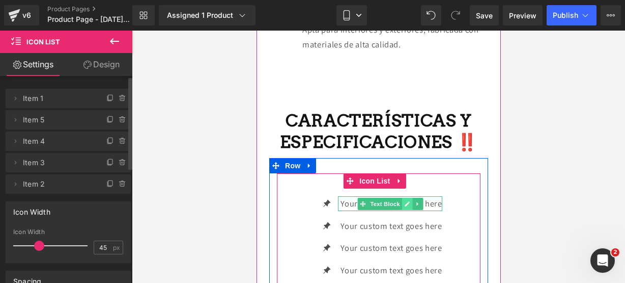
click at [402, 198] on link at bounding box center [407, 204] width 11 height 12
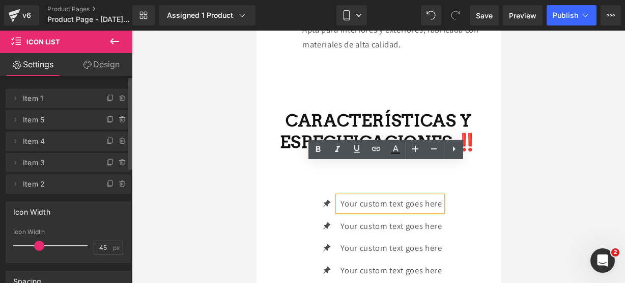
click at [439, 196] on div "Your custom text goes here" at bounding box center [390, 203] width 104 height 15
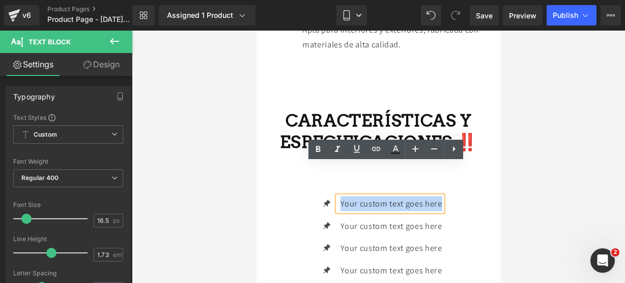
drag, startPoint x: 438, startPoint y: 171, endPoint x: 335, endPoint y: 164, distance: 103.1
click at [338, 196] on div "Your custom text goes here" at bounding box center [390, 203] width 104 height 15
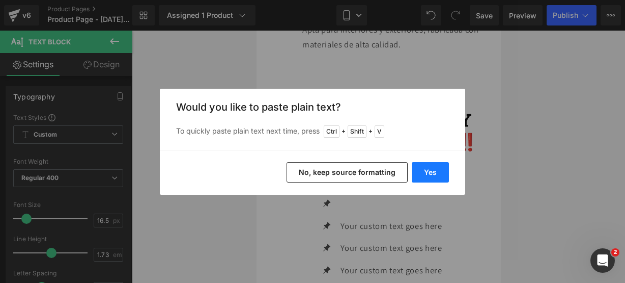
drag, startPoint x: 429, startPoint y: 174, endPoint x: 169, endPoint y: 144, distance: 261.8
click at [429, 174] on button "Yes" at bounding box center [430, 172] width 37 height 20
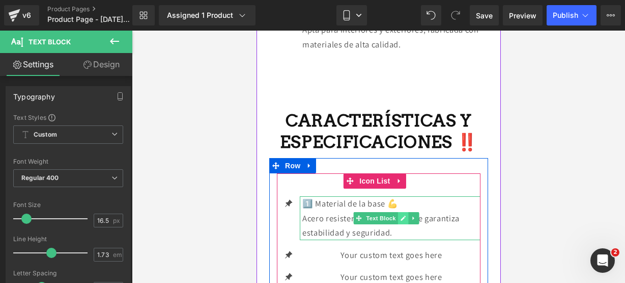
click at [404, 215] on icon at bounding box center [402, 217] width 5 height 5
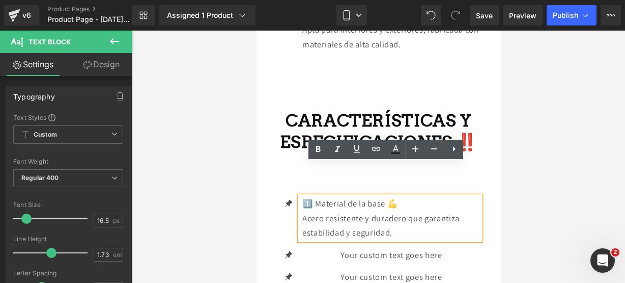
click at [318, 196] on p "1️⃣ Material de la base 💪" at bounding box center [391, 203] width 178 height 15
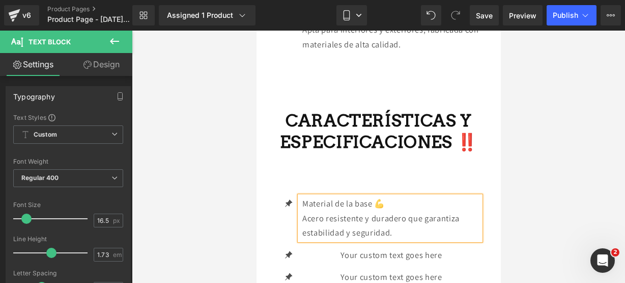
click at [301, 196] on div "Material de la base 💪 Acero resistente y duradero que garantiza estabilidad y s…" at bounding box center [389, 218] width 181 height 44
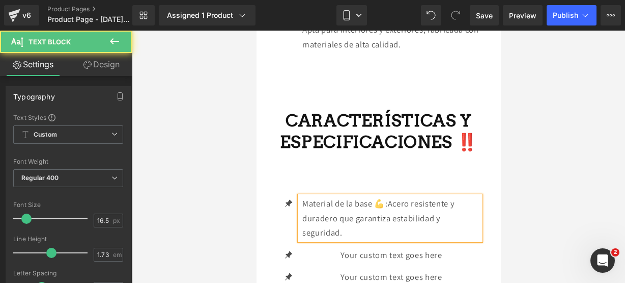
drag, startPoint x: 391, startPoint y: 168, endPoint x: 303, endPoint y: 170, distance: 88.1
click at [303, 196] on p "Material de la base 💪: Acero resistente y duradero que garantiza estabilidad y …" at bounding box center [391, 218] width 178 height 44
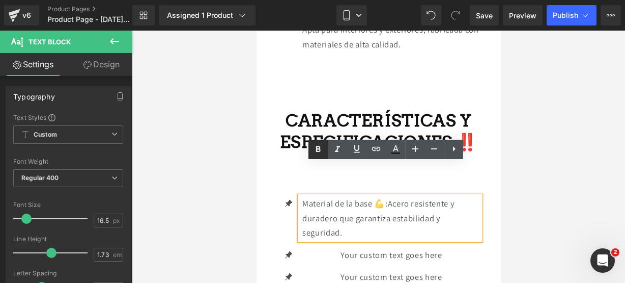
click at [317, 151] on icon at bounding box center [318, 149] width 5 height 6
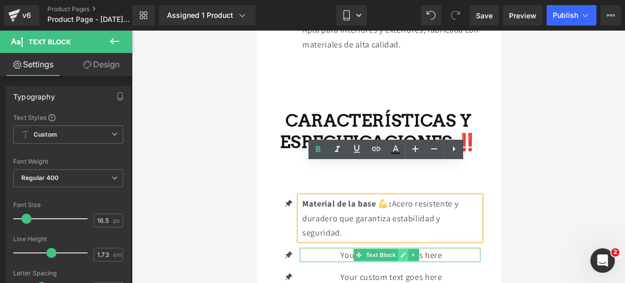
click at [404, 248] on link at bounding box center [403, 254] width 11 height 12
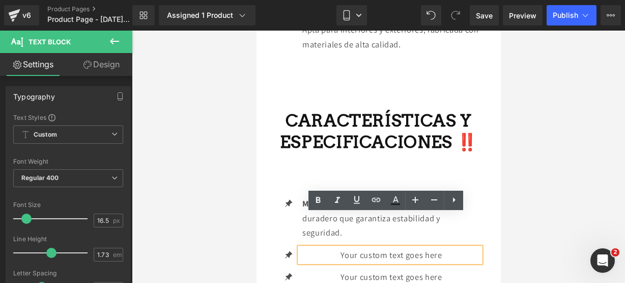
click at [441, 247] on p "Your custom text goes here" at bounding box center [391, 254] width 178 height 15
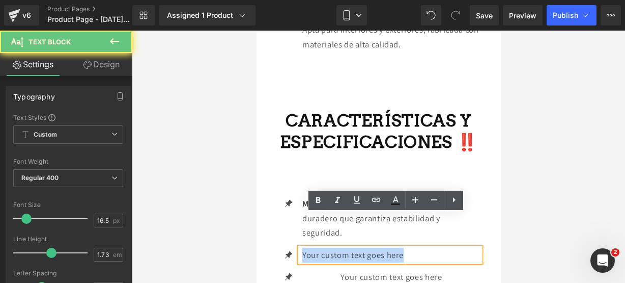
drag, startPoint x: 441, startPoint y: 219, endPoint x: 154, endPoint y: 209, distance: 287.9
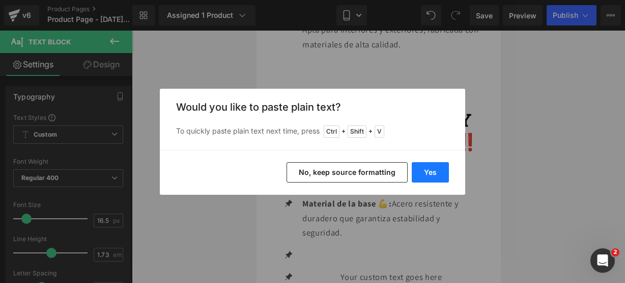
click at [422, 168] on button "Yes" at bounding box center [430, 172] width 37 height 20
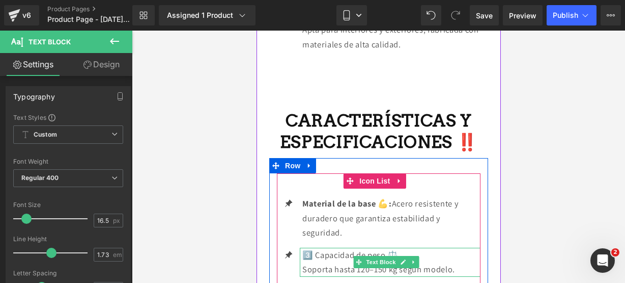
click at [461, 262] on p "Soporta hasta 120–150 kg según modelo." at bounding box center [391, 269] width 178 height 15
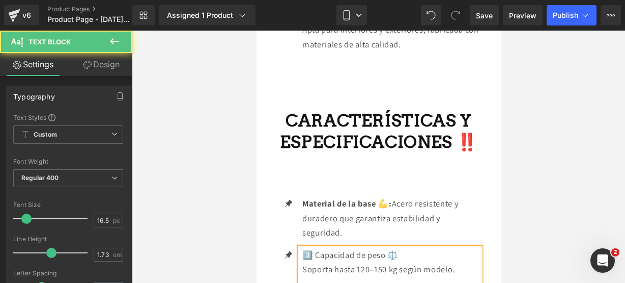
click at [399, 262] on p "Soporta hasta 120–150 kg según modelo." at bounding box center [391, 269] width 178 height 15
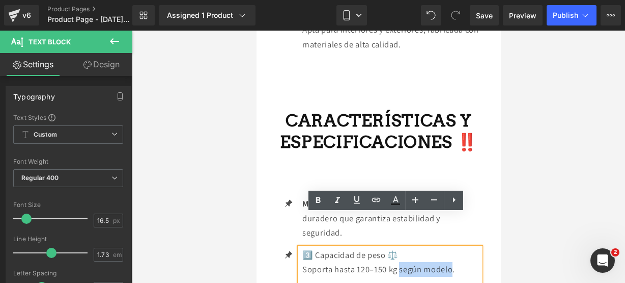
drag, startPoint x: 400, startPoint y: 237, endPoint x: 453, endPoint y: 237, distance: 53.0
click at [453, 262] on p "Soporta hasta 120–150 kg según modelo." at bounding box center [391, 269] width 178 height 15
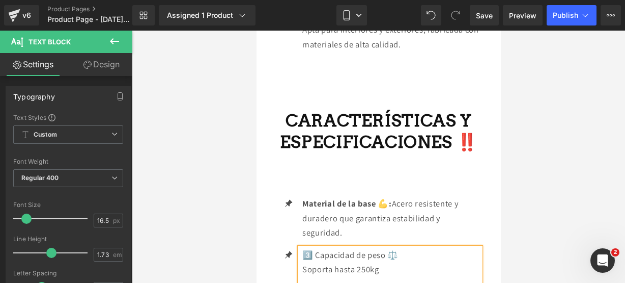
click at [352, 262] on p "Soporta hasta 250kg" at bounding box center [391, 269] width 178 height 15
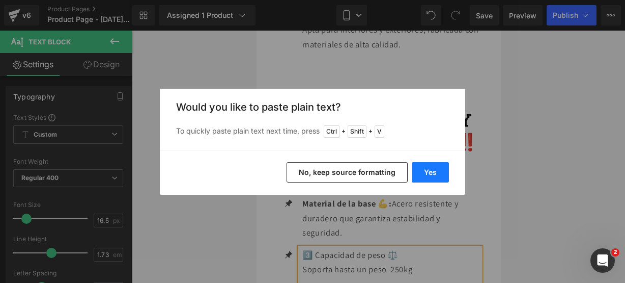
drag, startPoint x: 423, startPoint y: 170, endPoint x: 166, endPoint y: 138, distance: 258.5
click at [423, 169] on button "Yes" at bounding box center [430, 172] width 37 height 20
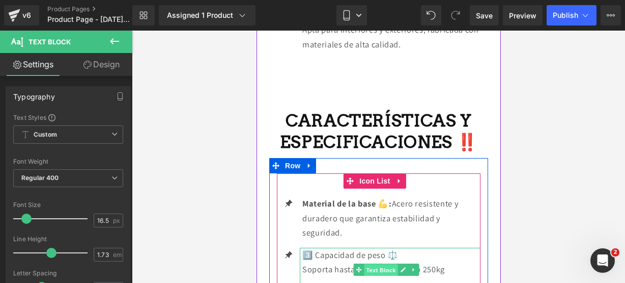
click at [389, 263] on span "Text Block" at bounding box center [381, 269] width 34 height 12
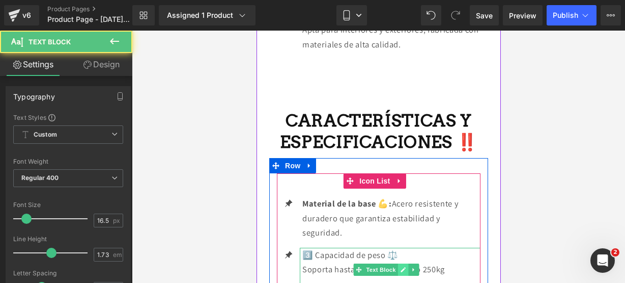
click at [398, 263] on link at bounding box center [403, 269] width 11 height 12
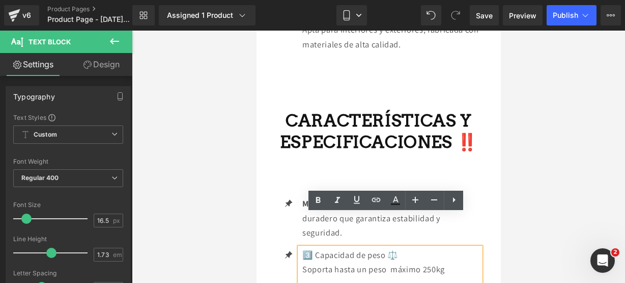
click at [392, 262] on p "Soporta hasta un peso máximo 250kg" at bounding box center [391, 269] width 178 height 15
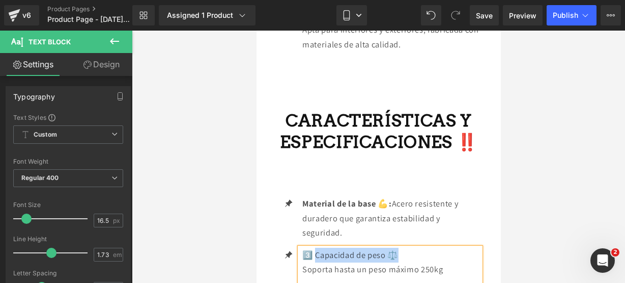
drag, startPoint x: 409, startPoint y: 218, endPoint x: 317, endPoint y: 219, distance: 92.2
click at [317, 247] on p "3️⃣ Capacidad de peso ⚖️" at bounding box center [391, 254] width 178 height 15
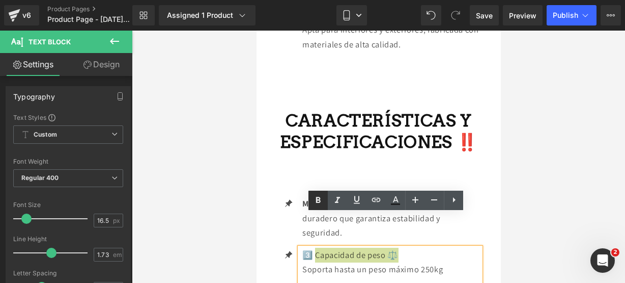
click at [318, 206] on icon at bounding box center [318, 200] width 12 height 12
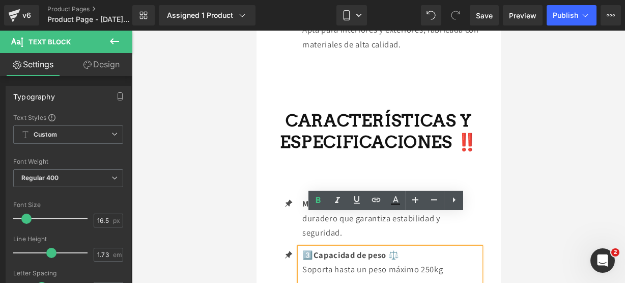
click at [317, 249] on strong "Capacidad de peso ⚖️" at bounding box center [356, 254] width 86 height 11
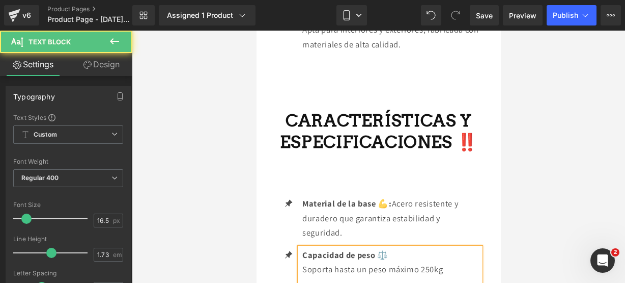
click at [299, 247] on div "Capacidad de peso ⚖️ Soporta hasta un peso máximo 250kg" at bounding box center [389, 269] width 181 height 44
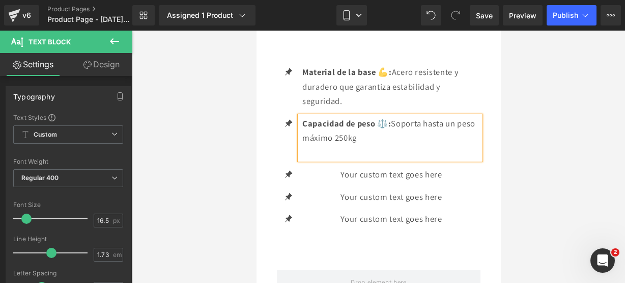
scroll to position [1566, 0]
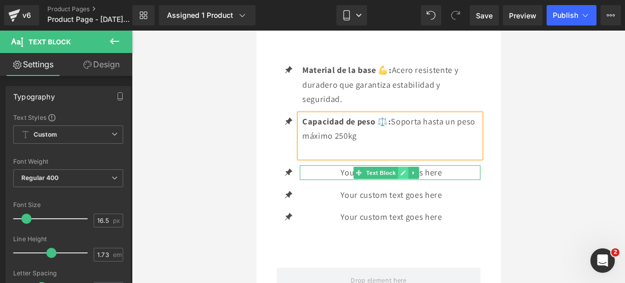
click at [400, 170] on icon at bounding box center [403, 173] width 6 height 6
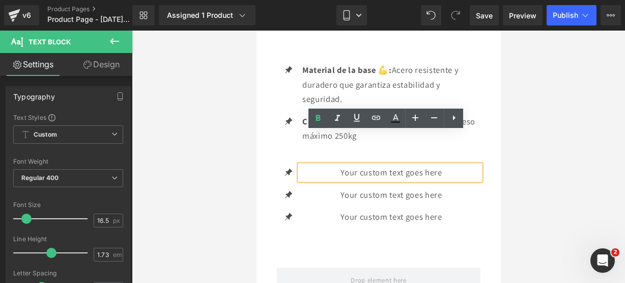
click at [449, 165] on p "Your custom text goes here" at bounding box center [391, 172] width 178 height 15
drag, startPoint x: 449, startPoint y: 144, endPoint x: 257, endPoint y: 126, distance: 193.2
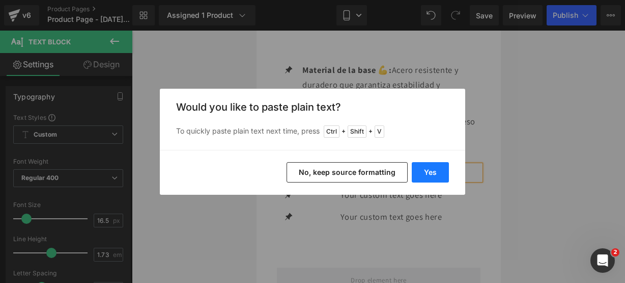
click at [429, 175] on button "Yes" at bounding box center [430, 172] width 37 height 20
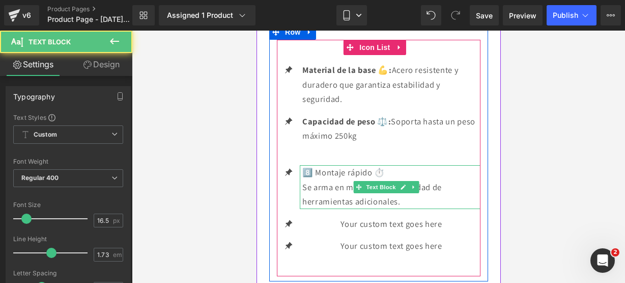
click at [415, 180] on p "Se arma en minutos sin necesidad de herramientas adicionales." at bounding box center [391, 194] width 178 height 29
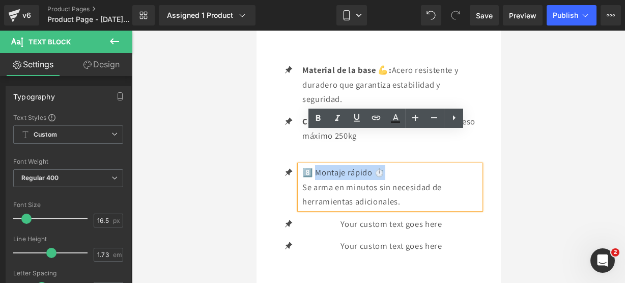
drag, startPoint x: 395, startPoint y: 139, endPoint x: 315, endPoint y: 135, distance: 80.5
click at [315, 165] on p "8️⃣ Montaje rápido ⏱️" at bounding box center [391, 172] width 178 height 15
click at [316, 127] on link at bounding box center [318, 117] width 19 height 19
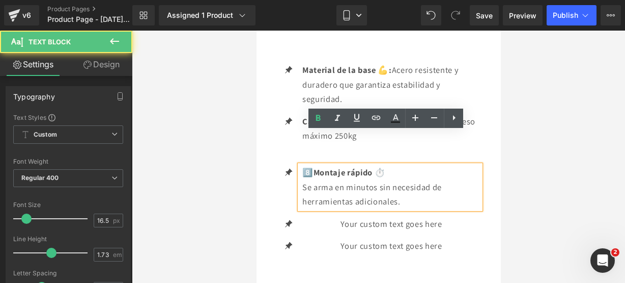
click at [316, 166] on strong "Montaje rápido ⏱️" at bounding box center [349, 171] width 72 height 11
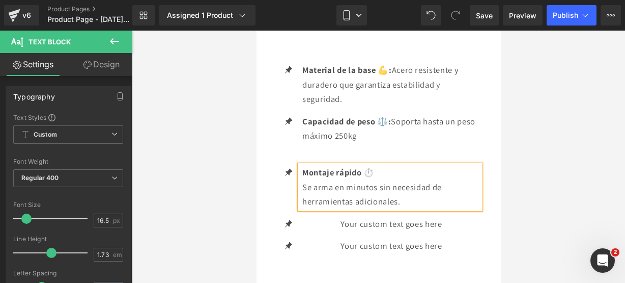
click at [300, 165] on div "Montaje rápido ⏱️ Se arma en minutos sin necesidad de herramientas adicionales." at bounding box center [389, 187] width 181 height 44
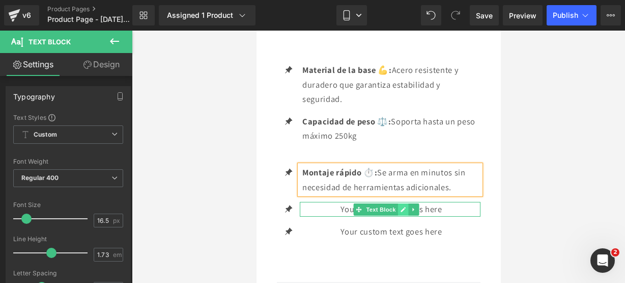
click at [401, 203] on link at bounding box center [403, 209] width 11 height 12
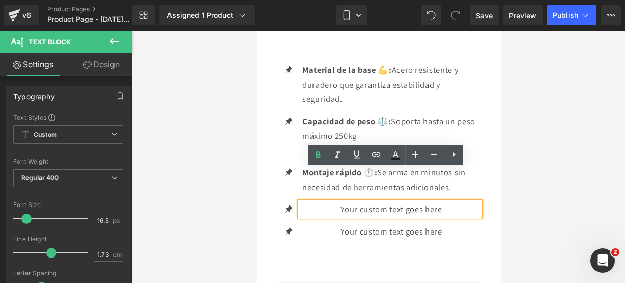
click at [442, 202] on p "Your custom text goes here" at bounding box center [391, 209] width 178 height 15
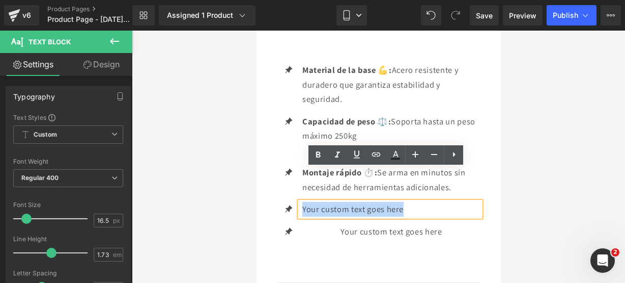
drag, startPoint x: 442, startPoint y: 177, endPoint x: 288, endPoint y: 164, distance: 154.3
click at [288, 164] on ul "Icon Material de la base 💪: Acero resistente y duradero que garantiza estabilid…" at bounding box center [378, 154] width 204 height 183
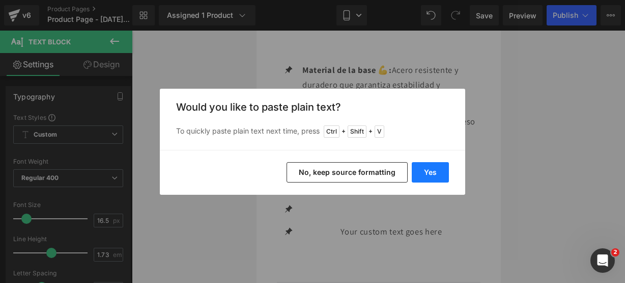
drag, startPoint x: 420, startPoint y: 172, endPoint x: 160, endPoint y: 142, distance: 260.9
click at [420, 172] on button "Yes" at bounding box center [430, 172] width 37 height 20
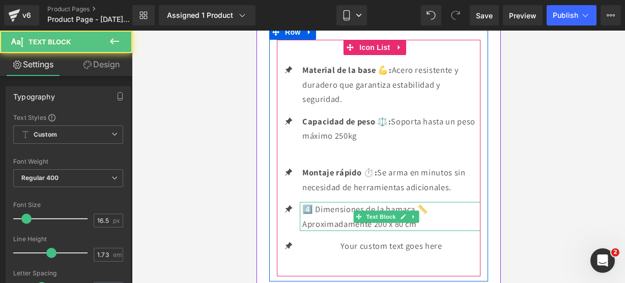
click at [404, 202] on p "4️⃣ Dimensiones de la hamaca 📏" at bounding box center [391, 209] width 178 height 15
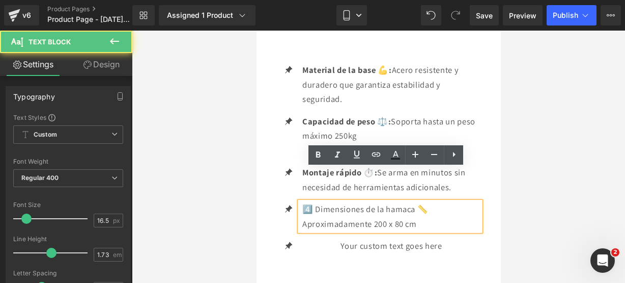
click at [303, 216] on p "Aproximadamente 200 x 80 cm" at bounding box center [391, 223] width 178 height 15
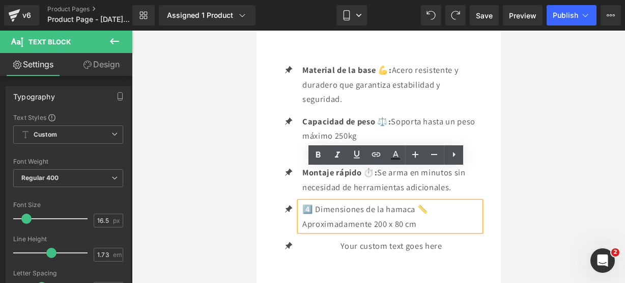
click at [314, 202] on p "4️⃣ Dimensiones de la hamaca 📏 Aproximadamente 200 x 80 cm" at bounding box center [391, 216] width 178 height 29
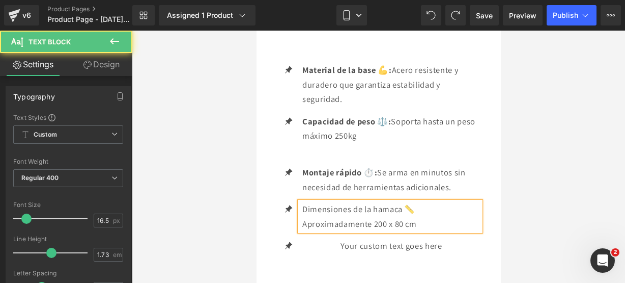
click at [302, 218] on span "Aproximadamente 200 x 80 cm" at bounding box center [359, 223] width 115 height 11
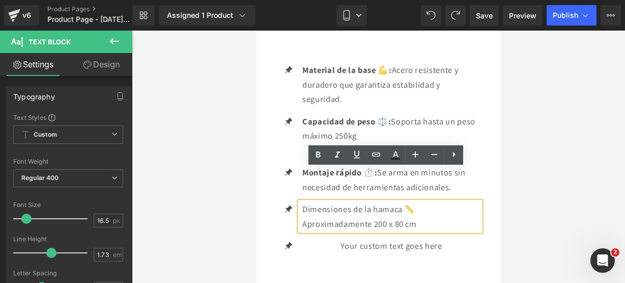
click at [422, 202] on p "Dimensiones de la hamaca 📏 Aproximadamente 200 x 80 cm" at bounding box center [391, 216] width 178 height 29
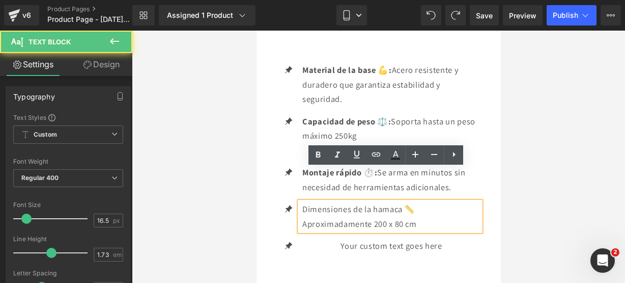
click at [426, 202] on p "Dimensiones de la hamaca 📏 Aproximadamente 200 x 80 cm" at bounding box center [391, 216] width 178 height 29
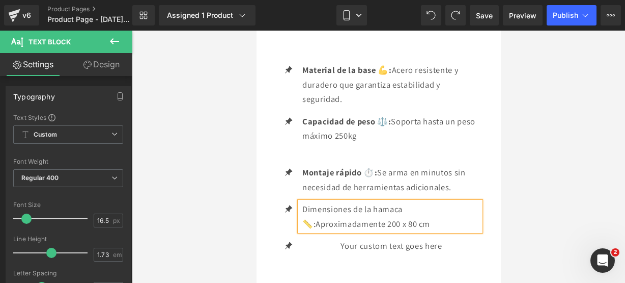
drag, startPoint x: 317, startPoint y: 189, endPoint x: 300, endPoint y: 172, distance: 23.8
click at [300, 202] on div "Dimensiones de la hamaca 📏: Aproximadamente 200 x 80 cm" at bounding box center [389, 216] width 181 height 29
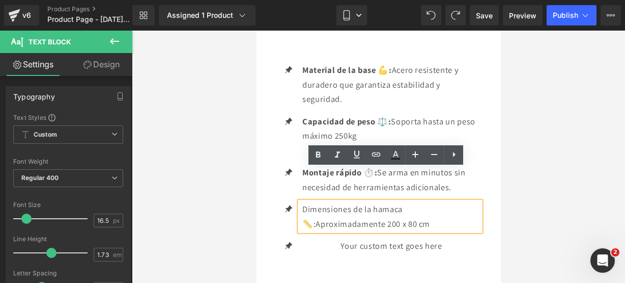
drag, startPoint x: 300, startPoint y: 172, endPoint x: 319, endPoint y: 186, distance: 23.5
click at [319, 202] on div "Dimensiones de la hamaca 📏: Aproximadamente 200 x 80 cm" at bounding box center [389, 216] width 181 height 29
click at [322, 147] on link at bounding box center [318, 154] width 19 height 19
click at [319, 218] on span "Aproximadamente 200 x 80 cm" at bounding box center [373, 223] width 115 height 11
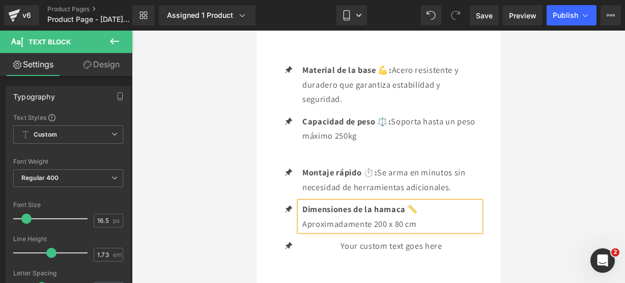
click at [418, 203] on strong "Dimensiones de la hamaca 📏" at bounding box center [360, 208] width 116 height 11
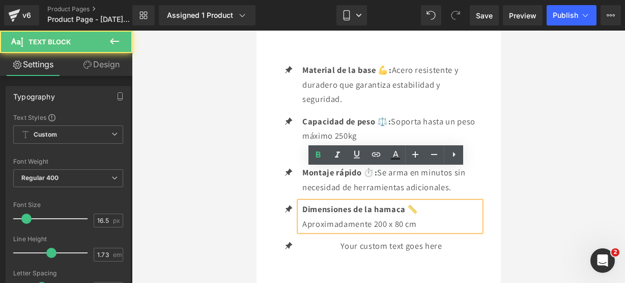
click at [301, 202] on div "Dimensiones de la hamaca 📏 Aproximadamente 200 x 80 cm" at bounding box center [389, 216] width 181 height 29
click at [317, 218] on span "Aproximadamente 200 x 80 cm" at bounding box center [373, 223] width 115 height 11
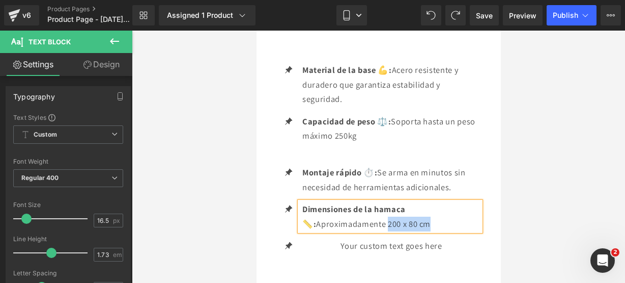
drag, startPoint x: 433, startPoint y: 189, endPoint x: 390, endPoint y: 186, distance: 43.4
click at [390, 218] on span "Aproximadamente 200 x 80 cm" at bounding box center [373, 223] width 115 height 11
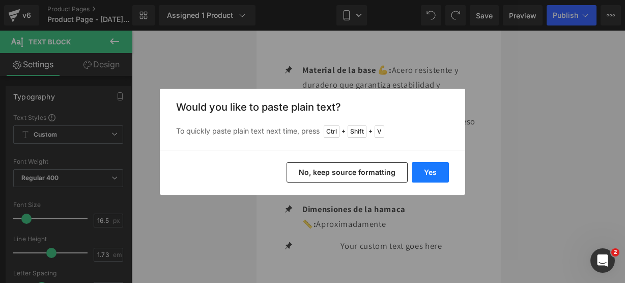
click at [419, 174] on button "Yes" at bounding box center [430, 172] width 37 height 20
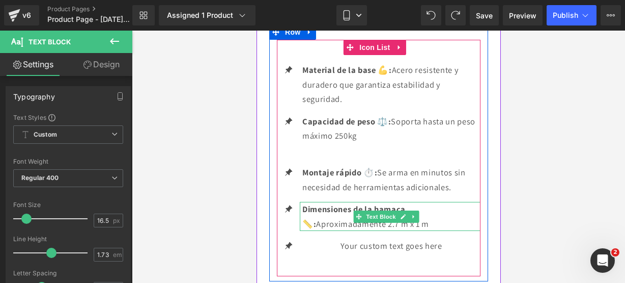
click at [401, 214] on icon at bounding box center [402, 216] width 5 height 5
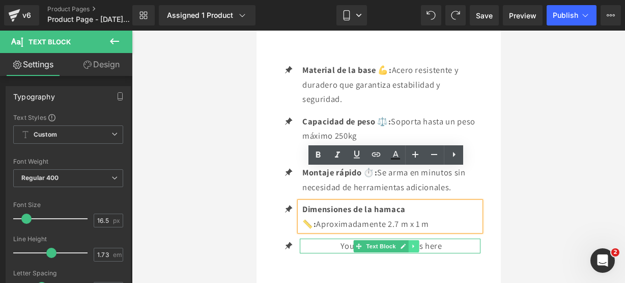
click at [414, 240] on link at bounding box center [413, 246] width 11 height 12
click at [389, 243] on icon at bounding box center [387, 246] width 6 height 6
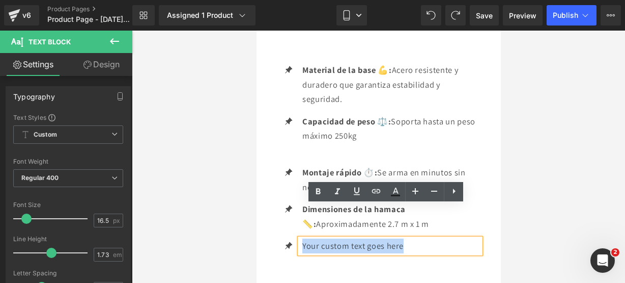
drag, startPoint x: 458, startPoint y: 213, endPoint x: 283, endPoint y: 202, distance: 175.0
click at [283, 202] on ul "Icon Material de la base 💪: Acero resistente y duradero que garantiza estabilid…" at bounding box center [378, 162] width 204 height 198
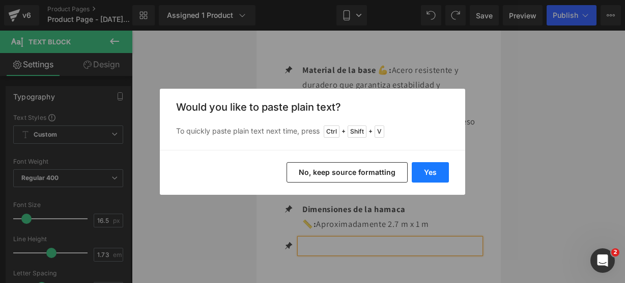
click at [421, 170] on button "Yes" at bounding box center [430, 172] width 37 height 20
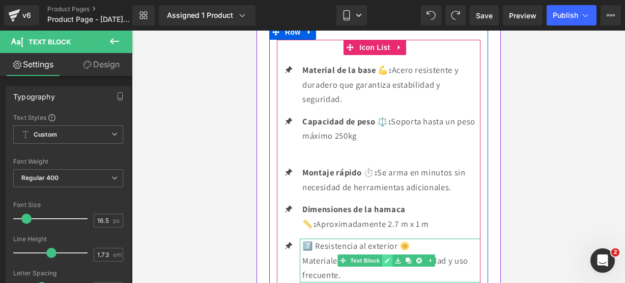
click at [388, 257] on icon at bounding box center [387, 260] width 6 height 6
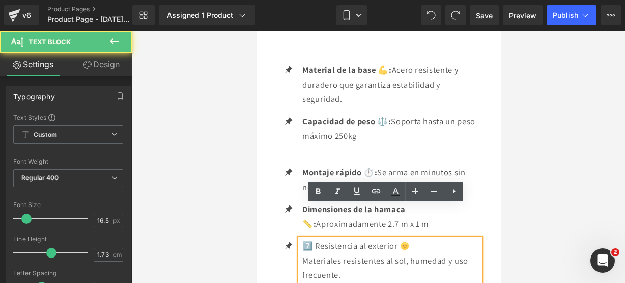
click at [319, 238] on p "7️⃣ Resistencia al exterior 🌞" at bounding box center [391, 245] width 178 height 15
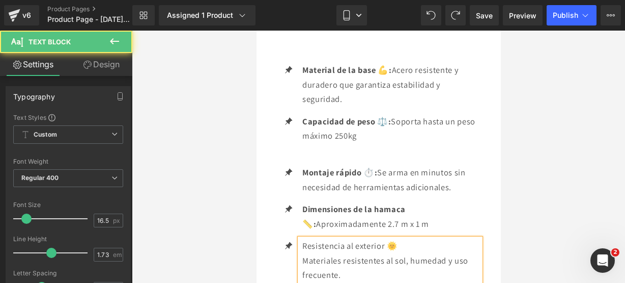
click at [303, 253] on p "Materiales resistentes al sol, humedad y uso frecuente." at bounding box center [391, 267] width 178 height 29
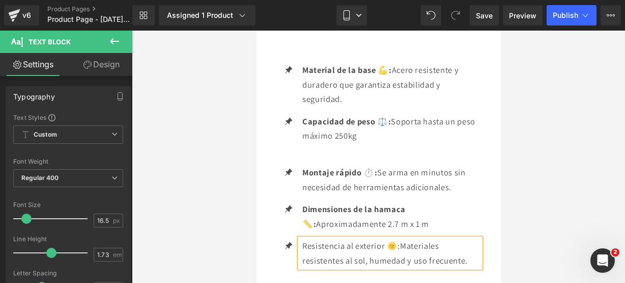
drag, startPoint x: 403, startPoint y: 210, endPoint x: 304, endPoint y: 211, distance: 99.3
click at [304, 238] on p "Resistencia al exterior 🌞: Materiales resistentes al sol, humedad y uso frecuen…" at bounding box center [391, 252] width 178 height 29
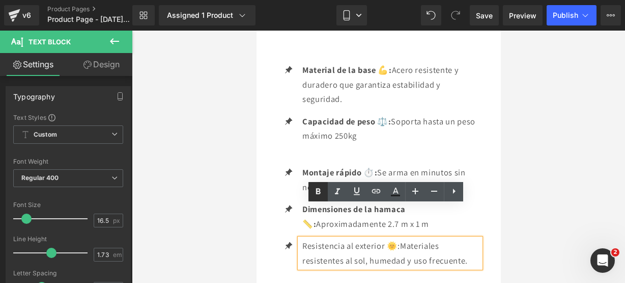
click at [316, 195] on icon at bounding box center [318, 191] width 12 height 12
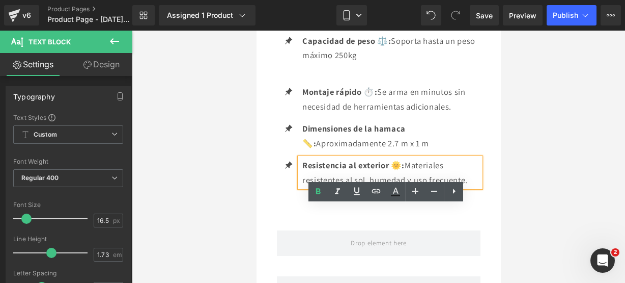
scroll to position [1648, 0]
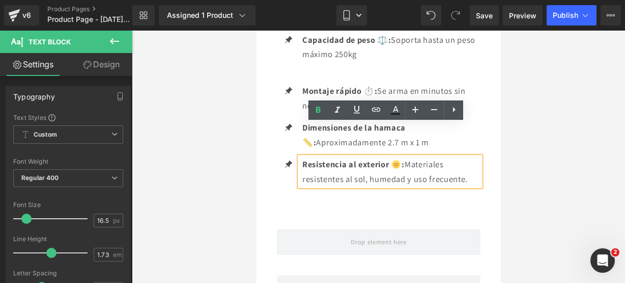
click at [468, 157] on p "Resistencia al exterior 🌞: Materiales resistentes al sol, humedad y uso frecuen…" at bounding box center [391, 171] width 178 height 29
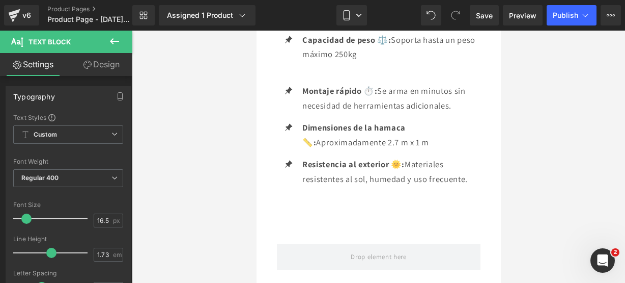
click at [115, 47] on icon at bounding box center [114, 41] width 12 height 12
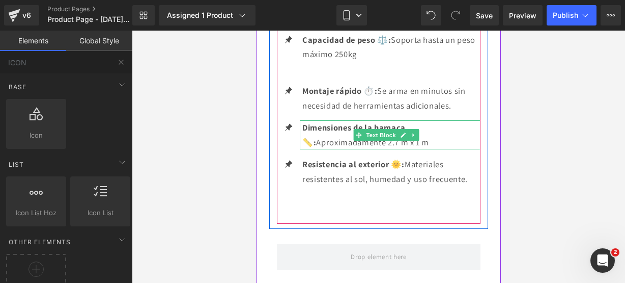
click at [447, 120] on p "Dimensiones de la hamaca 📏: Aproximadamente 2.7 m x 1 m" at bounding box center [391, 134] width 178 height 29
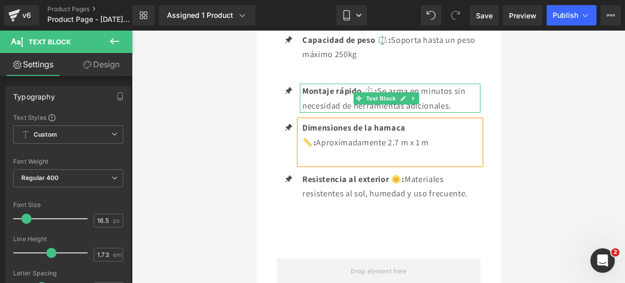
click at [458, 84] on p "Montaje rápido ⏱️: Se arma en minutos sin necesidad de herramientas adicionales." at bounding box center [391, 98] width 178 height 29
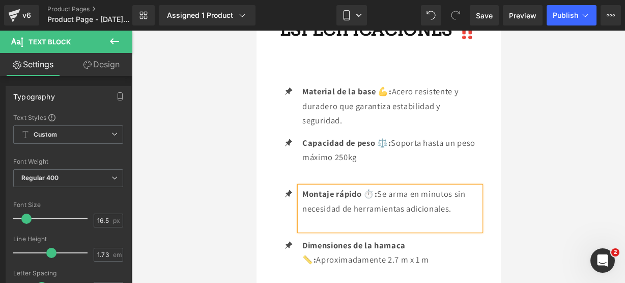
scroll to position [1544, 0]
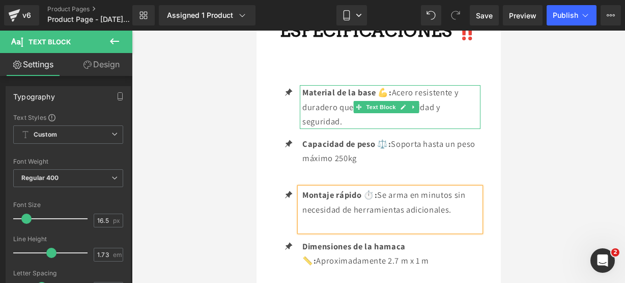
click at [397, 88] on p "Material de la base 💪: Acero resistente y duradero que garantiza estabilidad y …" at bounding box center [391, 107] width 178 height 44
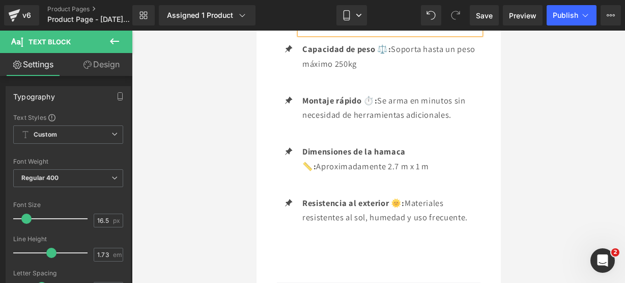
scroll to position [1652, 0]
click at [120, 42] on icon at bounding box center [114, 41] width 12 height 12
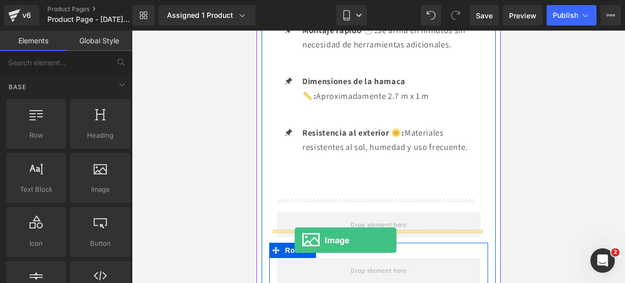
scroll to position [1733, 0]
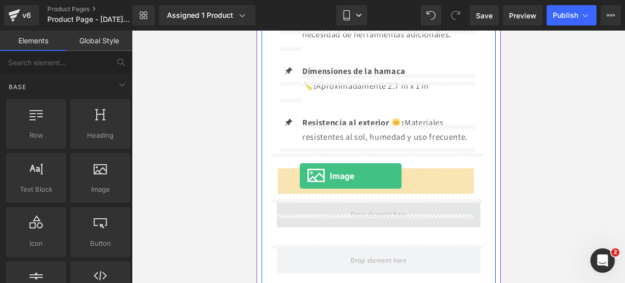
drag, startPoint x: 357, startPoint y: 205, endPoint x: 299, endPoint y: 176, distance: 64.7
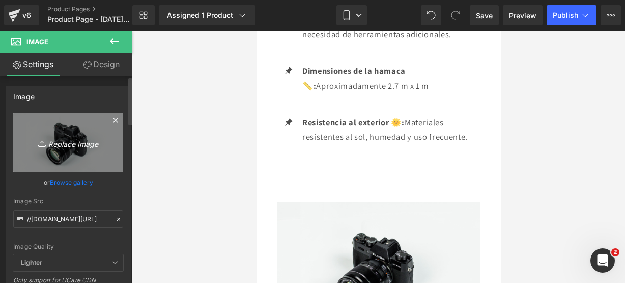
click at [96, 145] on icon "Replace Image" at bounding box center [67, 142] width 81 height 13
type input "C:\fakepath\ha.webp"
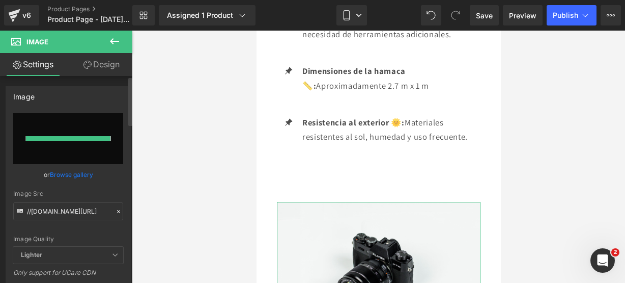
type input "[URL][DOMAIN_NAME]"
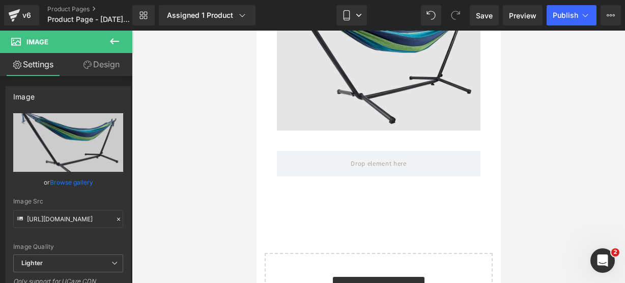
scroll to position [2015, 0]
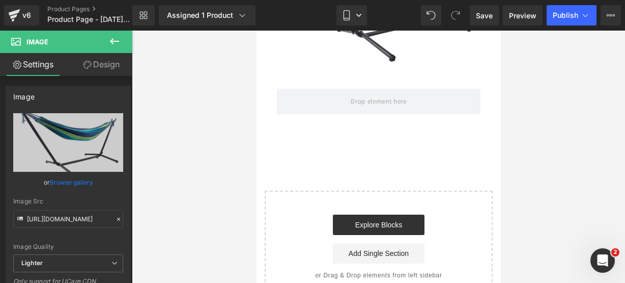
drag, startPoint x: 100, startPoint y: 38, endPoint x: 112, endPoint y: 39, distance: 12.3
click at [109, 39] on button at bounding box center [115, 42] width 36 height 22
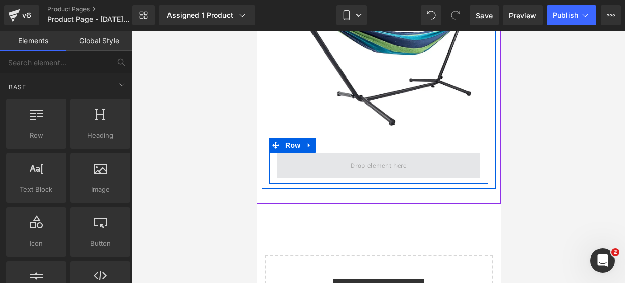
scroll to position [1949, 0]
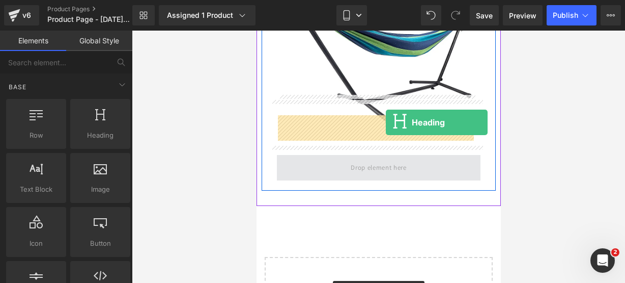
drag, startPoint x: 357, startPoint y: 140, endPoint x: 385, endPoint y: 123, distance: 33.4
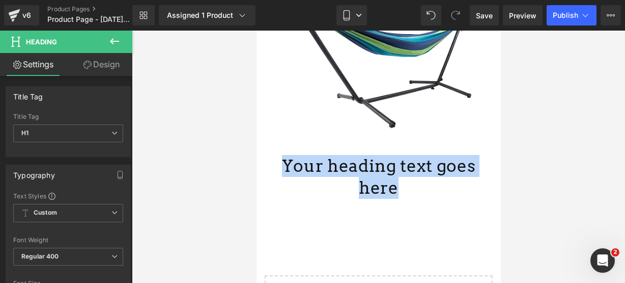
drag, startPoint x: 385, startPoint y: 123, endPoint x: 278, endPoint y: 124, distance: 107.4
click at [278, 155] on div "Your heading text goes here Heading" at bounding box center [378, 177] width 204 height 44
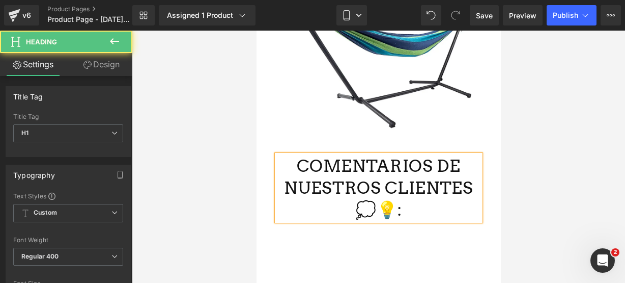
drag, startPoint x: 407, startPoint y: 163, endPoint x: 290, endPoint y: 115, distance: 126.2
click at [290, 155] on div "COMENTARIOS DE NUESTROS CLIENTES 💭💡:" at bounding box center [378, 188] width 204 height 66
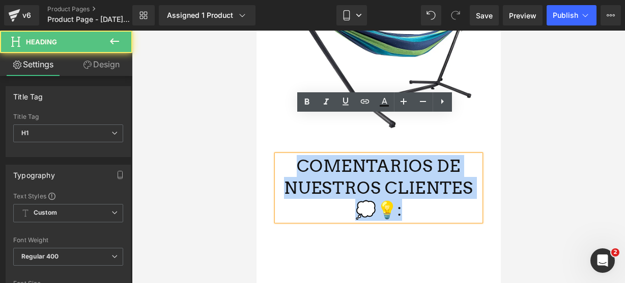
drag, startPoint x: 295, startPoint y: 120, endPoint x: 415, endPoint y: 163, distance: 127.7
click at [415, 163] on h1 "COMENTARIOS DE NUESTROS CLIENTES 💭💡:" at bounding box center [378, 188] width 204 height 66
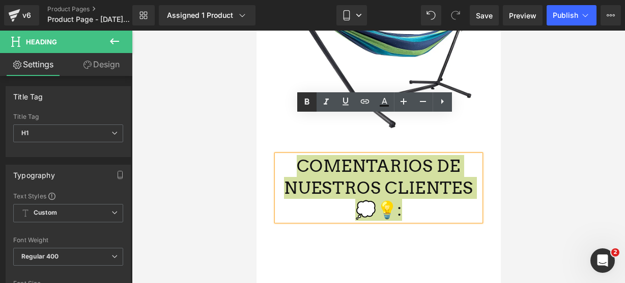
click at [301, 104] on icon at bounding box center [307, 102] width 12 height 12
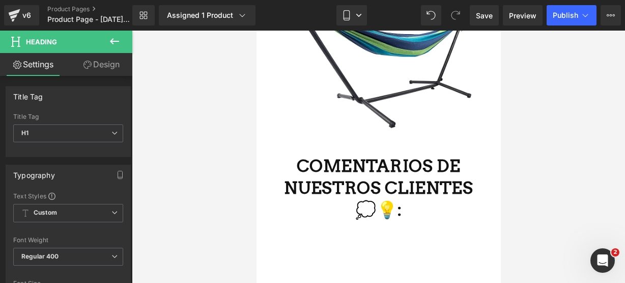
click at [117, 43] on icon at bounding box center [114, 41] width 12 height 12
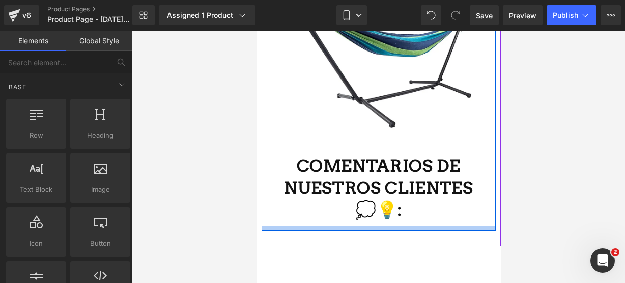
scroll to position [2032, 0]
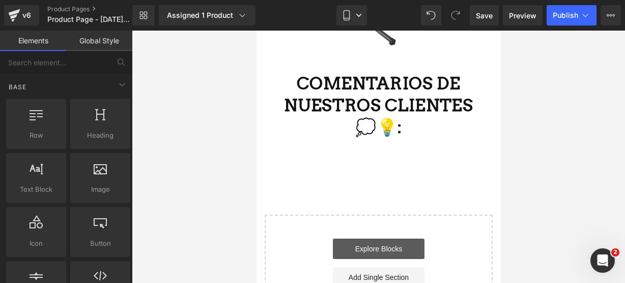
click at [346, 238] on link "Explore Blocks" at bounding box center [378, 248] width 92 height 20
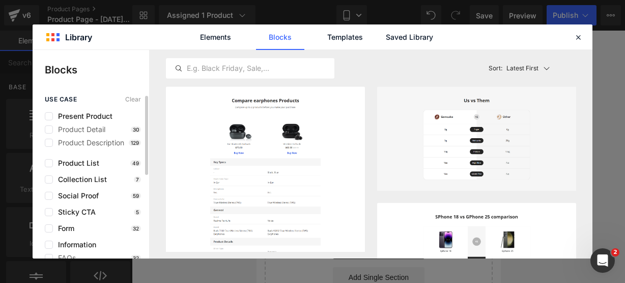
click at [64, 190] on div "use case Clear Present Product Product Detail 30 Product Description 129 Produc…" at bounding box center [91, 257] width 117 height 322
click at [59, 192] on span "Social Proof" at bounding box center [76, 195] width 46 height 8
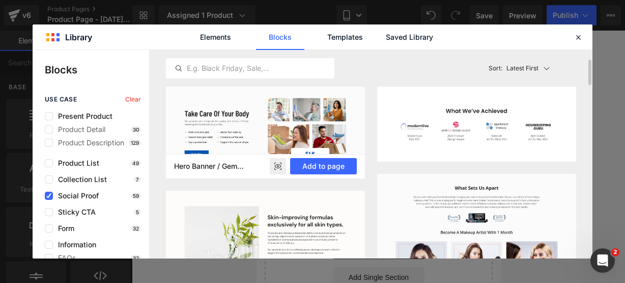
scroll to position [148, 0]
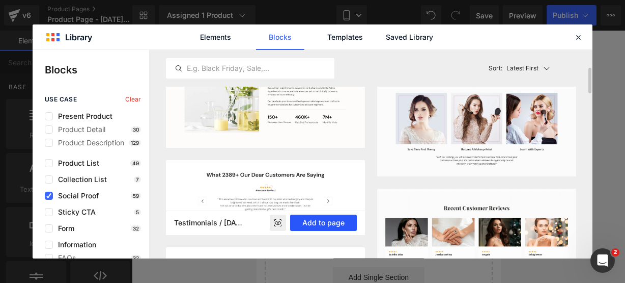
click at [302, 216] on button "Add to page" at bounding box center [323, 222] width 67 height 16
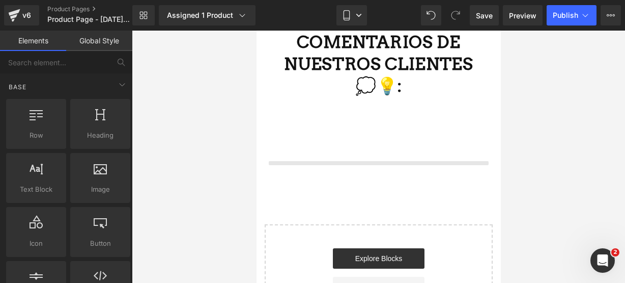
scroll to position [2074, 0]
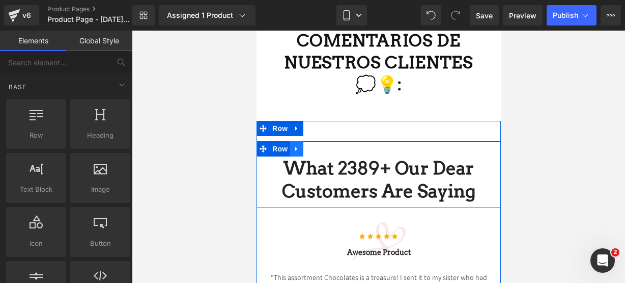
click at [293, 145] on icon at bounding box center [296, 149] width 7 height 8
click at [318, 141] on link at bounding box center [322, 148] width 13 height 15
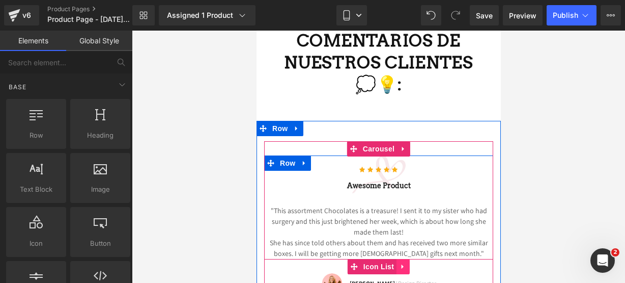
click at [403, 259] on link at bounding box center [402, 266] width 13 height 15
click at [406, 263] on icon at bounding box center [409, 266] width 7 height 7
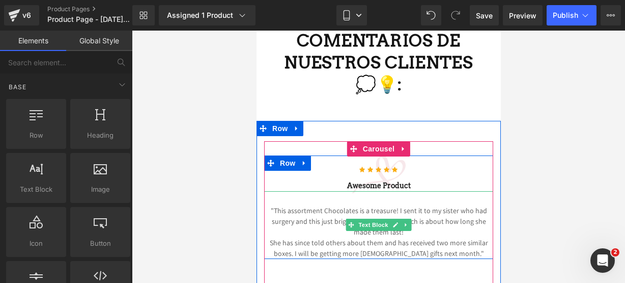
click at [457, 237] on p "She has since told others about them and has received two more similar boxes. I…" at bounding box center [378, 247] width 229 height 21
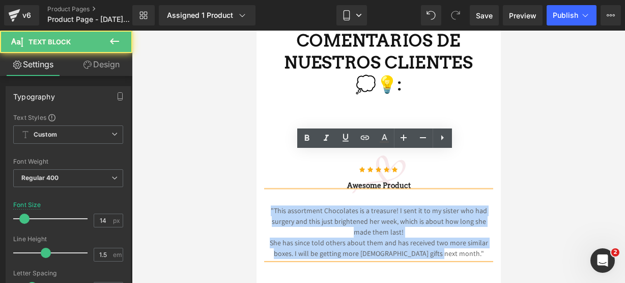
drag, startPoint x: 468, startPoint y: 211, endPoint x: 248, endPoint y: 151, distance: 227.7
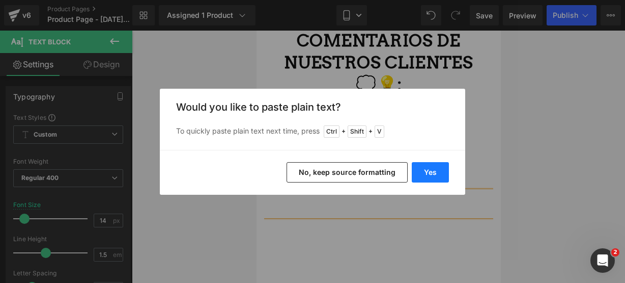
click at [434, 165] on button "Yes" at bounding box center [430, 172] width 37 height 20
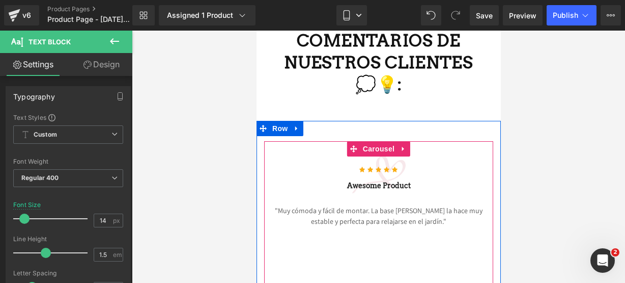
click at [436, 185] on div "Icon Icon Icon Icon Icon Icon List Hoz Awesome Product Heading "Muy cómoda y fá…" at bounding box center [495, 226] width 463 height 143
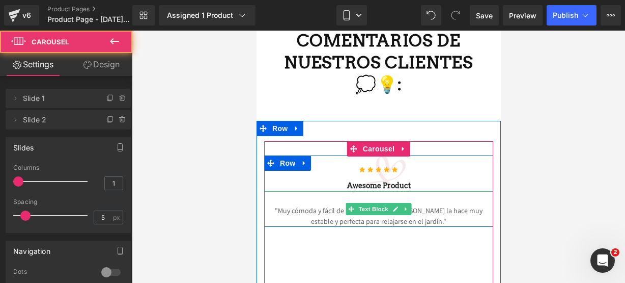
click at [436, 205] on p ""Muy cómoda y fácil de montar. La base [PERSON_NAME] la hace muy estable y perf…" at bounding box center [378, 215] width 229 height 21
click at [434, 205] on p ""Muy cómoda y fácil de montar. La base [PERSON_NAME] la hace muy estable y perf…" at bounding box center [378, 215] width 229 height 21
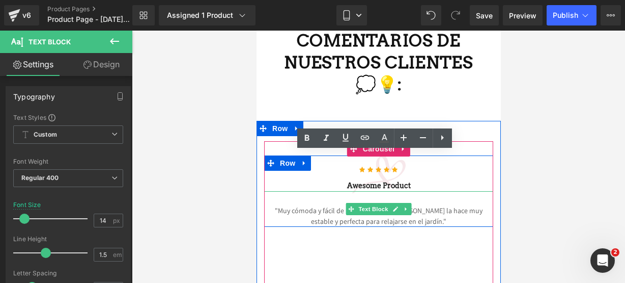
click at [390, 203] on link at bounding box center [395, 209] width 11 height 12
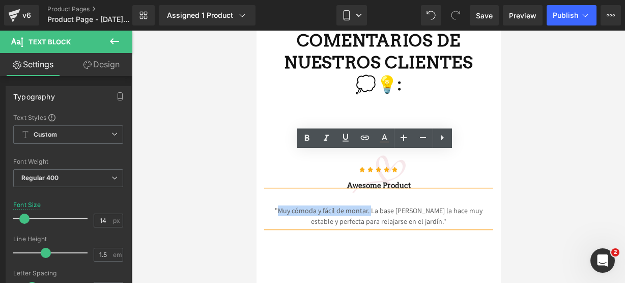
drag, startPoint x: 273, startPoint y: 169, endPoint x: 365, endPoint y: 169, distance: 92.2
click at [365, 205] on p ""Muy cómoda y fácil de montar. La base [PERSON_NAME] la hace muy estable y perf…" at bounding box center [378, 215] width 229 height 21
click at [312, 138] on icon at bounding box center [307, 138] width 12 height 12
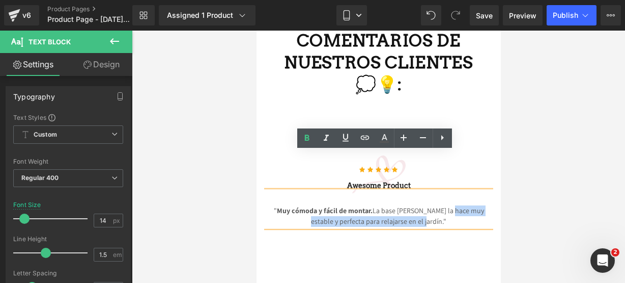
drag, startPoint x: 440, startPoint y: 171, endPoint x: 422, endPoint y: 180, distance: 20.3
click at [422, 205] on p "" Muy cómoda y fácil de montar. La base [PERSON_NAME] la hace muy estable y per…" at bounding box center [378, 215] width 229 height 21
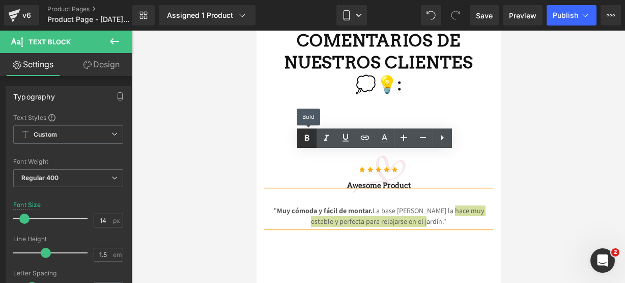
click at [305, 132] on icon at bounding box center [307, 138] width 12 height 12
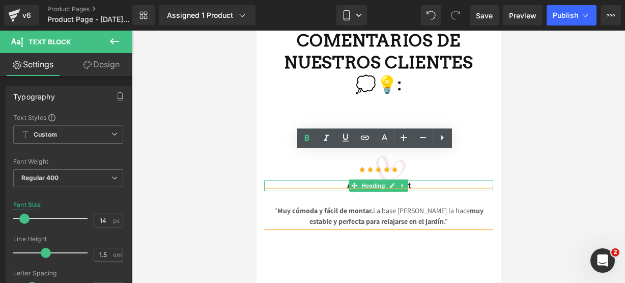
click at [475, 180] on h3 "Awesome Product" at bounding box center [378, 185] width 229 height 11
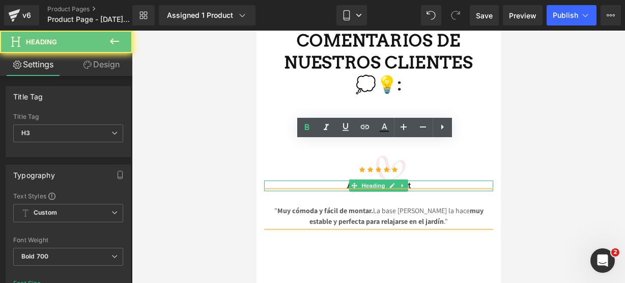
click at [475, 180] on h3 "Awesome Product" at bounding box center [378, 185] width 229 height 11
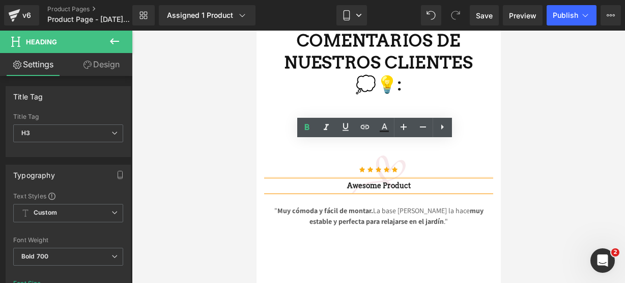
drag, startPoint x: 470, startPoint y: 144, endPoint x: 302, endPoint y: 130, distance: 169.1
click at [302, 155] on div "Icon Icon Icon Icon Icon Icon List Hoz Awesome Product Heading " Muy cómoda y f…" at bounding box center [378, 190] width 229 height 71
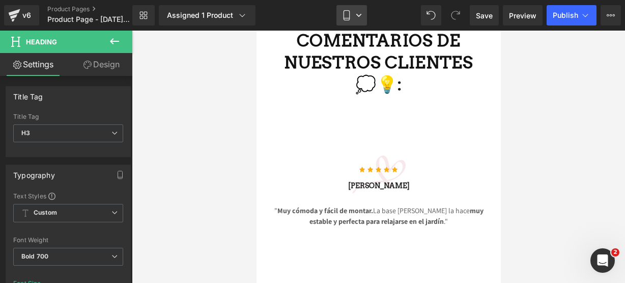
click at [350, 12] on icon at bounding box center [347, 15] width 10 height 10
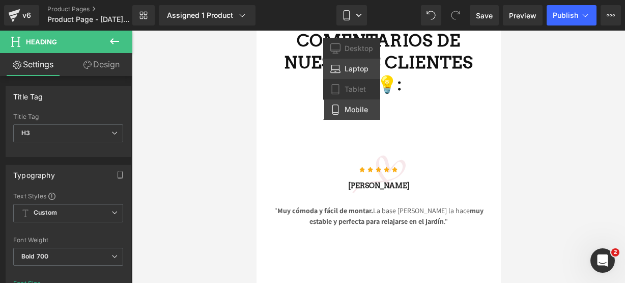
click at [341, 68] on icon at bounding box center [335, 69] width 10 height 10
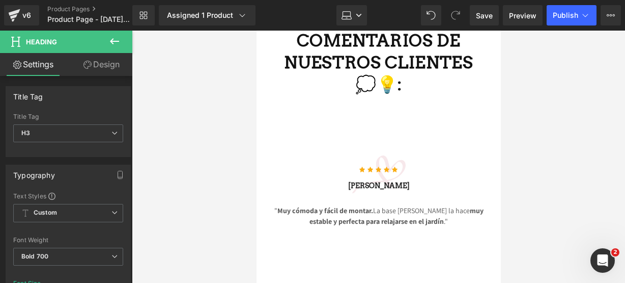
type input "16"
type input "100"
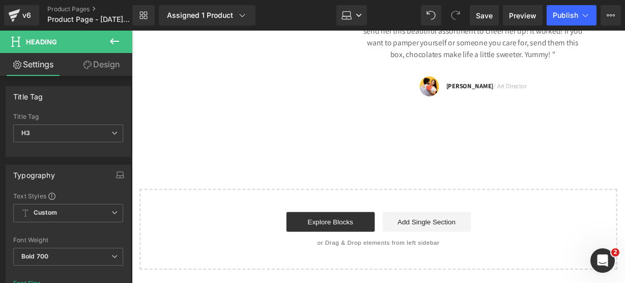
scroll to position [1893, 0]
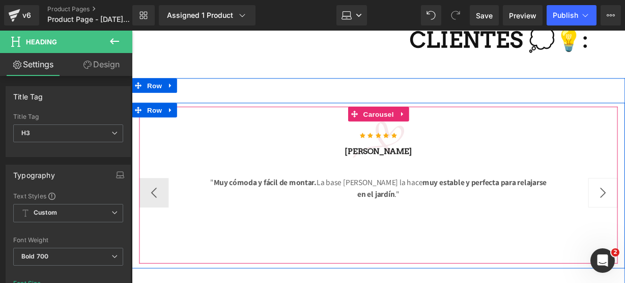
click at [610, 187] on button "›" at bounding box center [620, 198] width 31 height 31
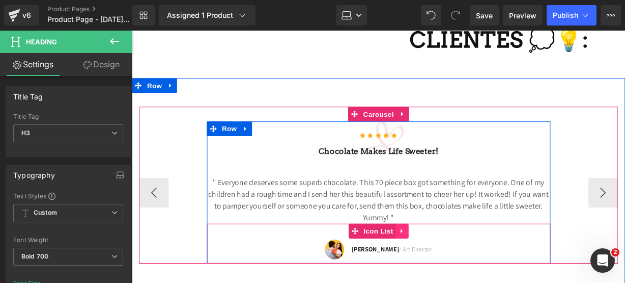
click at [412, 231] on link at bounding box center [412, 238] width 13 height 15
click at [414, 231] on link at bounding box center [418, 238] width 13 height 15
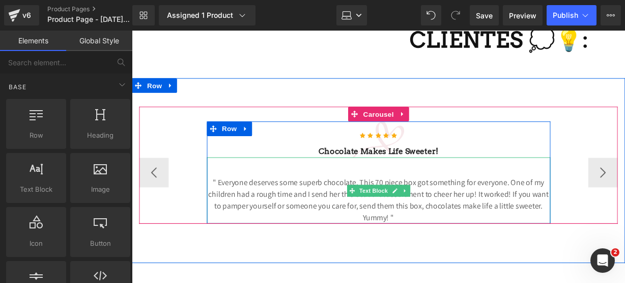
click at [410, 216] on p "" Everyone deserves some superb chocolate. This 70 piece box got something for …" at bounding box center [388, 206] width 356 height 49
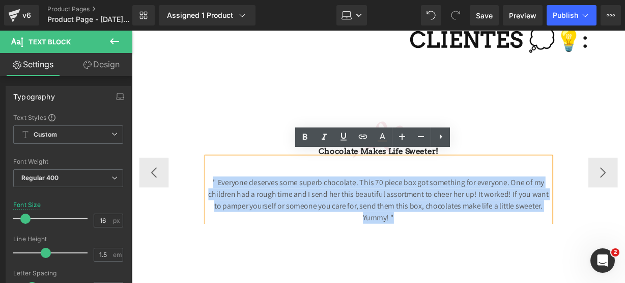
drag, startPoint x: 410, startPoint y: 216, endPoint x: 211, endPoint y: 178, distance: 203.2
click at [211, 182] on p "" Everyone deserves some superb chocolate. This 70 piece box got something for …" at bounding box center [388, 206] width 356 height 49
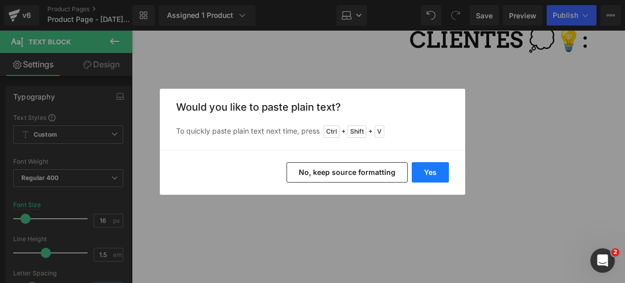
click at [435, 174] on button "Yes" at bounding box center [430, 172] width 37 height 20
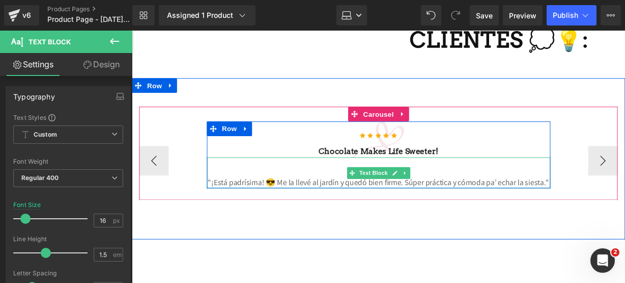
click at [557, 182] on p ""¡Está padrísima! 😎 Me la llevé al jardín y quedó bien firme. Súper práctica y …" at bounding box center [388, 188] width 356 height 12
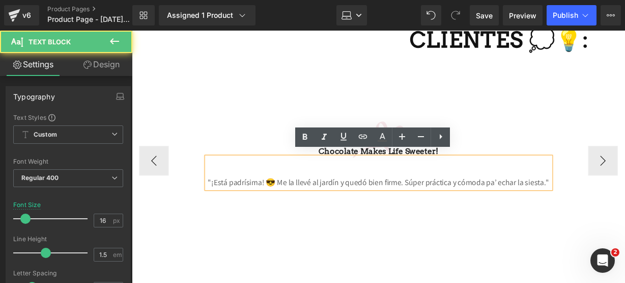
click at [564, 182] on div ""¡Está padrísima! 😎 Me la llevé al jardín y quedó bien firme. Súper práctica y …" at bounding box center [388, 178] width 356 height 32
click at [281, 184] on p ""¡Está padrísima! 😎 Me la llevé al jardín y quedó bien firme. Súper práctica y …" at bounding box center [388, 188] width 356 height 12
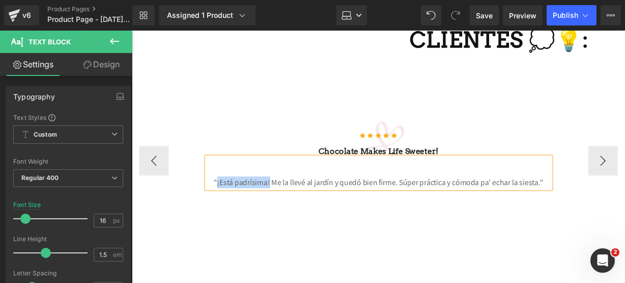
drag, startPoint x: 271, startPoint y: 180, endPoint x: 216, endPoint y: 186, distance: 54.8
click at [216, 186] on p ""¡Está padrísima! Me la llevé al jardín y quedó bien firme. Súper práctica y có…" at bounding box center [388, 188] width 356 height 12
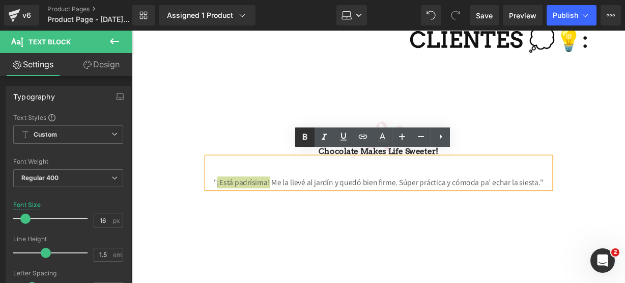
click at [308, 138] on icon at bounding box center [305, 137] width 12 height 12
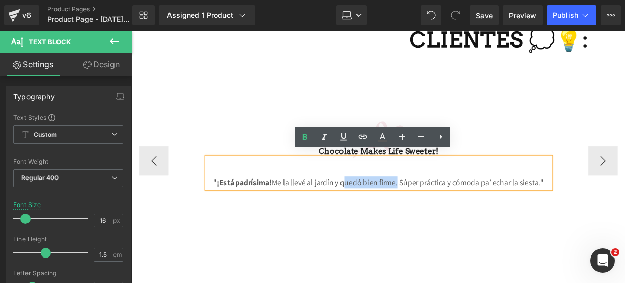
drag, startPoint x: 344, startPoint y: 184, endPoint x: 403, endPoint y: 181, distance: 59.1
click at [403, 182] on p "" ¡Está padrísima! Me la llevé al jardín y quedó bien firme. Súper práctica y c…" at bounding box center [388, 188] width 356 height 12
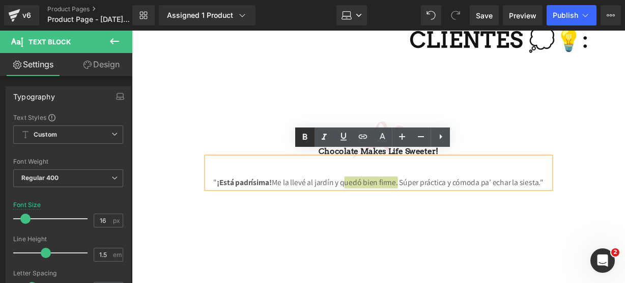
click at [305, 136] on icon at bounding box center [305, 136] width 5 height 6
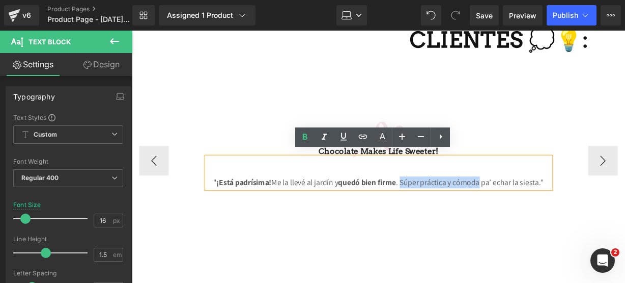
drag, startPoint x: 409, startPoint y: 178, endPoint x: 490, endPoint y: 182, distance: 80.6
click at [490, 182] on p "" ¡Está padrísima! Me la llevé al jardín y quedó bien firme . Súper práctica y …" at bounding box center [388, 188] width 356 height 12
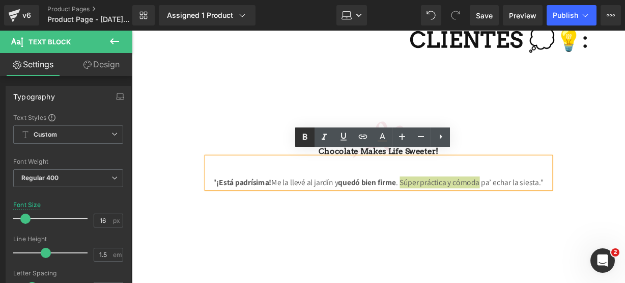
click at [311, 136] on link at bounding box center [304, 136] width 19 height 19
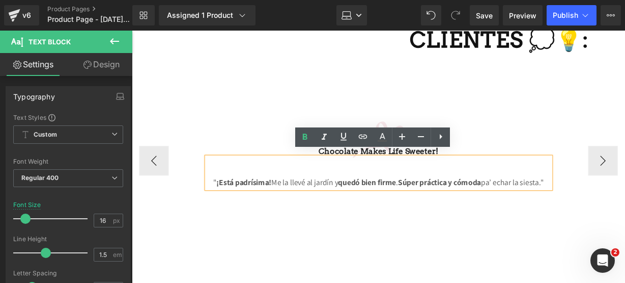
click at [505, 183] on p "" ¡Está padrísima! Me la llevé al jardín y quedó bien firme . Súper práctica y …" at bounding box center [388, 188] width 356 height 12
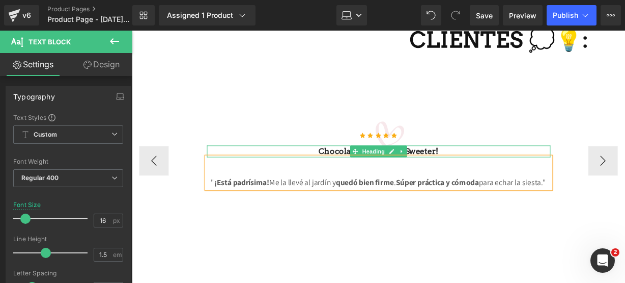
click at [445, 150] on h3 "Chocolate makes Life sweeter!" at bounding box center [388, 156] width 356 height 12
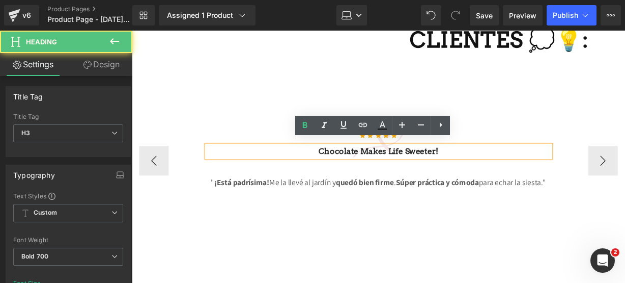
drag, startPoint x: 445, startPoint y: 147, endPoint x: 201, endPoint y: 105, distance: 247.9
click at [201, 109] on div "Icon Icon Icon Icon Icon Icon List Hoz [PERSON_NAME] Heading " Muy cómoda y fác…" at bounding box center [388, 157] width 496 height 97
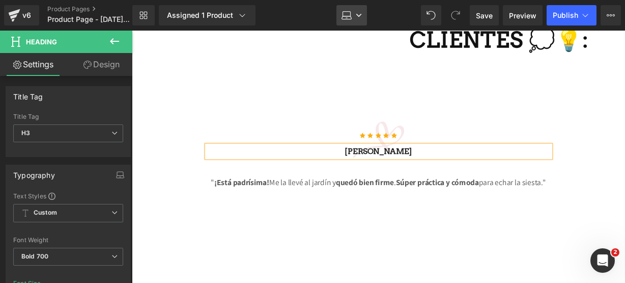
click at [354, 16] on link "Laptop" at bounding box center [352, 15] width 31 height 20
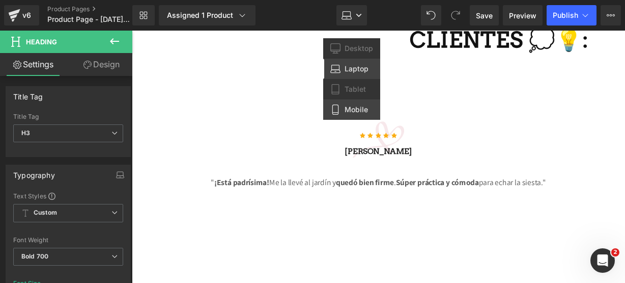
click at [351, 105] on span "Mobile" at bounding box center [356, 109] width 23 height 9
type input "14"
type input "100"
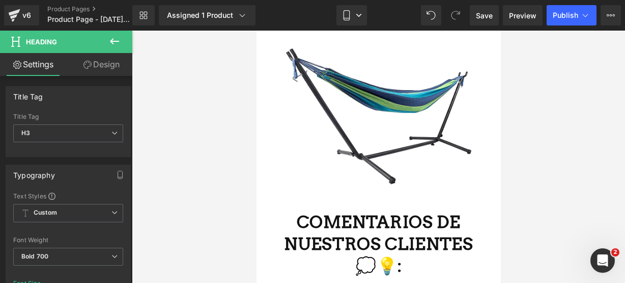
scroll to position [2074, 0]
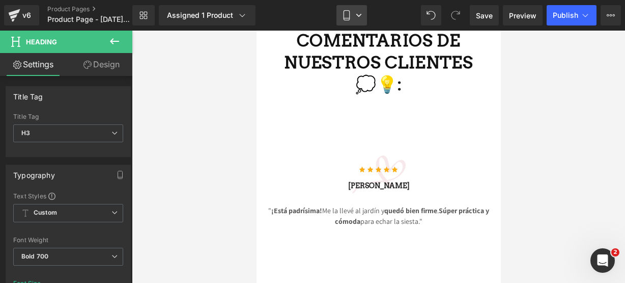
click at [357, 19] on link "Mobile" at bounding box center [352, 15] width 31 height 20
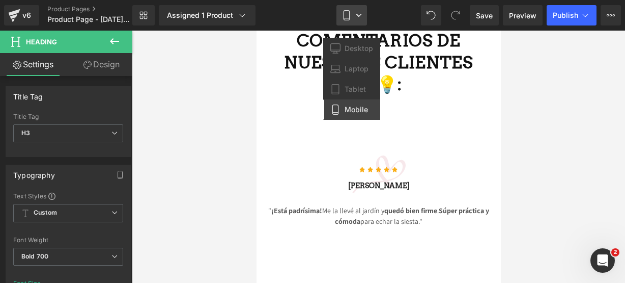
click at [353, 14] on link "Mobile" at bounding box center [352, 15] width 31 height 20
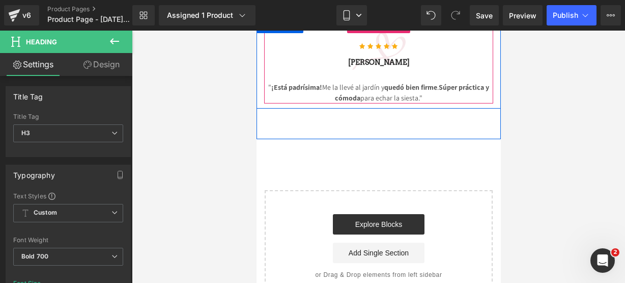
scroll to position [2199, 0]
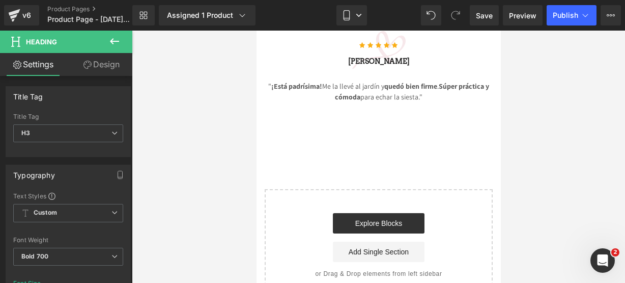
click at [119, 43] on icon at bounding box center [114, 41] width 12 height 12
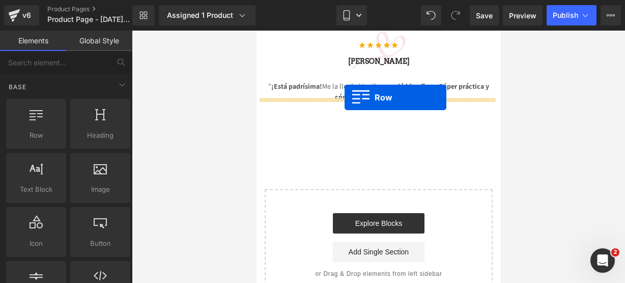
drag, startPoint x: 307, startPoint y: 152, endPoint x: 344, endPoint y: 97, distance: 66.7
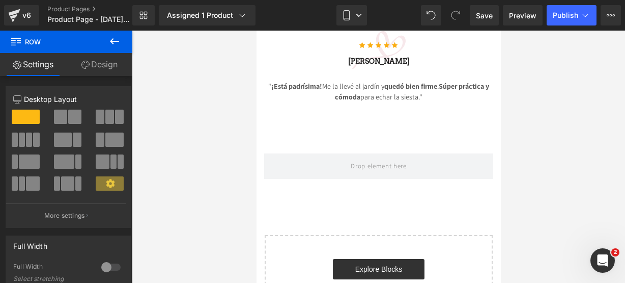
click at [114, 43] on button at bounding box center [115, 42] width 36 height 22
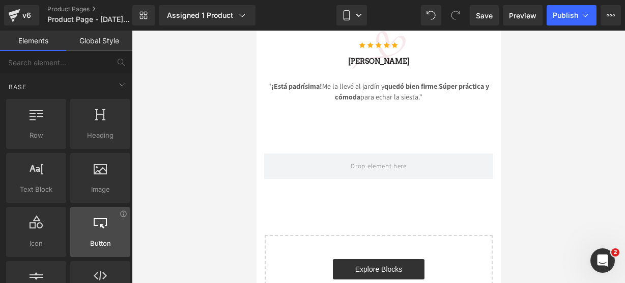
scroll to position [24, 0]
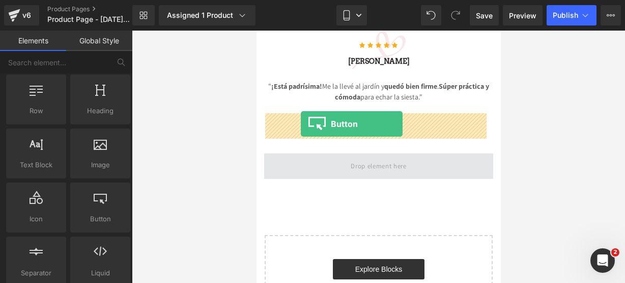
drag, startPoint x: 353, startPoint y: 240, endPoint x: 300, endPoint y: 124, distance: 127.4
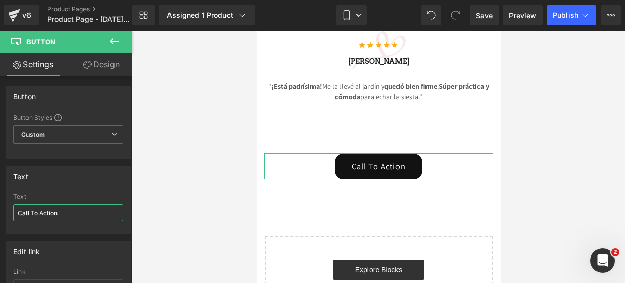
drag, startPoint x: 76, startPoint y: 209, endPoint x: -9, endPoint y: 198, distance: 86.2
click at [0, 198] on html "Button You are previewing how the will restyle your page. You can not edit Elem…" at bounding box center [312, 141] width 625 height 283
paste input "🤩🔥"
type input "¡COMPRA YA! 🤩🔥"
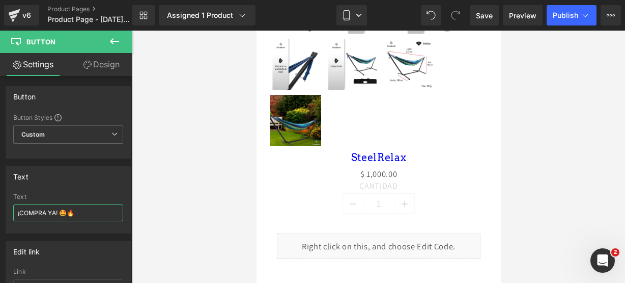
scroll to position [487, 0]
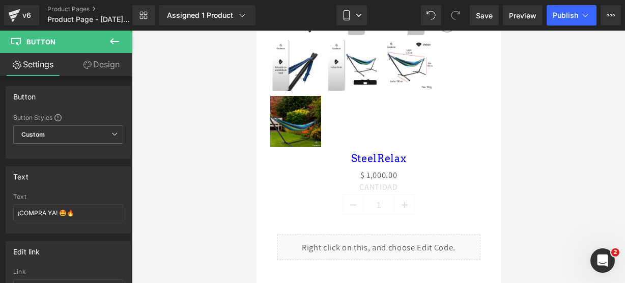
click at [390, 234] on div "Liquid" at bounding box center [378, 246] width 204 height 25
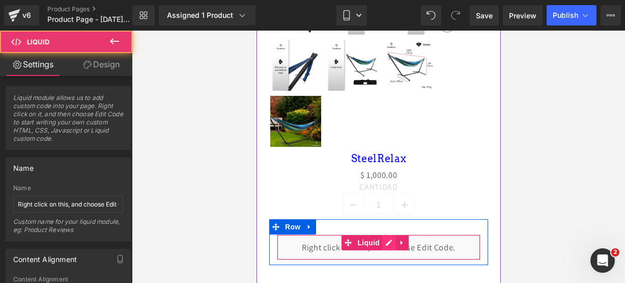
click at [389, 234] on div "Liquid" at bounding box center [378, 246] width 204 height 25
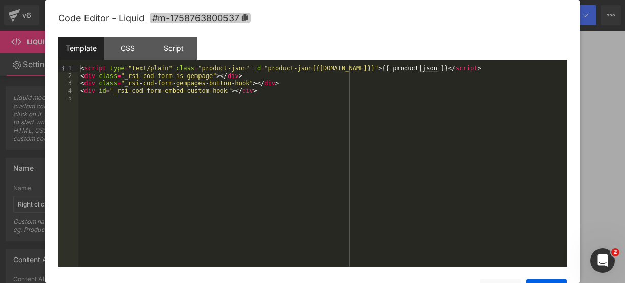
click at [247, 22] on span "#m-1758763800537" at bounding box center [200, 18] width 101 height 11
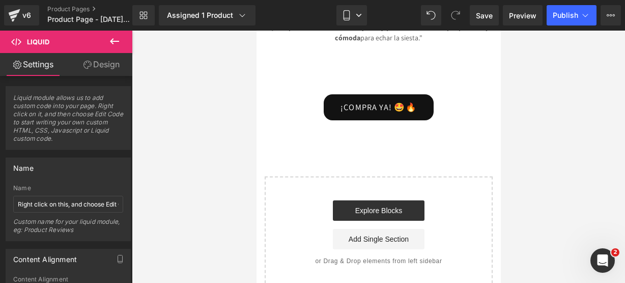
scroll to position [2254, 0]
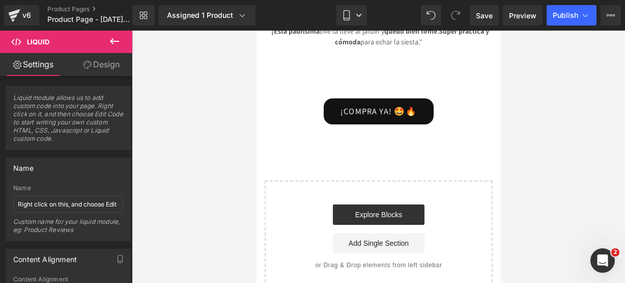
click at [377, 98] on div "¡COMPRA YA! 🤩🔥 Button" at bounding box center [378, 111] width 229 height 26
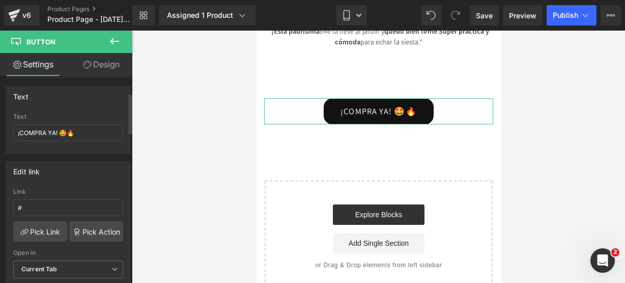
scroll to position [87, 0]
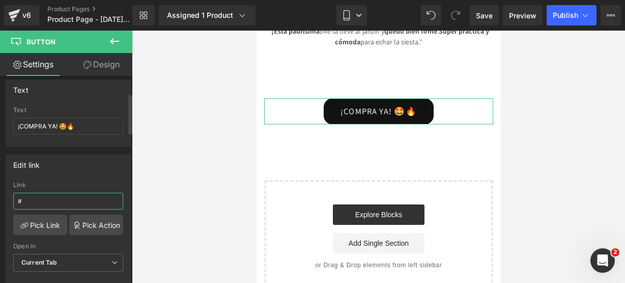
click at [69, 194] on input "#" at bounding box center [68, 200] width 110 height 17
paste input "#m-1758763800537"
click at [26, 198] on input "##m-1758763800537" at bounding box center [68, 200] width 110 height 17
type input "#m-1758763800537"
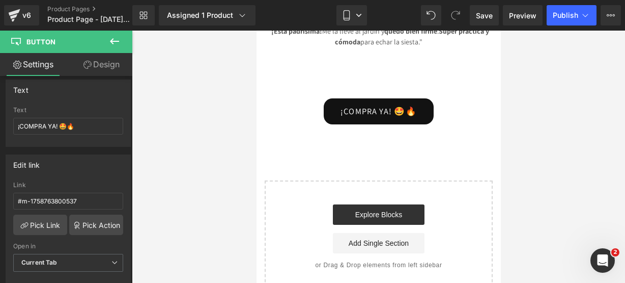
click at [117, 44] on icon at bounding box center [114, 41] width 12 height 12
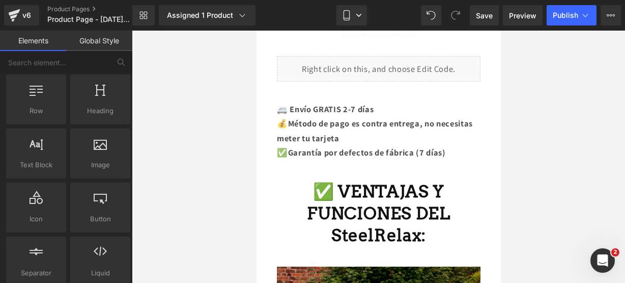
scroll to position [664, 0]
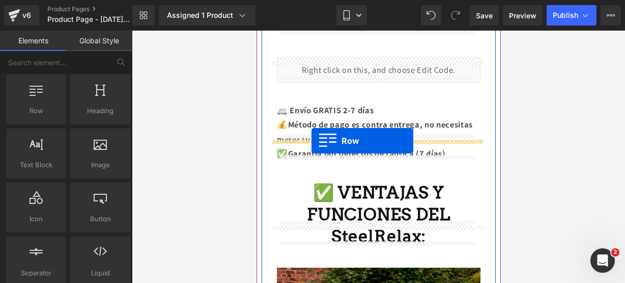
drag, startPoint x: 271, startPoint y: 144, endPoint x: 311, endPoint y: 141, distance: 39.8
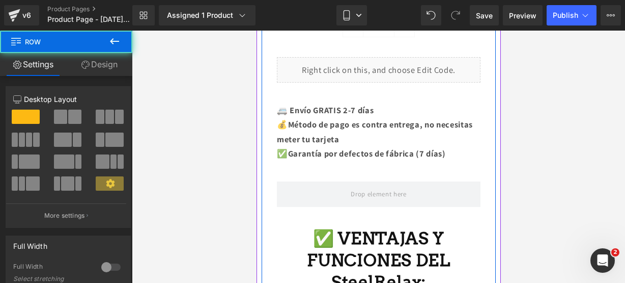
click at [115, 42] on icon at bounding box center [114, 41] width 12 height 12
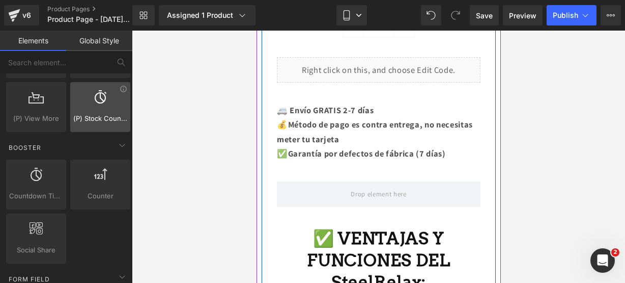
scroll to position [1277, 0]
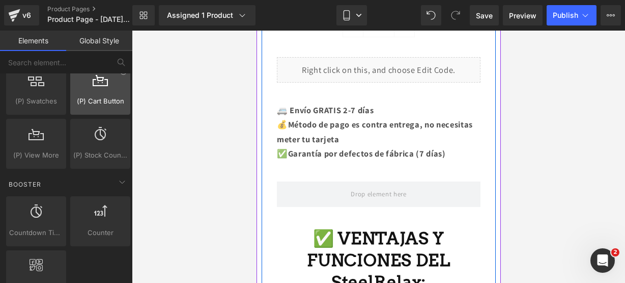
click at [106, 96] on span "(P) Cart Button" at bounding box center [100, 101] width 54 height 11
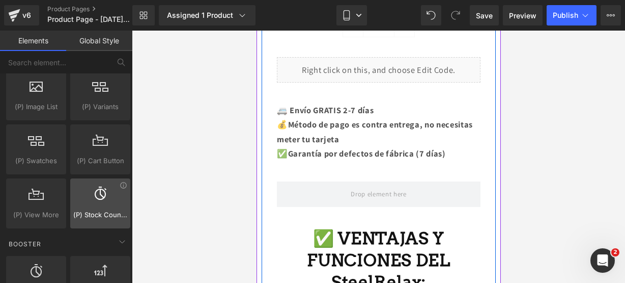
scroll to position [1217, 0]
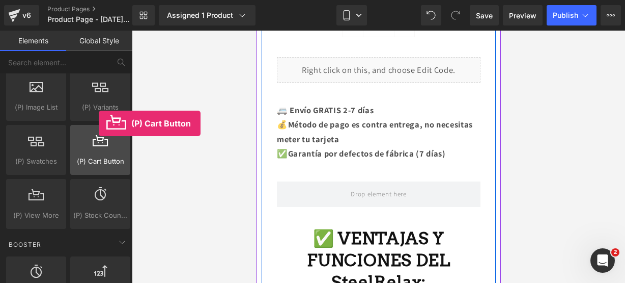
click at [99, 125] on div "(P) Cart Button products, goods, sells, carts, add to carts, add-to-carts, purc…" at bounding box center [100, 150] width 60 height 50
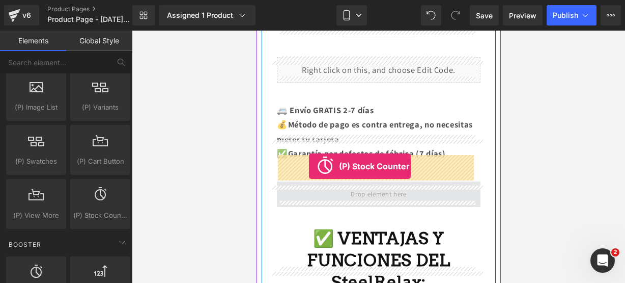
drag, startPoint x: 374, startPoint y: 224, endPoint x: 309, endPoint y: 166, distance: 87.0
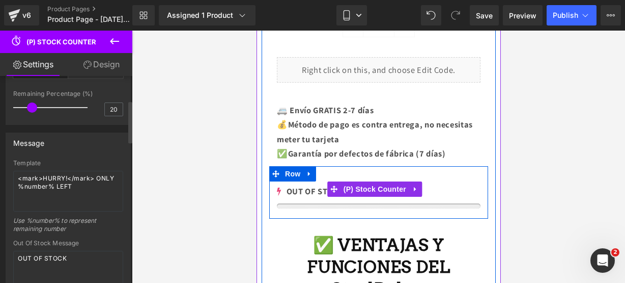
scroll to position [120, 0]
drag, startPoint x: 76, startPoint y: 188, endPoint x: 27, endPoint y: 159, distance: 56.6
click at [27, 159] on div "Template <mark>HURRY!</mark> ONLY %number% LEFT Use %number% to represent remai…" at bounding box center [68, 199] width 110 height 80
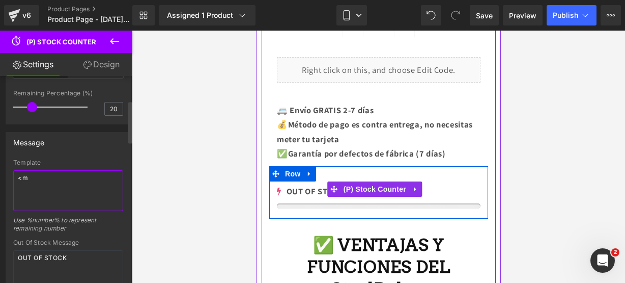
type textarea "<"
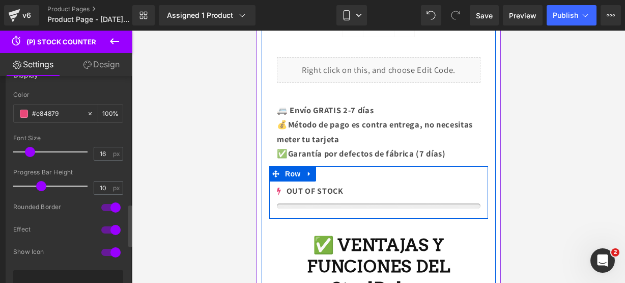
scroll to position [623, 0]
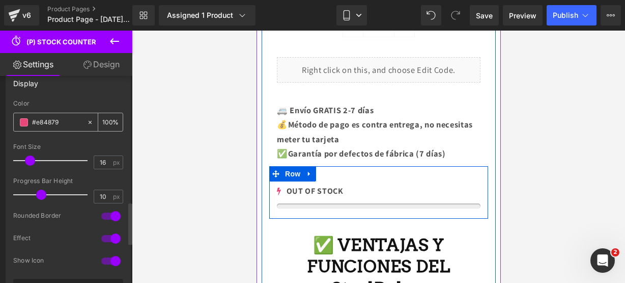
type textarea "¡¡CORRE!! SOLO QUEDAN 21"
click at [23, 119] on span at bounding box center [24, 122] width 8 height 8
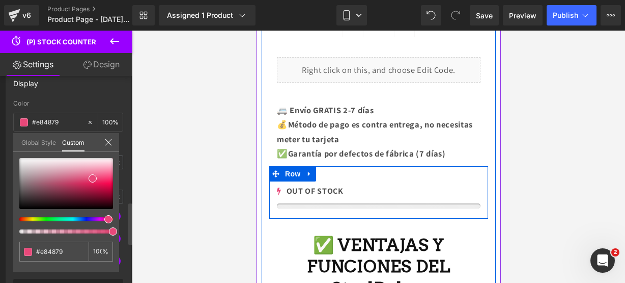
click at [94, 218] on div at bounding box center [62, 219] width 94 height 4
type input "#e849e5"
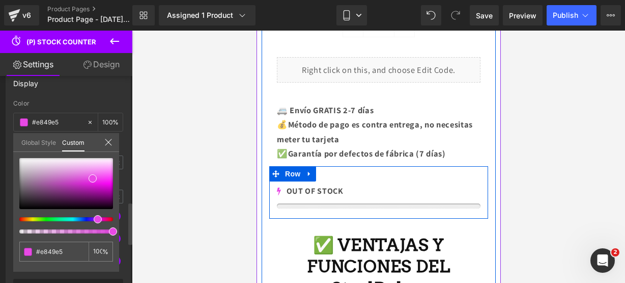
click at [108, 143] on icon at bounding box center [108, 142] width 8 height 8
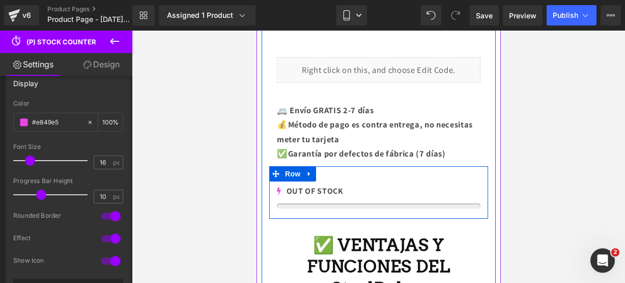
click at [113, 42] on icon at bounding box center [114, 41] width 12 height 12
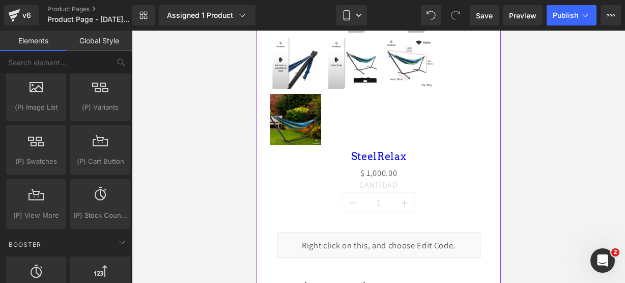
scroll to position [490, 0]
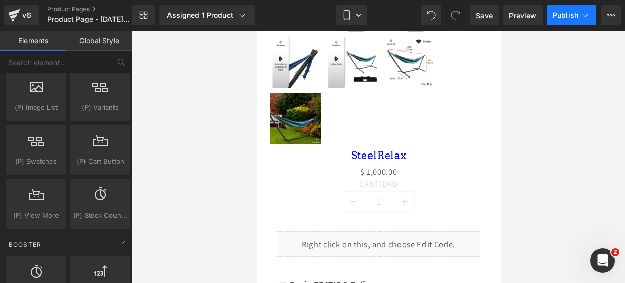
click at [555, 23] on button "Publish" at bounding box center [572, 15] width 50 height 20
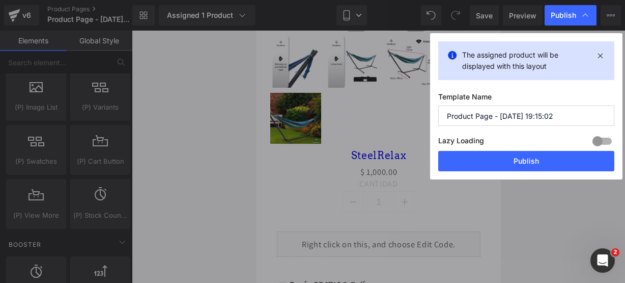
drag, startPoint x: 556, startPoint y: 110, endPoint x: 441, endPoint y: 94, distance: 115.7
click at [441, 94] on div "Template Name Product Page - [DATE] 19:15:02 Lazy Loading Build Upgrade plan to…" at bounding box center [526, 121] width 176 height 59
type input "d"
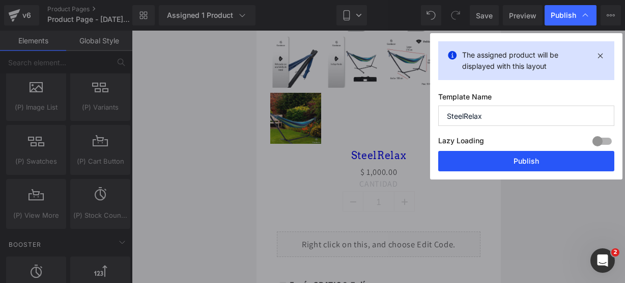
type input "SteelRelax"
click at [477, 155] on button "Publish" at bounding box center [526, 161] width 176 height 20
